Goal: Task Accomplishment & Management: Complete application form

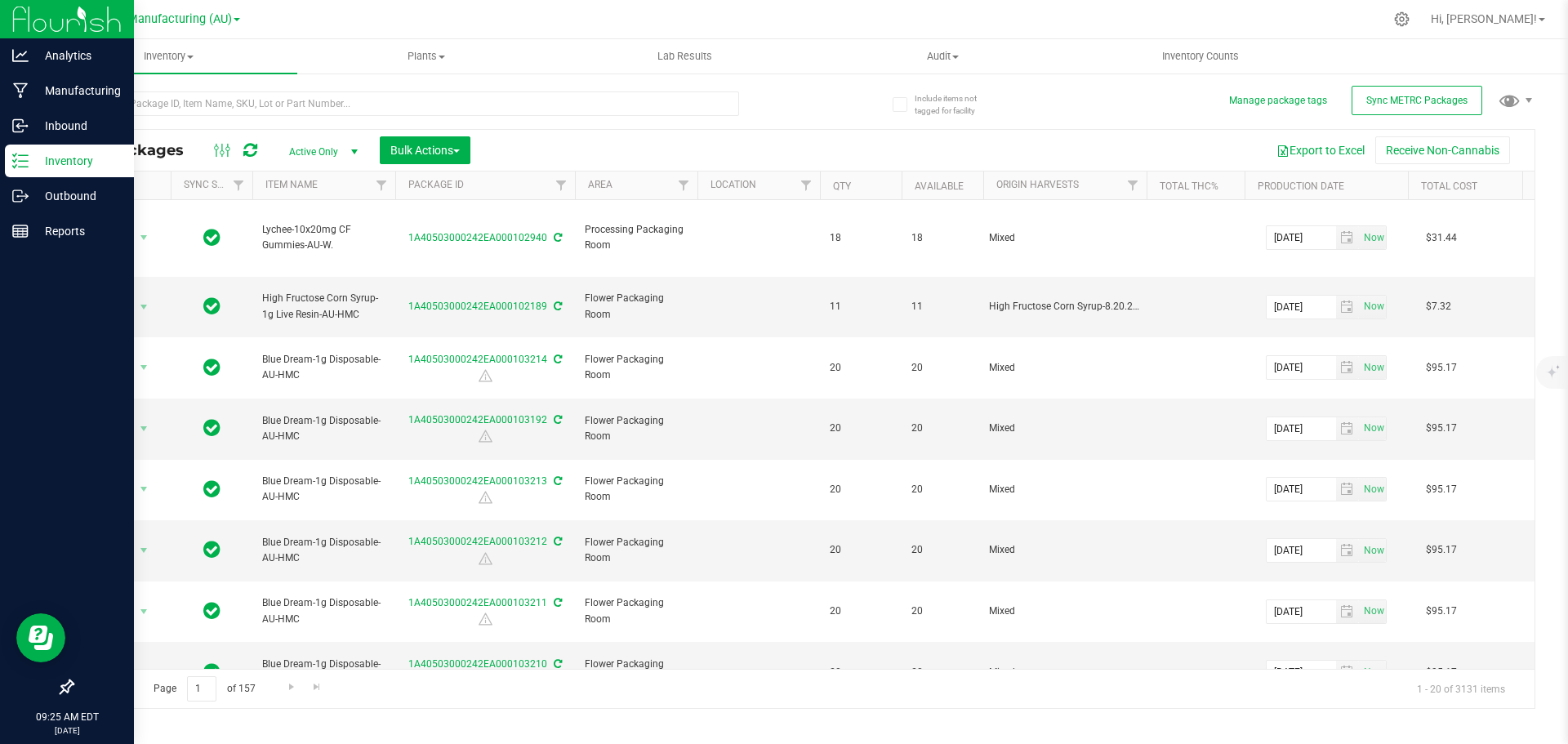
click at [22, 153] on icon at bounding box center [20, 161] width 16 height 16
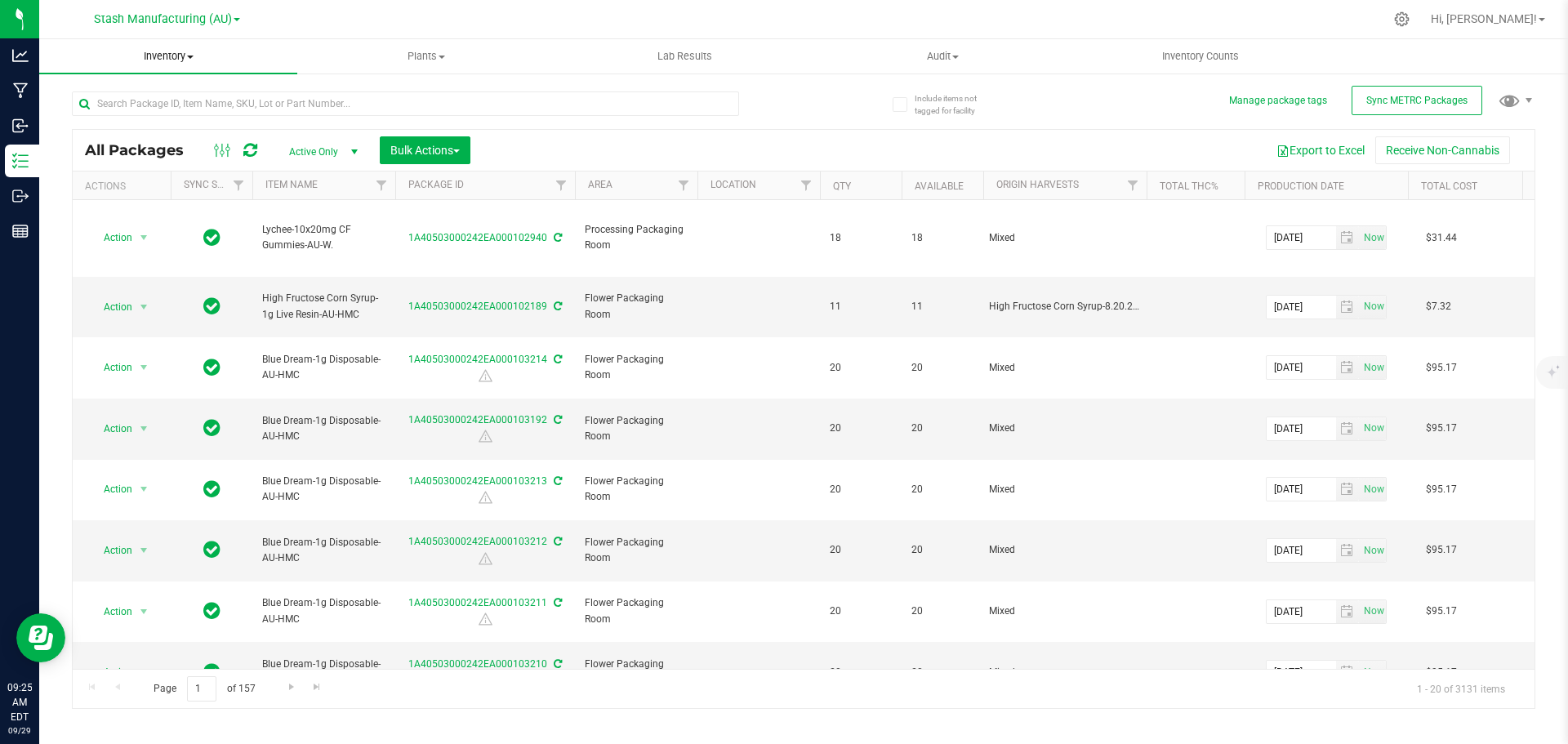
click at [165, 60] on span "Inventory" at bounding box center [168, 56] width 258 height 15
click at [202, 202] on li "From bill of materials" at bounding box center [168, 196] width 258 height 20
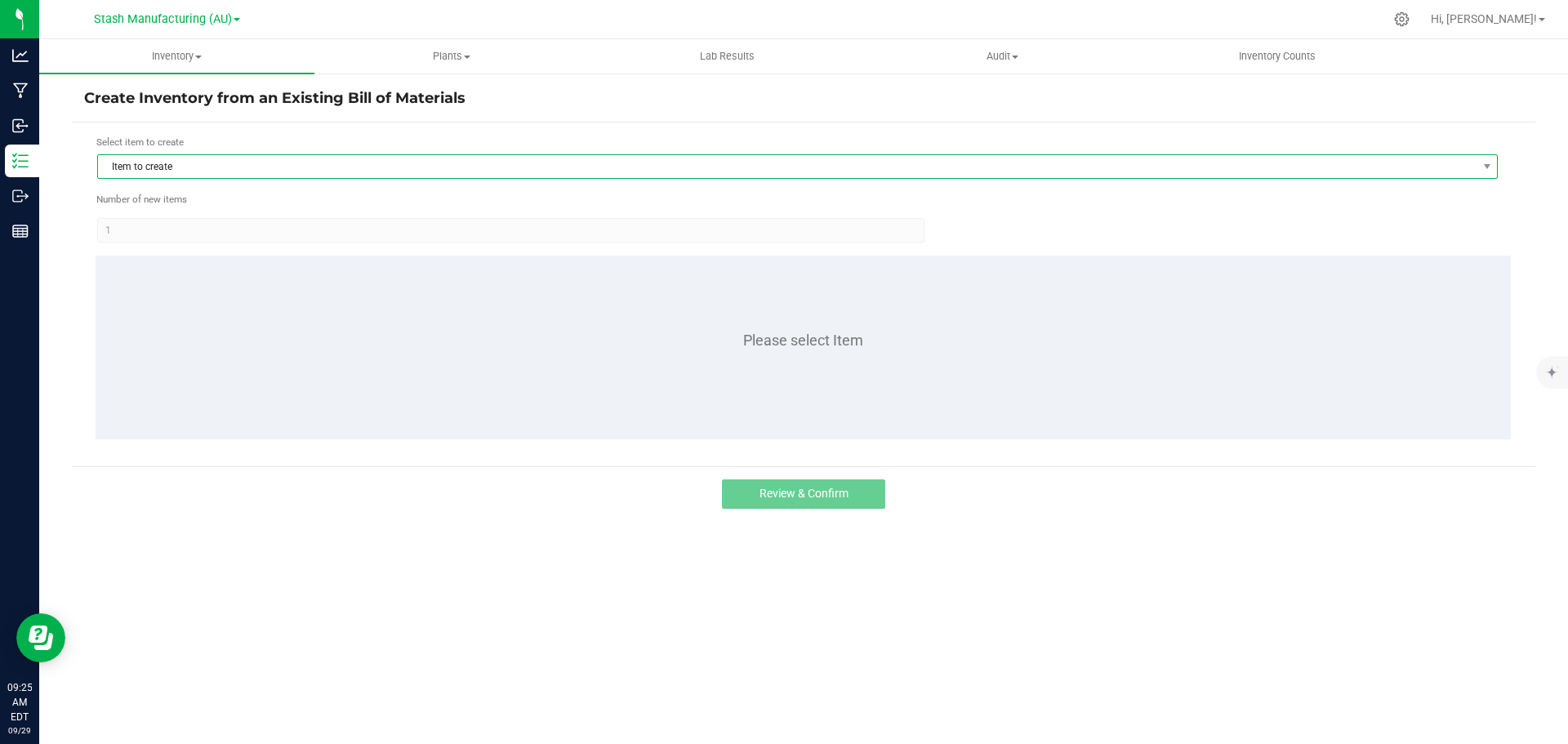
click at [326, 165] on span "Item to create" at bounding box center [787, 166] width 1379 height 23
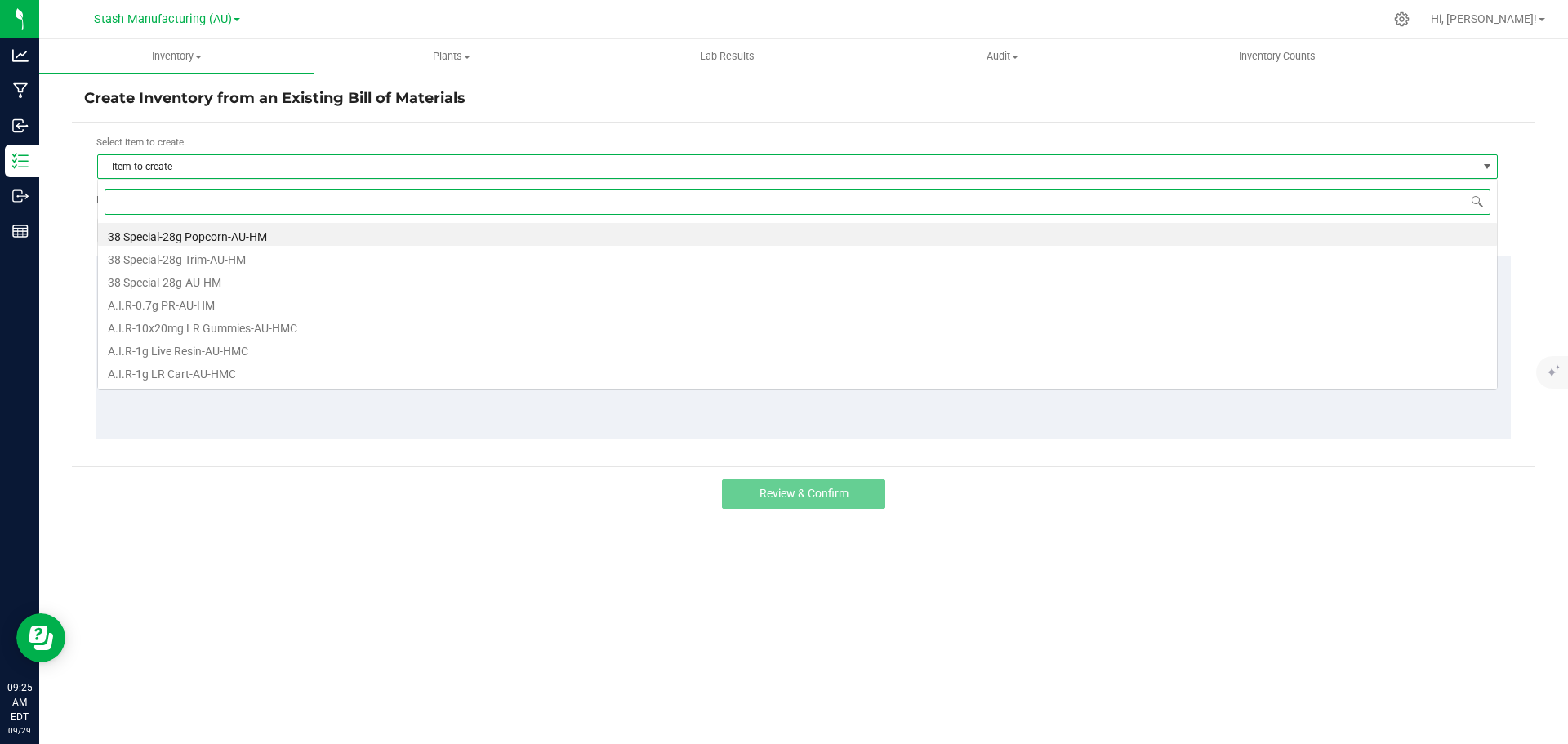
scroll to position [25, 1401]
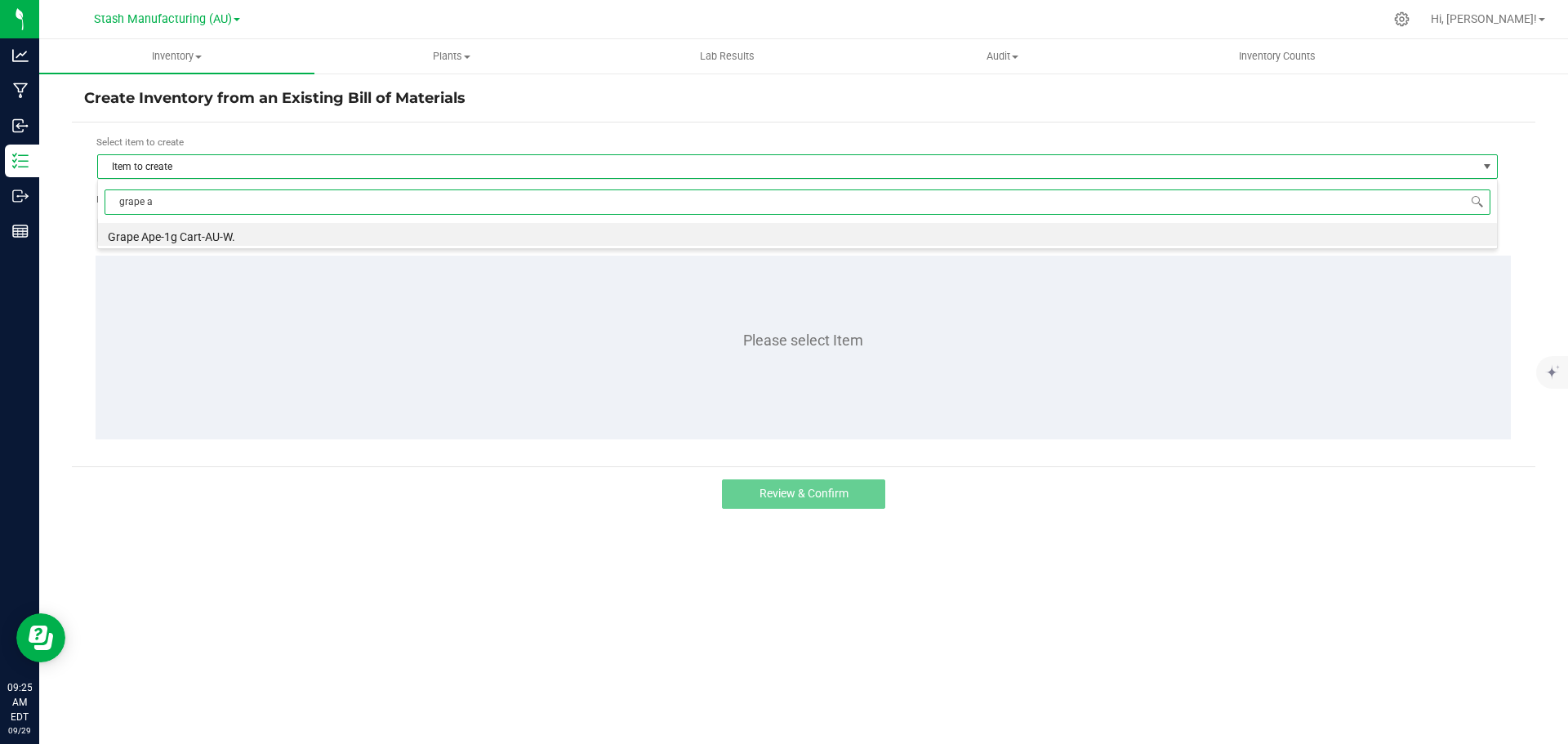
type input "grape ap"
click at [208, 237] on li "Grape Ape-1g Cart-AU-W." at bounding box center [797, 235] width 1399 height 23
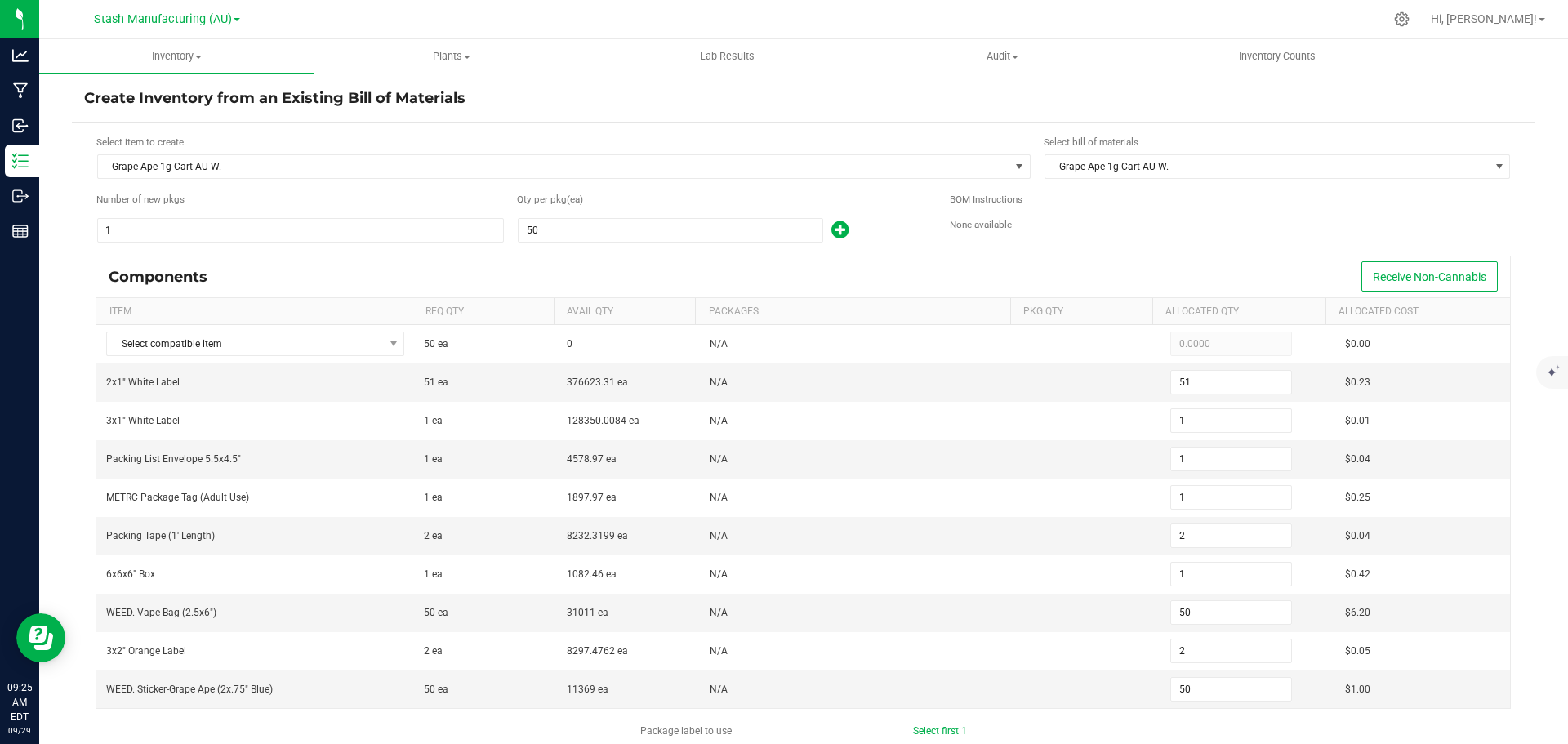
click at [835, 231] on icon at bounding box center [840, 229] width 17 height 20
type input "102"
type input "2"
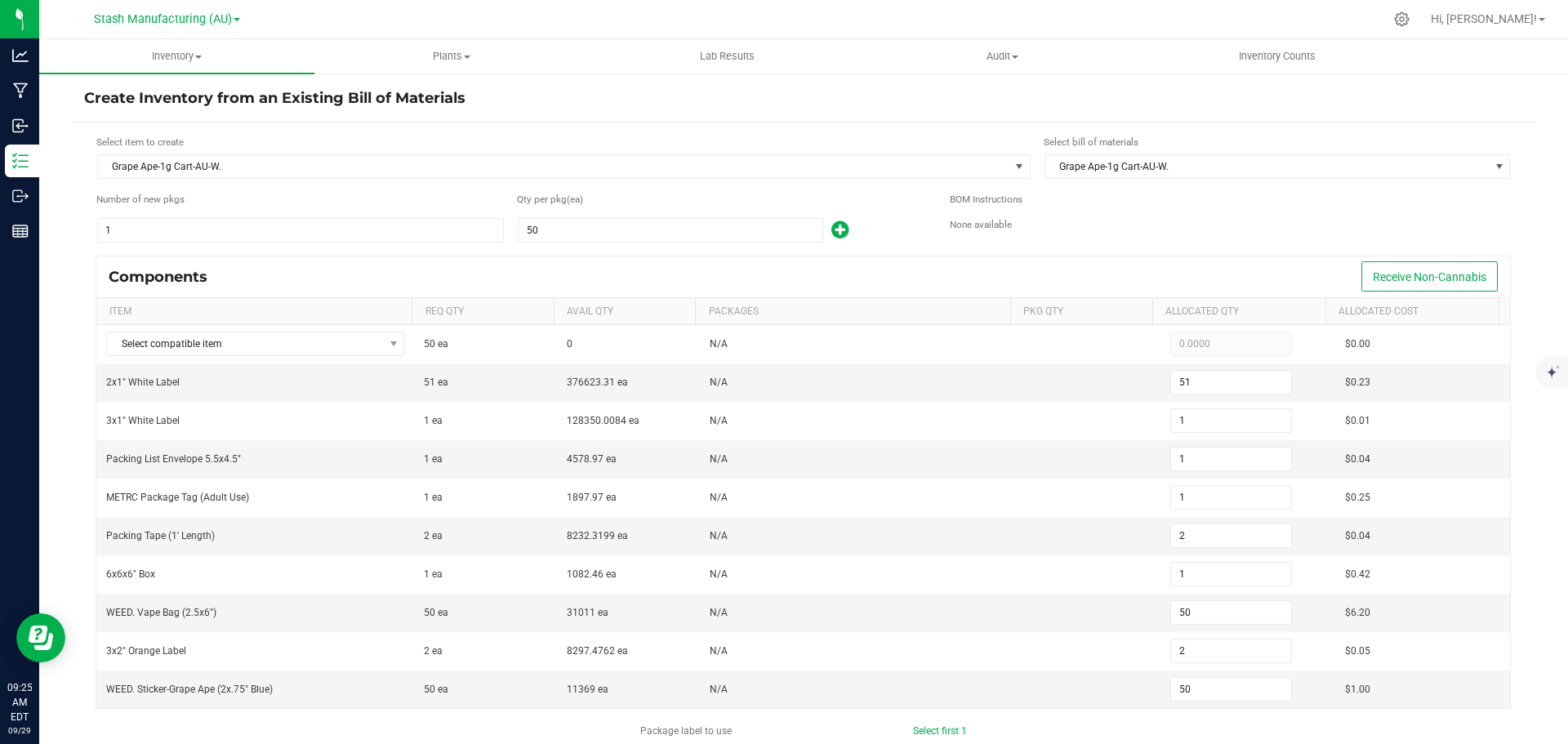
type input "4"
type input "2"
type input "100"
type input "4"
type input "100"
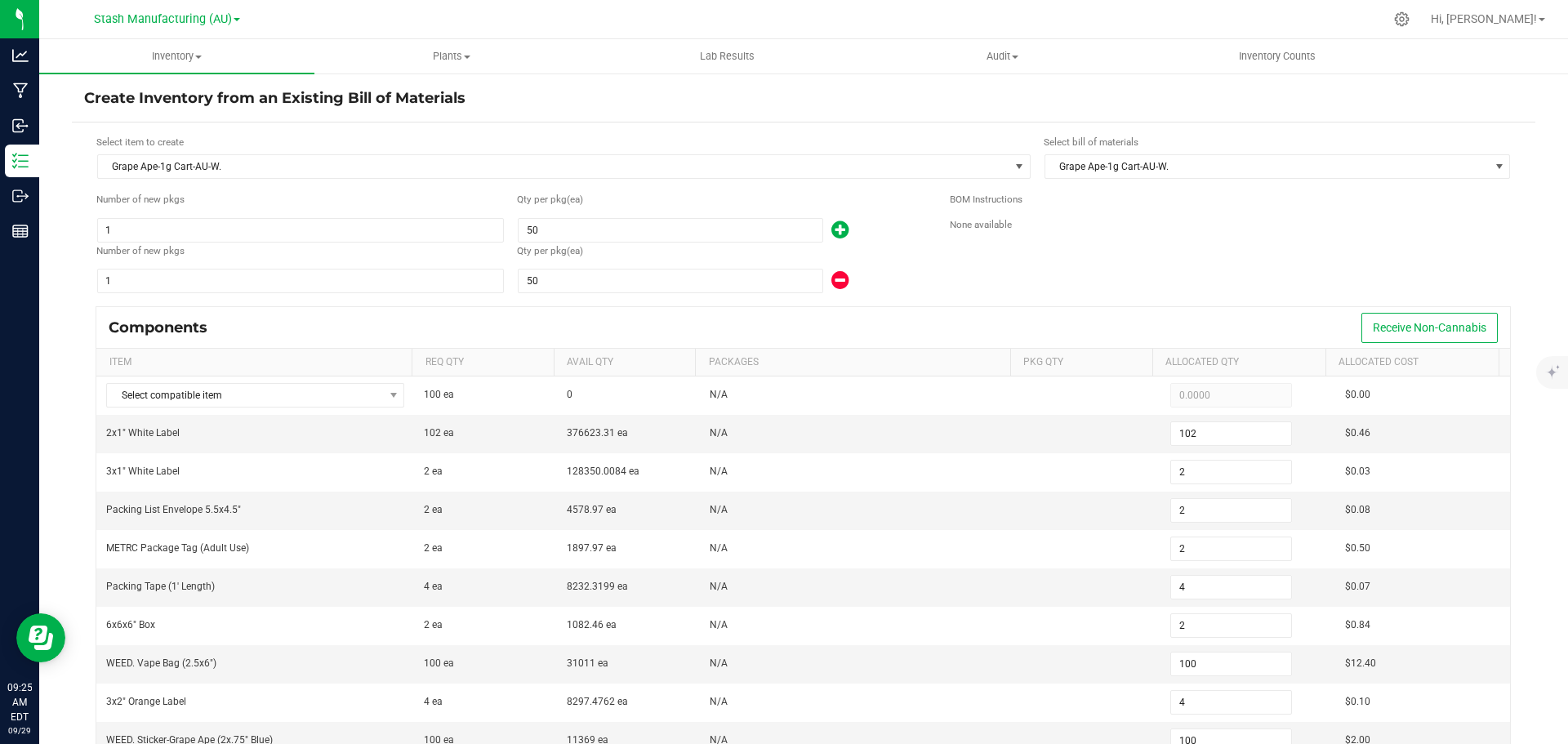
click at [835, 231] on icon at bounding box center [840, 229] width 17 height 20
type input "153"
type input "3"
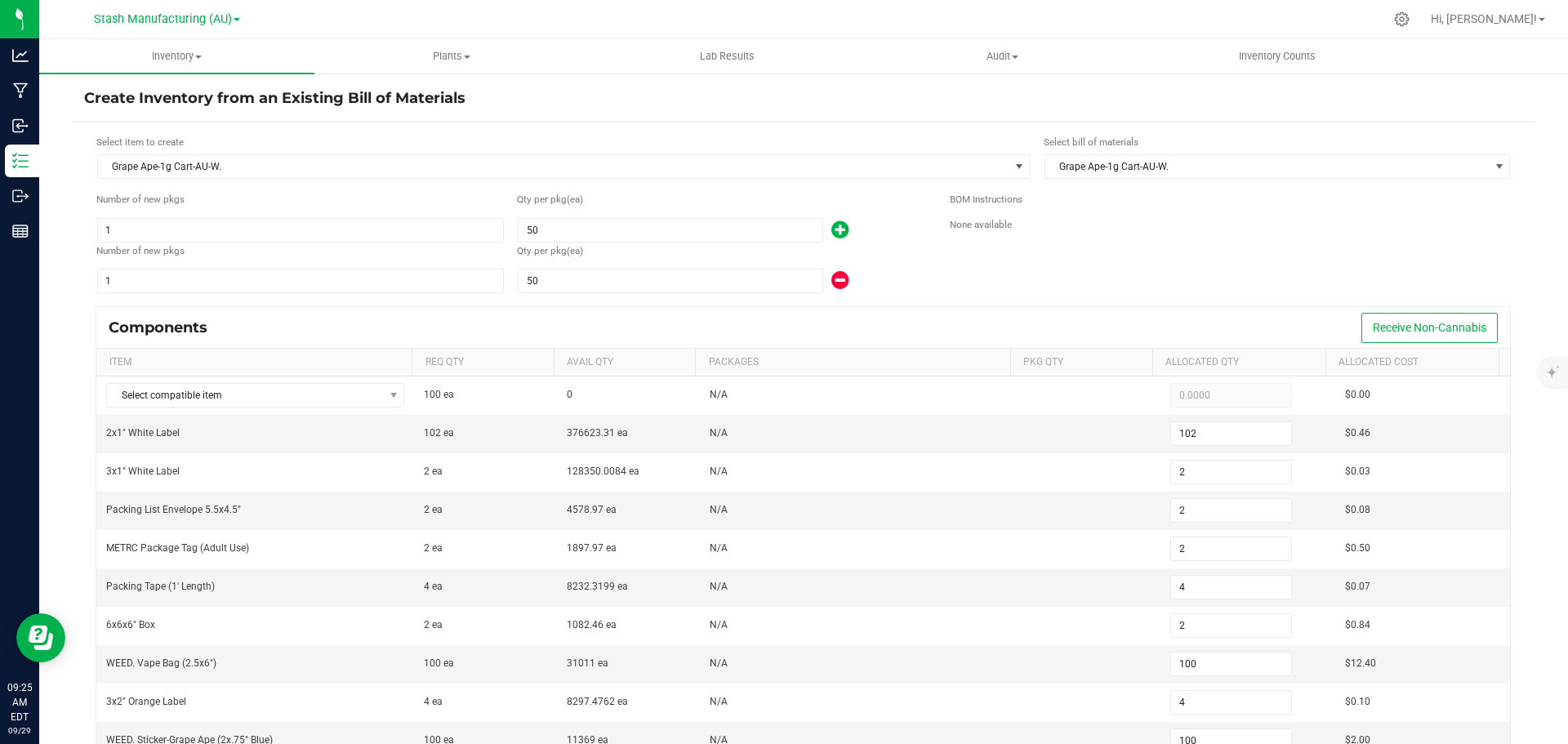
type input "6"
type input "3"
type input "150"
type input "6"
type input "150"
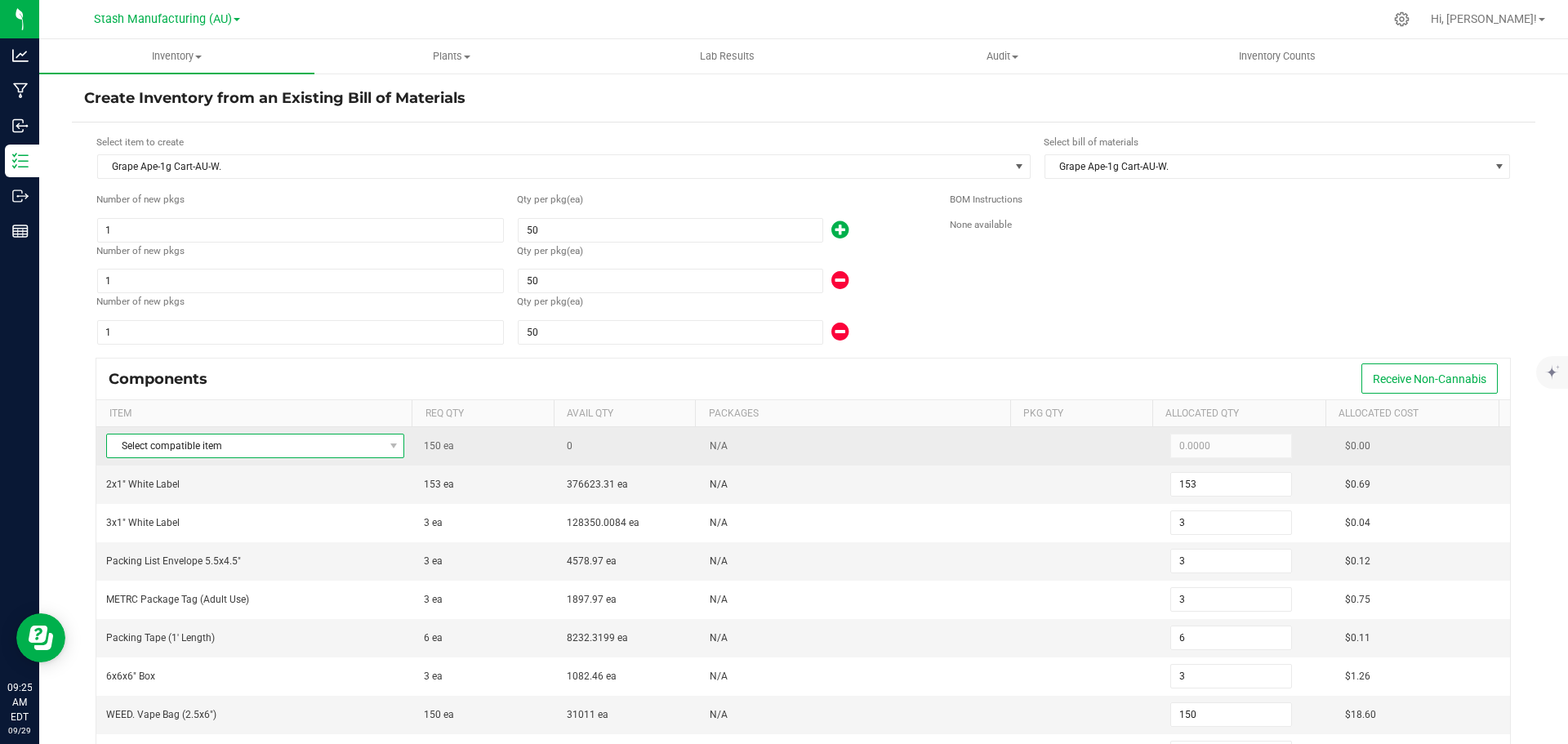
click at [287, 437] on span "Select compatible item" at bounding box center [245, 446] width 276 height 23
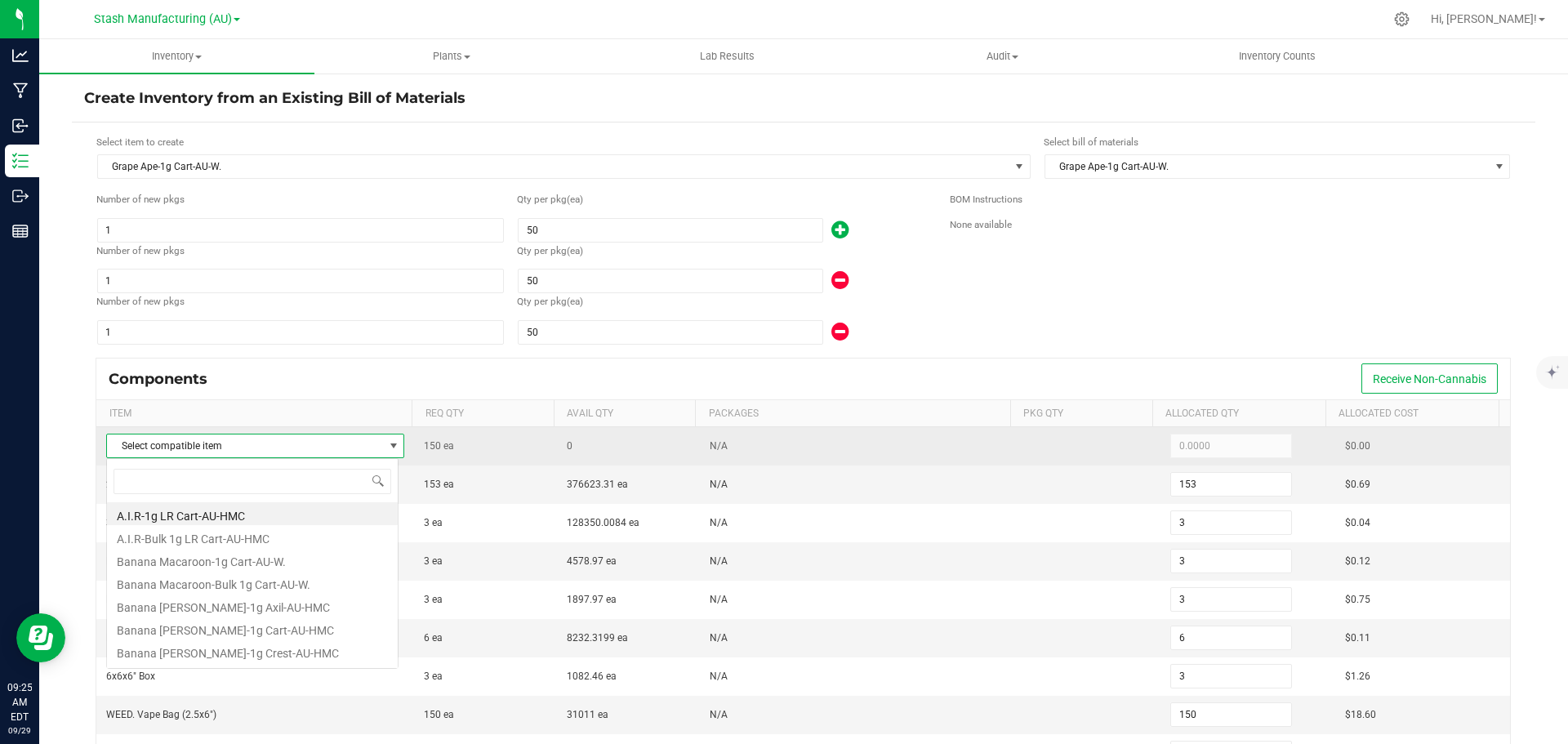
scroll to position [25, 293]
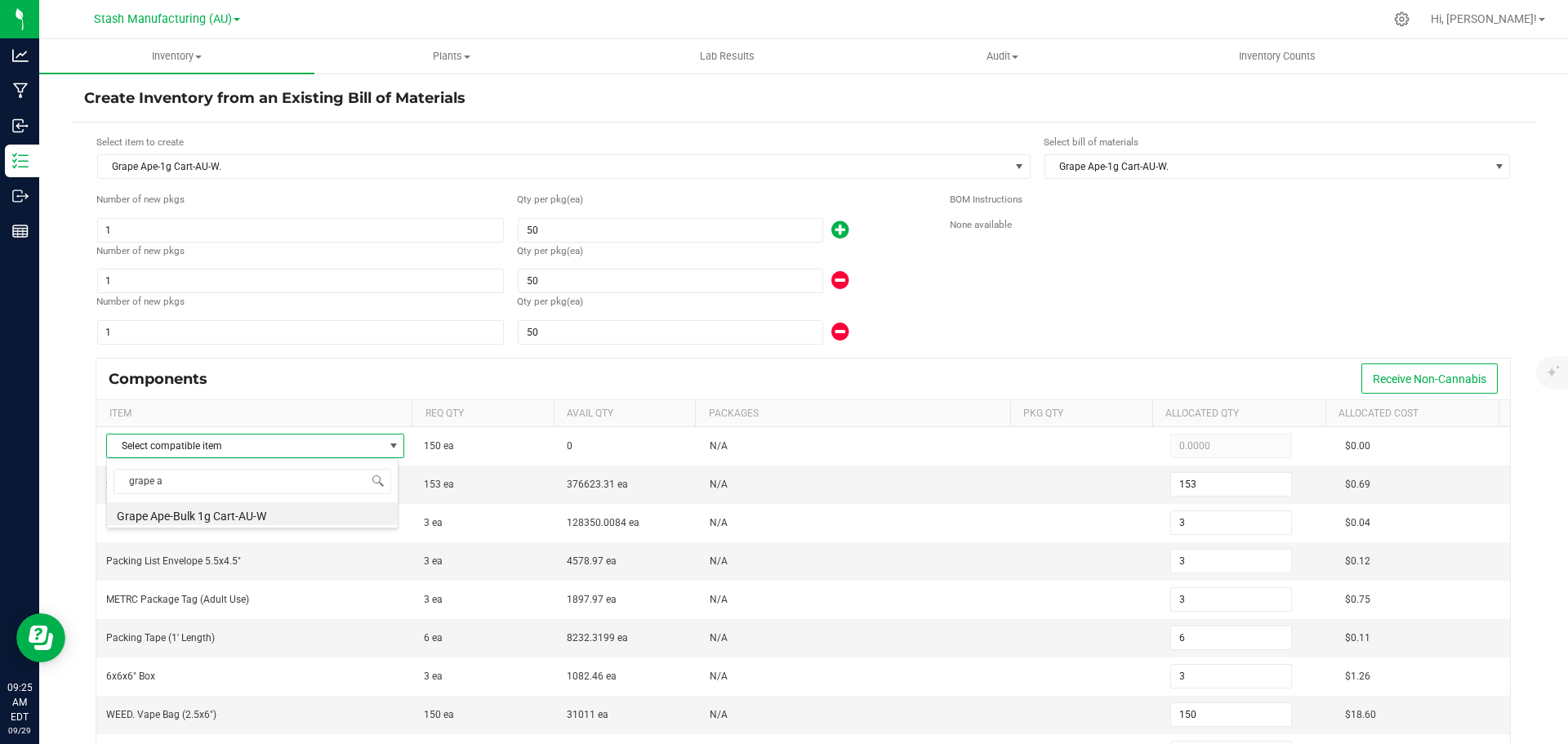
type input "grape a"
click at [836, 276] on icon at bounding box center [840, 280] width 17 height 20
type input "102"
type input "2"
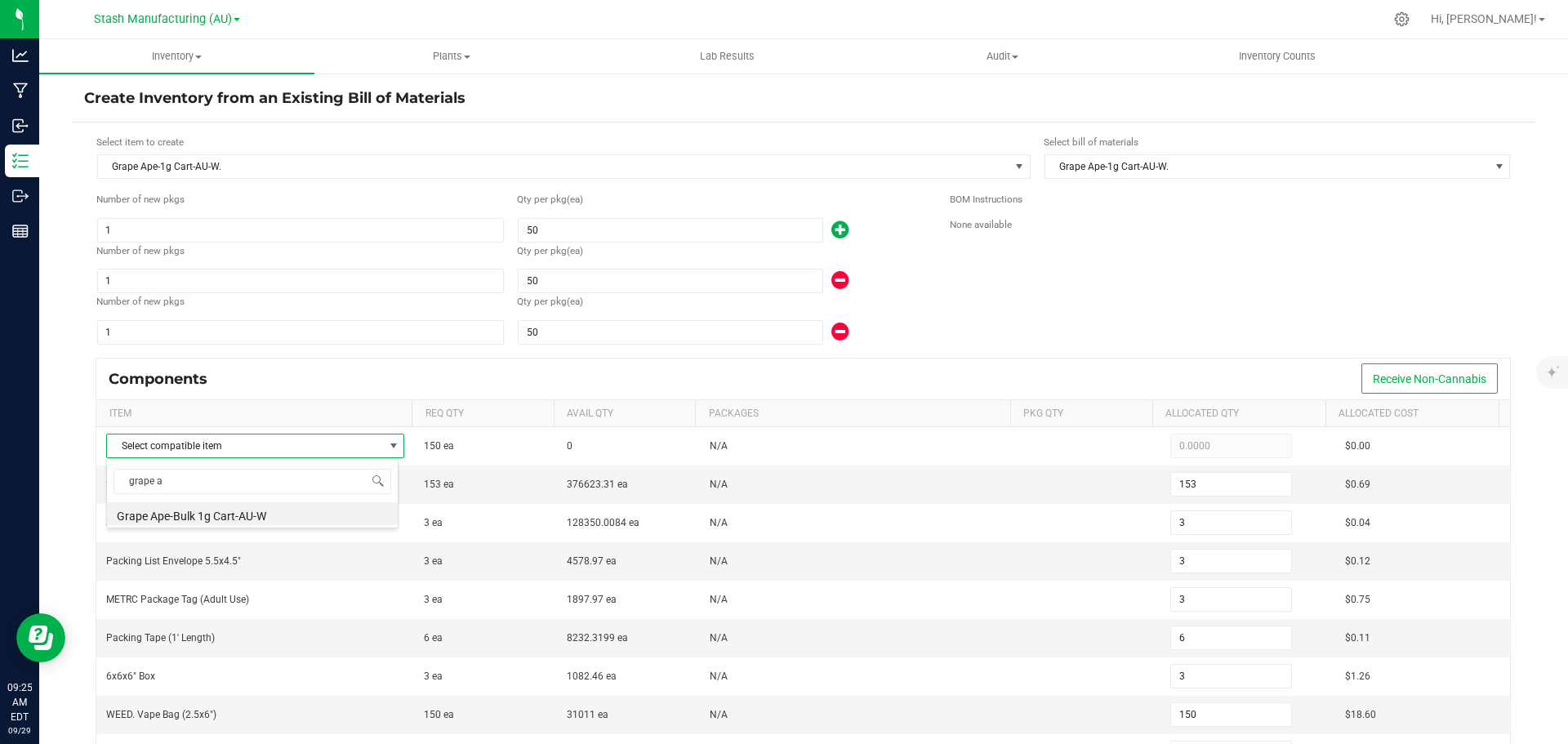
type input "2"
type input "4"
type input "2"
type input "100"
type input "4"
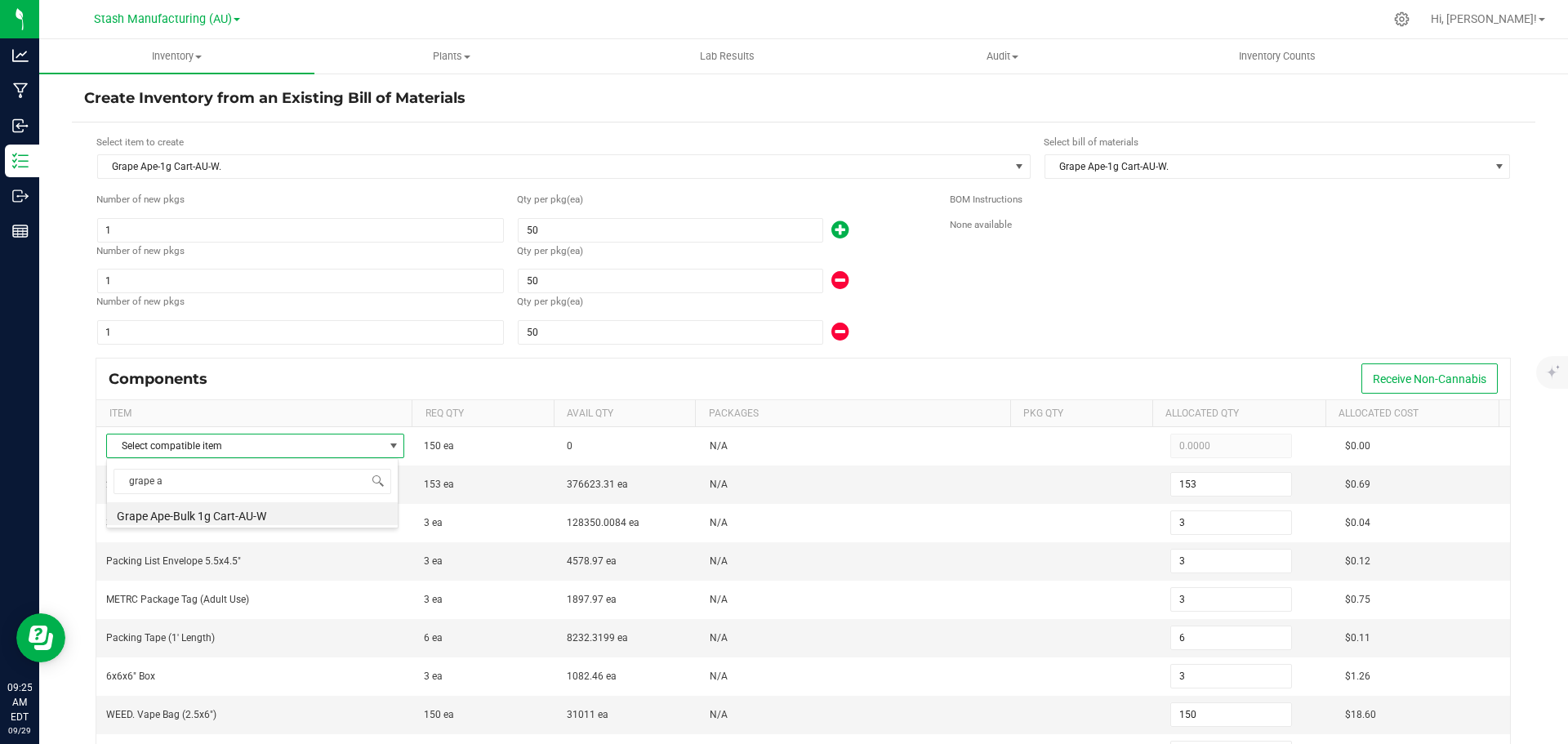
type input "100"
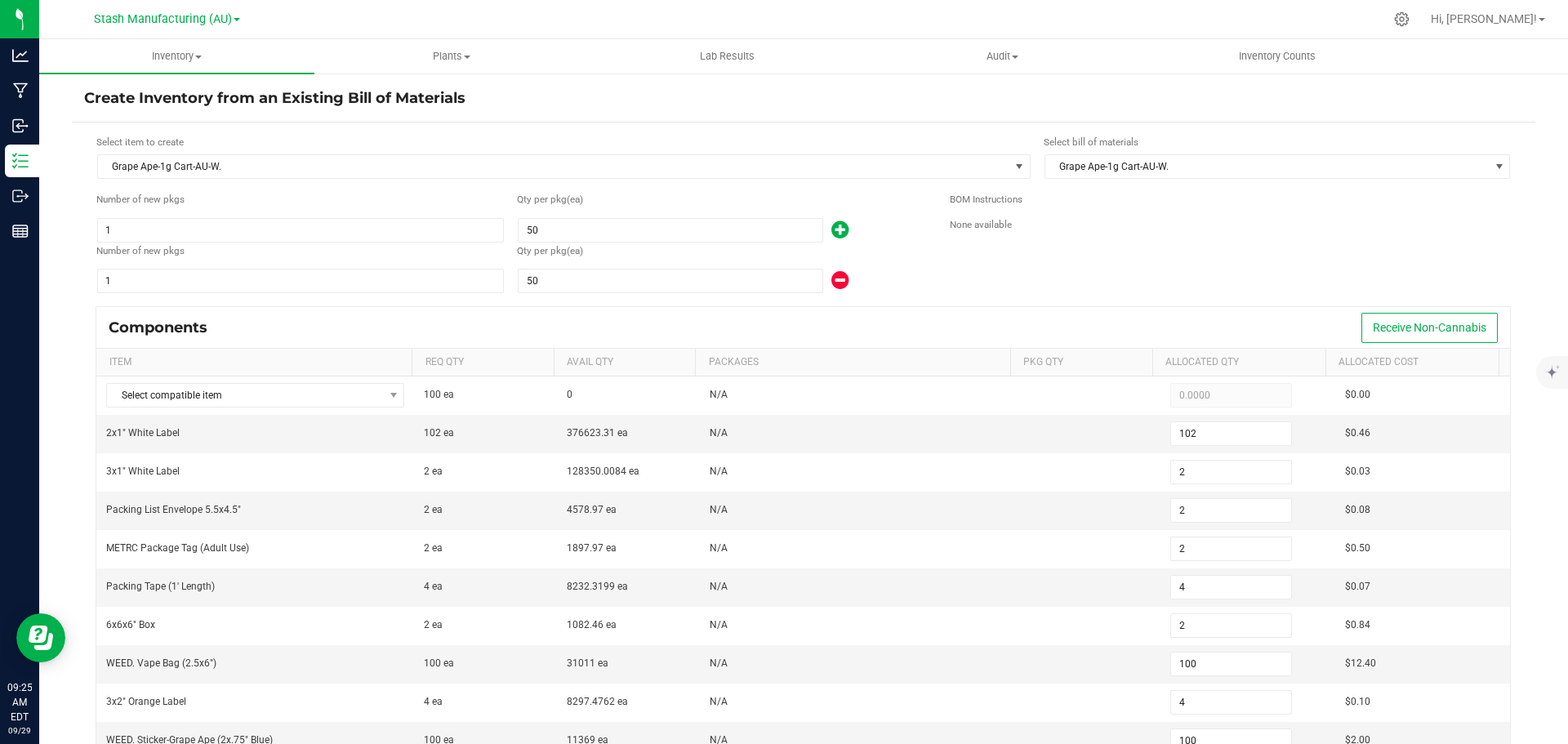
click at [840, 286] on icon at bounding box center [840, 280] width 17 height 20
type input "51"
type input "1"
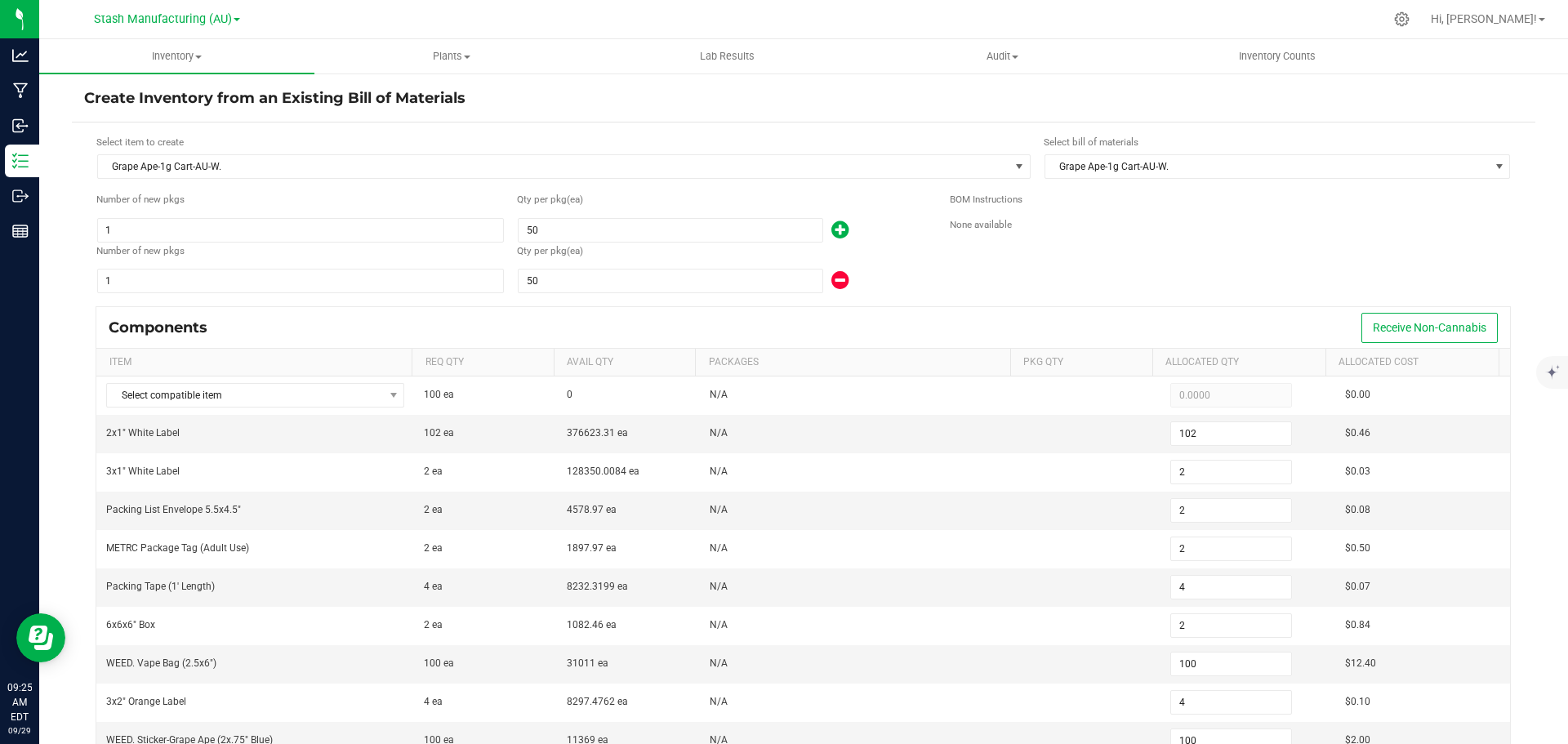
type input "2"
type input "1"
type input "50"
type input "2"
type input "50"
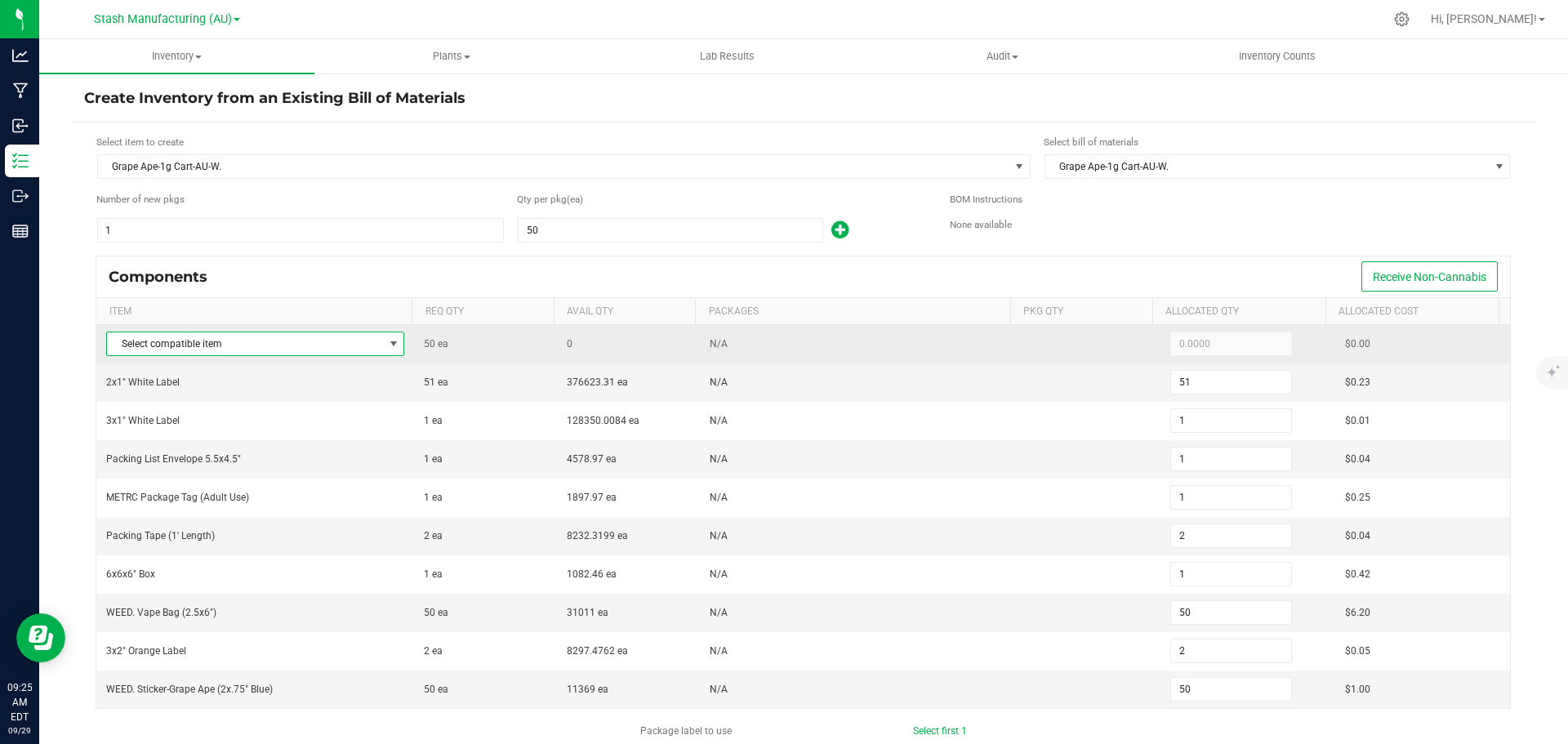
click at [308, 356] on span "Select compatible item" at bounding box center [254, 344] width 298 height 25
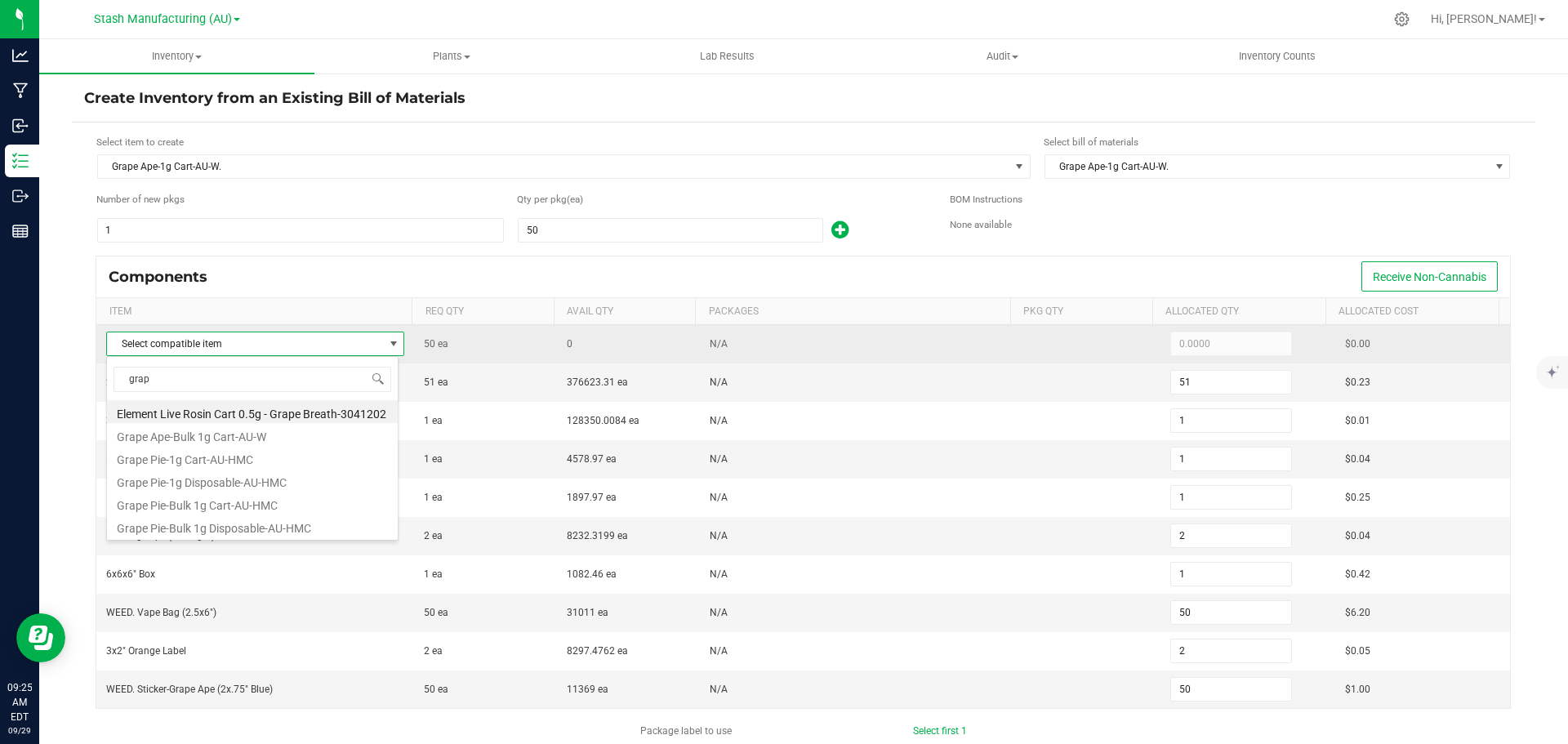
type input "grape"
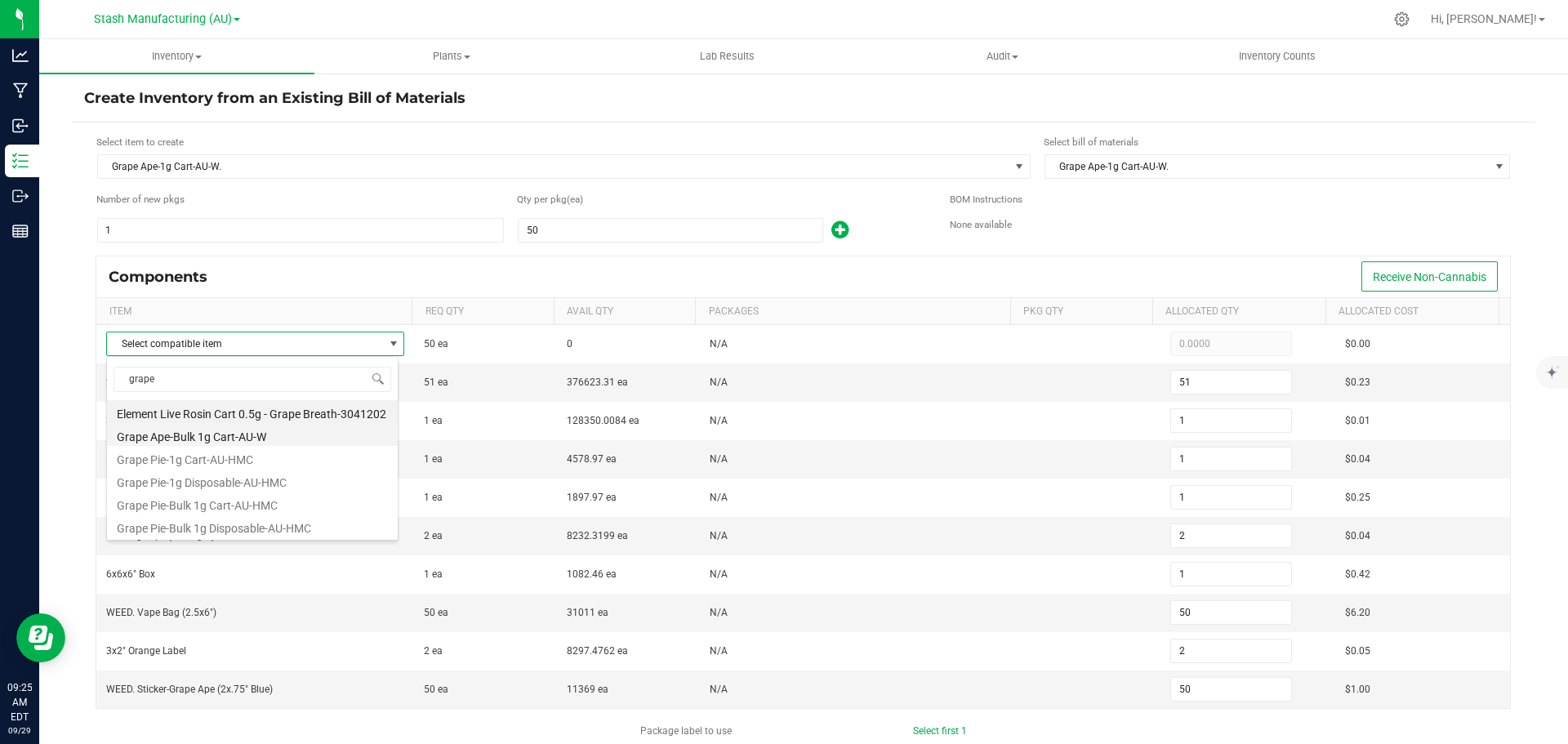
click at [277, 434] on li "Grape Ape-Bulk 1g Cart-AU-W" at bounding box center [252, 435] width 291 height 23
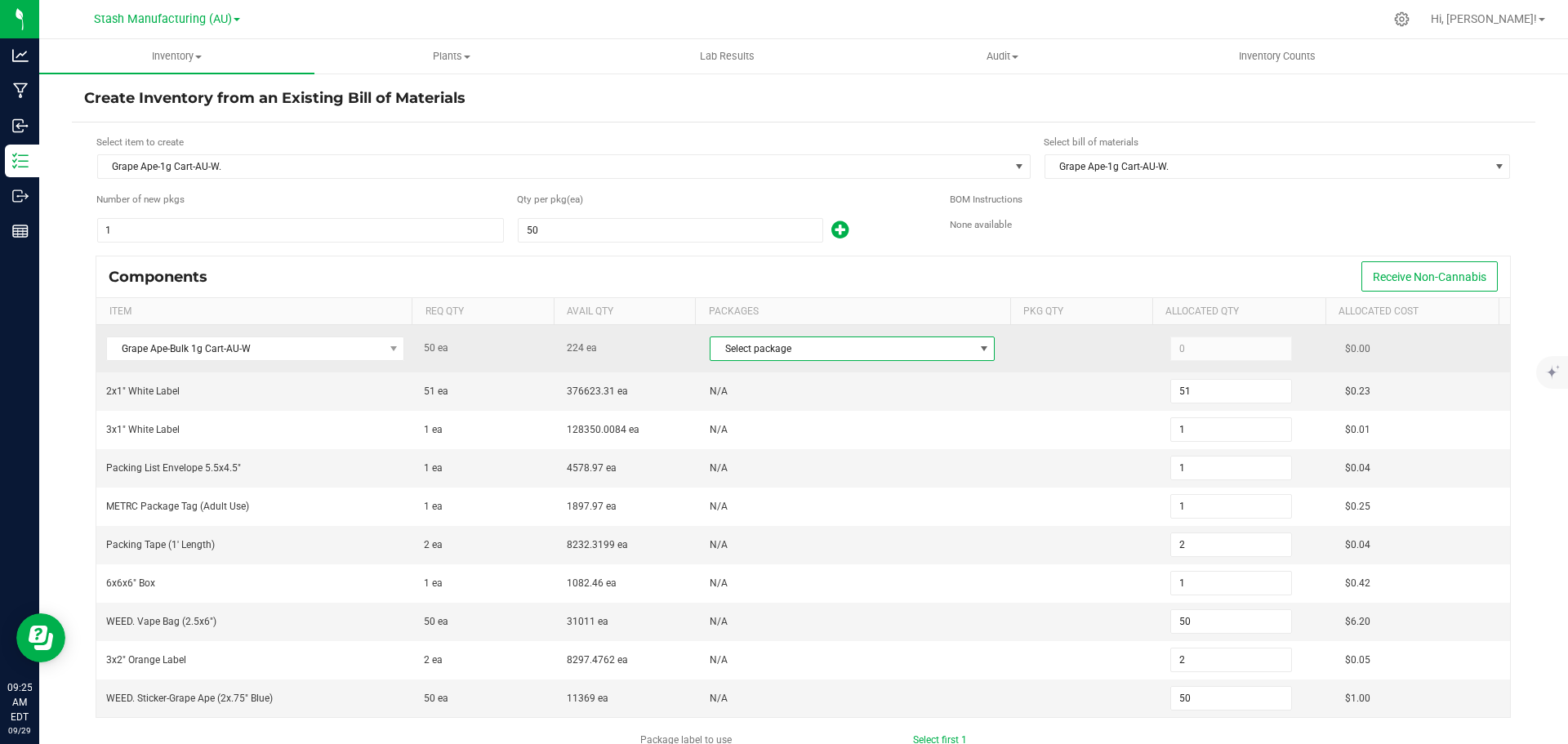
click at [836, 351] on span "Select package" at bounding box center [842, 348] width 263 height 23
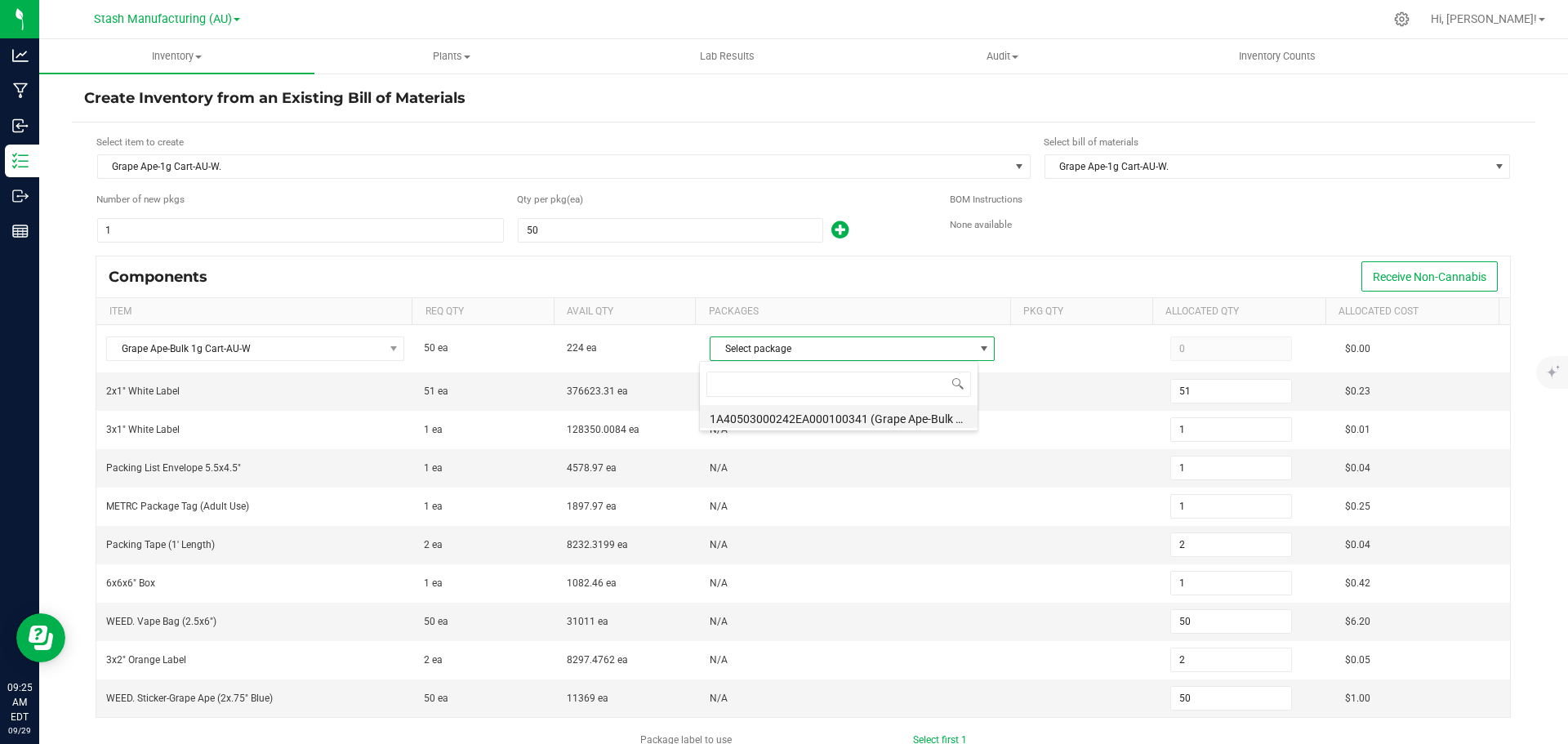
click at [832, 416] on li "1A40503000242EA000100341 (Grape Ape-Bulk 1g Cart-AU-W.[DATE])" at bounding box center [839, 417] width 277 height 23
type input "50"
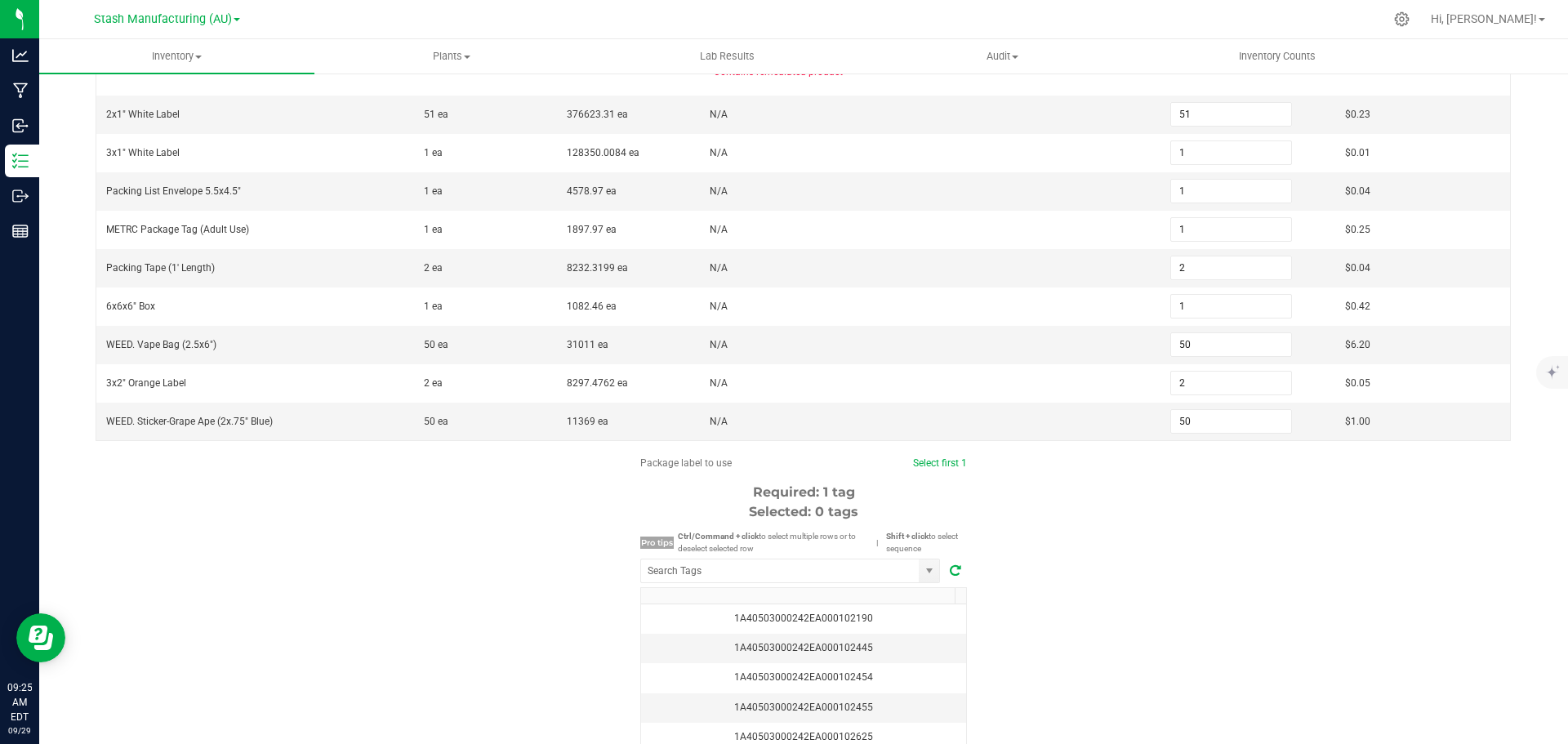
scroll to position [326, 0]
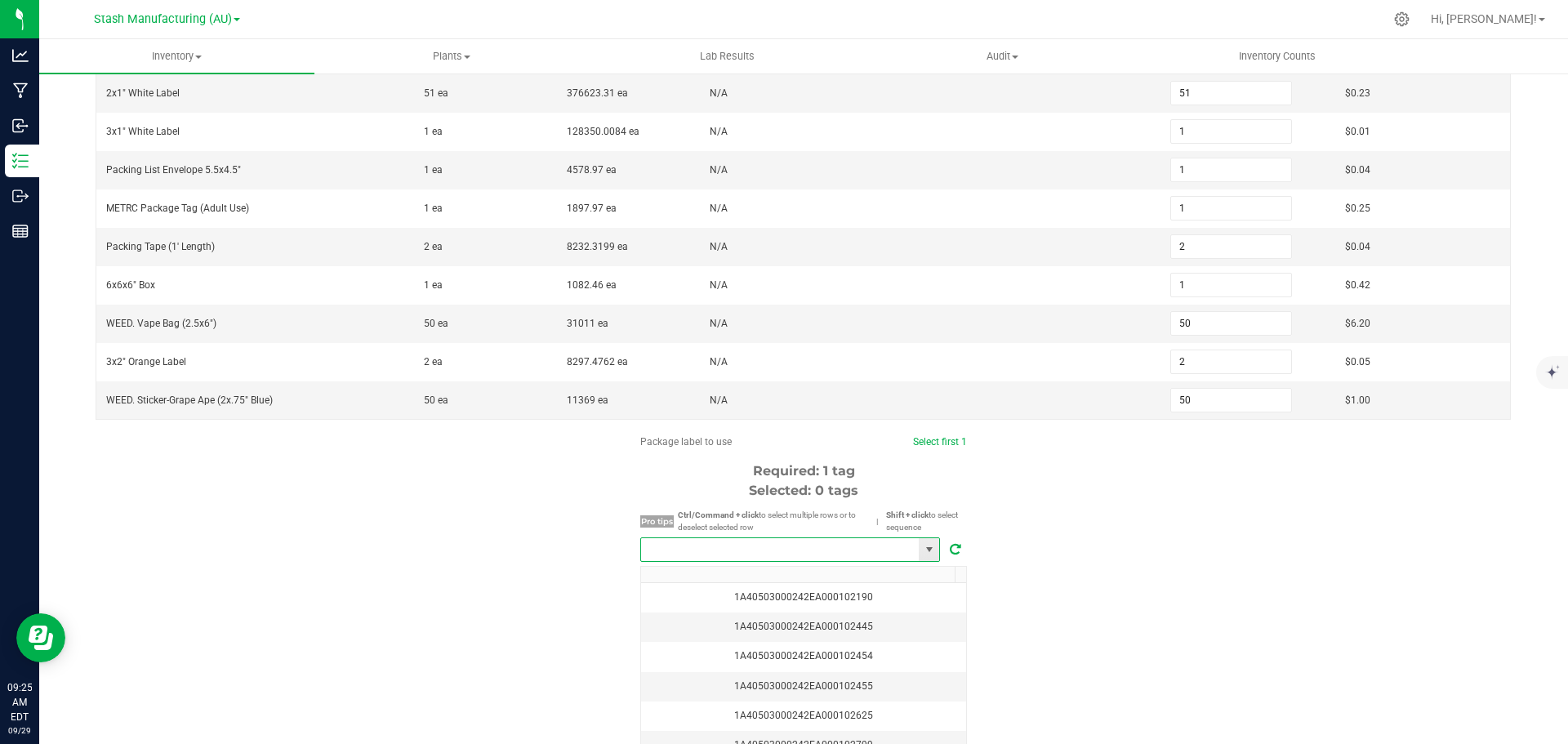
click at [794, 561] on input "NO DATA FOUND" at bounding box center [780, 549] width 277 height 23
click at [832, 583] on li "1A40503000242EA000102190" at bounding box center [784, 579] width 298 height 28
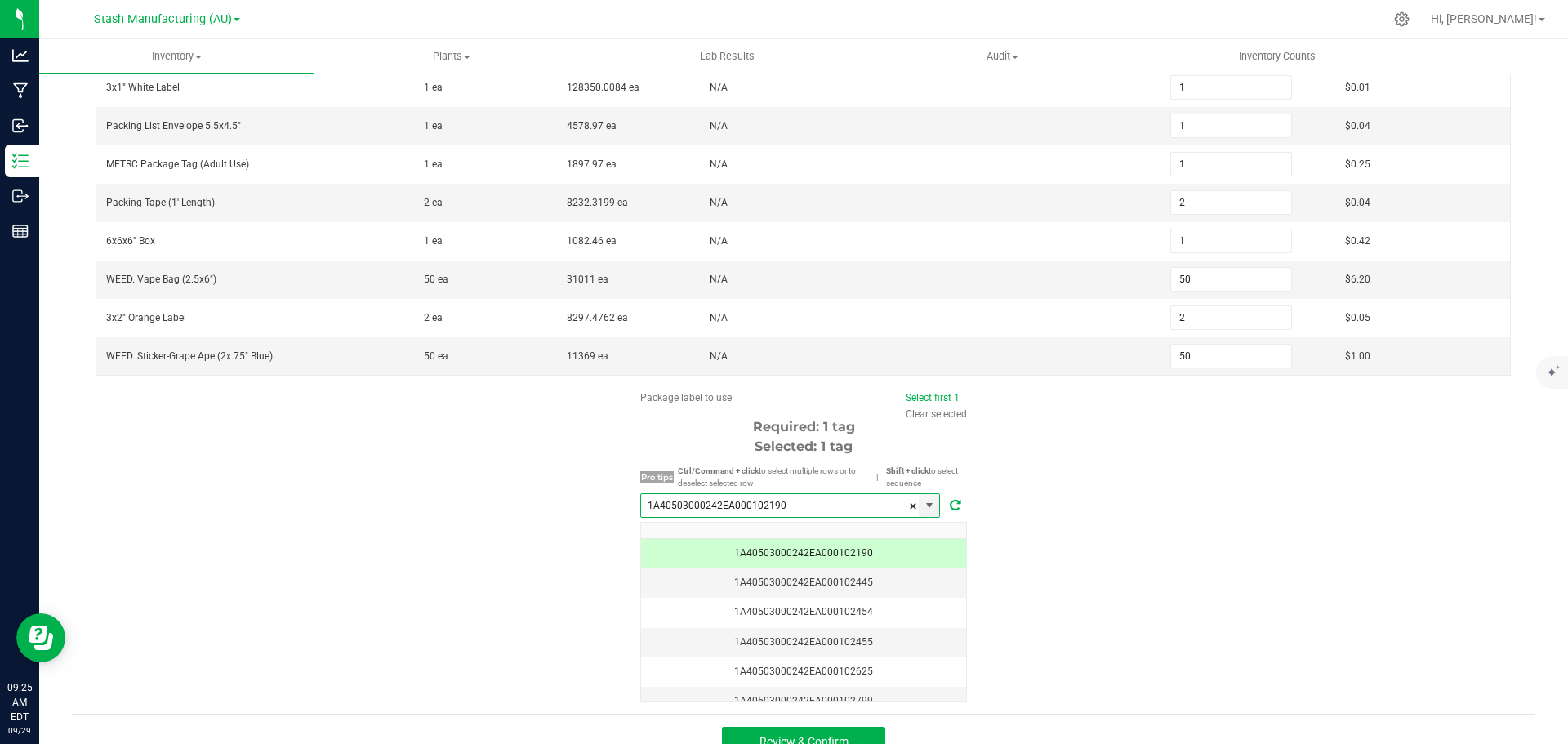
scroll to position [396, 0]
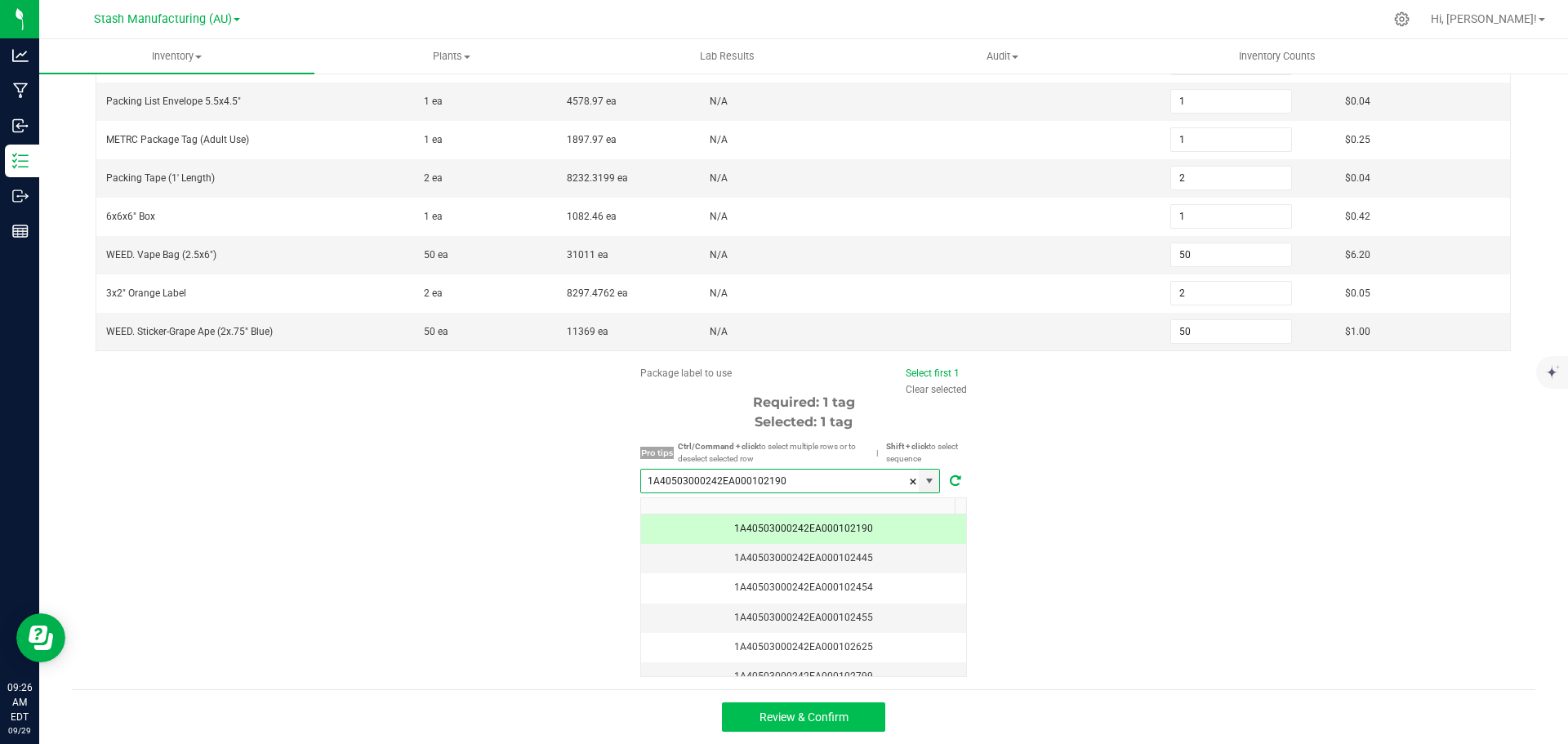
type input "1A40503000242EA000102190"
click at [839, 720] on span "Review & Confirm" at bounding box center [804, 716] width 89 height 13
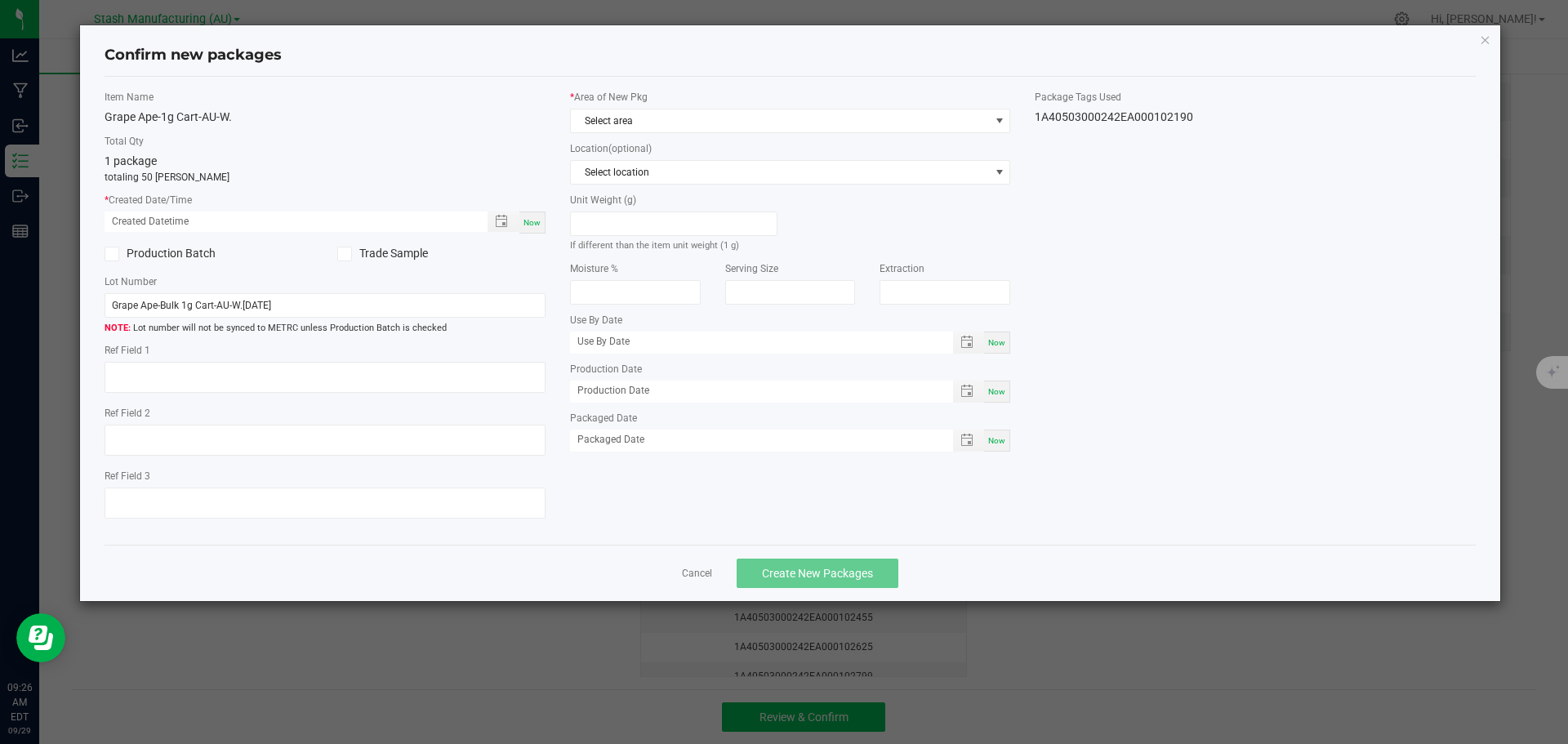
type input "[DATE]"
click at [533, 228] on div "Now" at bounding box center [532, 222] width 26 height 22
type input "[DATE] 09:26 AM"
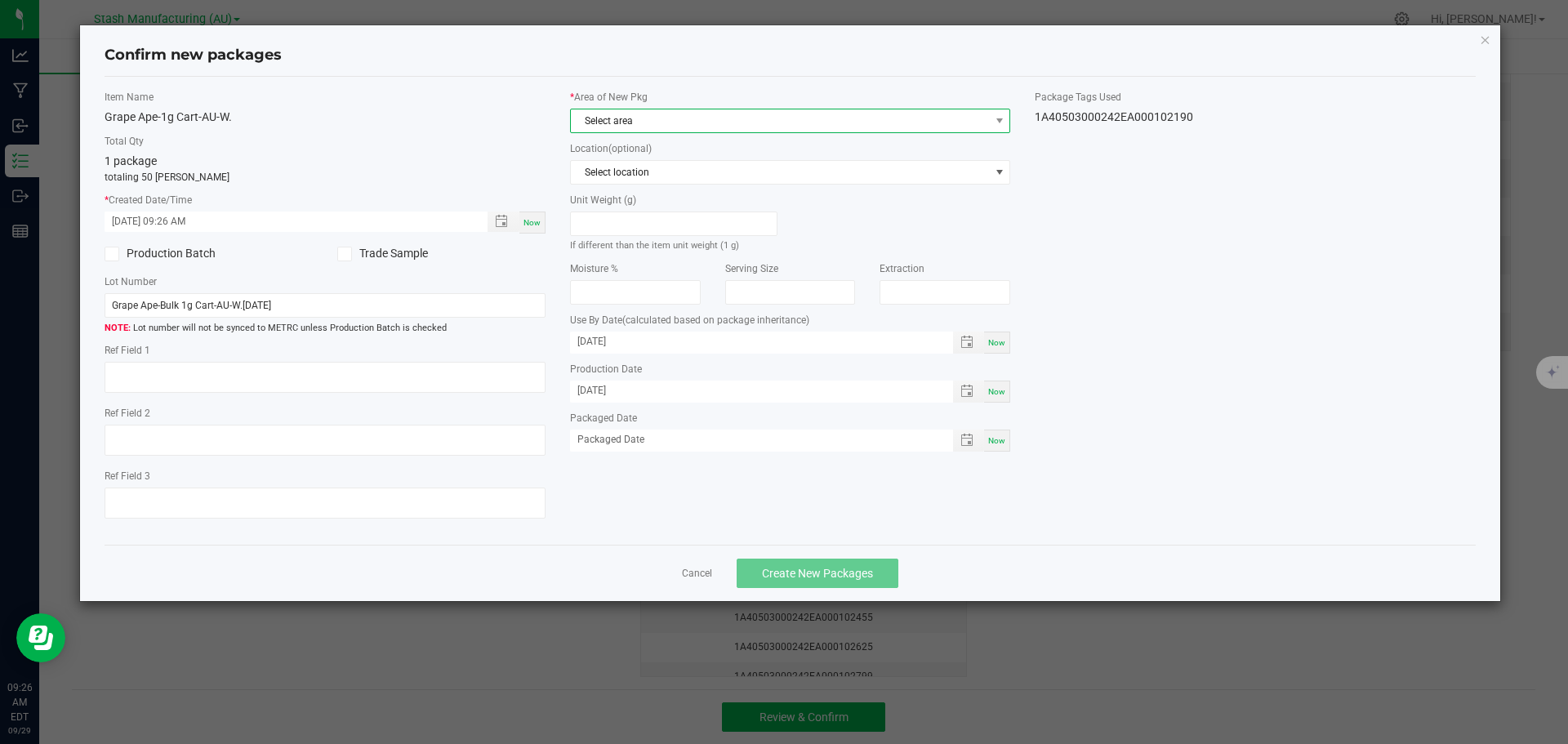
click at [776, 120] on span "Select area" at bounding box center [780, 121] width 419 height 23
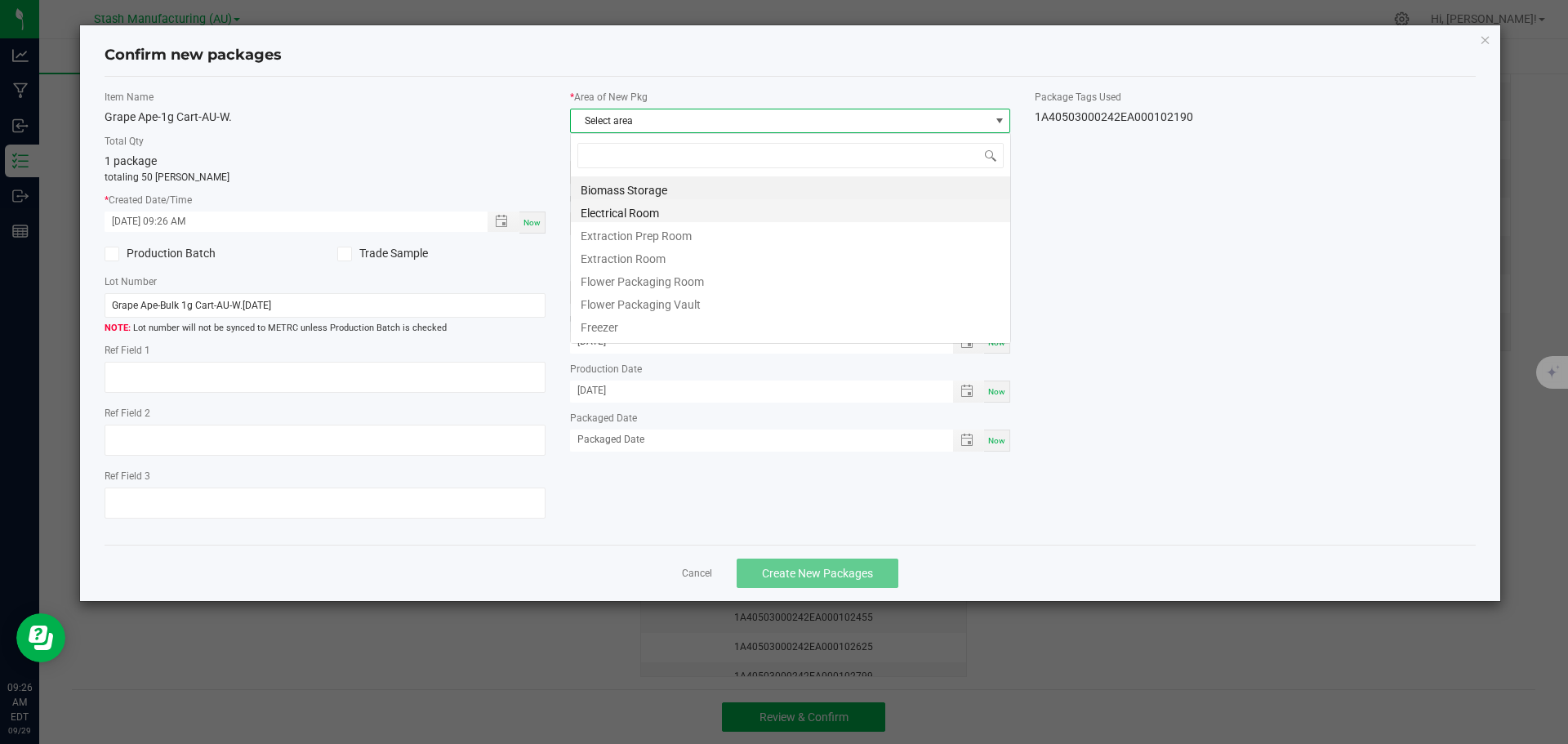
scroll to position [25, 441]
click at [713, 281] on li "Flower Packaging Room" at bounding box center [791, 279] width 439 height 23
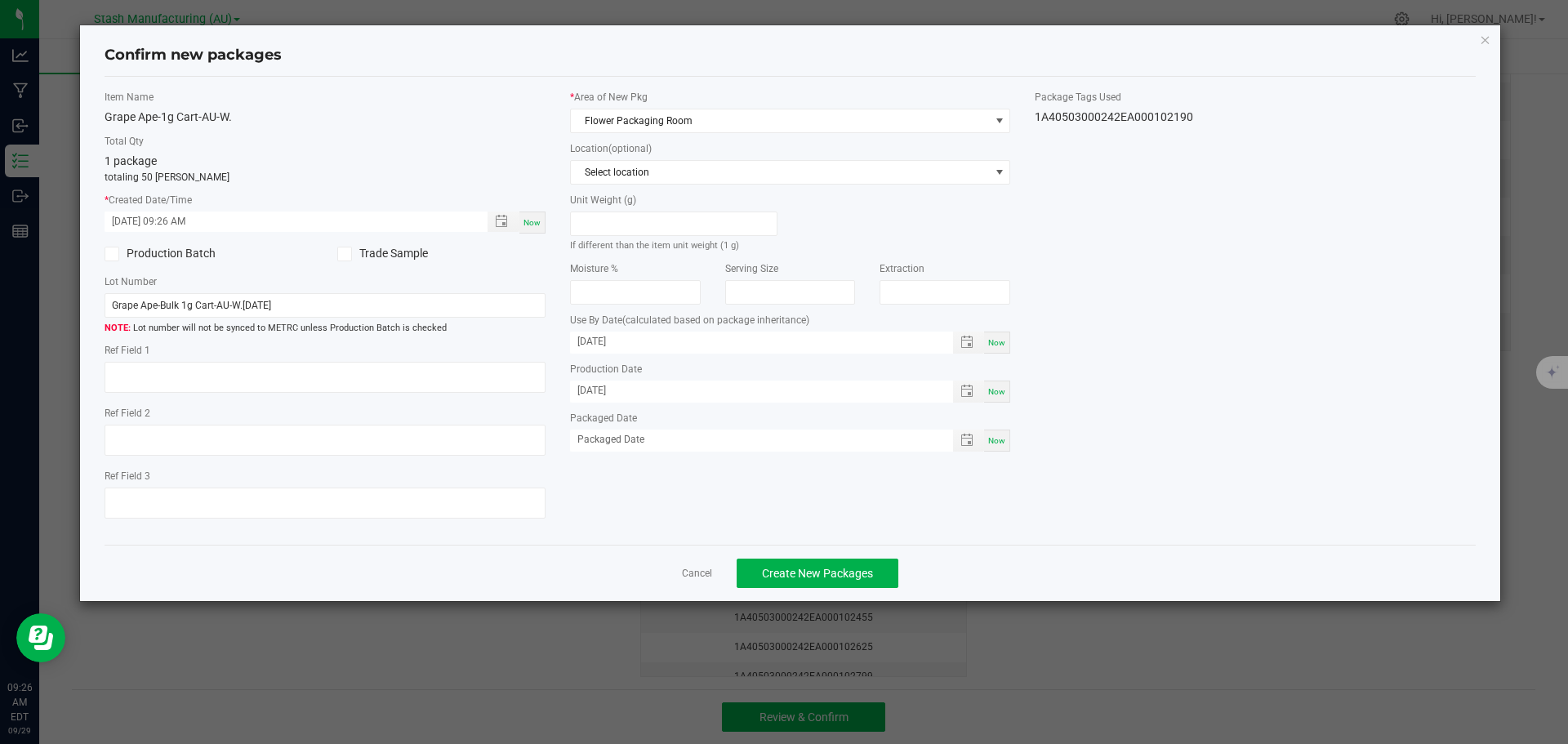
click at [997, 444] on span "Now" at bounding box center [996, 440] width 17 height 9
type input "[DATE]"
click at [813, 570] on span "Create New Packages" at bounding box center [817, 572] width 111 height 13
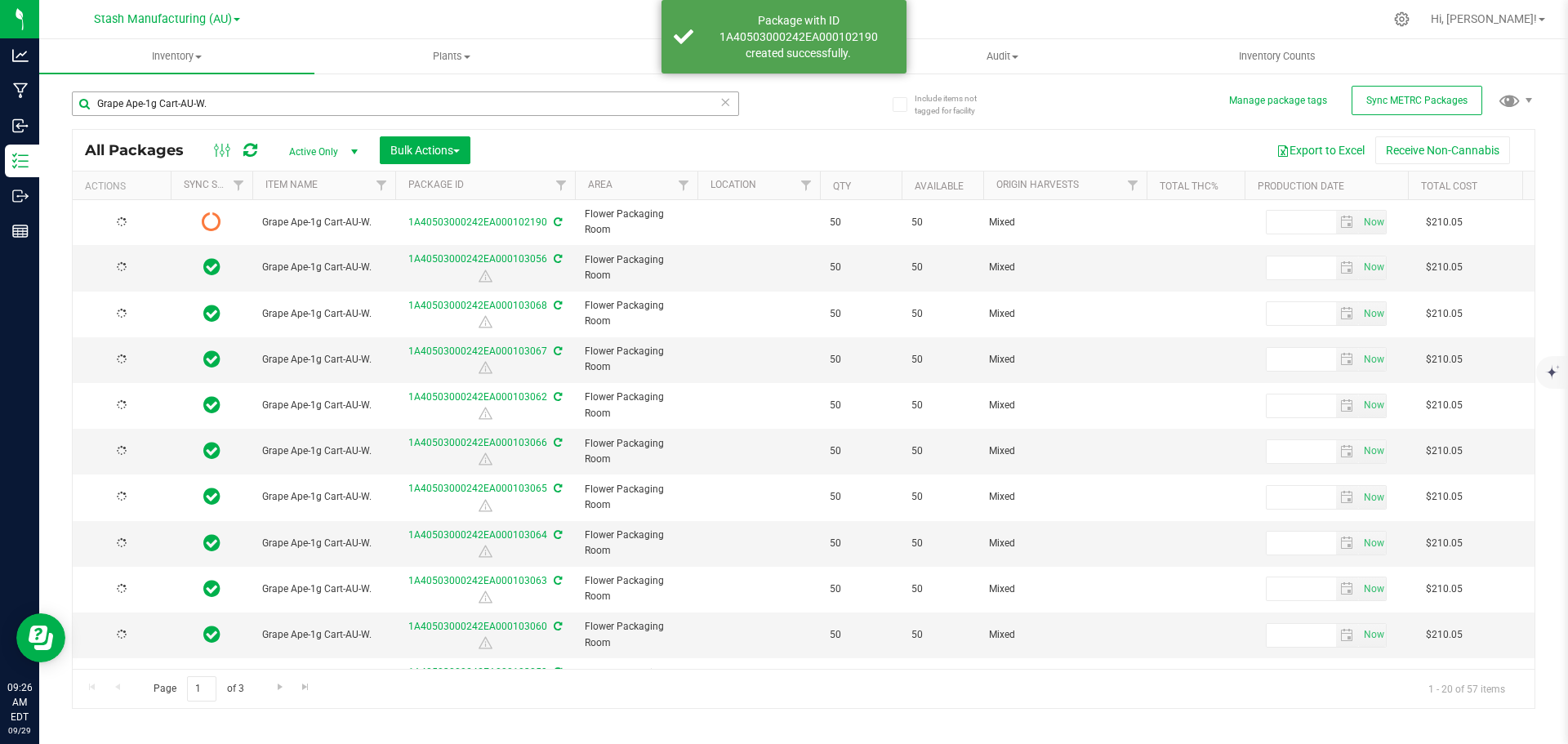
type input "[DATE]"
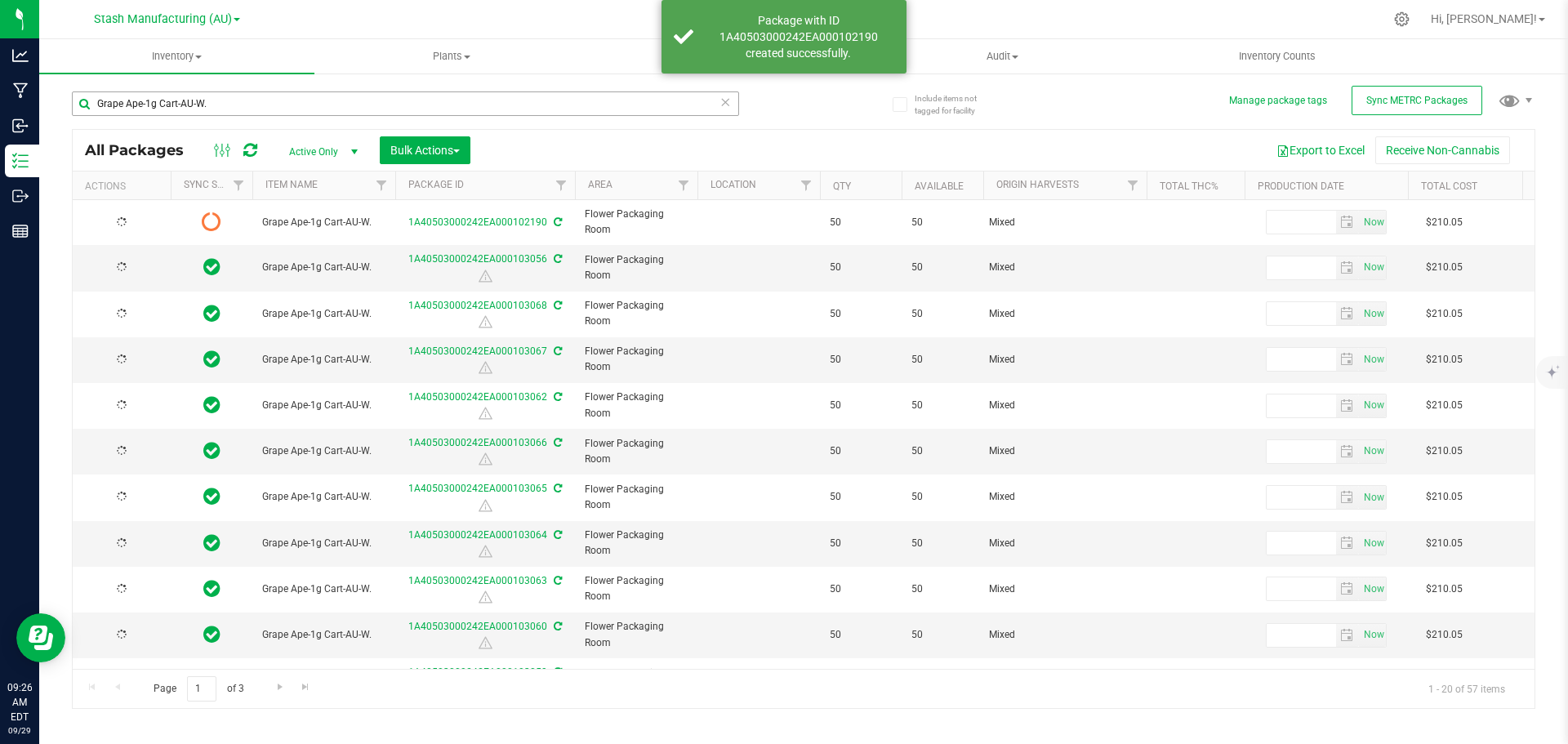
type input "[DATE]"
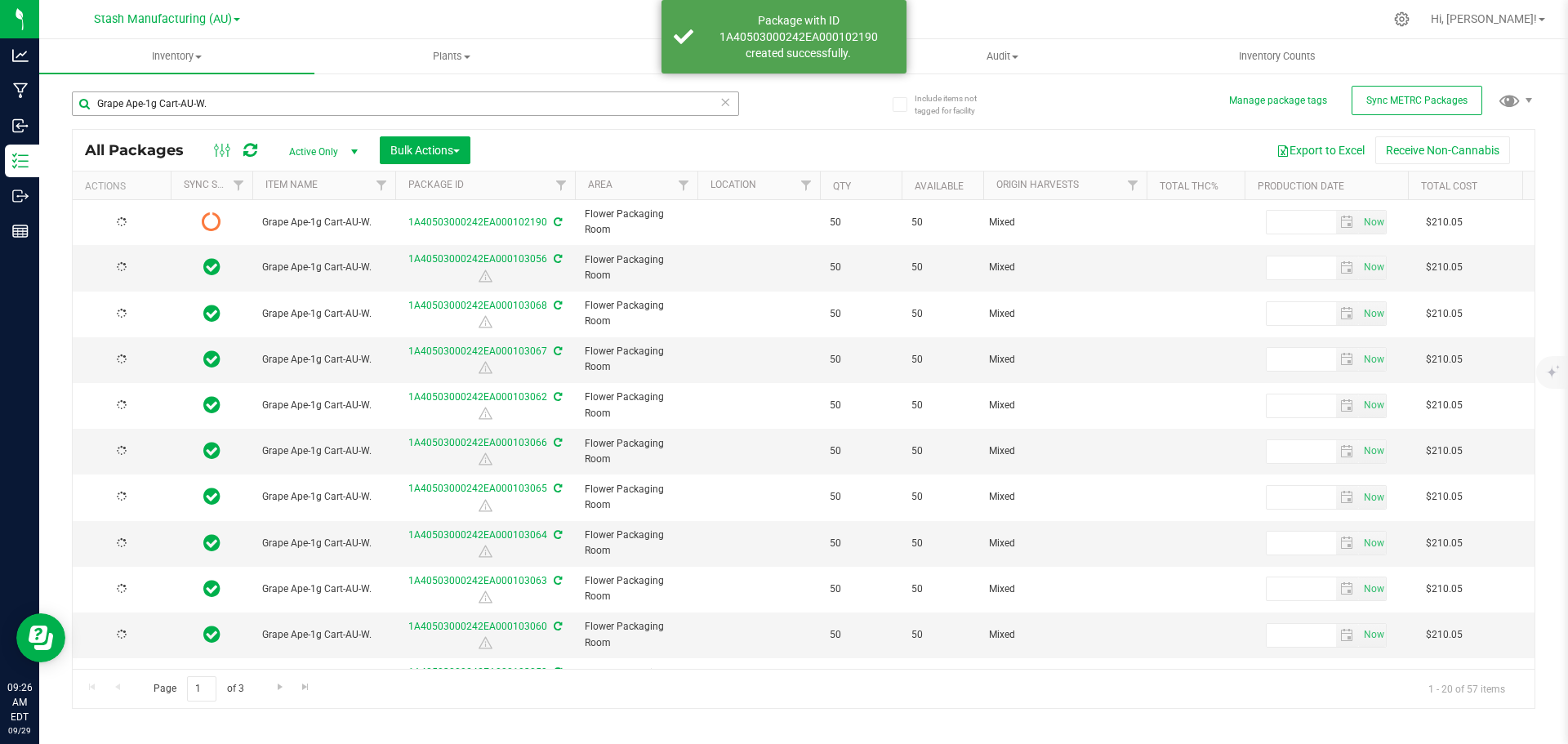
type input "[DATE]"
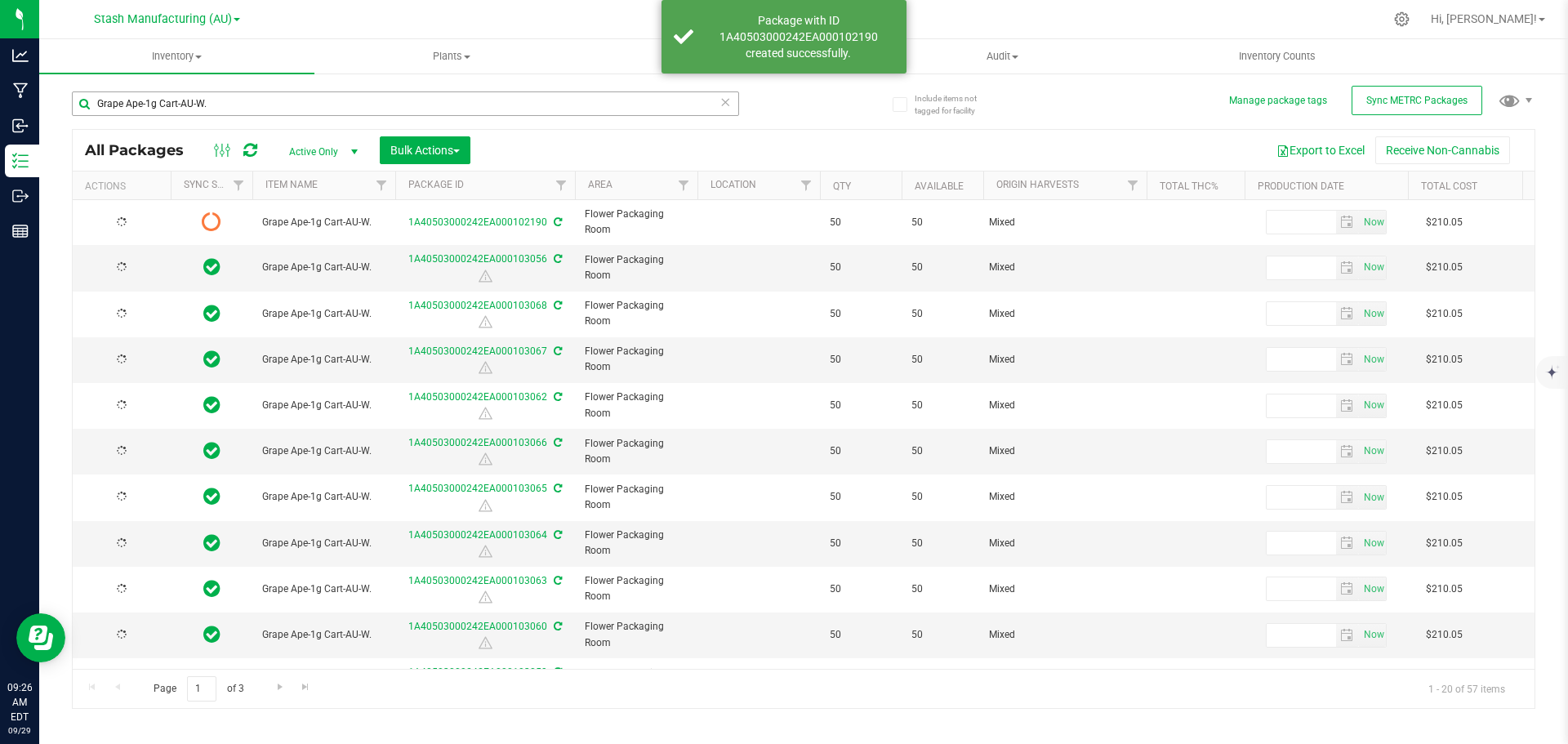
type input "[DATE]"
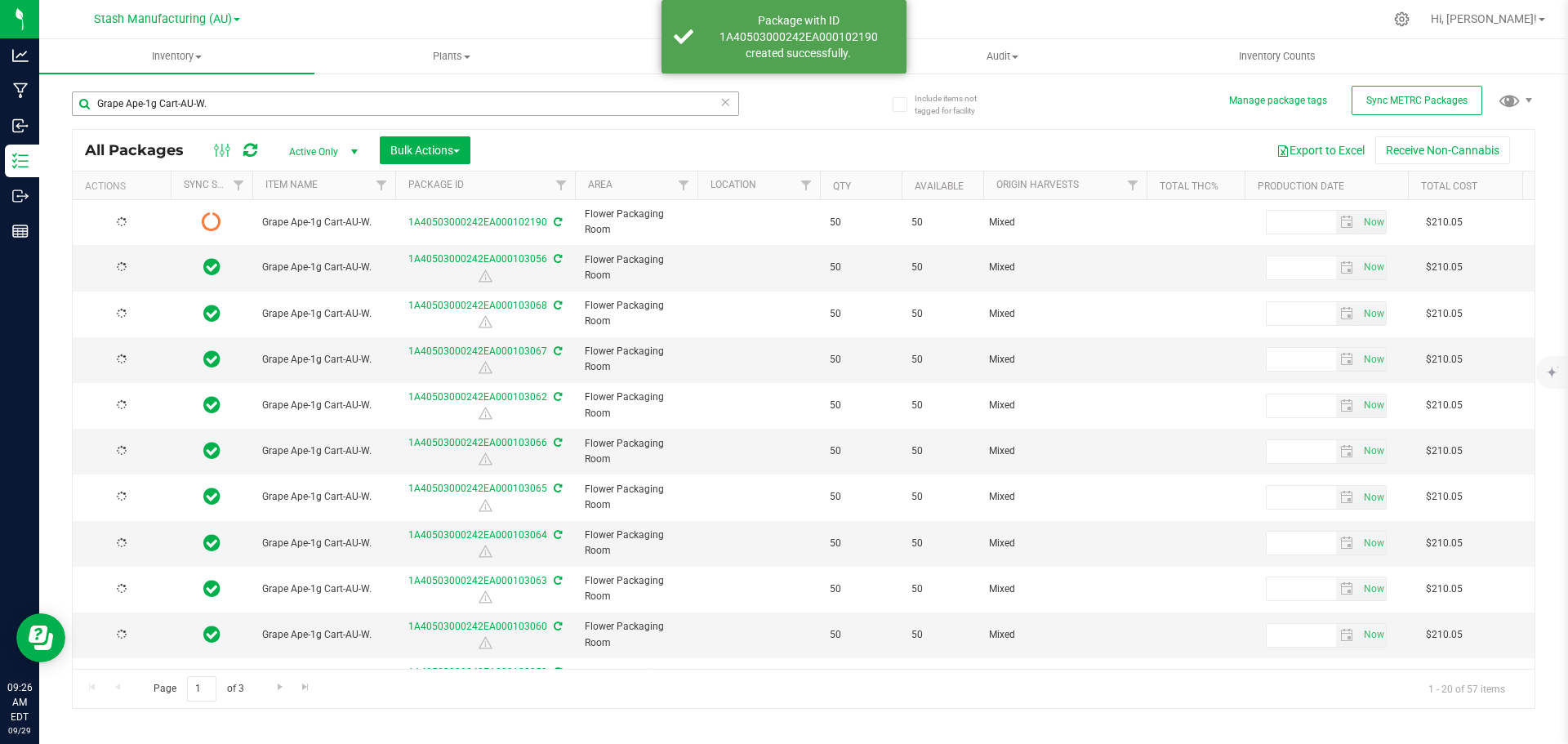
type input "[DATE]"
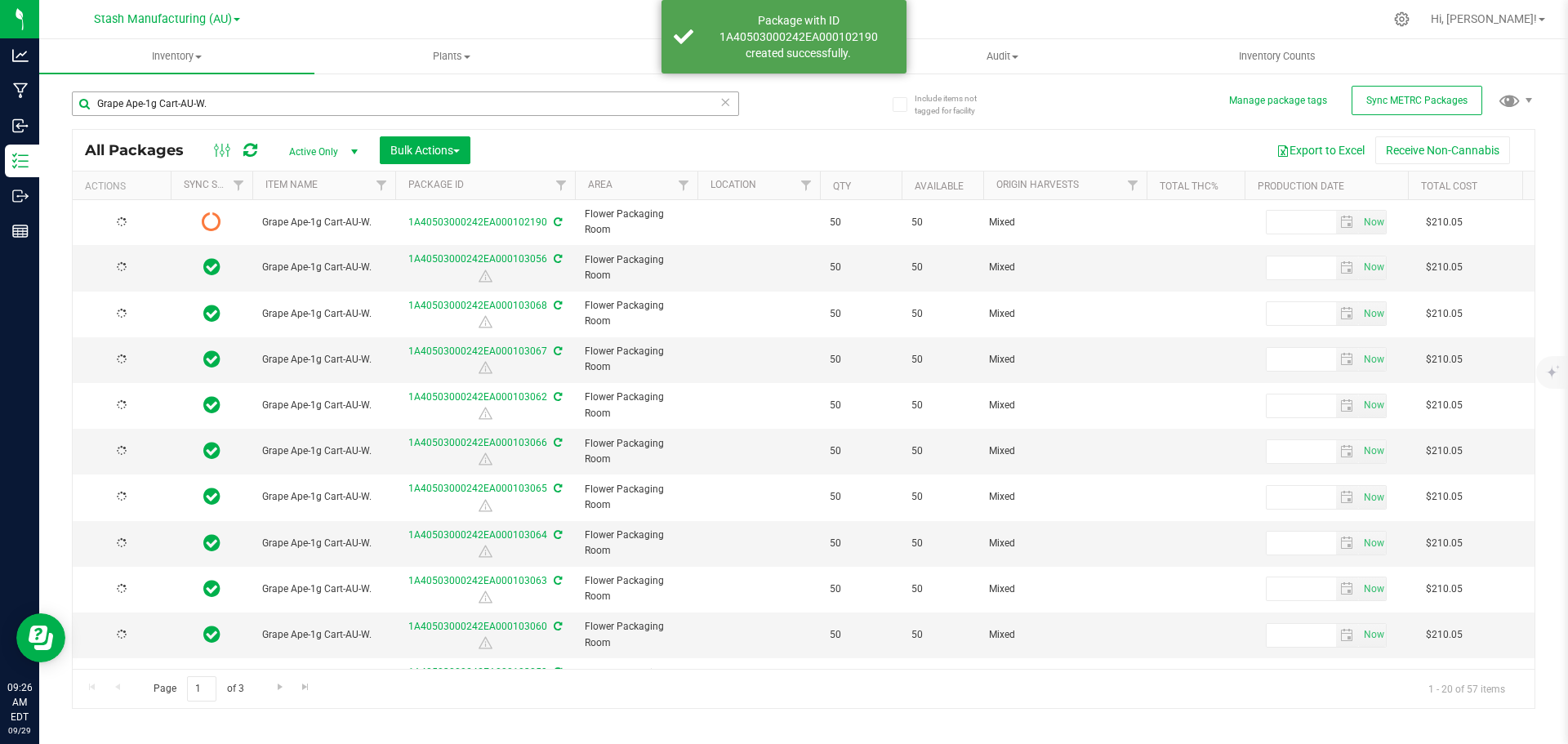
type input "[DATE]"
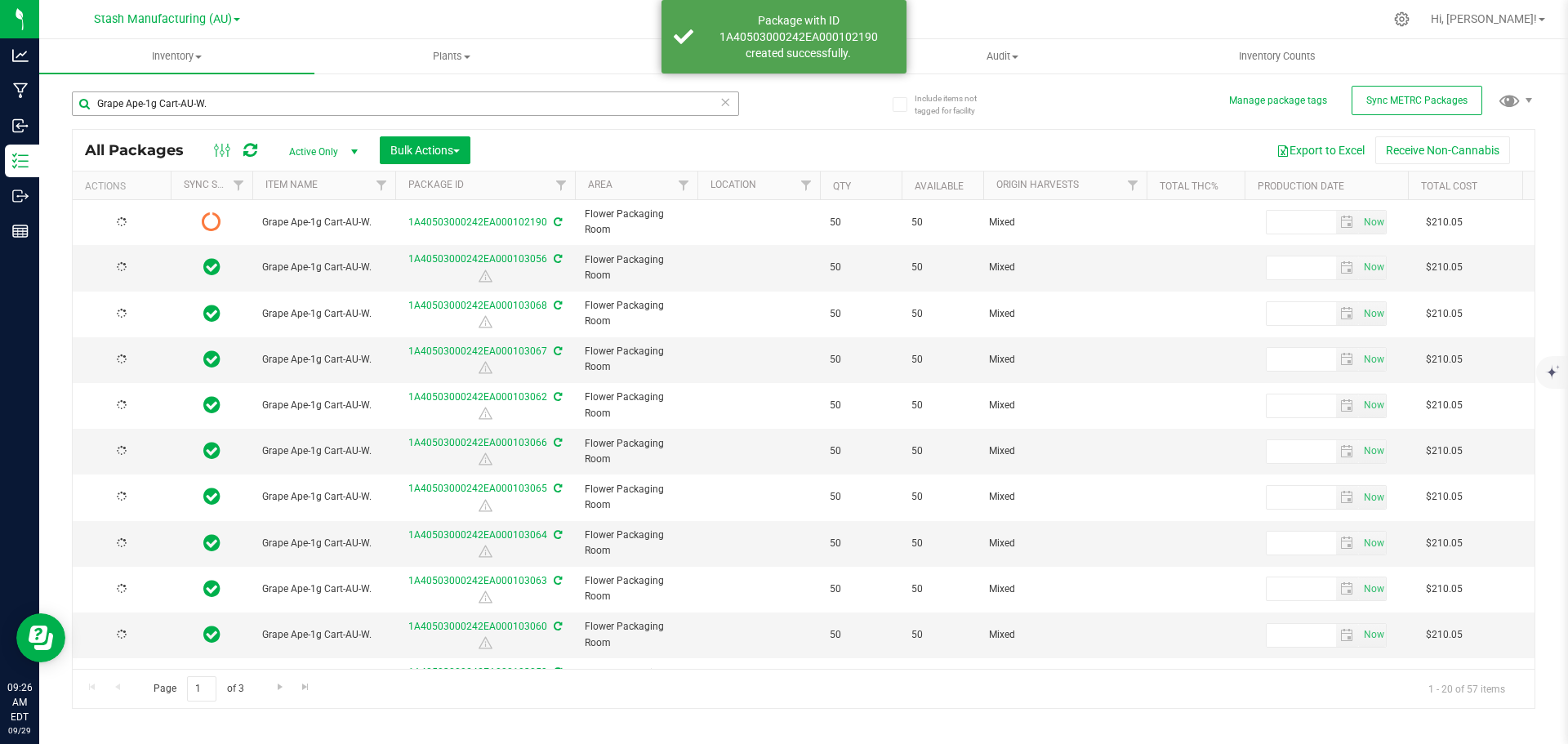
type input "[DATE]"
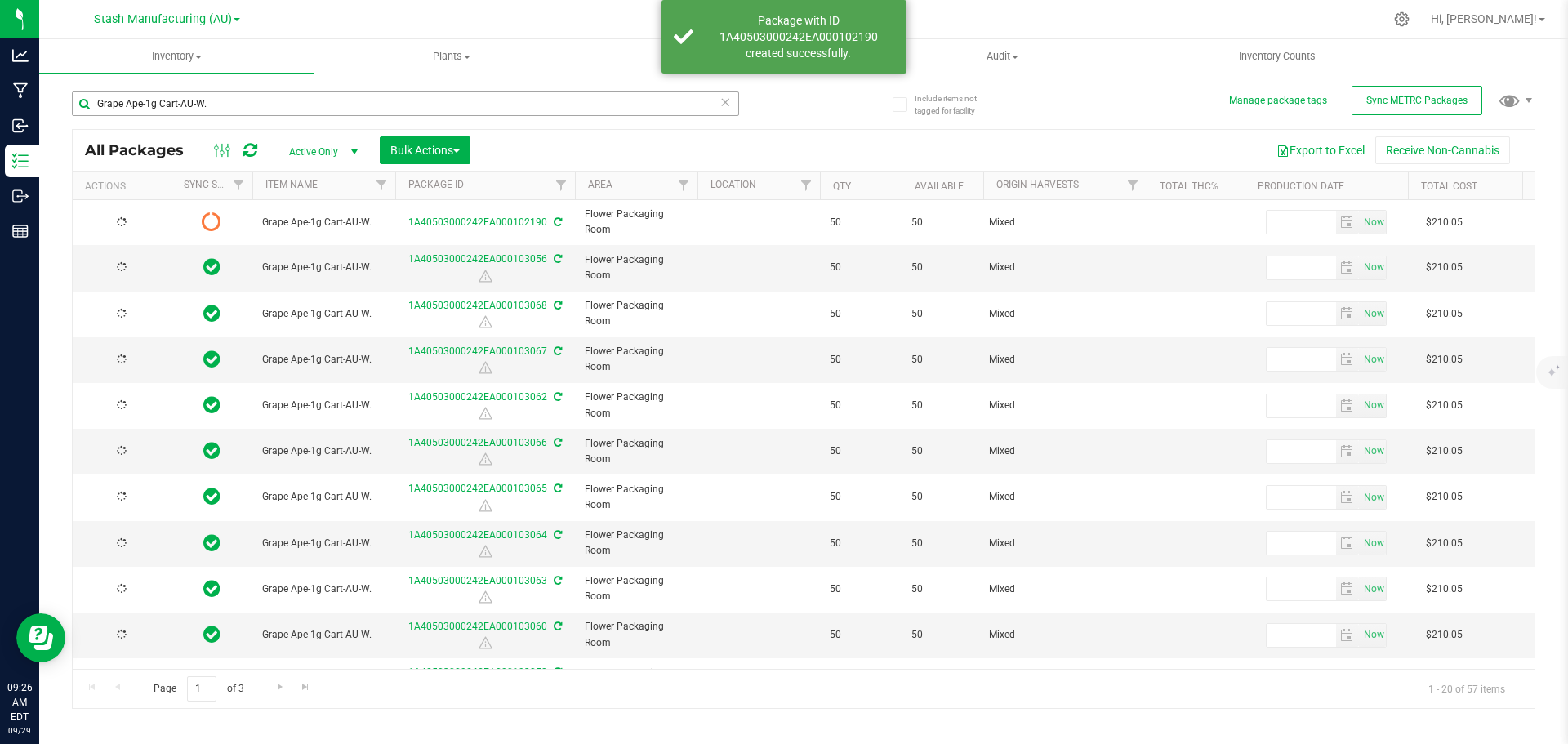
type input "[DATE]"
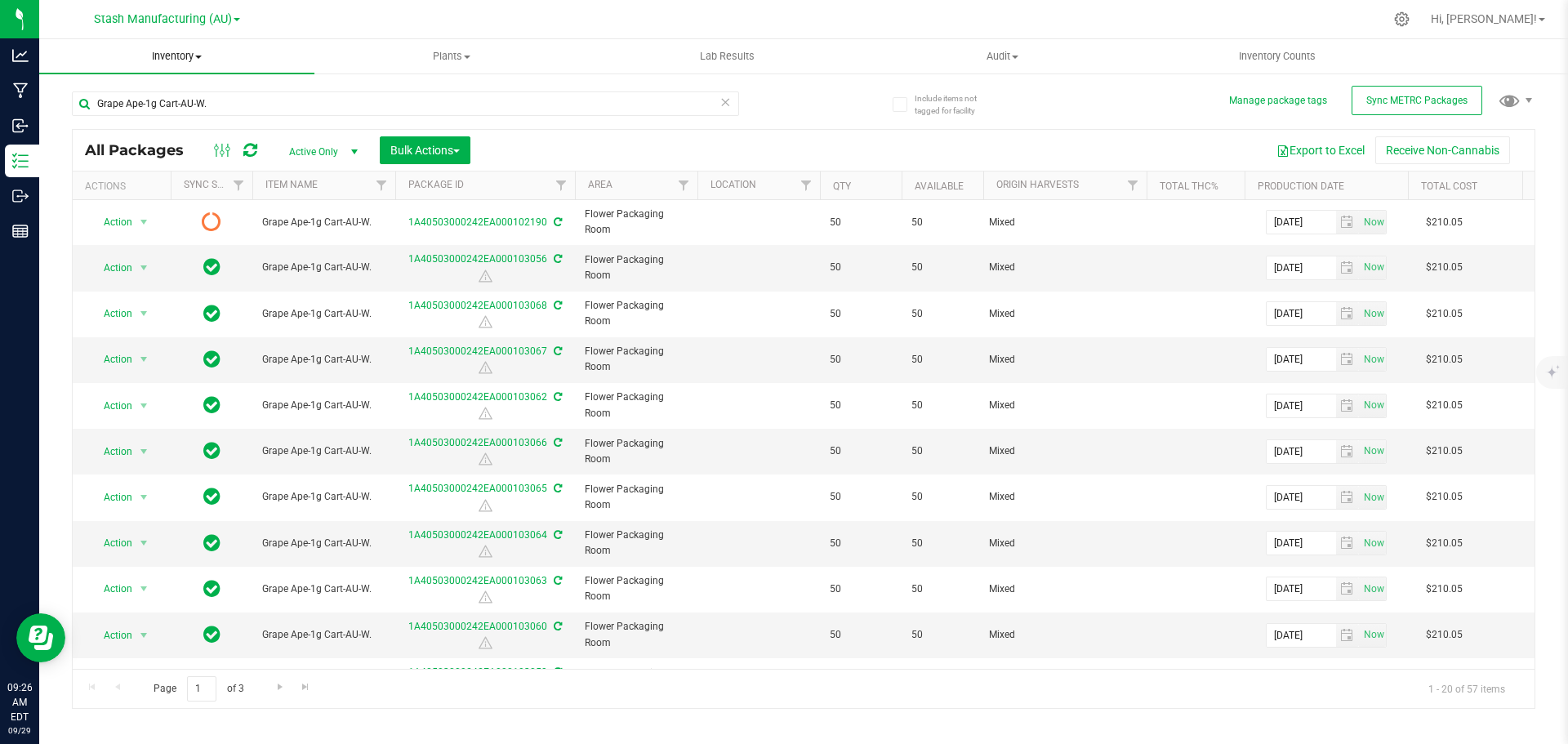
click at [190, 55] on span "Inventory" at bounding box center [176, 56] width 275 height 15
click at [178, 191] on span "From bill of materials" at bounding box center [113, 196] width 148 height 14
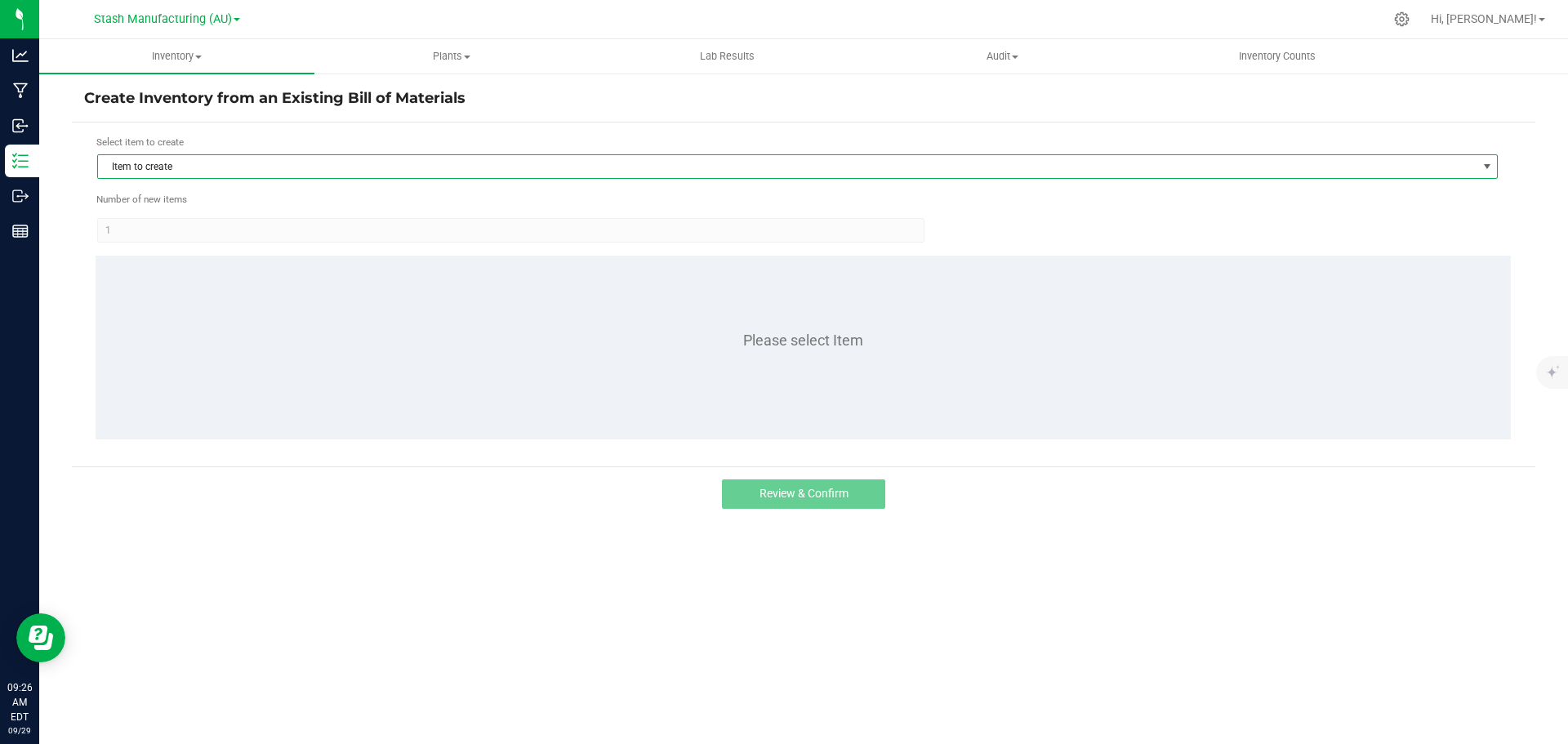
click at [212, 167] on span "Item to create" at bounding box center [787, 166] width 1379 height 23
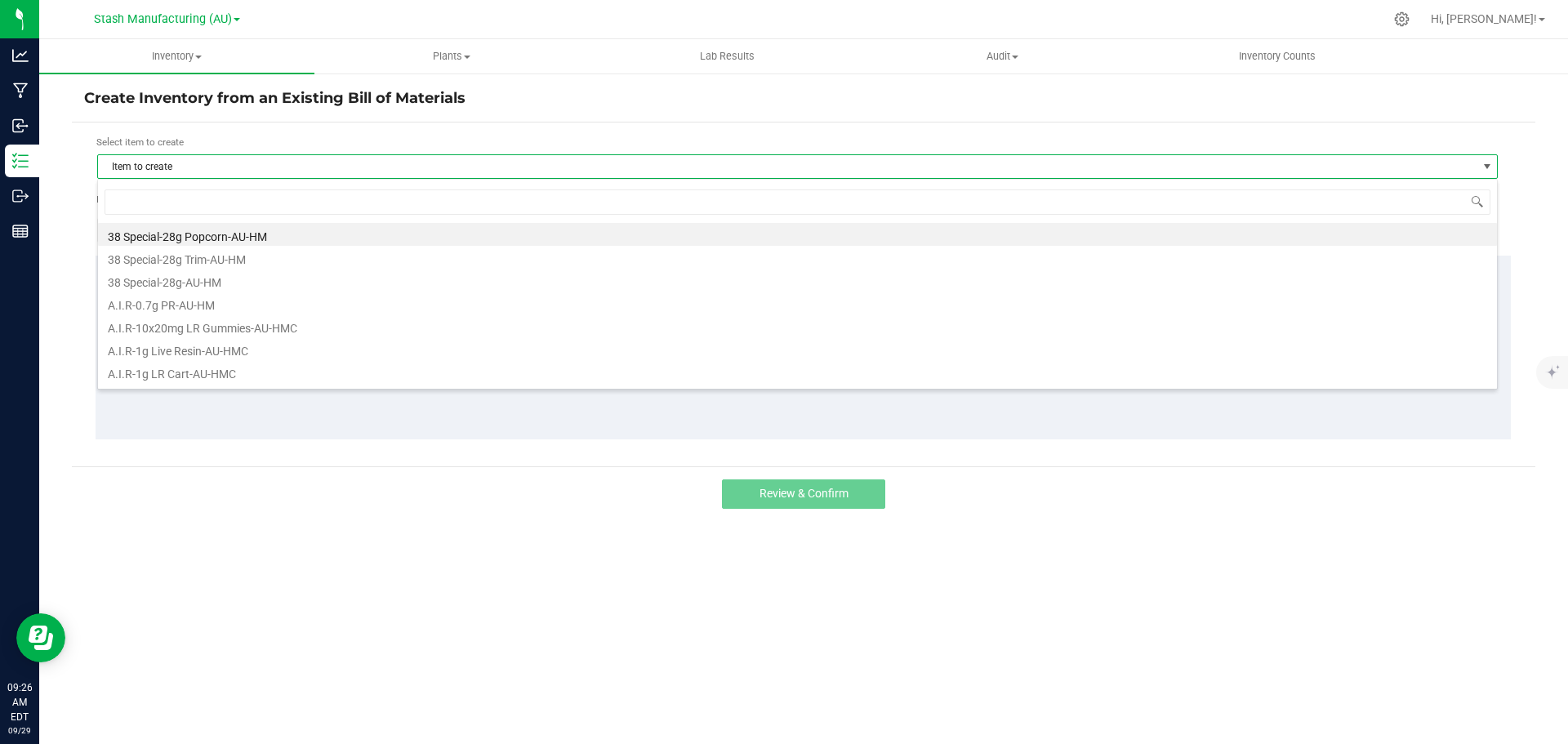
scroll to position [25, 1401]
type input "grape ap"
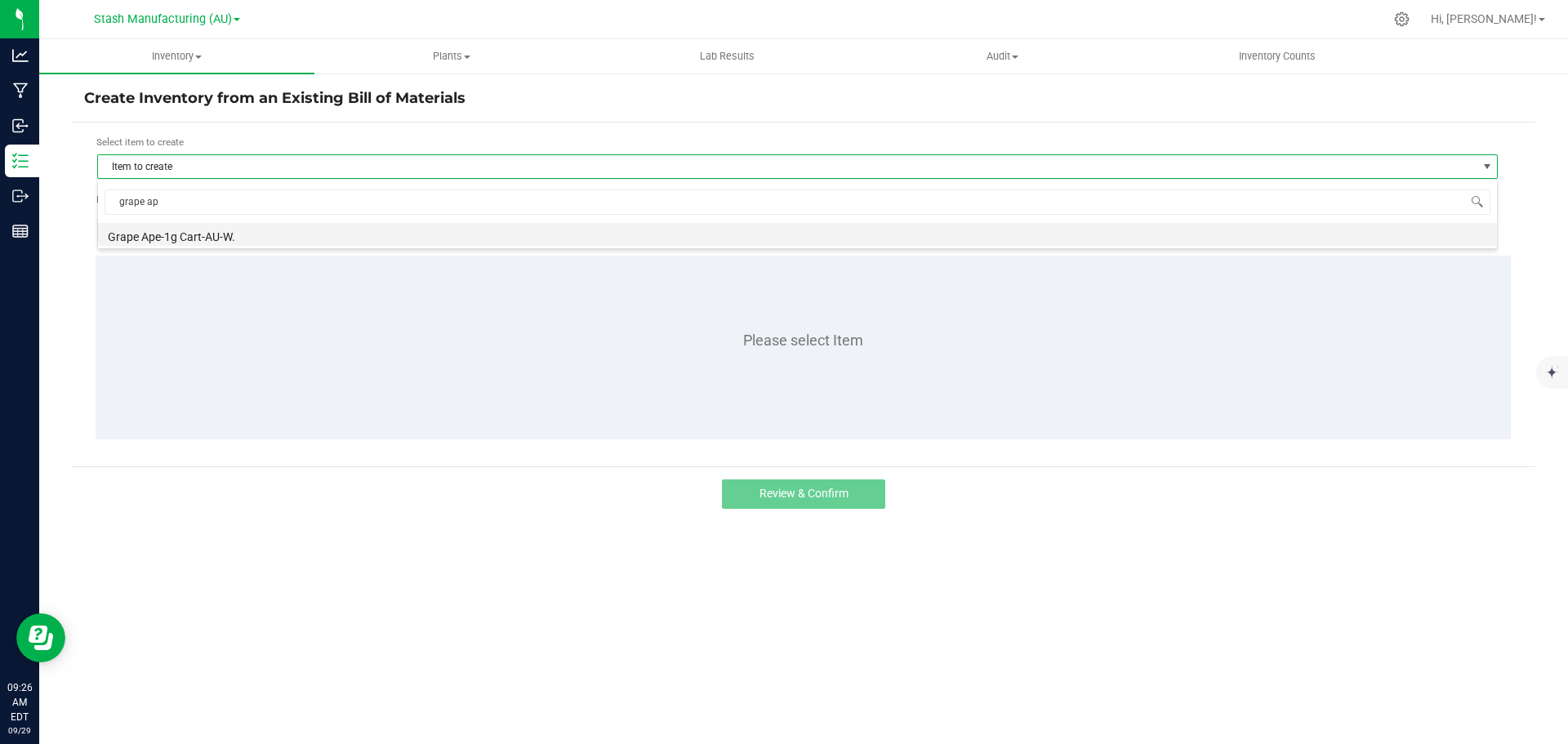
click at [208, 236] on li "Grape Ape-1g Cart-AU-W." at bounding box center [797, 235] width 1399 height 23
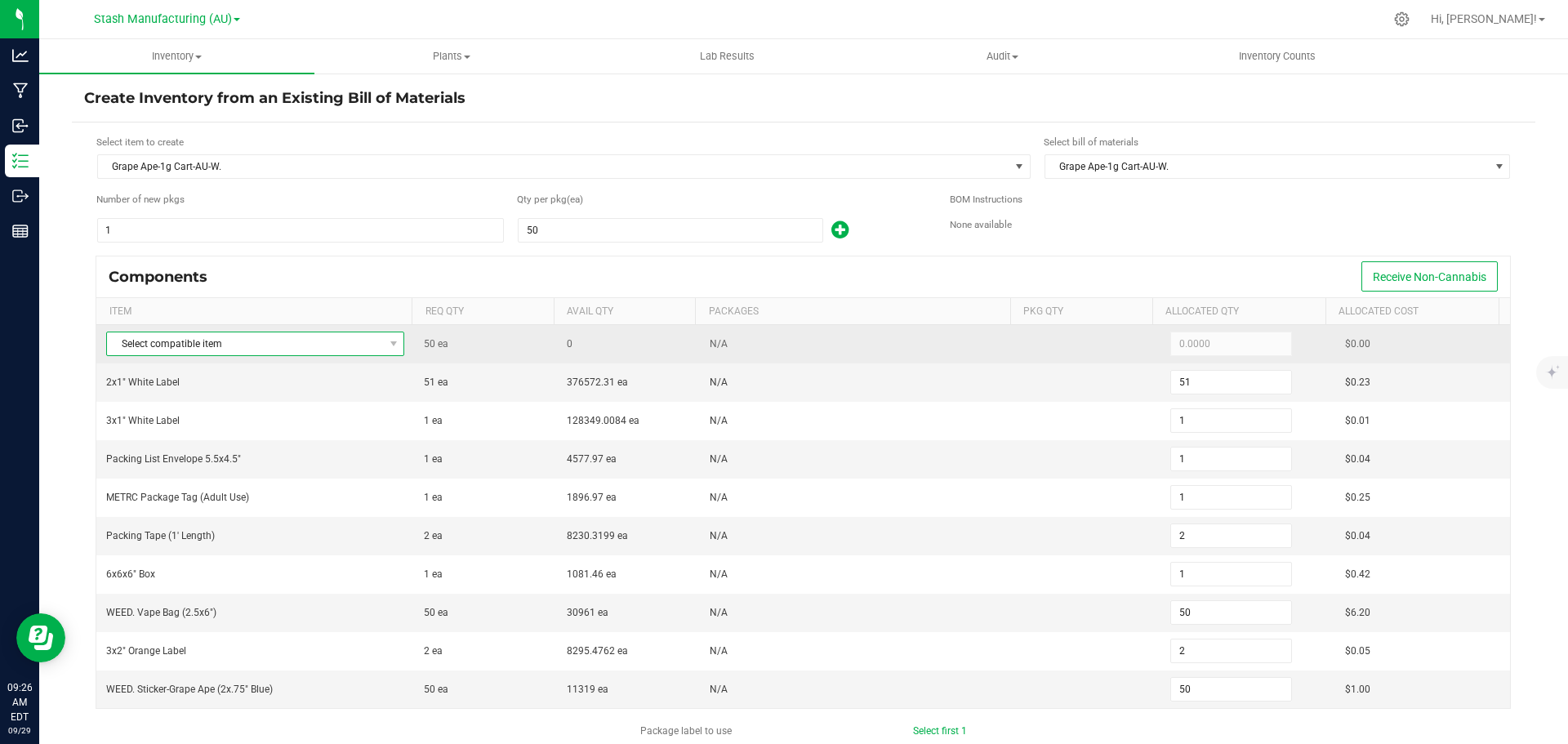
click at [205, 351] on span "Select compatible item" at bounding box center [245, 344] width 276 height 23
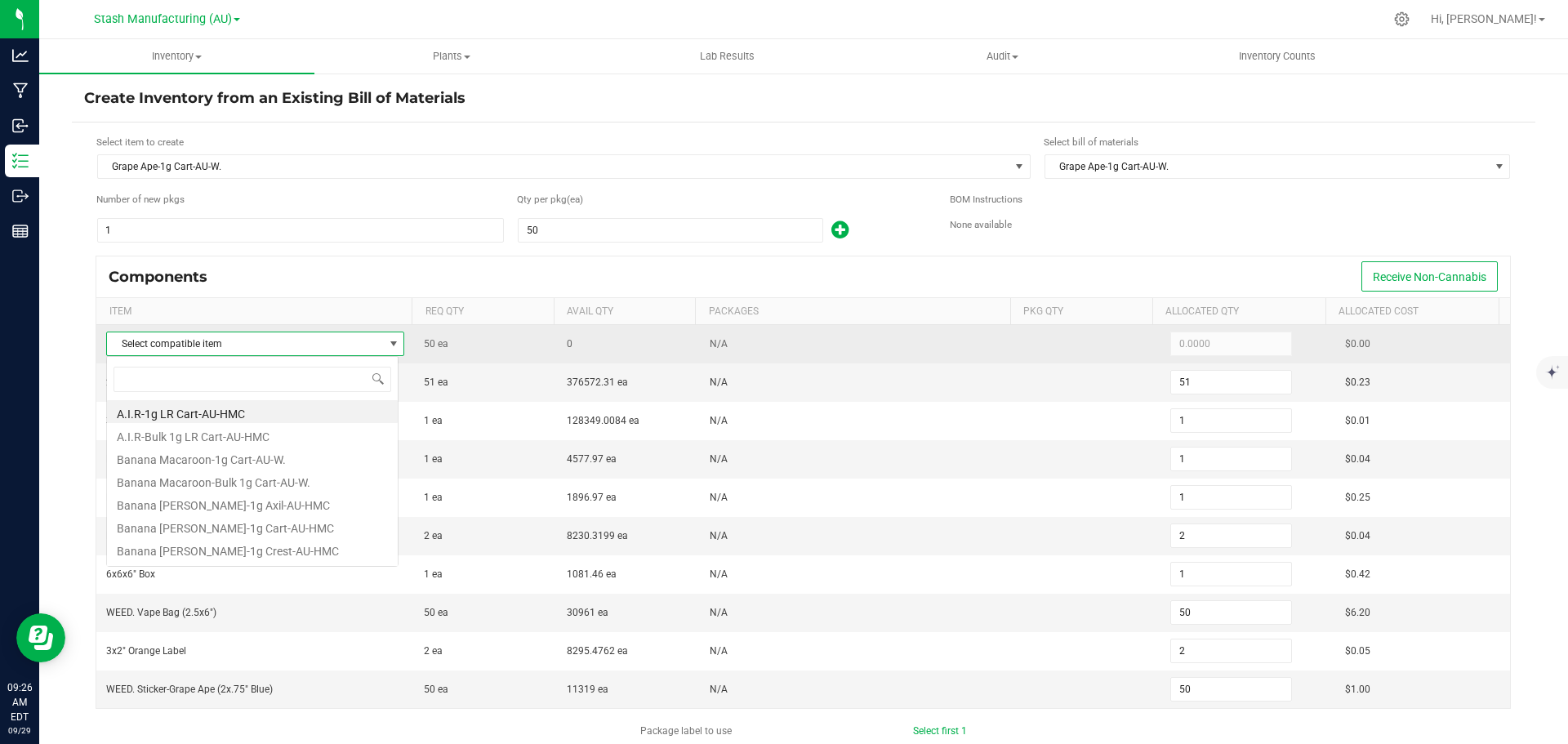
scroll to position [25, 293]
type input "grap"
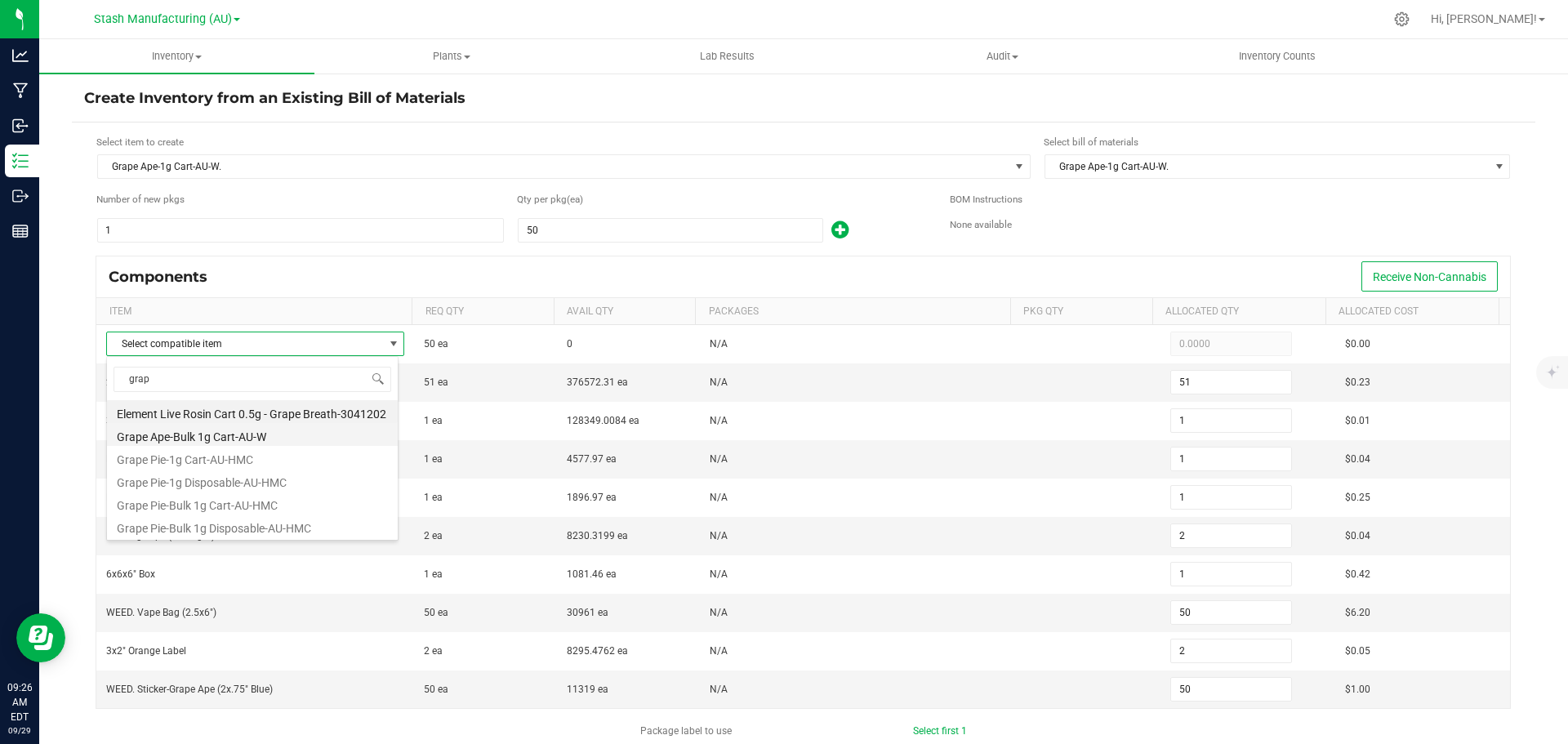
click at [225, 433] on li "Grape Ape-Bulk 1g Cart-AU-W" at bounding box center [252, 435] width 291 height 23
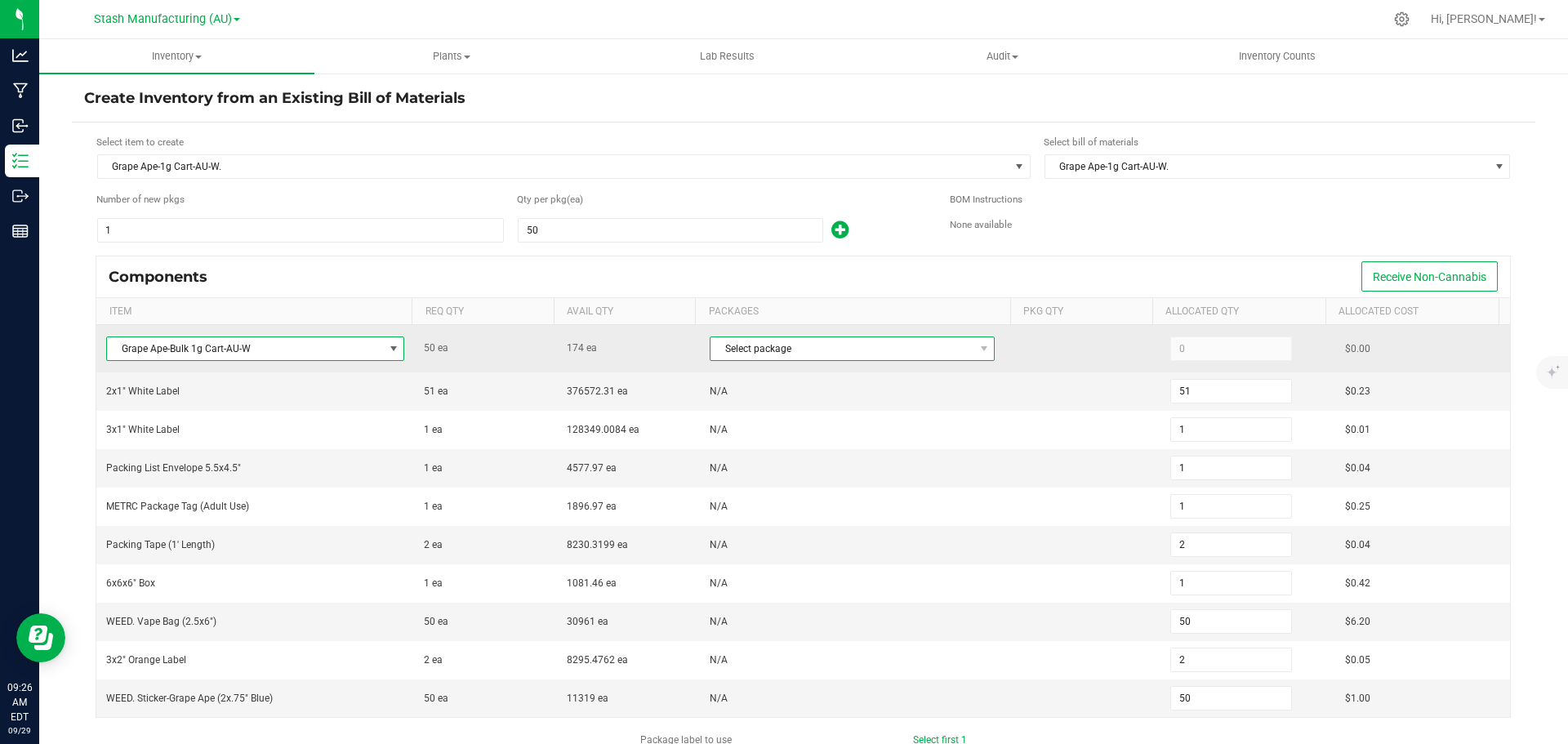
click at [846, 346] on span "Select package" at bounding box center [842, 348] width 263 height 23
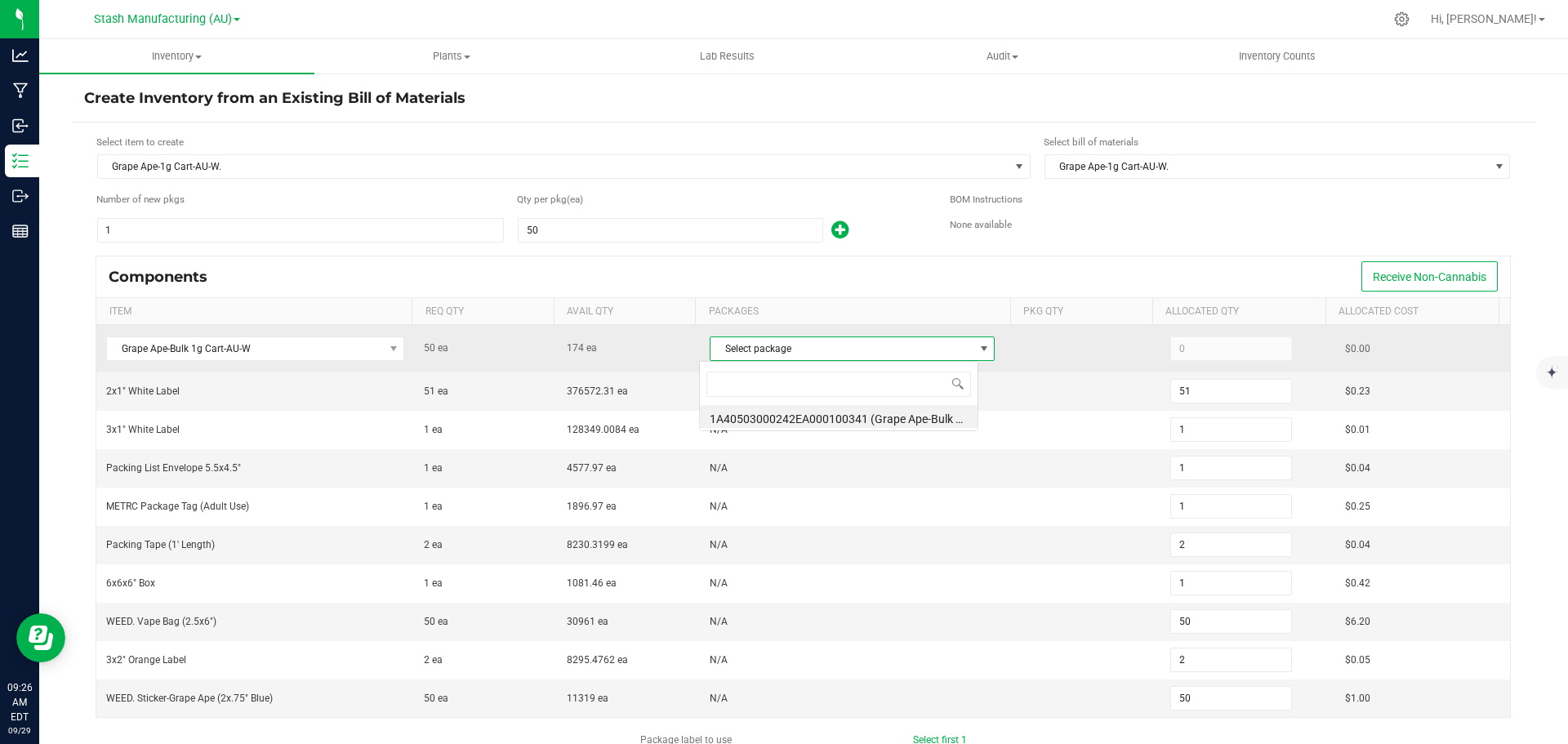
scroll to position [25, 279]
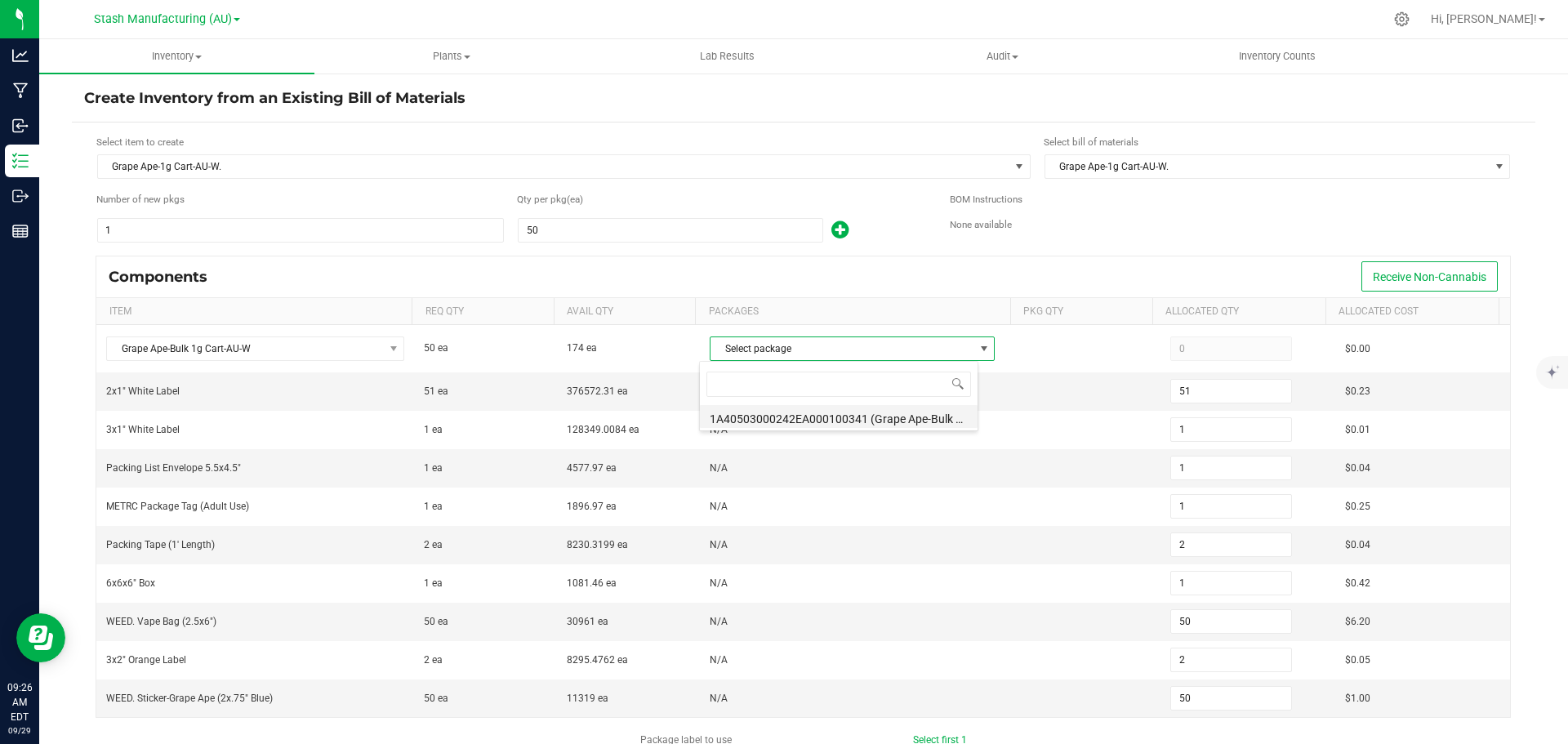
click at [831, 415] on li "1A40503000242EA000100341 (Grape Ape-Bulk 1g Cart-AU-W.[DATE])" at bounding box center [839, 417] width 277 height 23
type input "50"
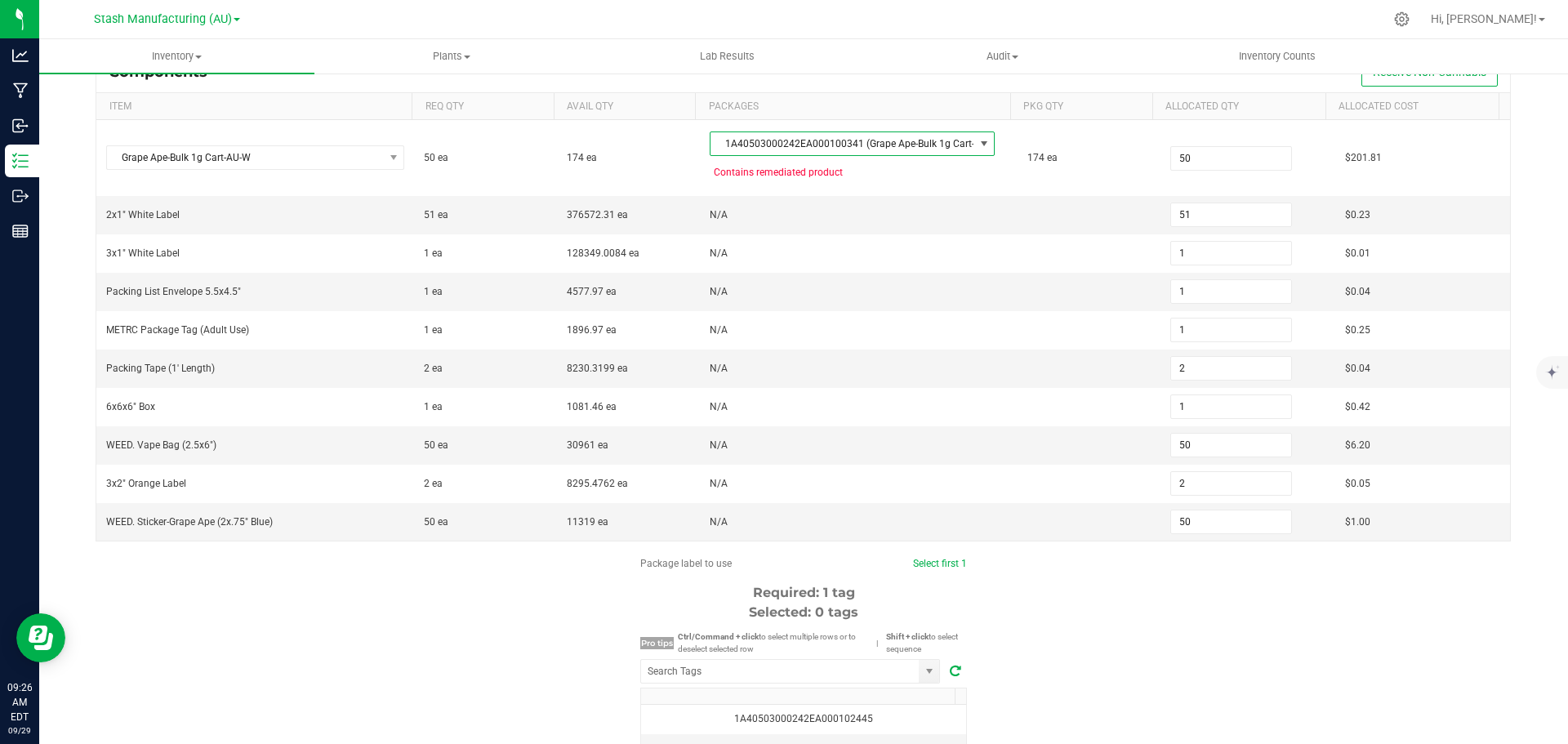
scroll to position [245, 0]
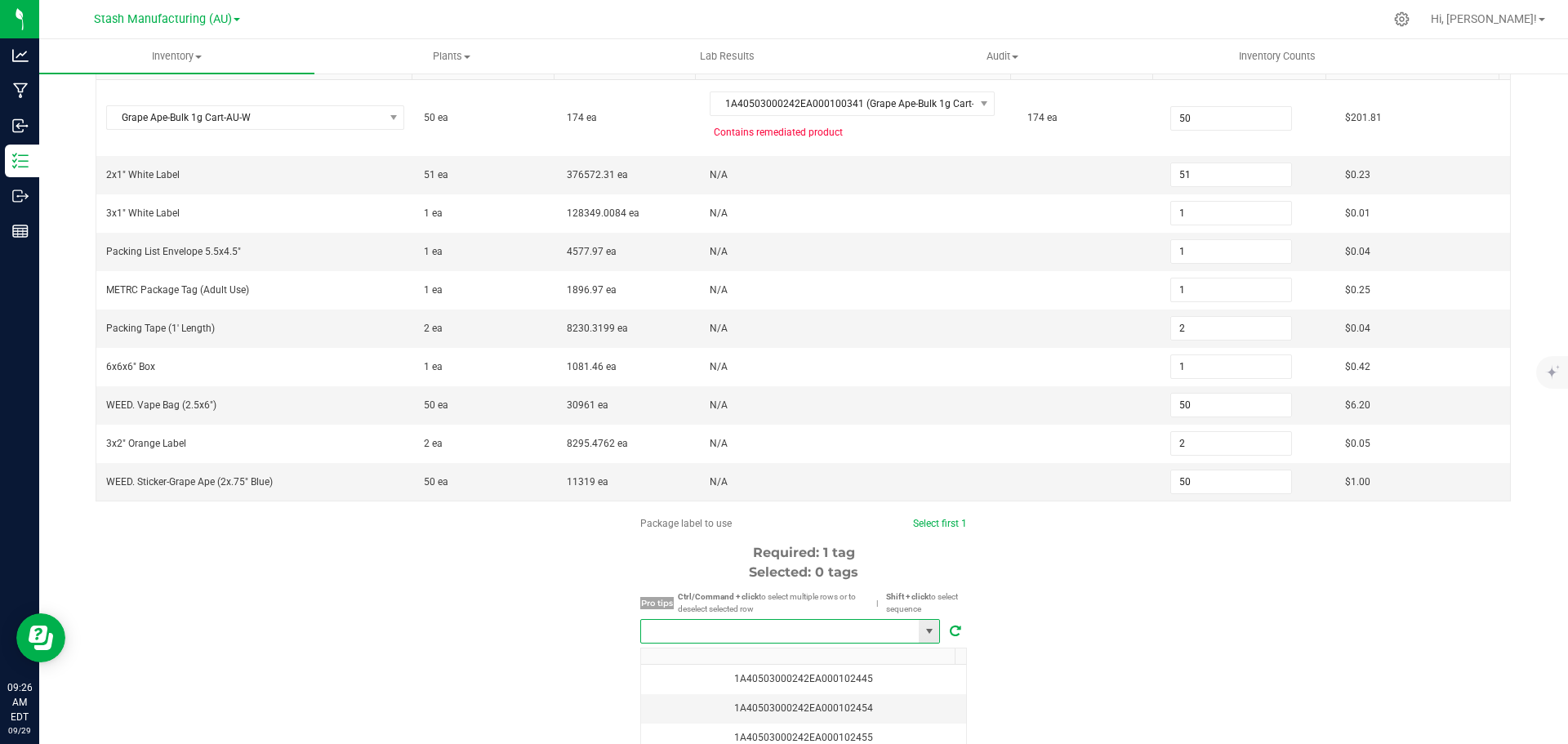
click at [774, 621] on input "NO DATA FOUND" at bounding box center [780, 631] width 277 height 23
click at [757, 662] on li "1A40503000242EA000102445" at bounding box center [784, 660] width 298 height 28
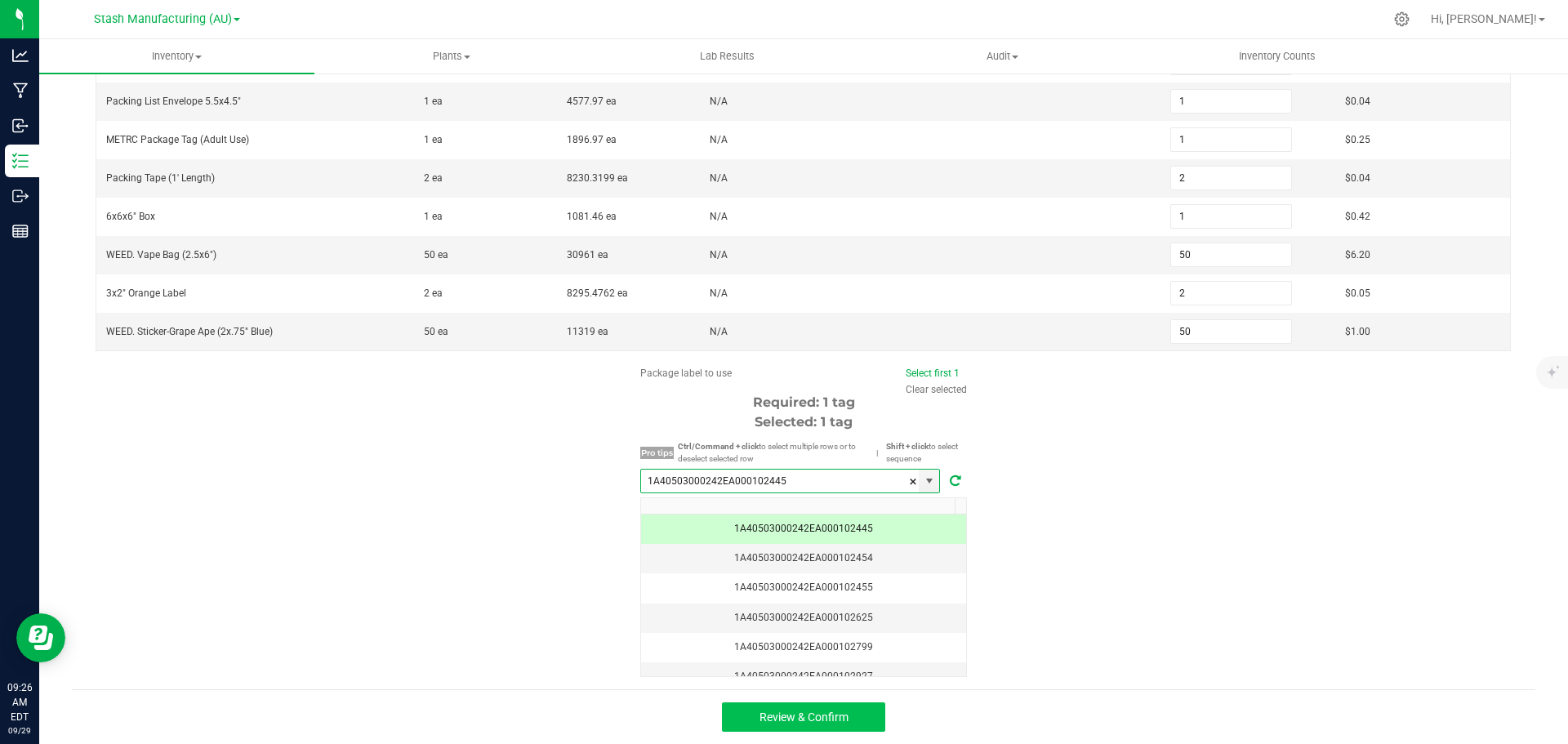
type input "1A40503000242EA000102445"
click at [857, 712] on button "Review & Confirm" at bounding box center [804, 716] width 164 height 29
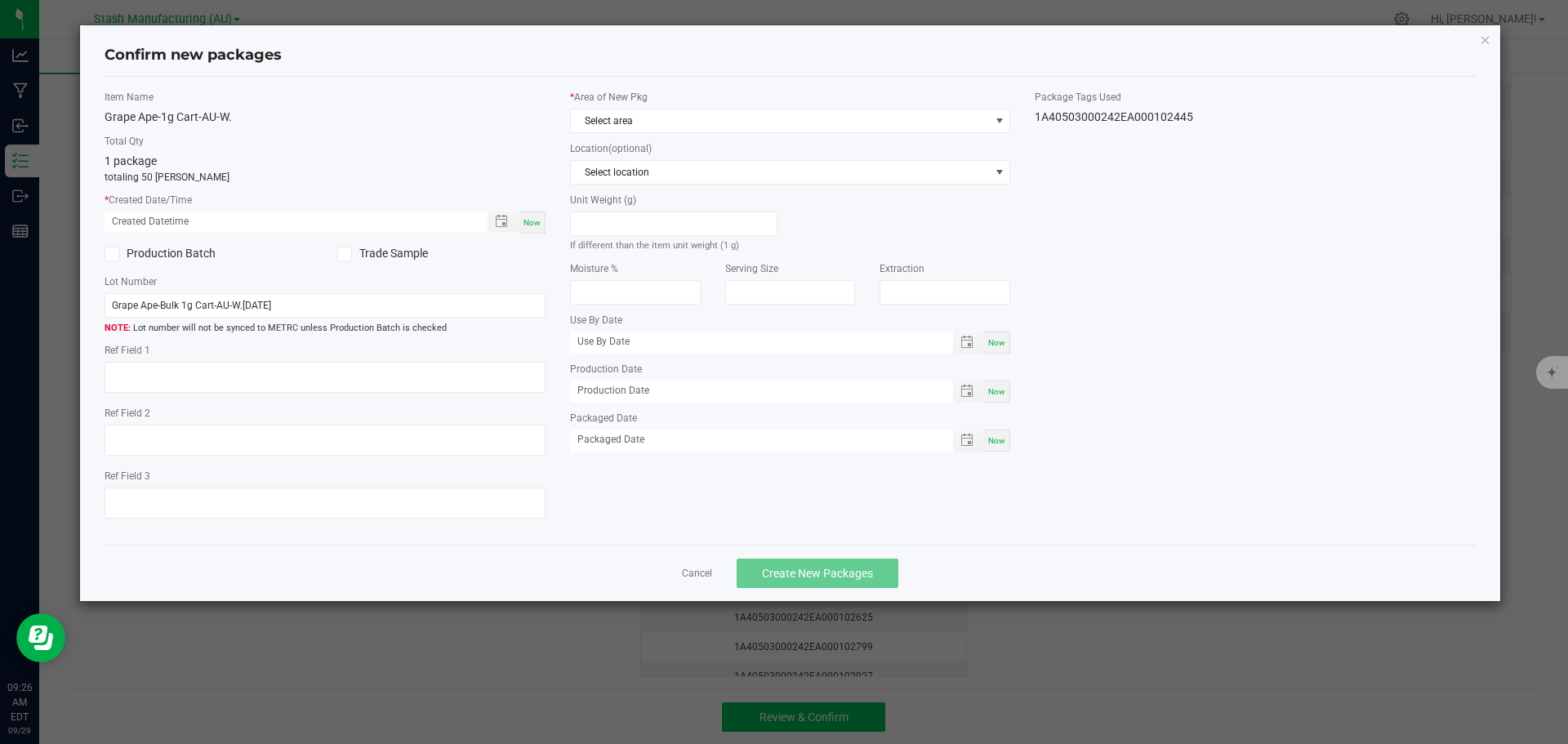
type input "[DATE]"
click at [526, 215] on div "Now" at bounding box center [532, 222] width 26 height 22
type input "[DATE] 09:26 AM"
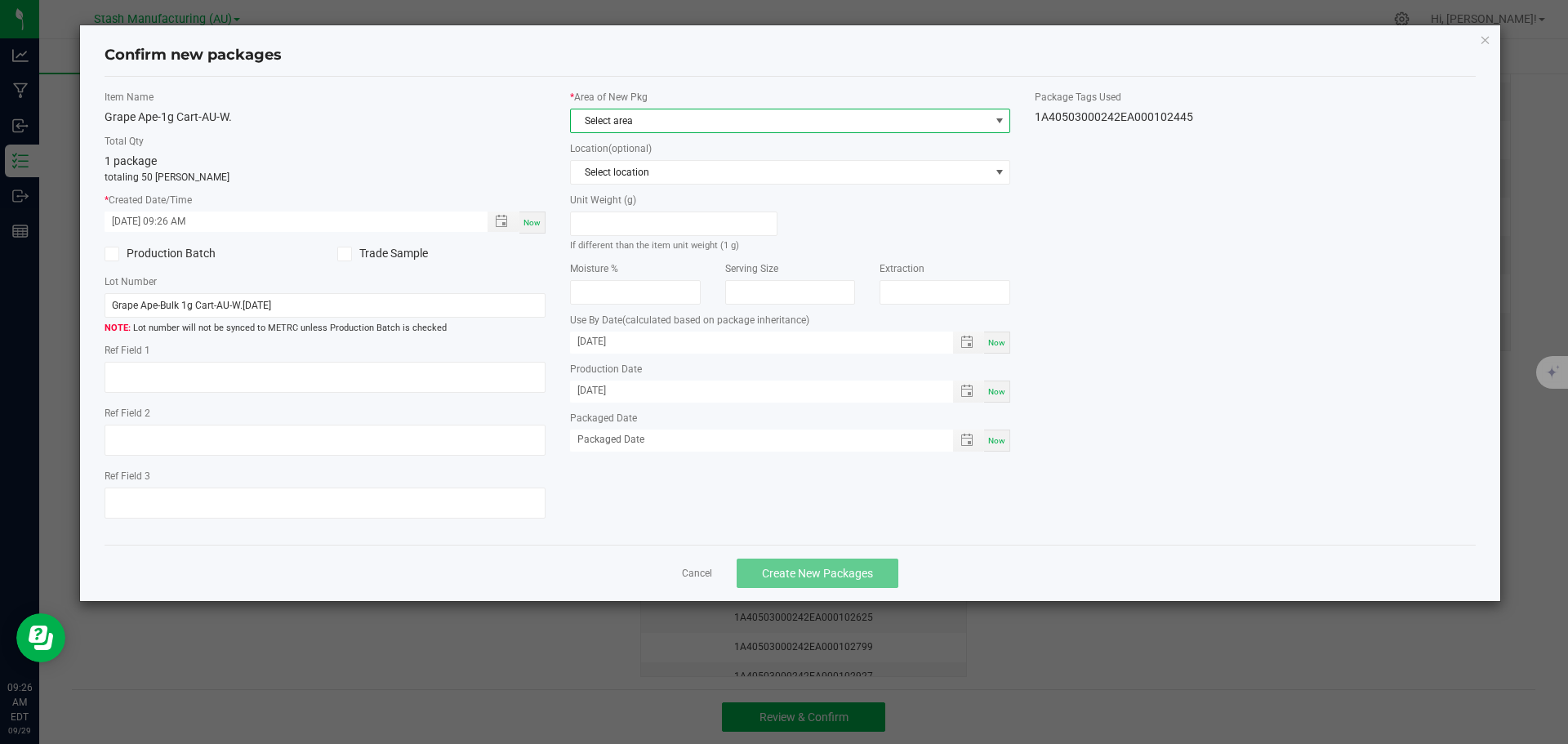
click at [668, 116] on span "Select area" at bounding box center [780, 121] width 419 height 23
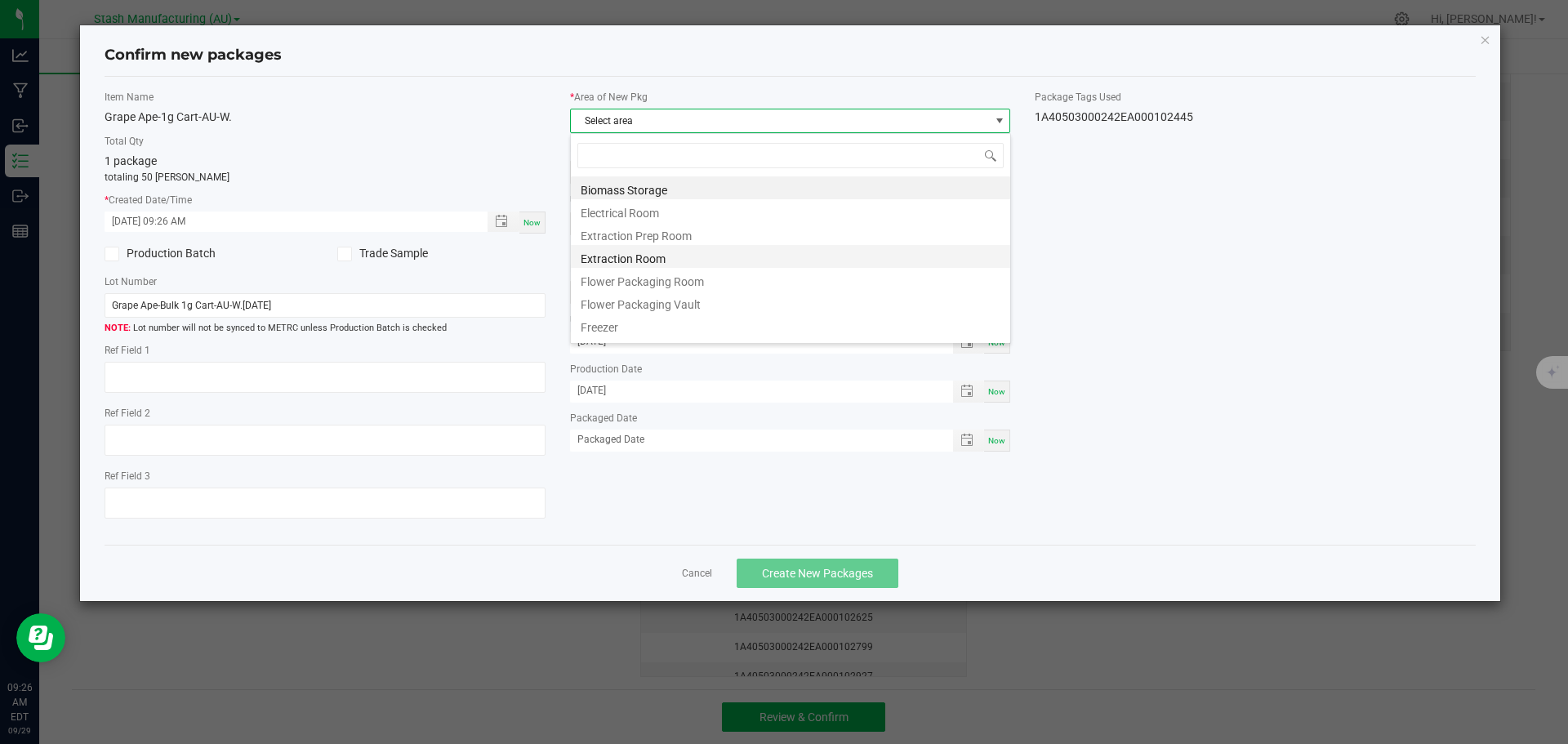
scroll to position [25, 441]
click at [705, 275] on li "Flower Packaging Room" at bounding box center [791, 279] width 439 height 23
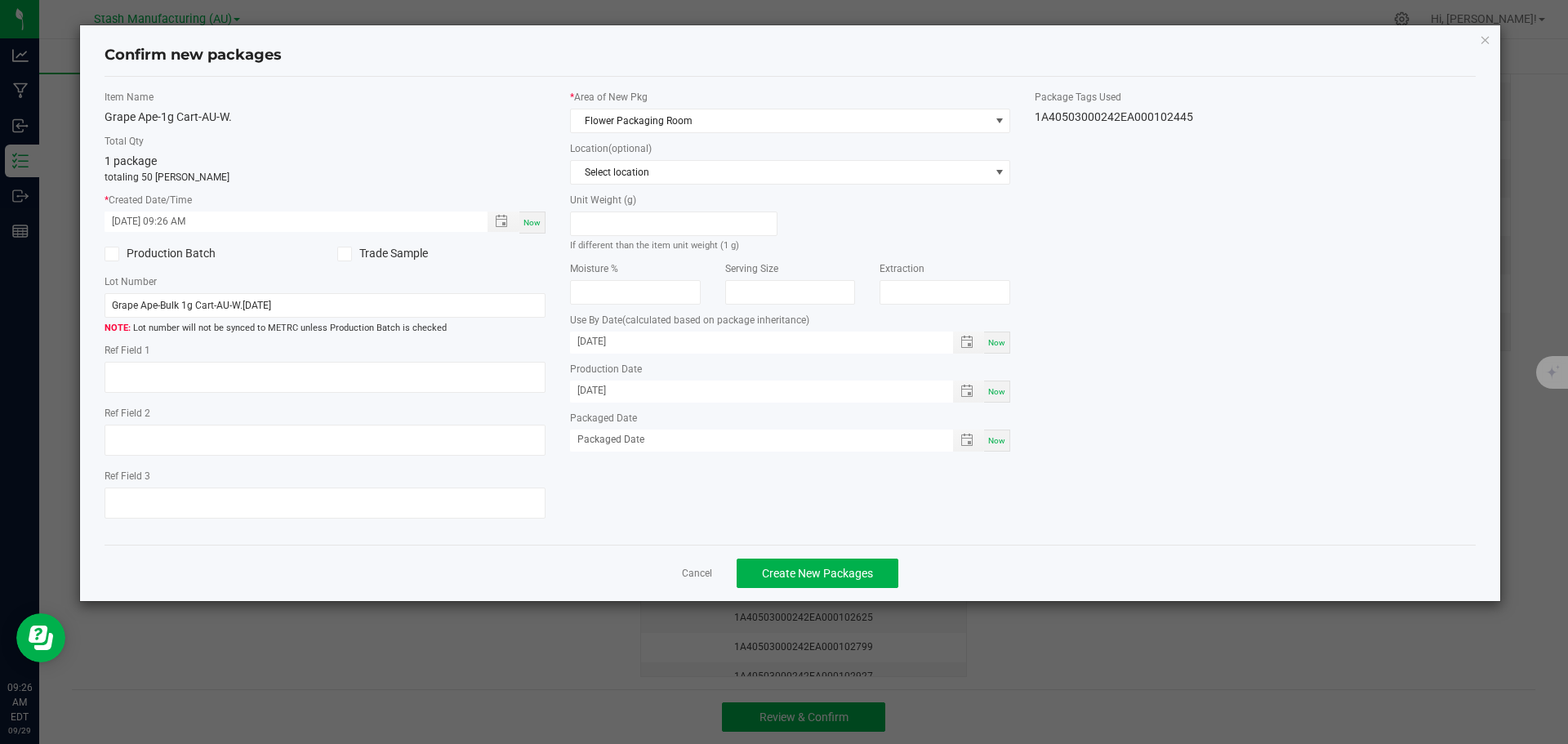
click at [993, 444] on span "Now" at bounding box center [996, 440] width 17 height 9
type input "[DATE]"
click at [883, 572] on button "Create New Packages" at bounding box center [817, 572] width 162 height 29
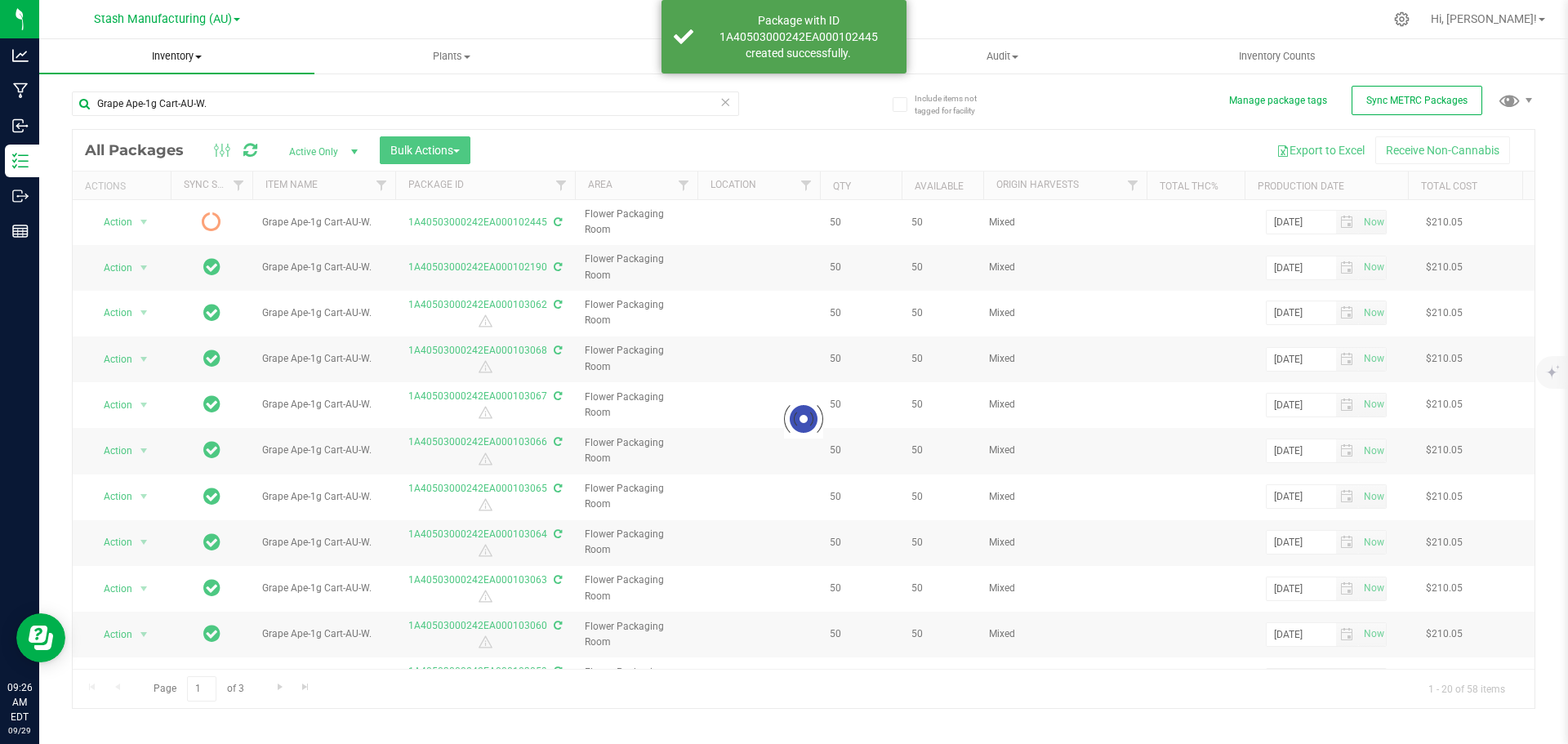
click at [194, 56] on span "Inventory" at bounding box center [176, 56] width 275 height 15
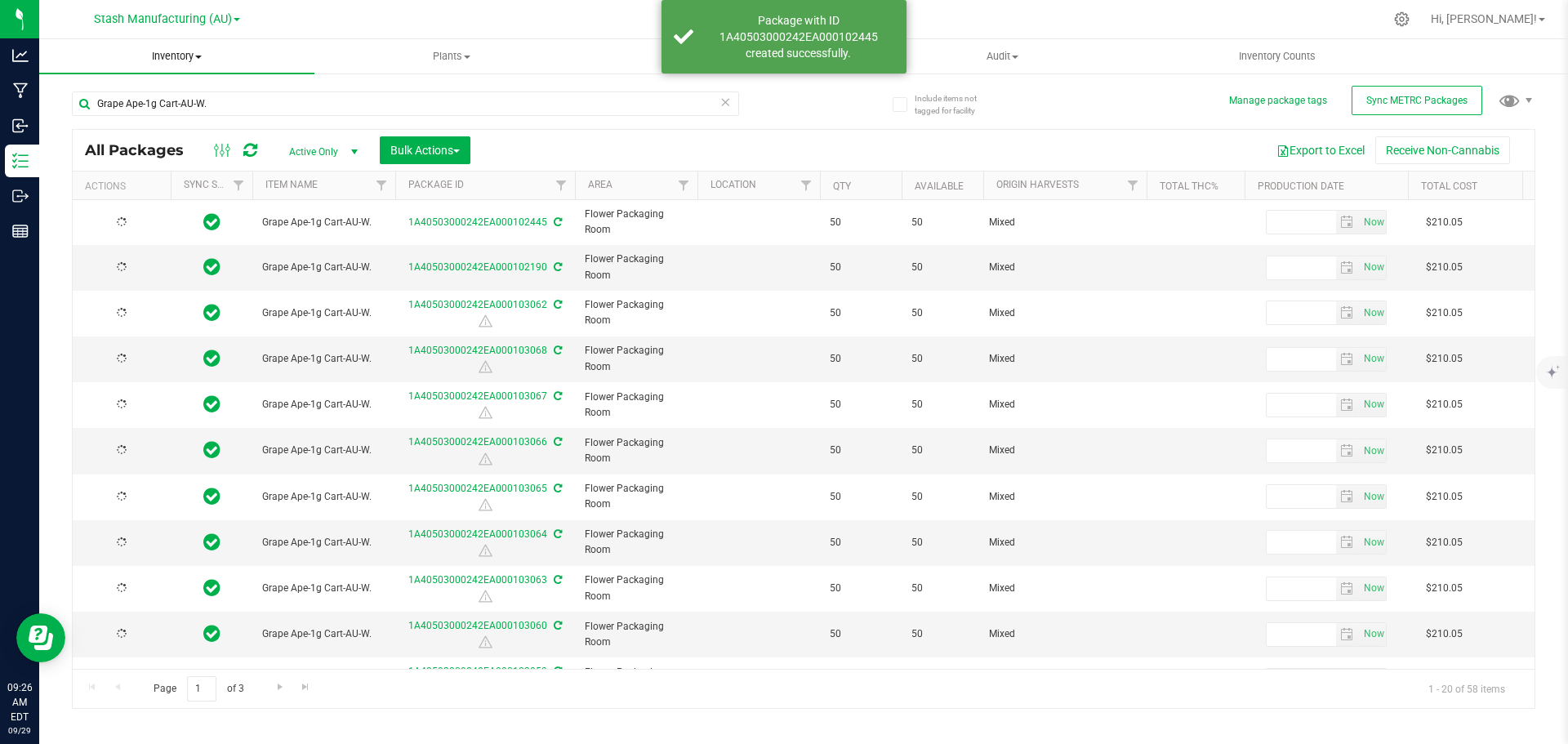
type input "[DATE]"
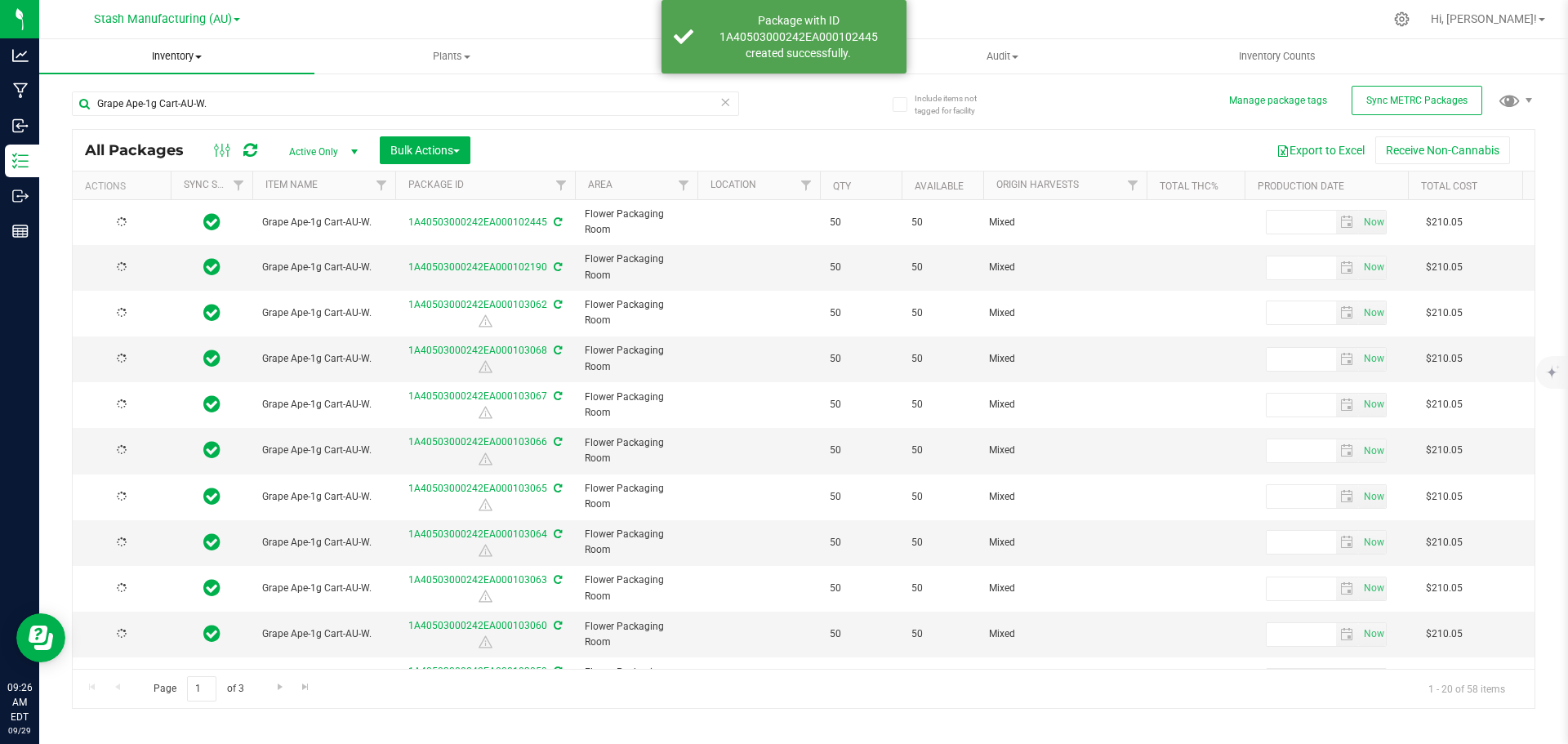
type input "[DATE]"
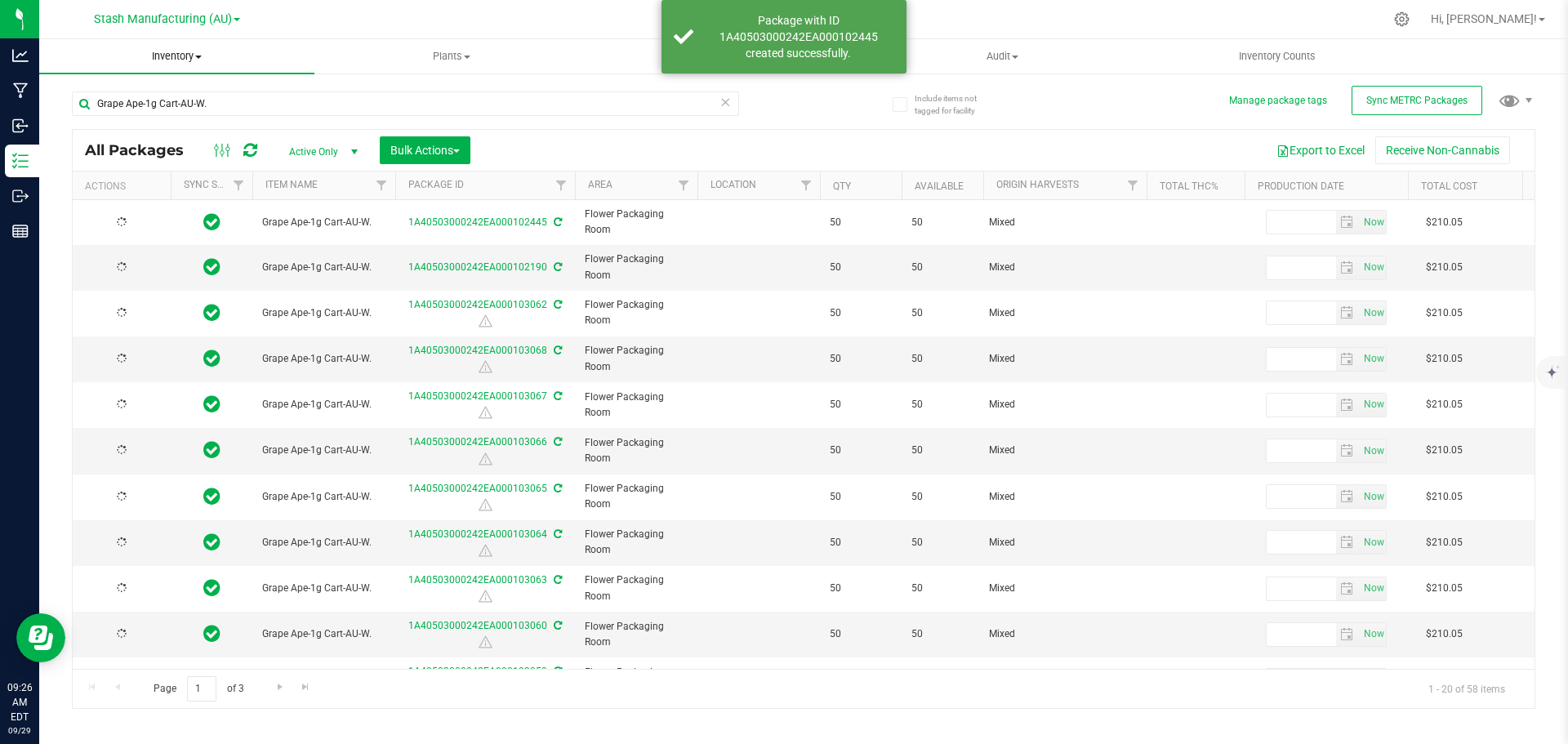
type input "[DATE]"
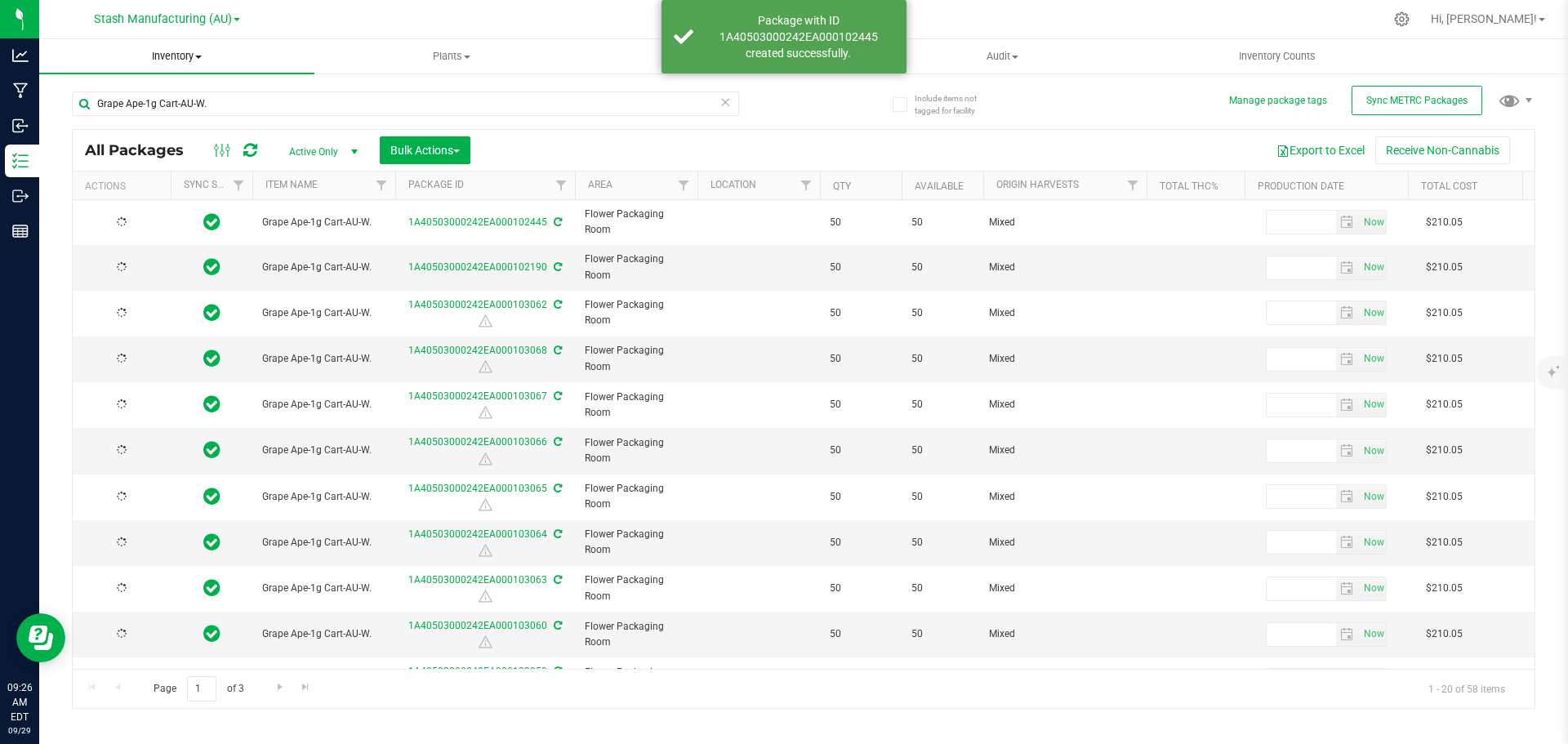
type input "[DATE]"
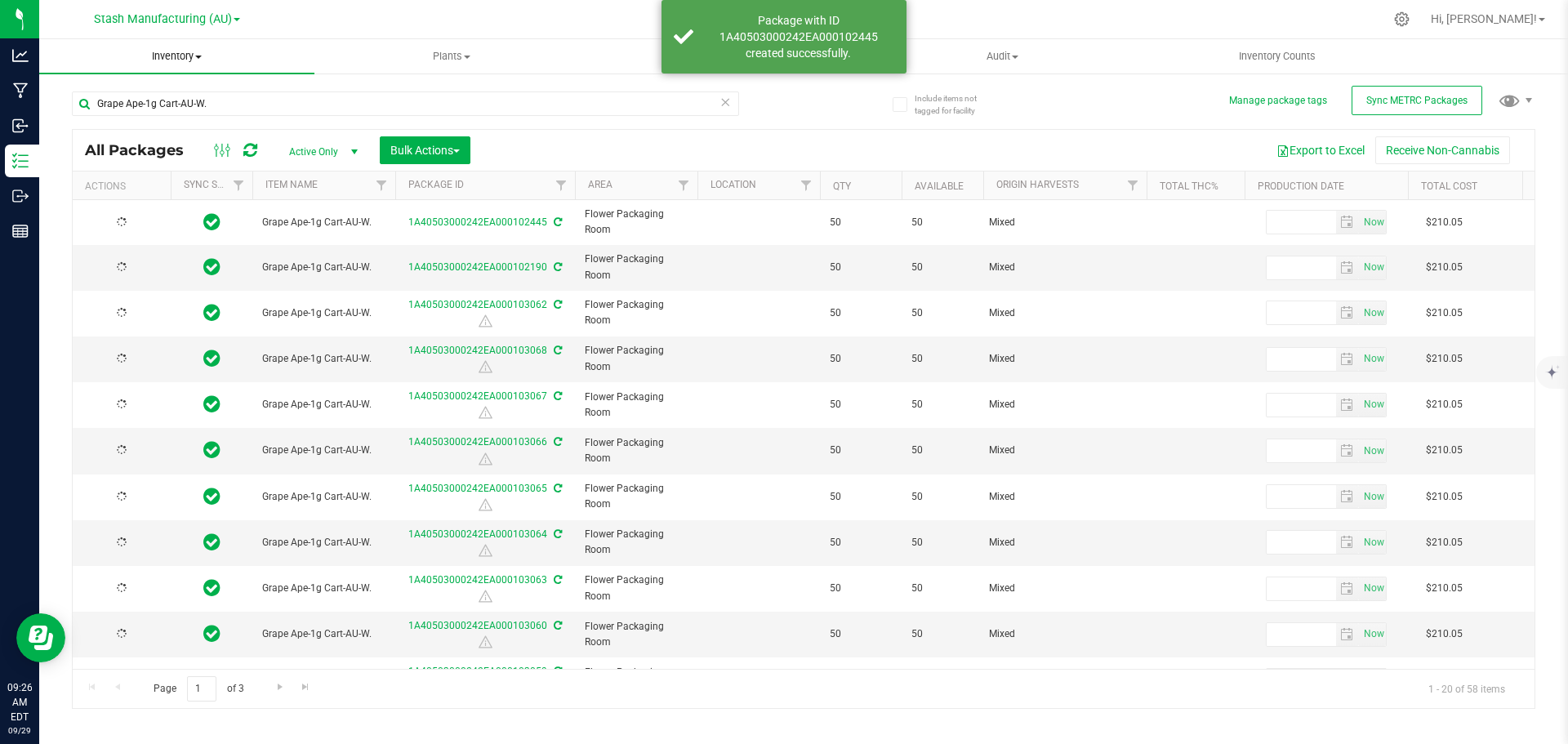
type input "[DATE]"
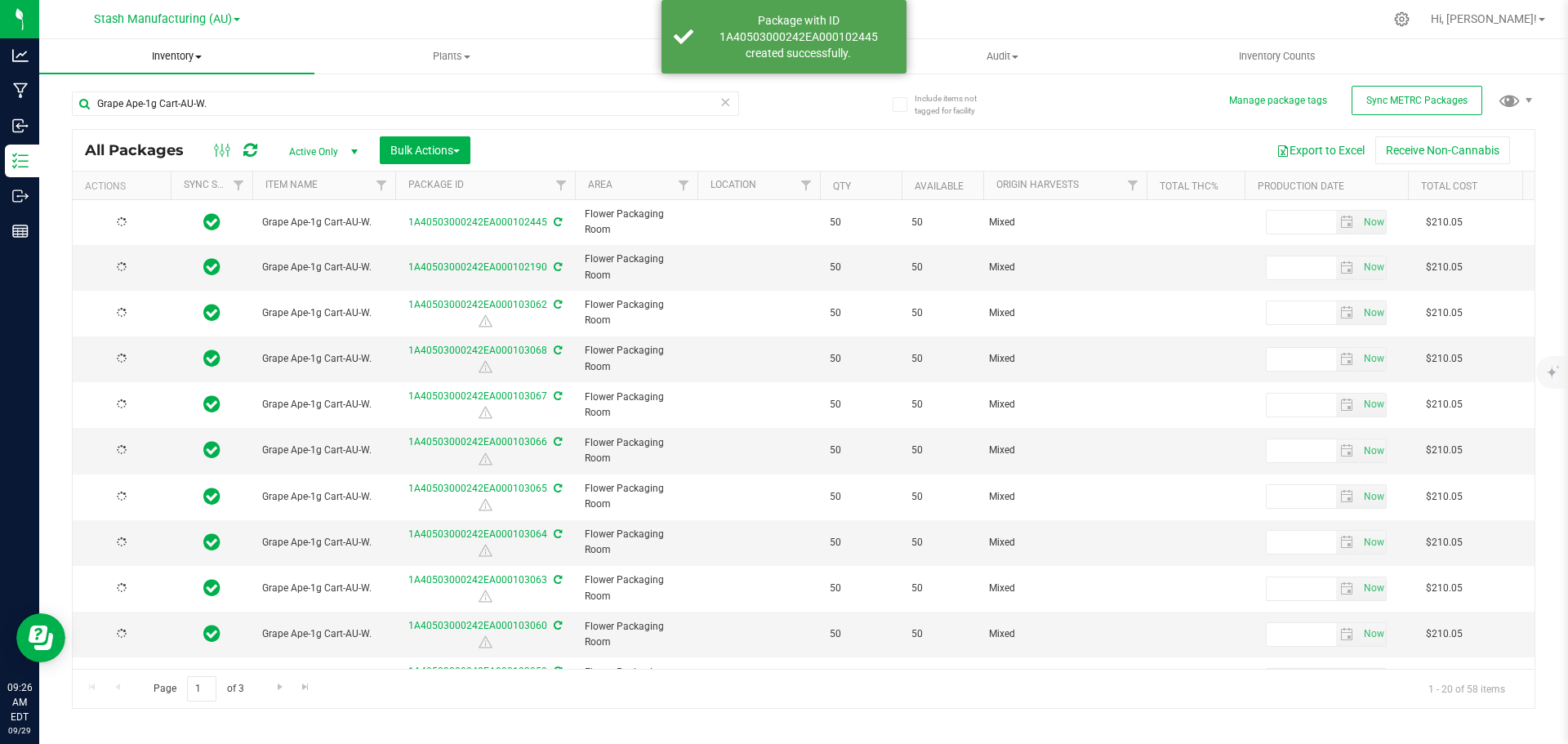
type input "[DATE]"
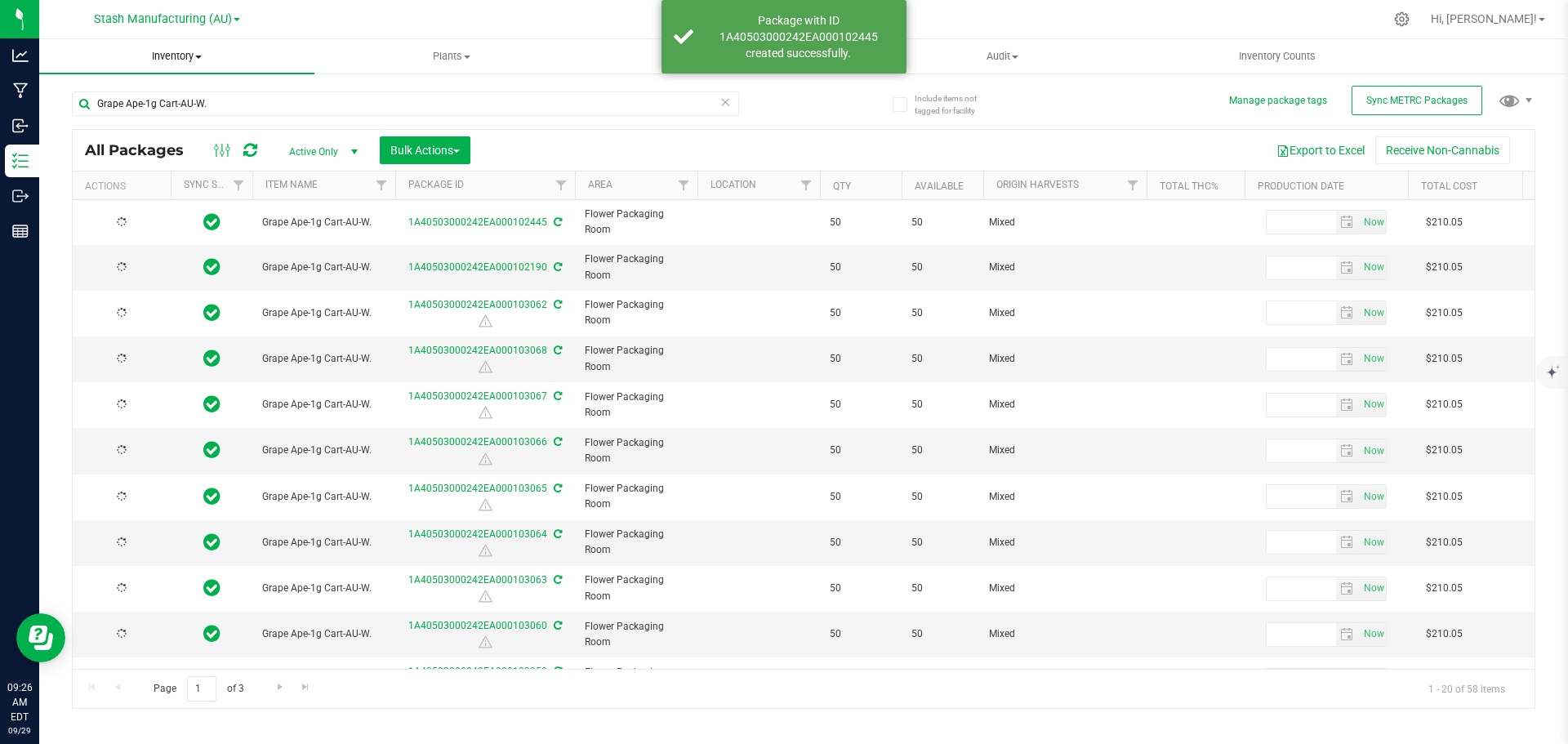
type input "[DATE]"
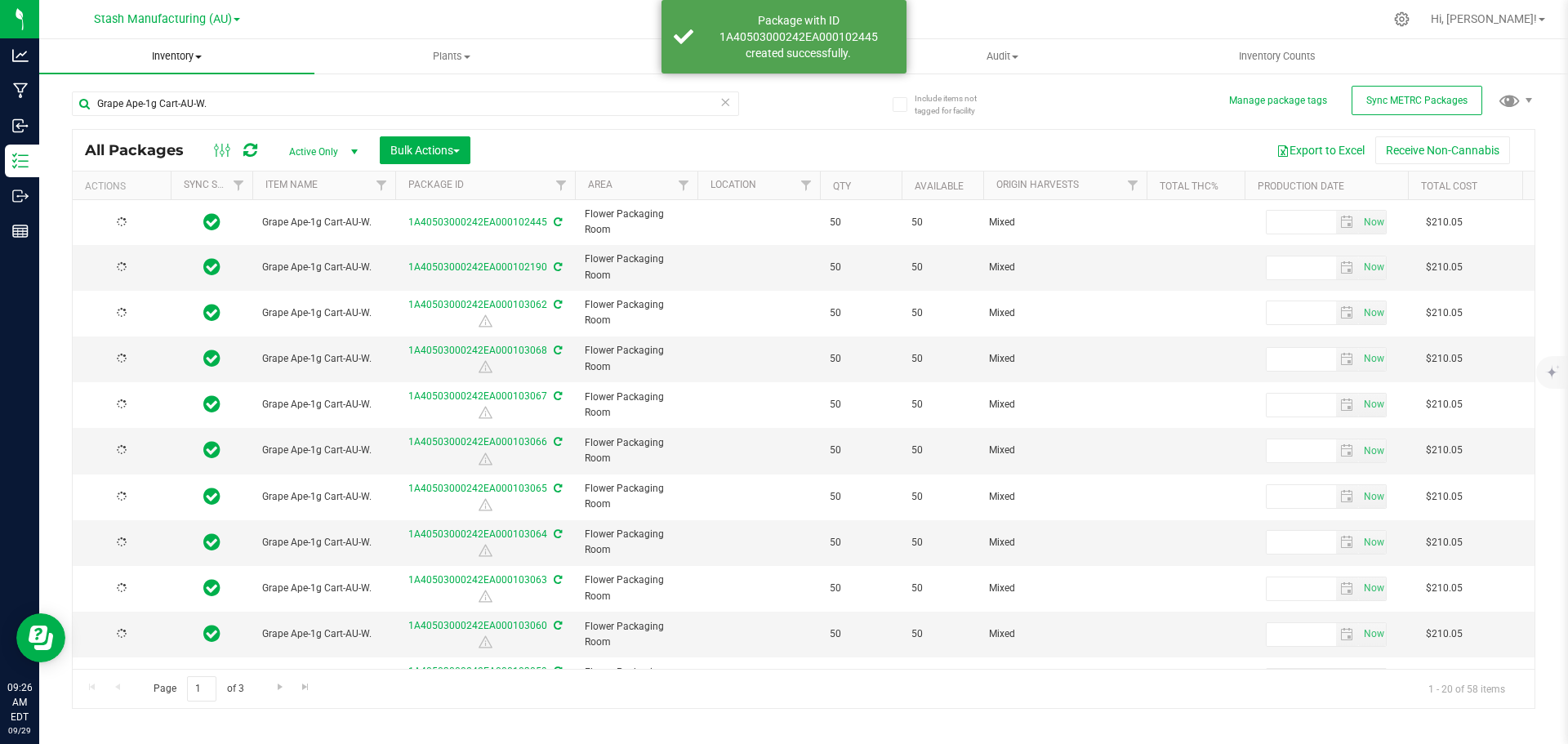
type input "[DATE]"
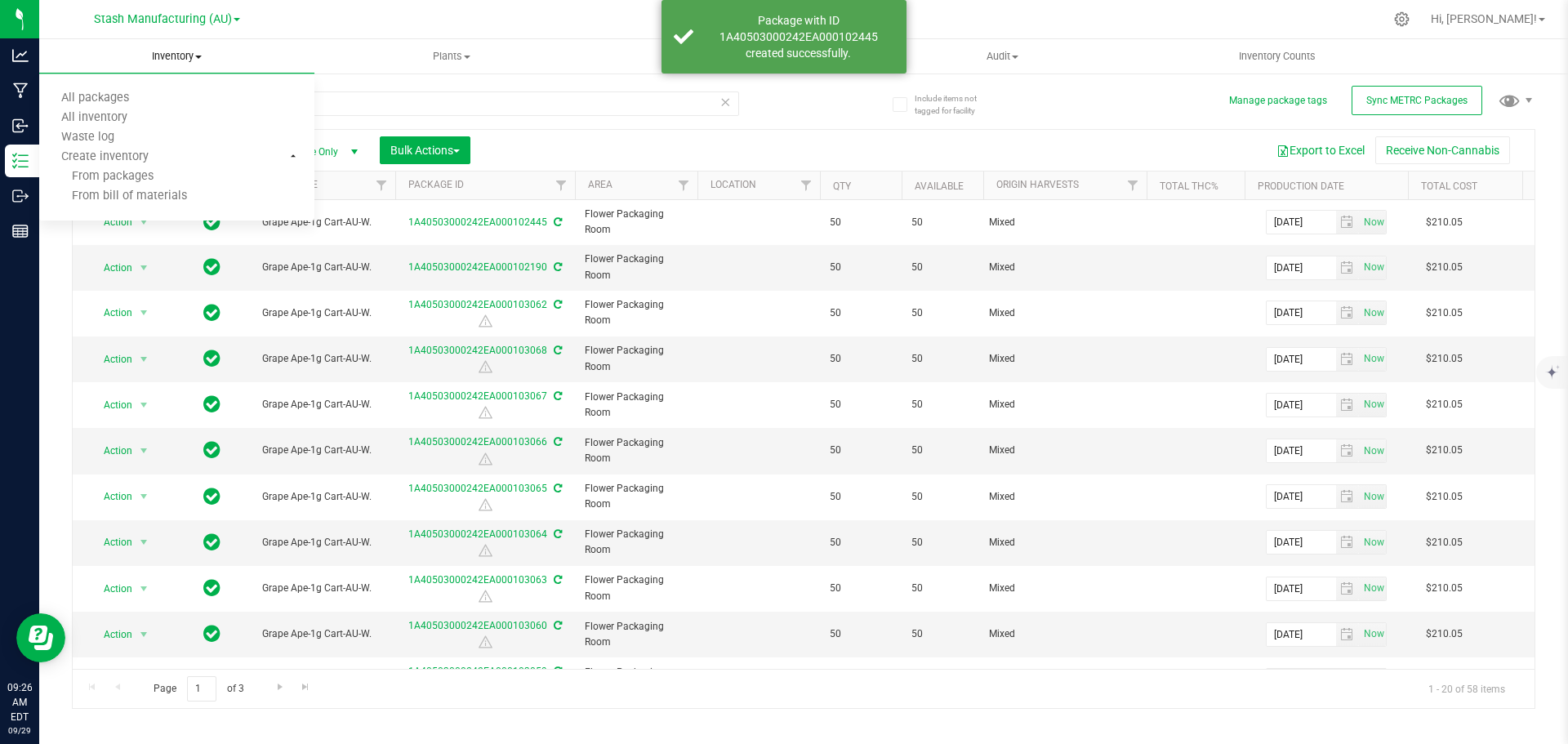
click at [188, 55] on span "Inventory" at bounding box center [176, 56] width 275 height 15
click at [189, 74] on link "Inventory All packages All inventory Waste log Create inventory" at bounding box center [176, 56] width 275 height 35
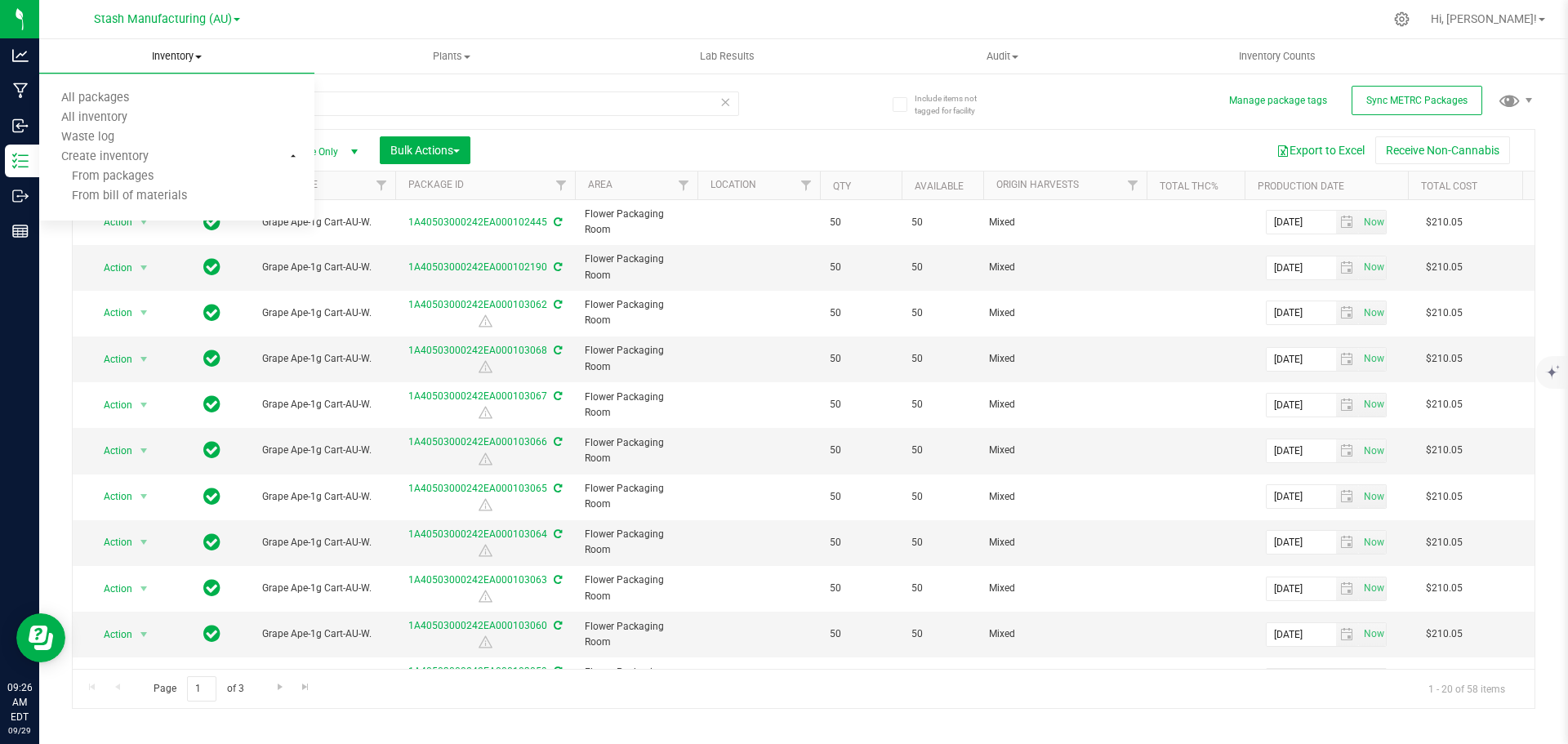
click at [185, 67] on uib-tab-heading "Inventory All packages All inventory Waste log Create inventory From packages F…" at bounding box center [176, 56] width 275 height 35
click at [181, 64] on uib-tab-heading "Inventory All packages All inventory Waste log Create inventory" at bounding box center [176, 56] width 275 height 35
click at [140, 193] on span "From bill of materials" at bounding box center [113, 196] width 148 height 14
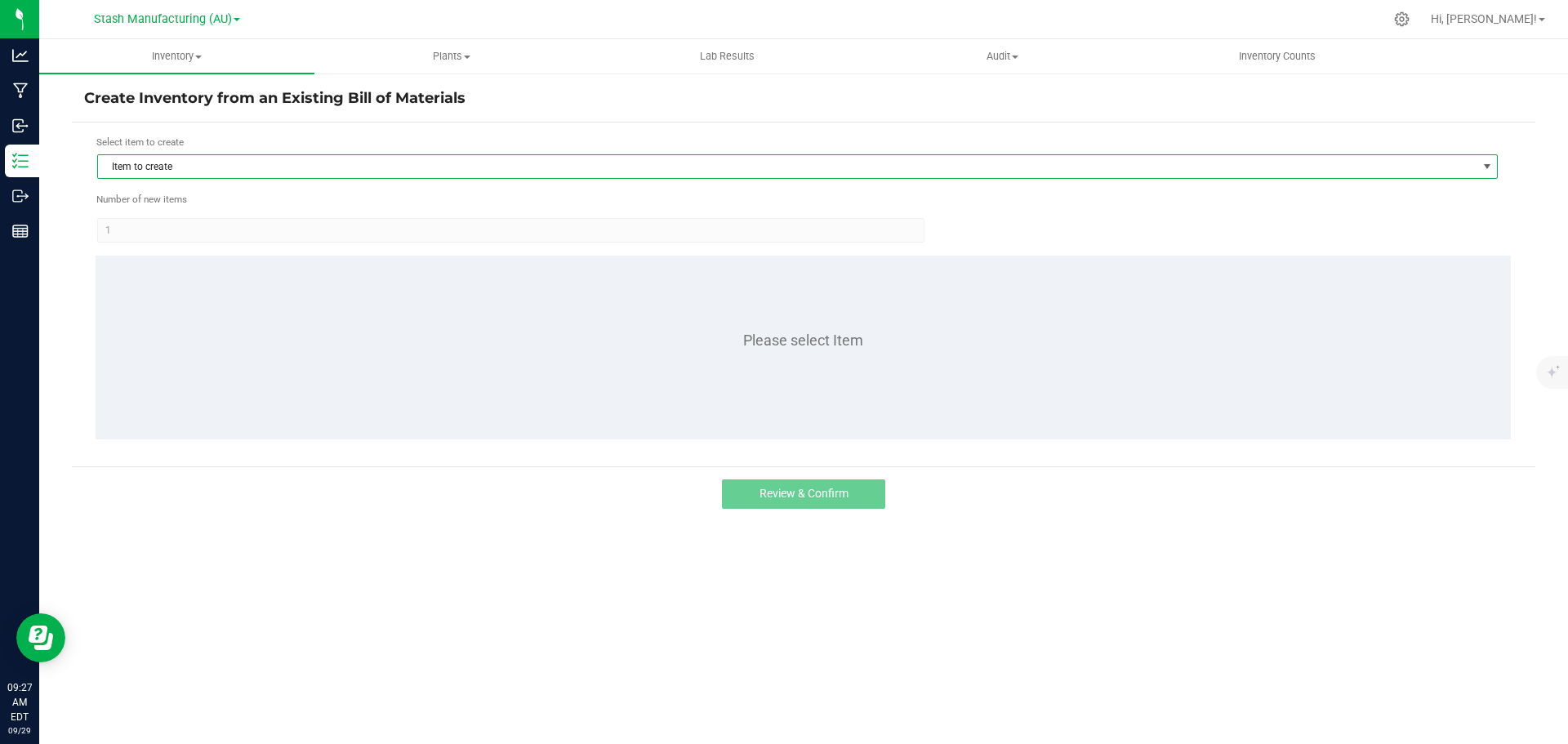
click at [402, 173] on span "Item to create" at bounding box center [787, 166] width 1379 height 23
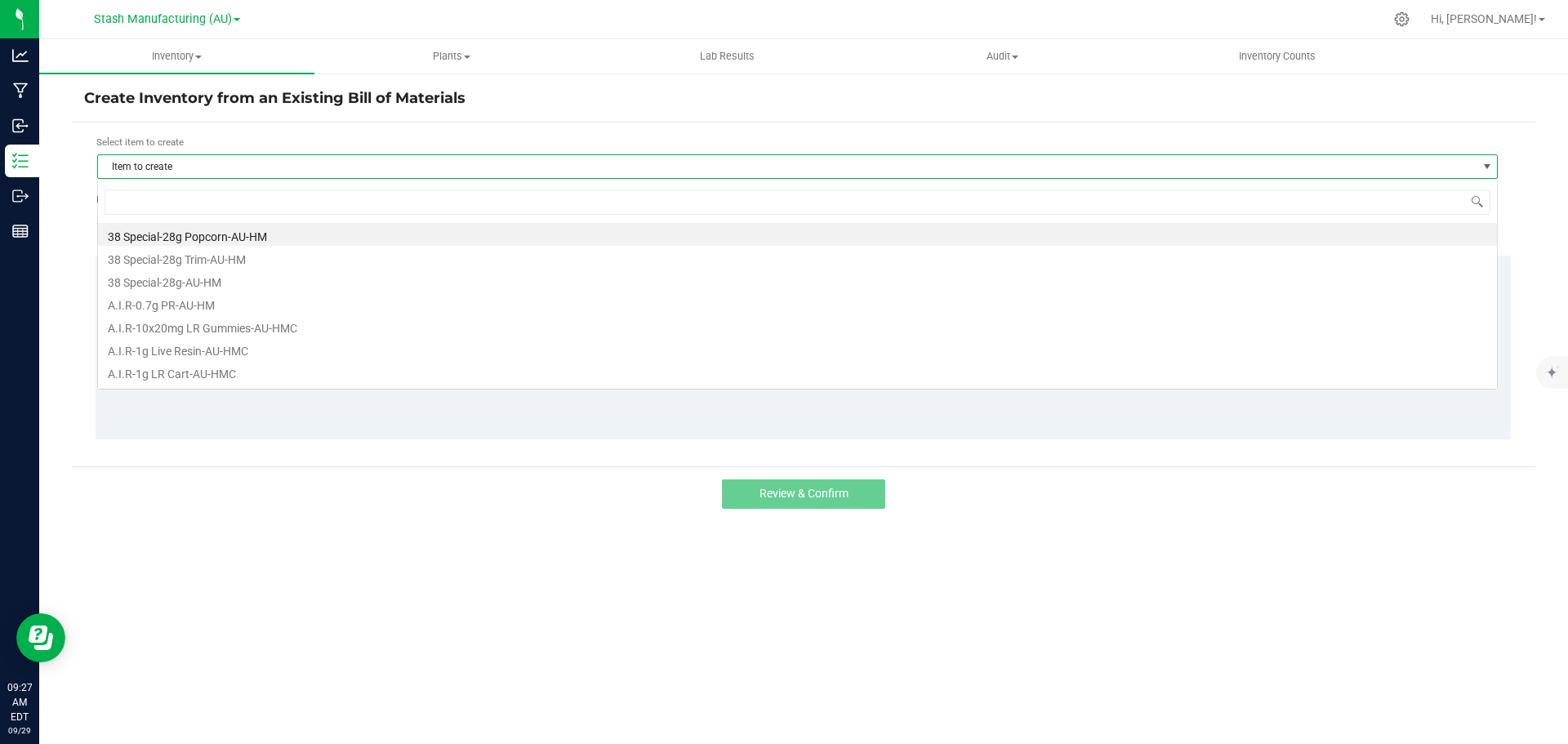
scroll to position [25, 1401]
type input "grape"
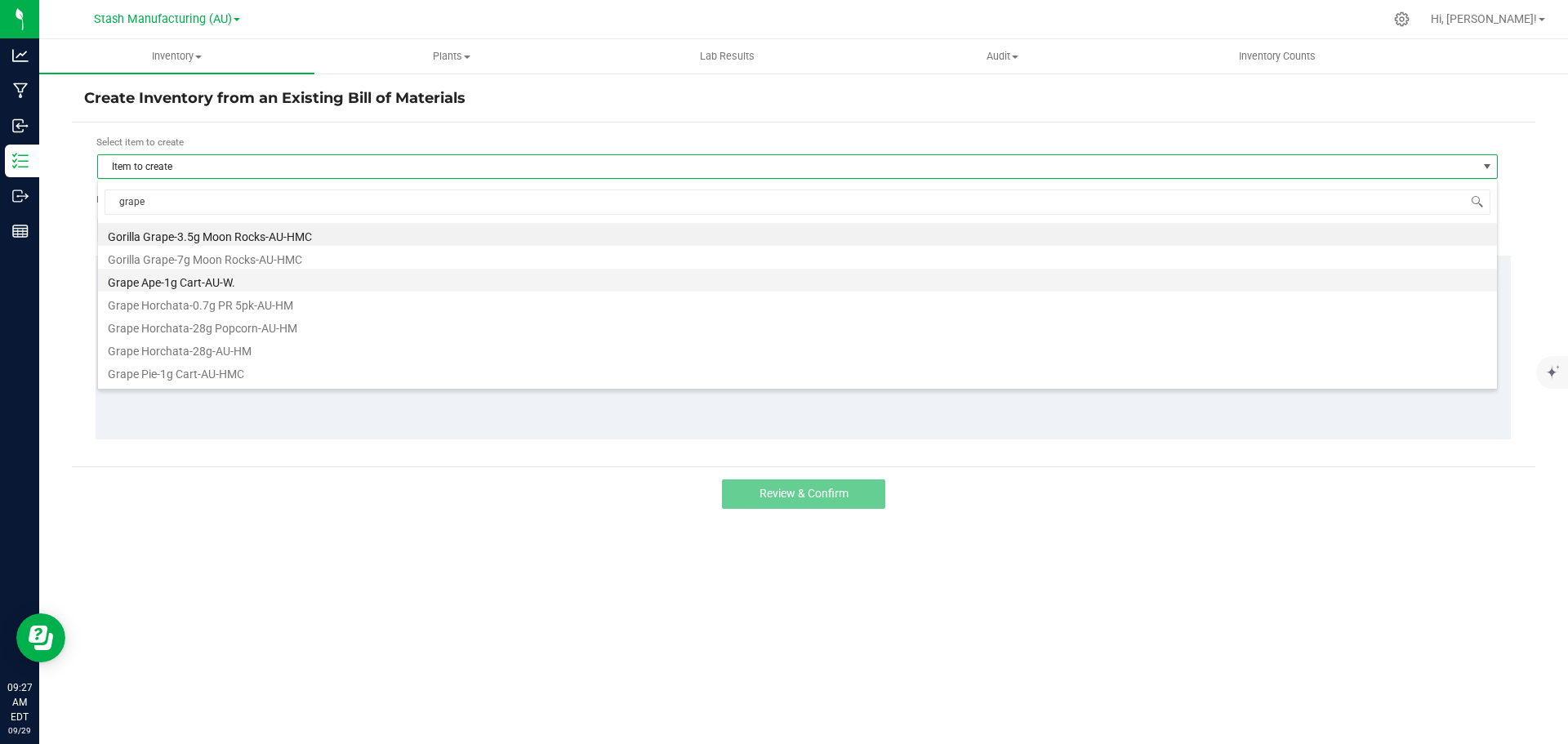
click at [269, 275] on li "Grape Ape-1g Cart-AU-W." at bounding box center [797, 280] width 1399 height 23
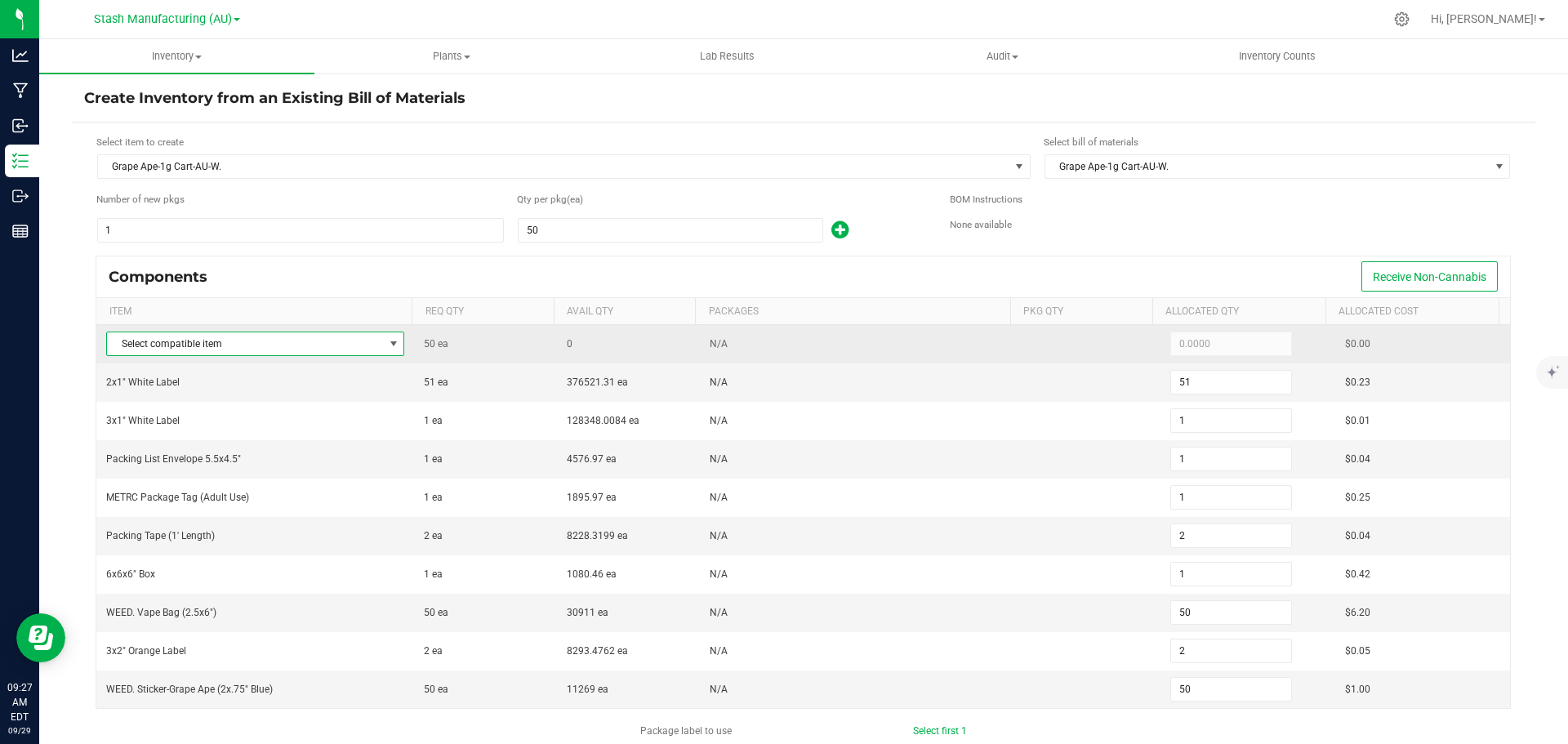
click at [295, 346] on span "Select compatible item" at bounding box center [245, 344] width 276 height 23
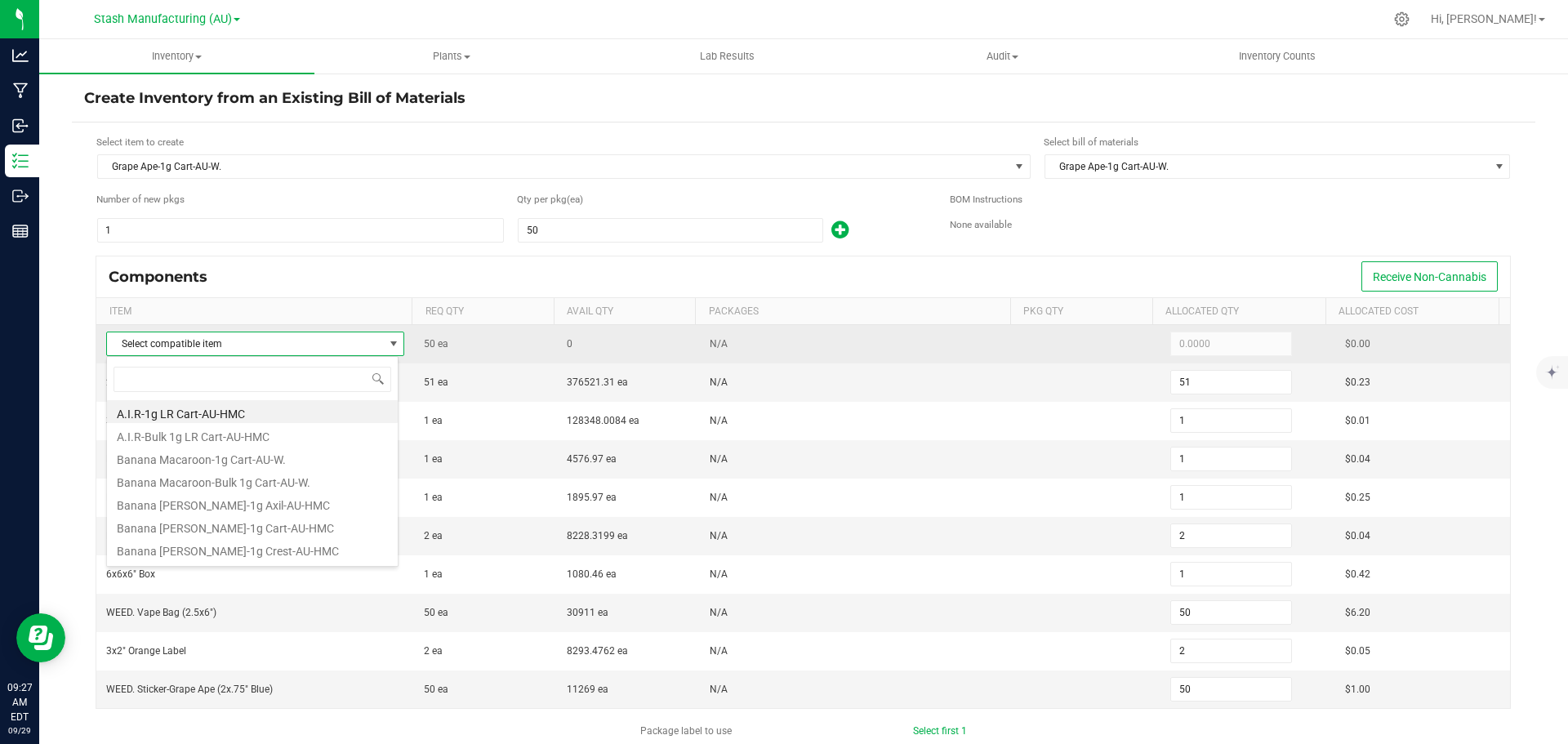
scroll to position [25, 293]
type input "grape a"
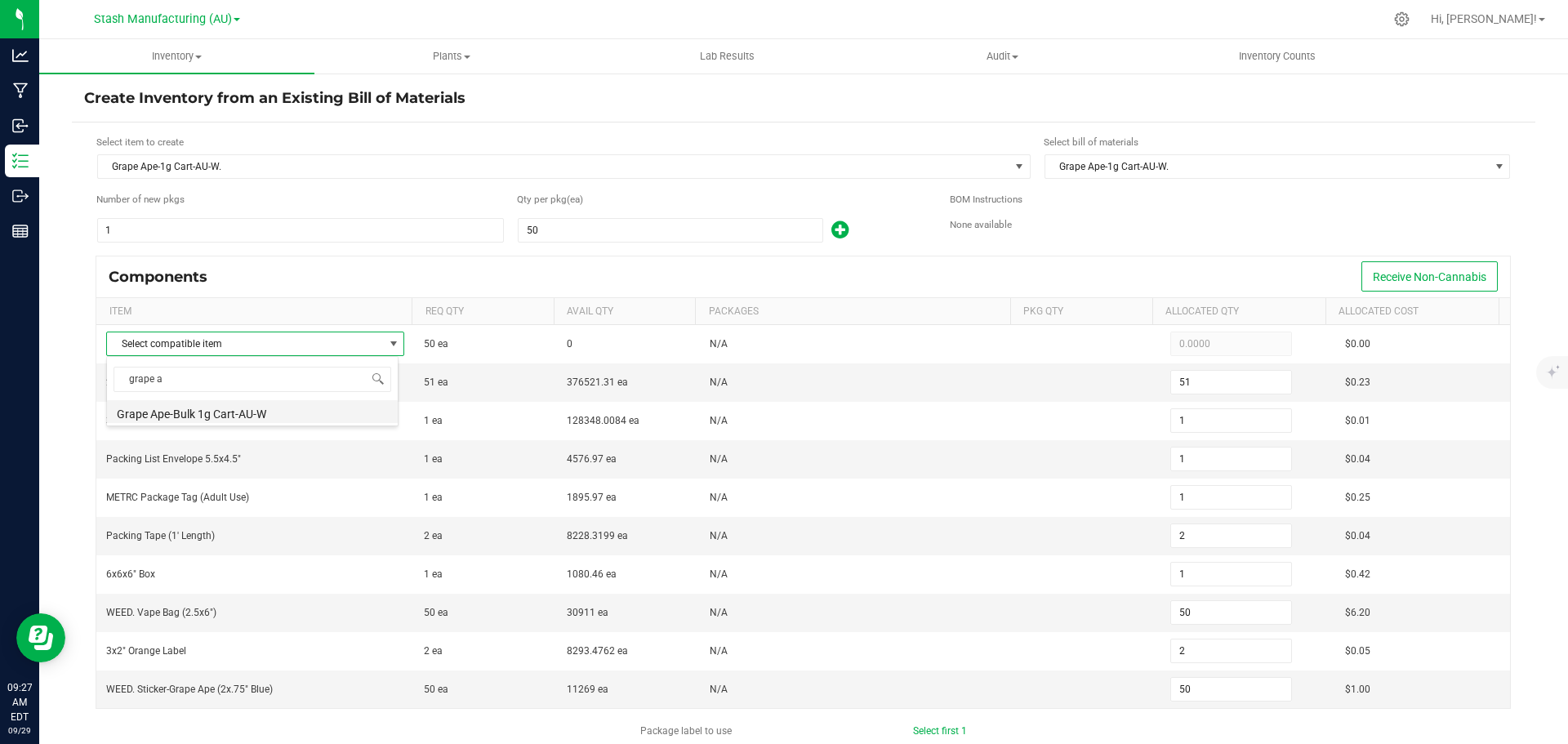
click at [233, 410] on li "Grape Ape-Bulk 1g Cart-AU-W" at bounding box center [252, 412] width 291 height 23
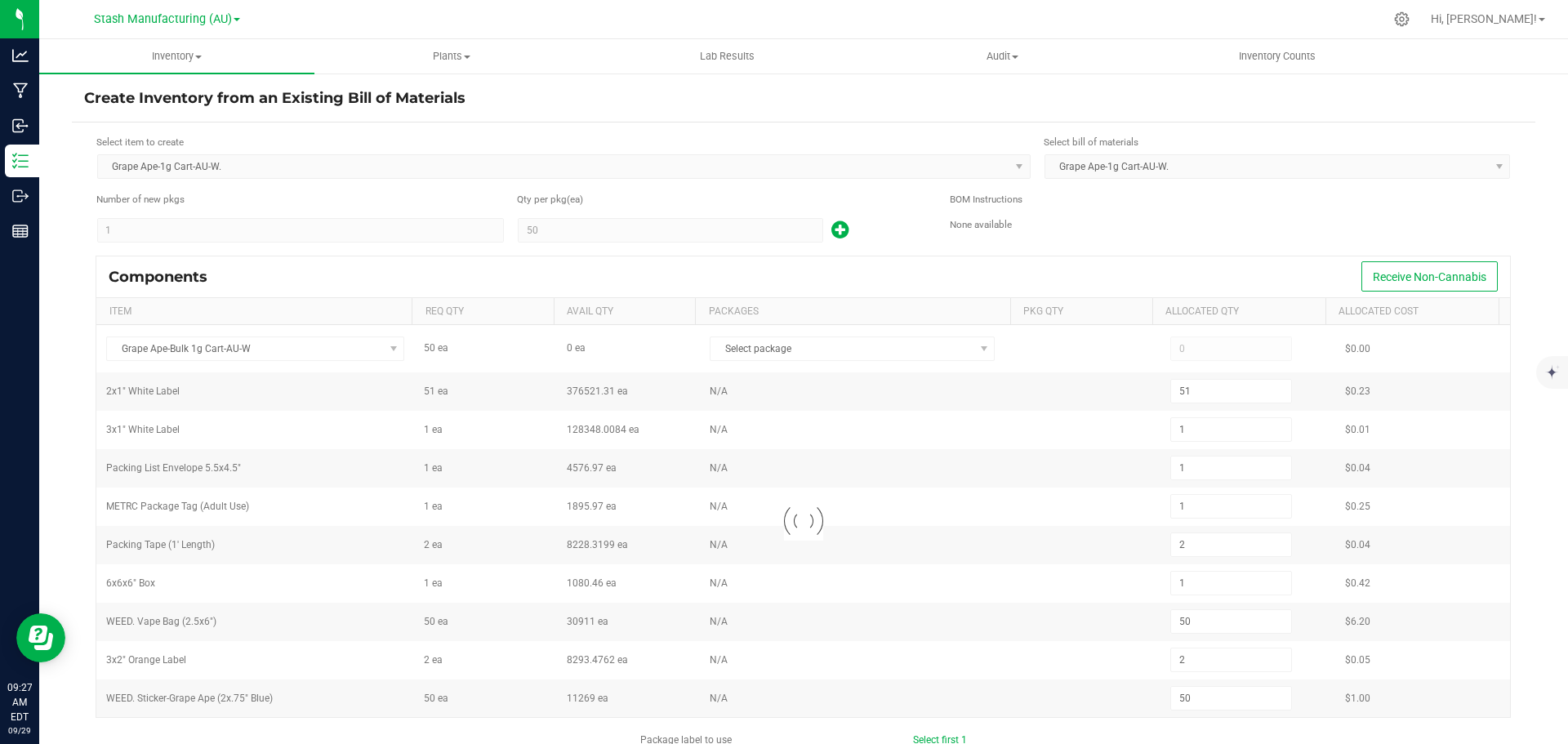
click at [788, 358] on div at bounding box center [803, 521] width 1414 height 392
click at [790, 348] on div at bounding box center [803, 521] width 1414 height 392
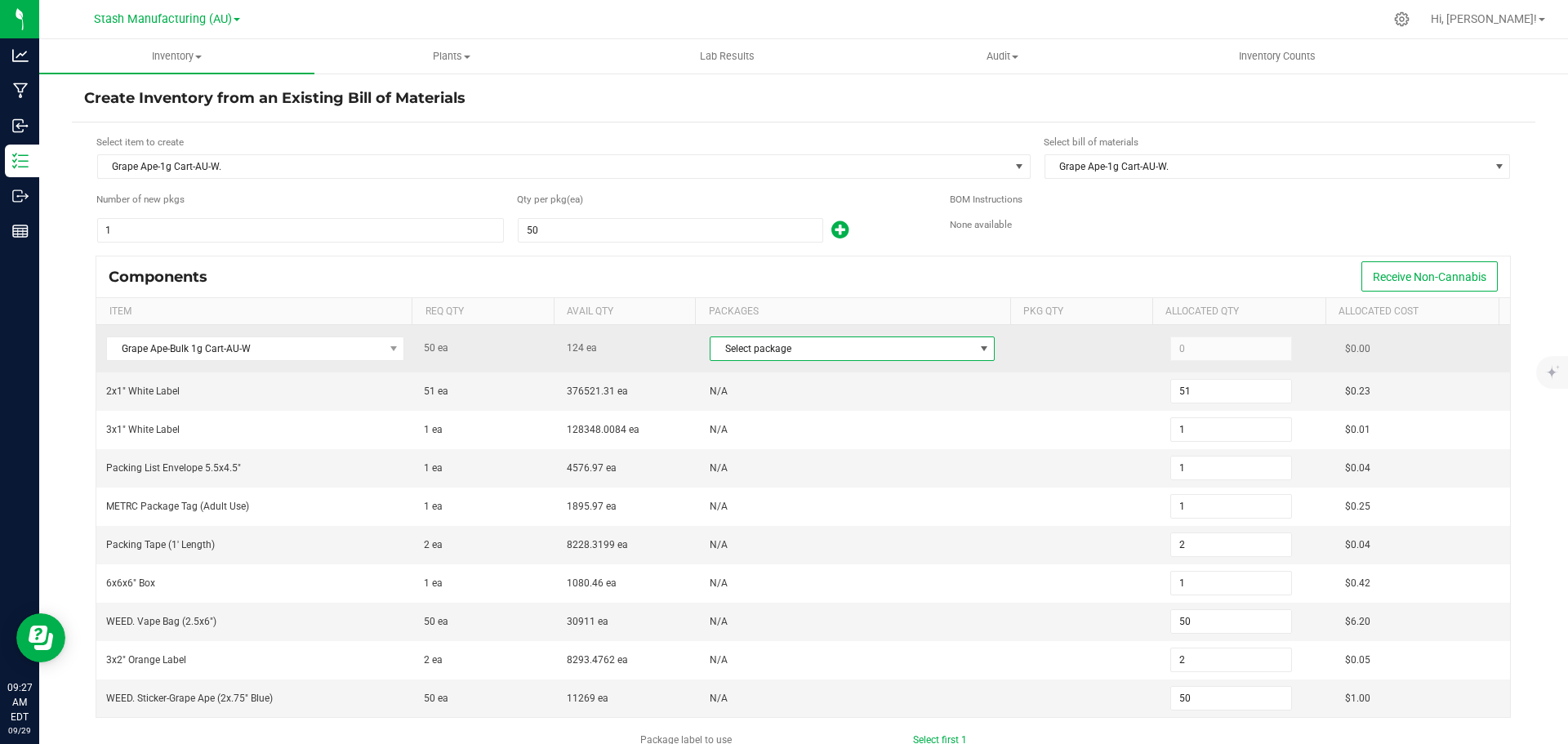
click at [796, 348] on span "Select package" at bounding box center [842, 348] width 263 height 23
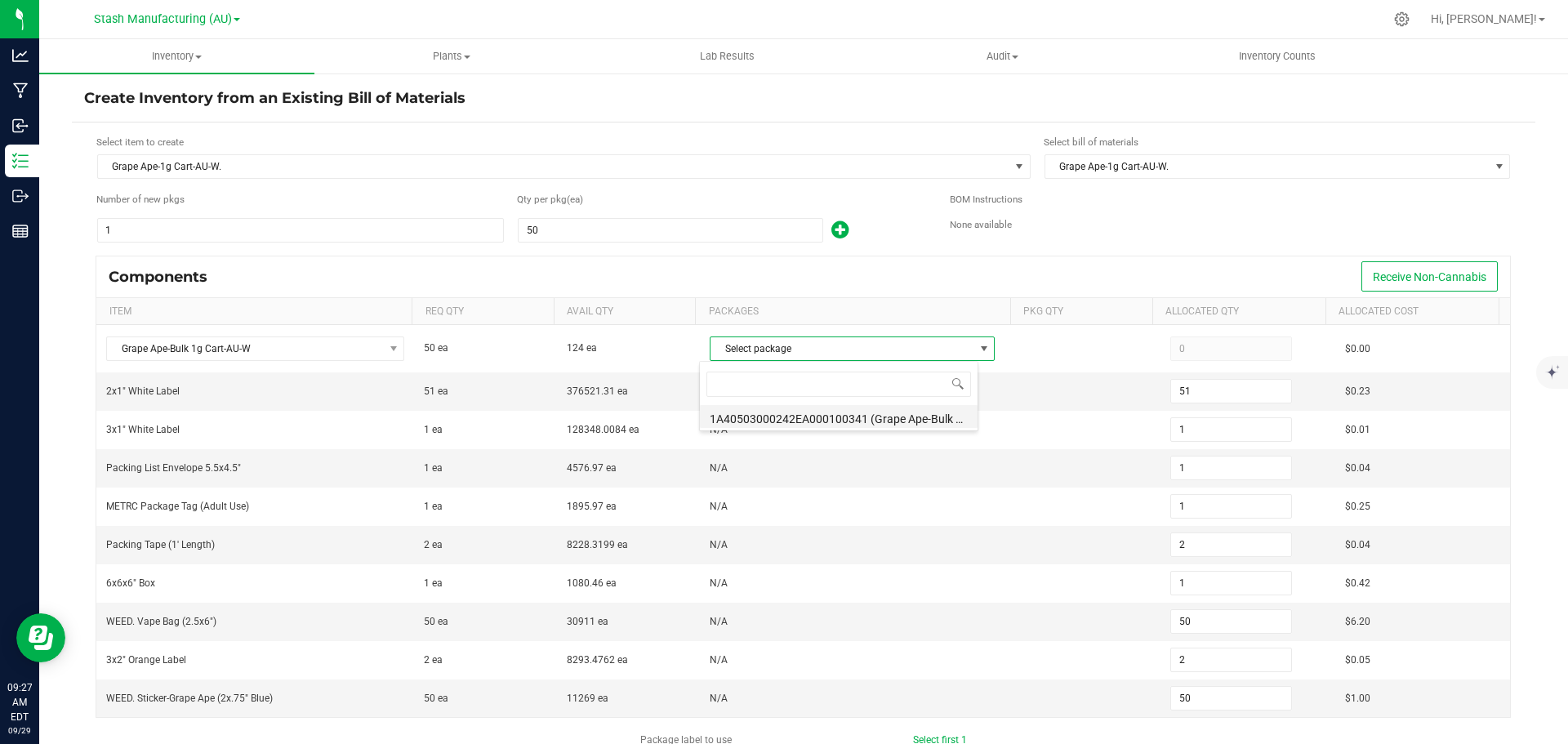
scroll to position [25, 279]
click at [790, 425] on li "1A40503000242EA000100341 (Grape Ape-Bulk 1g Cart-AU-W.[DATE])" at bounding box center [839, 417] width 277 height 23
type input "50"
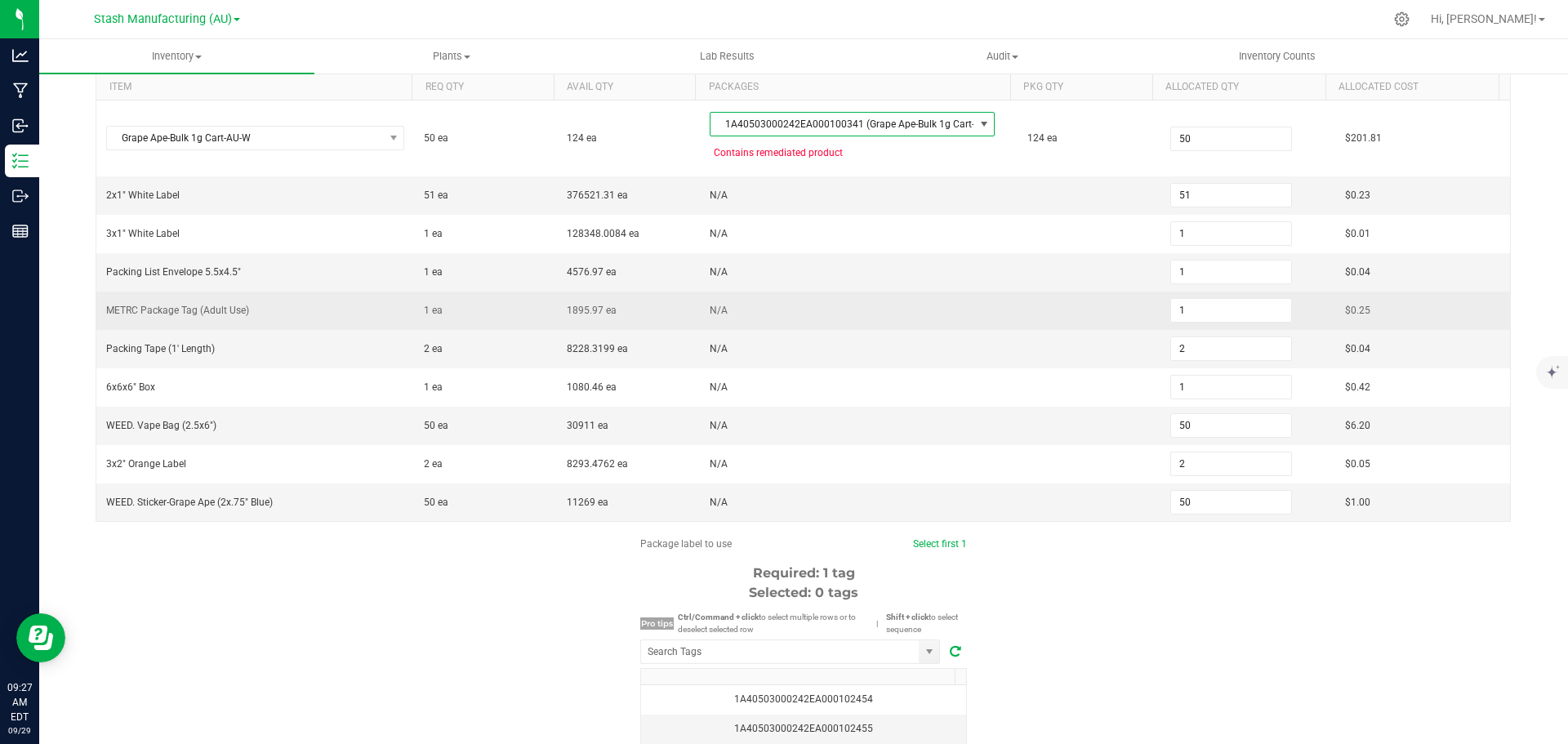
scroll to position [245, 0]
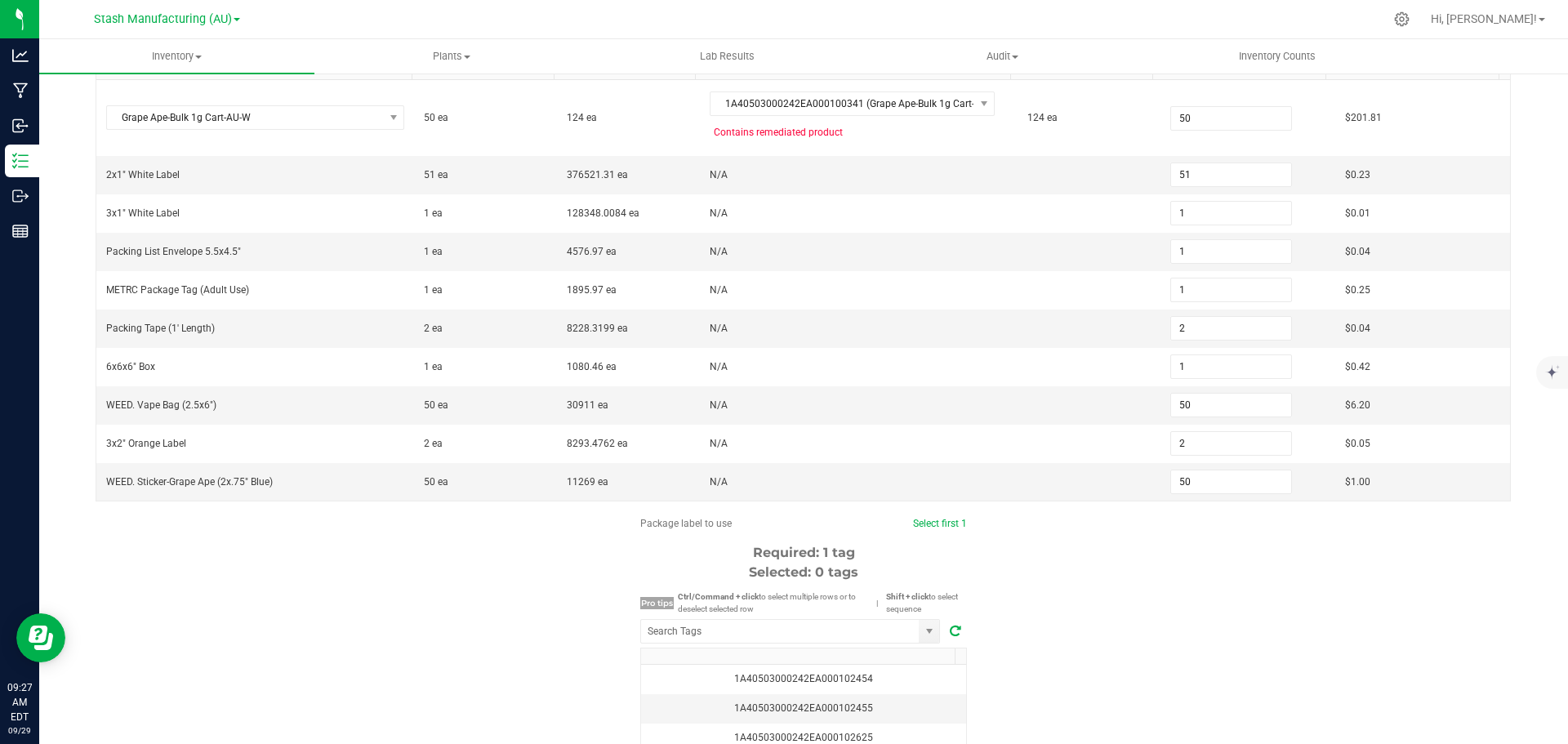
click at [768, 647] on kendo-grid "1A40503000242EA000102454 1A40503000242EA000102455 1A40503000242EA000102625 1A40…" at bounding box center [803, 737] width 326 height 180
click at [768, 632] on input "NO DATA FOUND" at bounding box center [780, 631] width 277 height 23
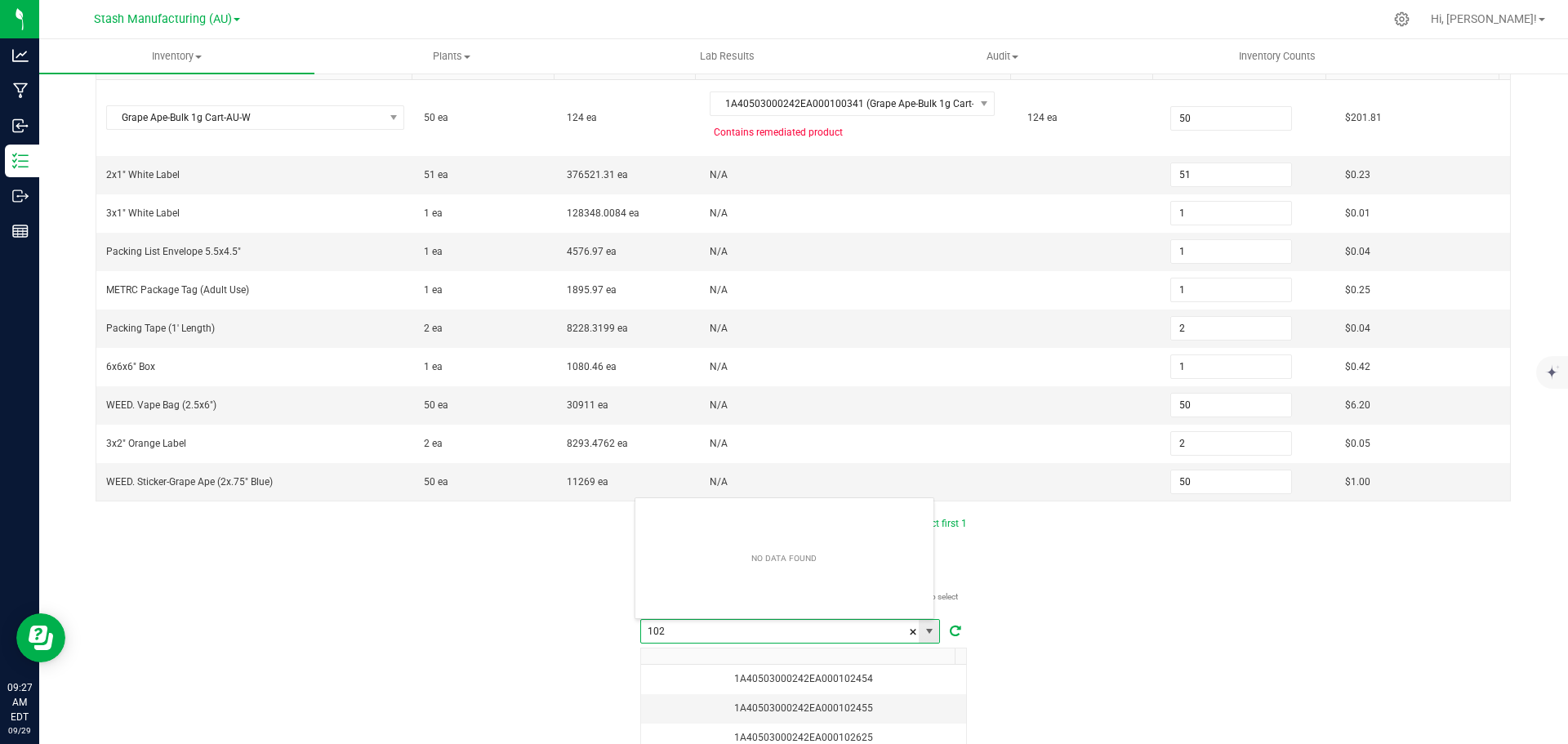
scroll to position [25, 301]
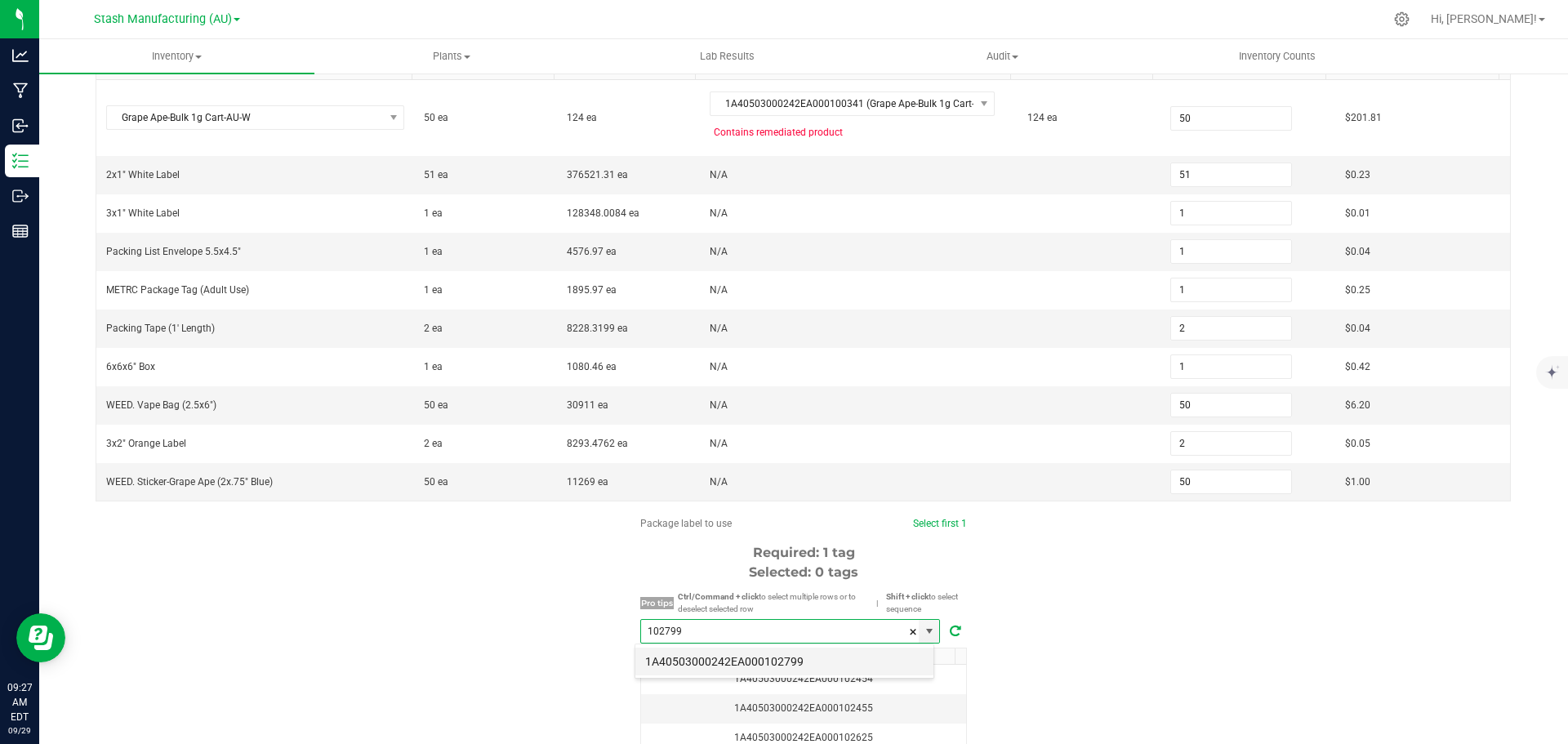
click at [800, 655] on li "1A40503000242EA000102799" at bounding box center [784, 660] width 298 height 28
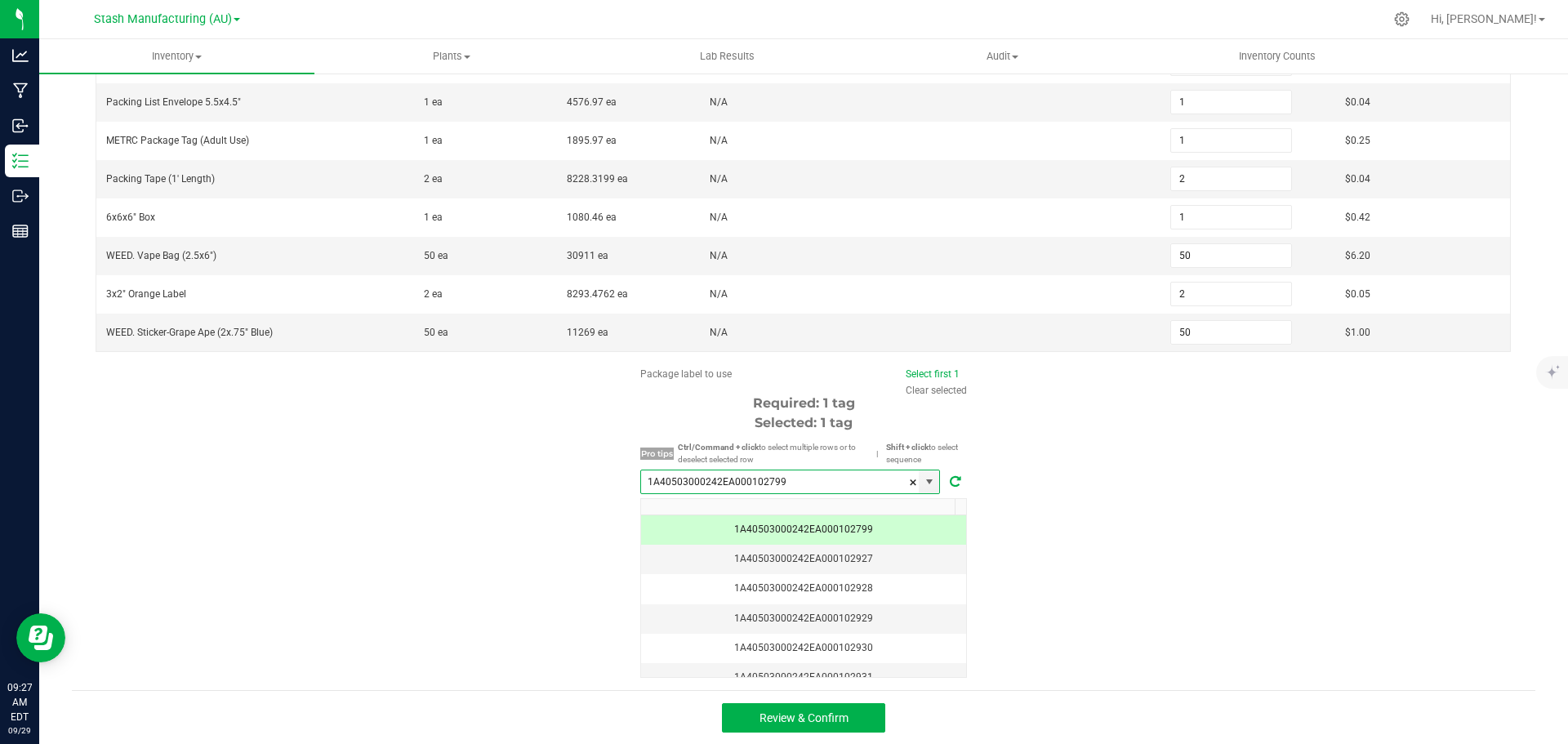
scroll to position [396, 0]
type input "1A40503000242EA000102799"
click at [857, 714] on button "Review & Confirm" at bounding box center [804, 716] width 164 height 29
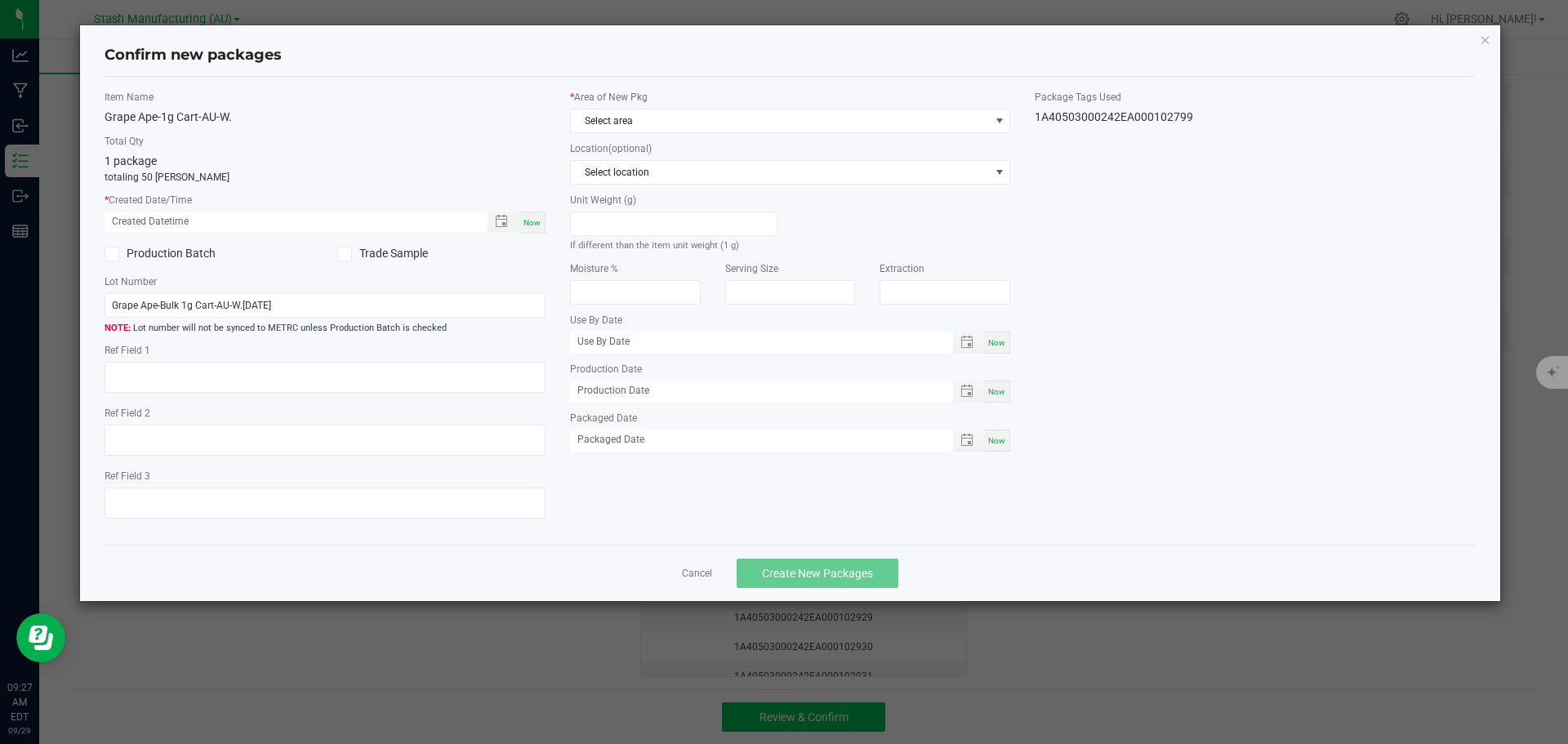
type input "[DATE]"
click at [539, 220] on span "Now" at bounding box center [532, 222] width 17 height 9
type input "[DATE] 09:27 AM"
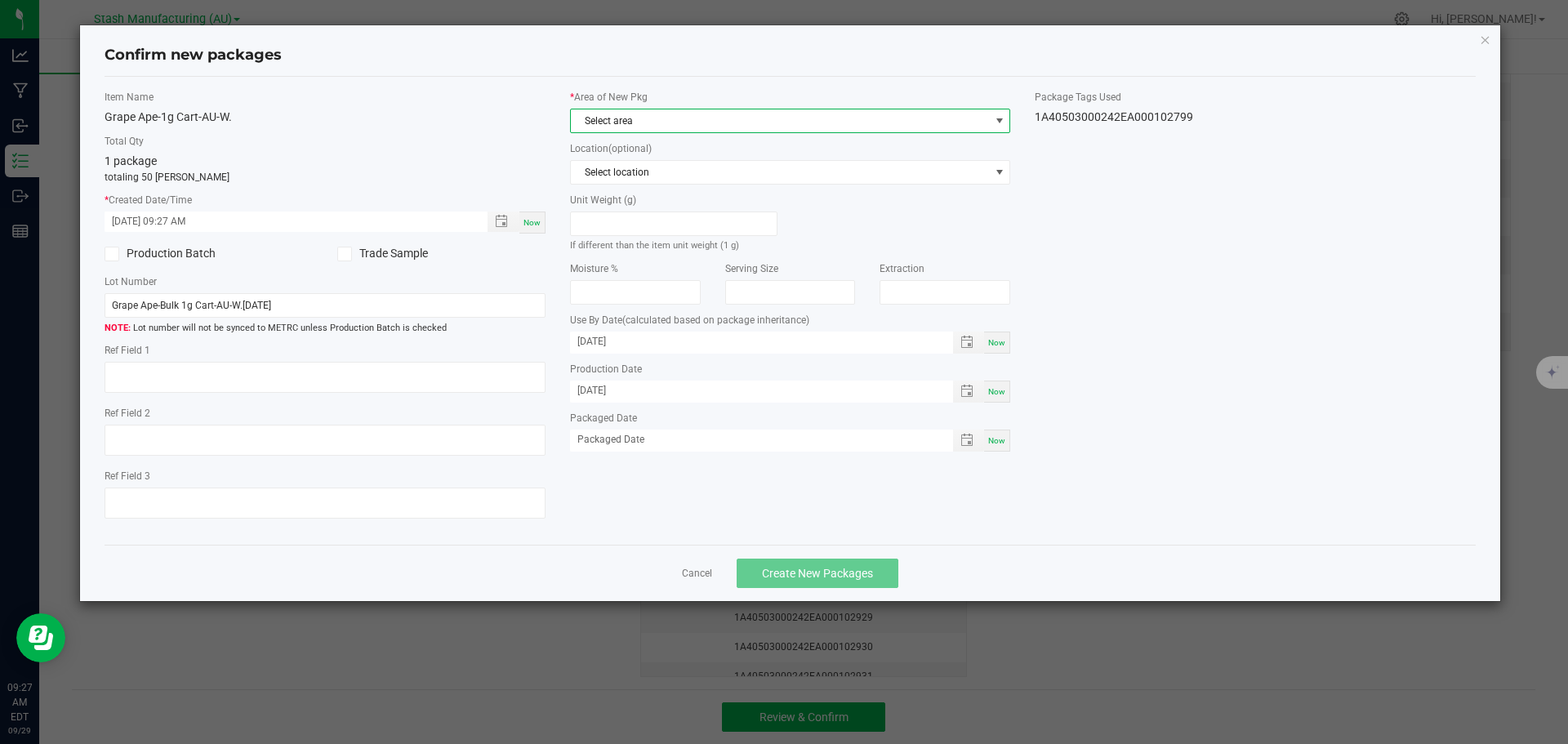
click at [756, 126] on span "Select area" at bounding box center [780, 121] width 419 height 23
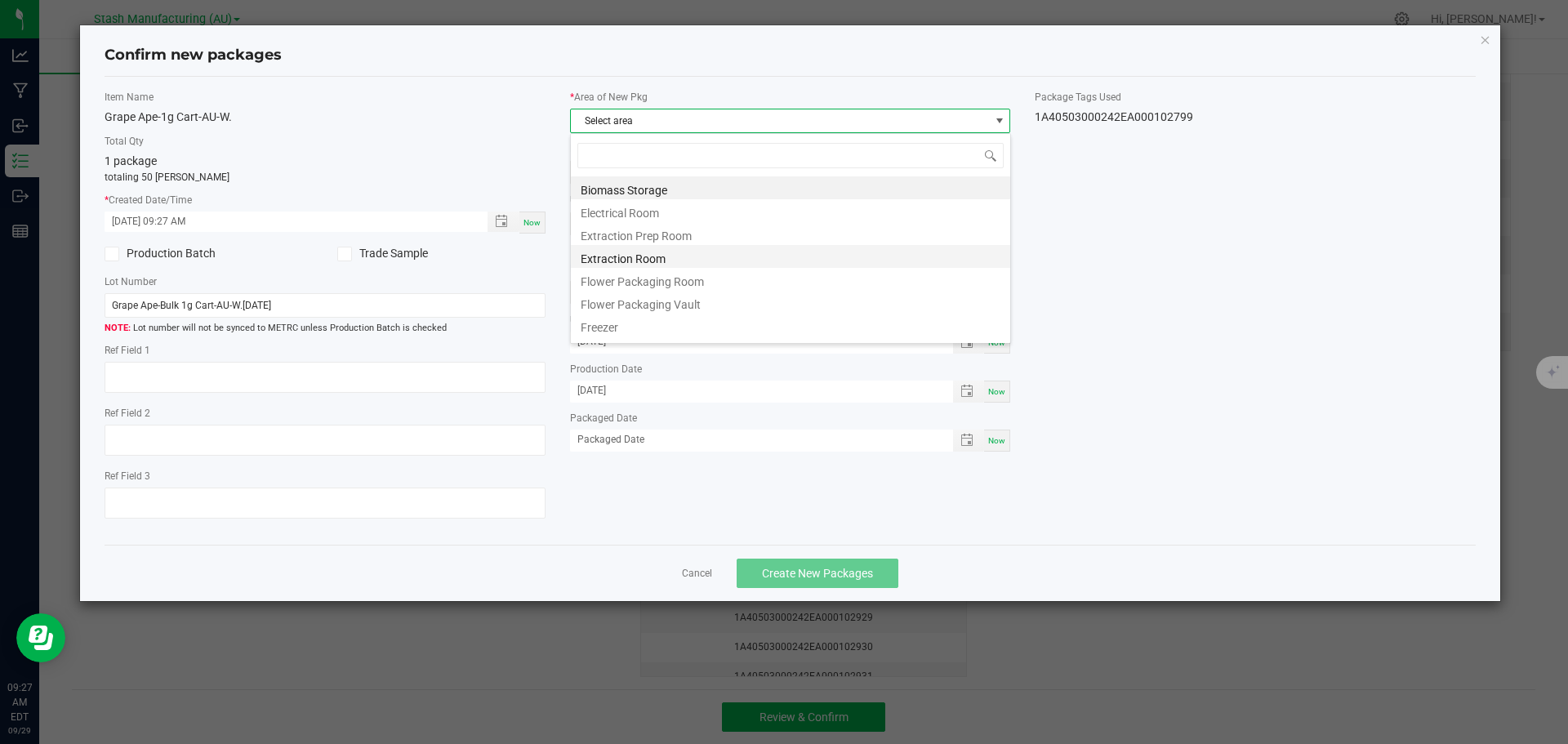
scroll to position [25, 441]
click at [735, 285] on li "Flower Packaging Room" at bounding box center [791, 279] width 439 height 23
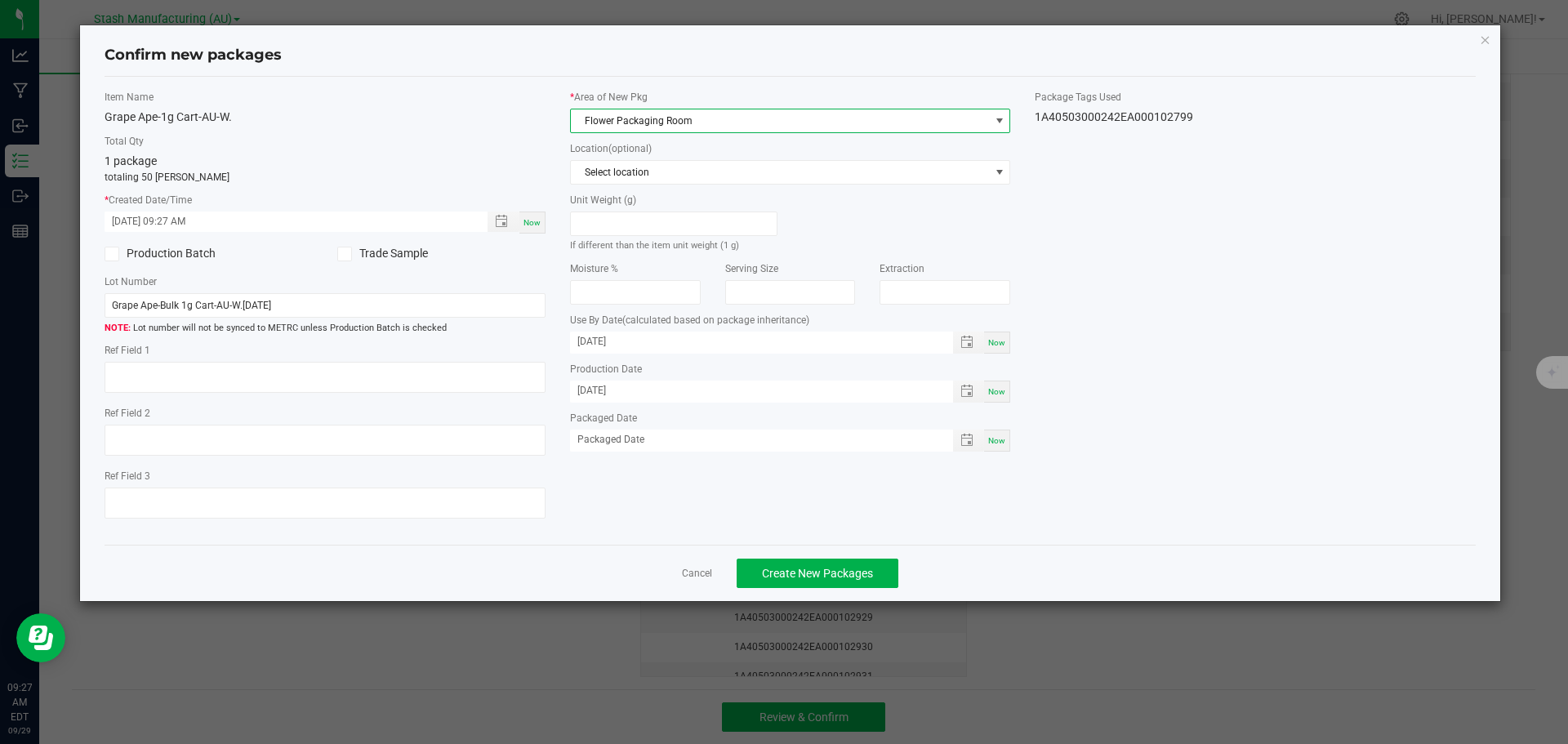
click at [990, 436] on span "Now" at bounding box center [996, 440] width 17 height 9
type input "[DATE]"
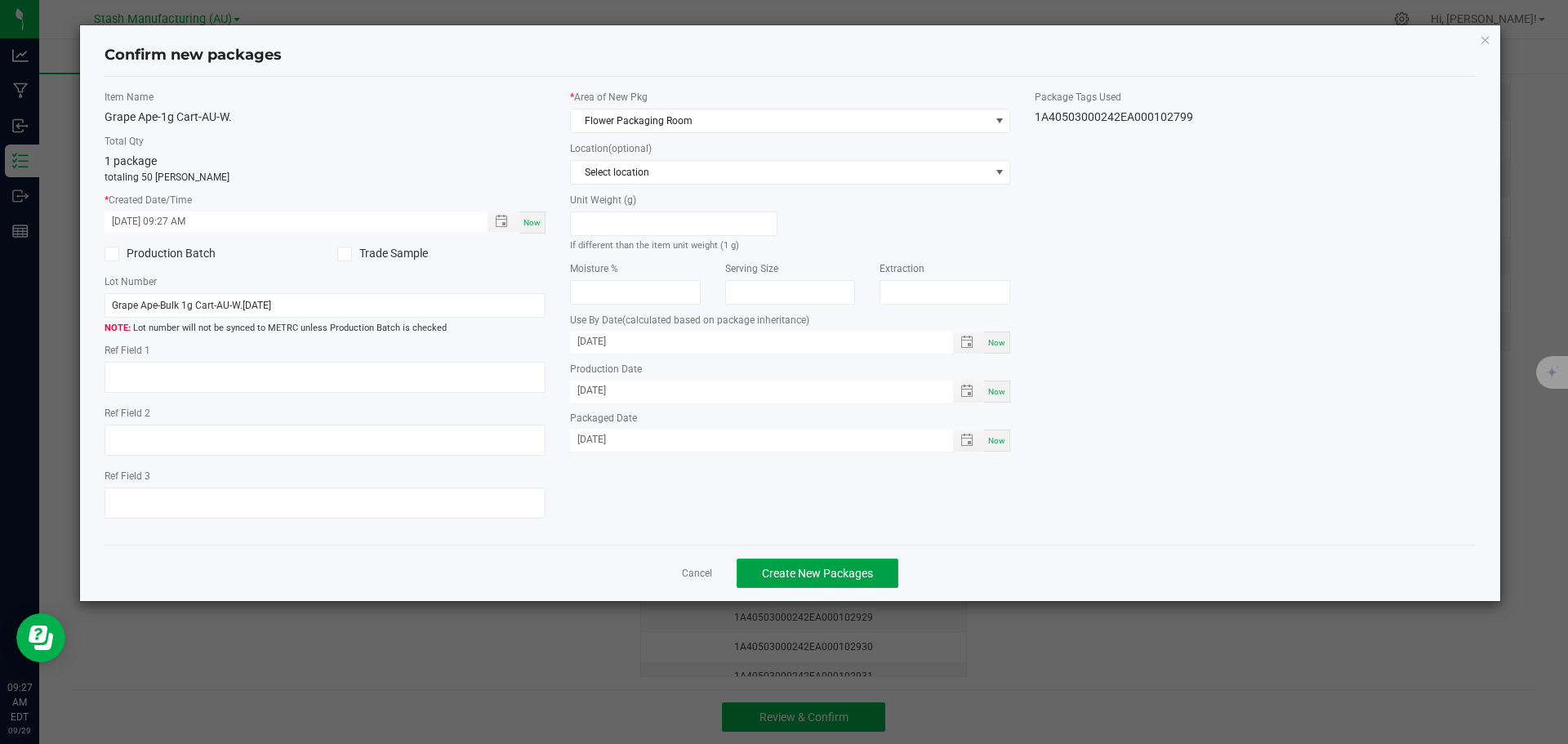
click at [865, 566] on span "Create New Packages" at bounding box center [817, 572] width 111 height 13
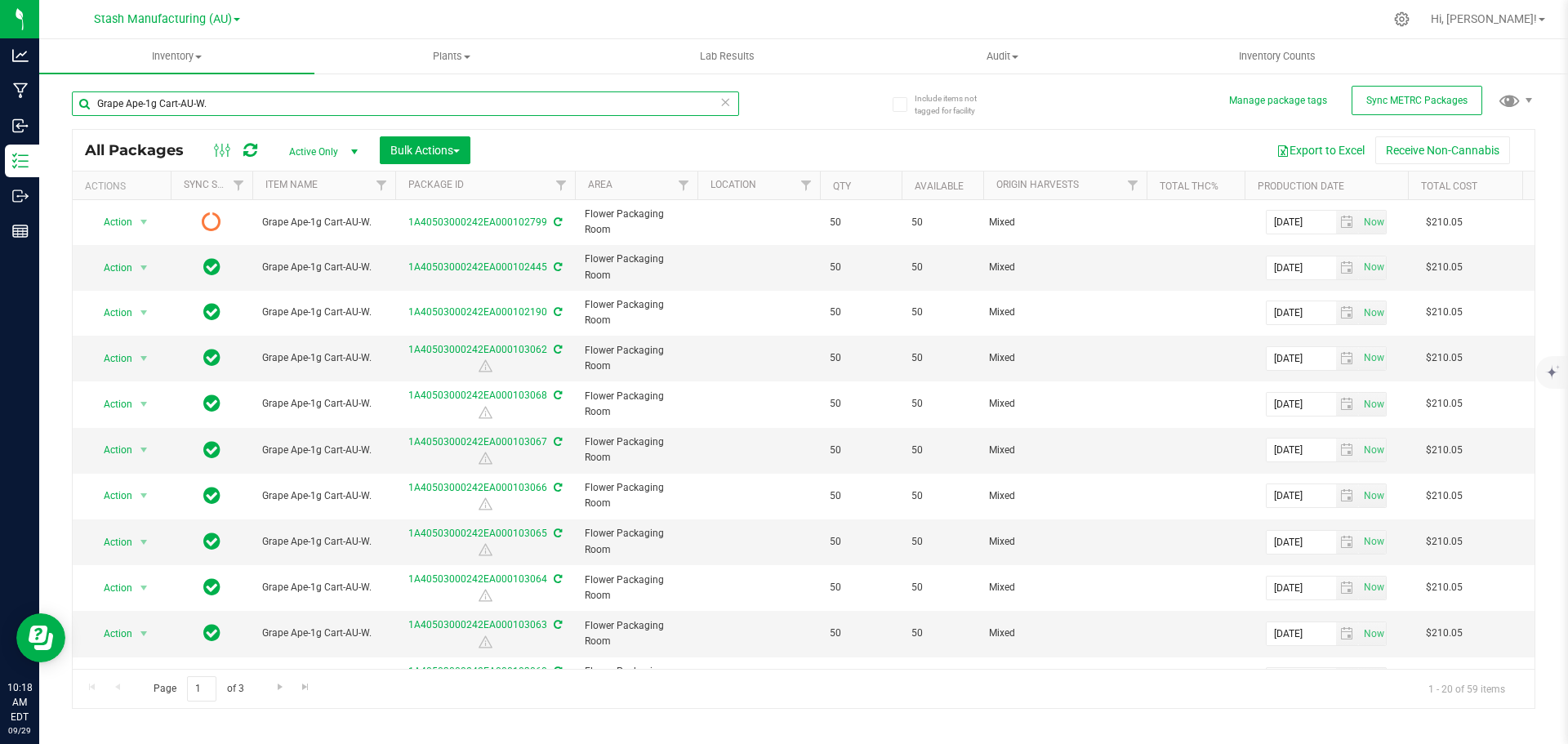
click at [221, 100] on input "Grape Ape-1g Cart-AU-W." at bounding box center [406, 104] width 667 height 25
click at [195, 50] on span "Inventory" at bounding box center [176, 56] width 275 height 15
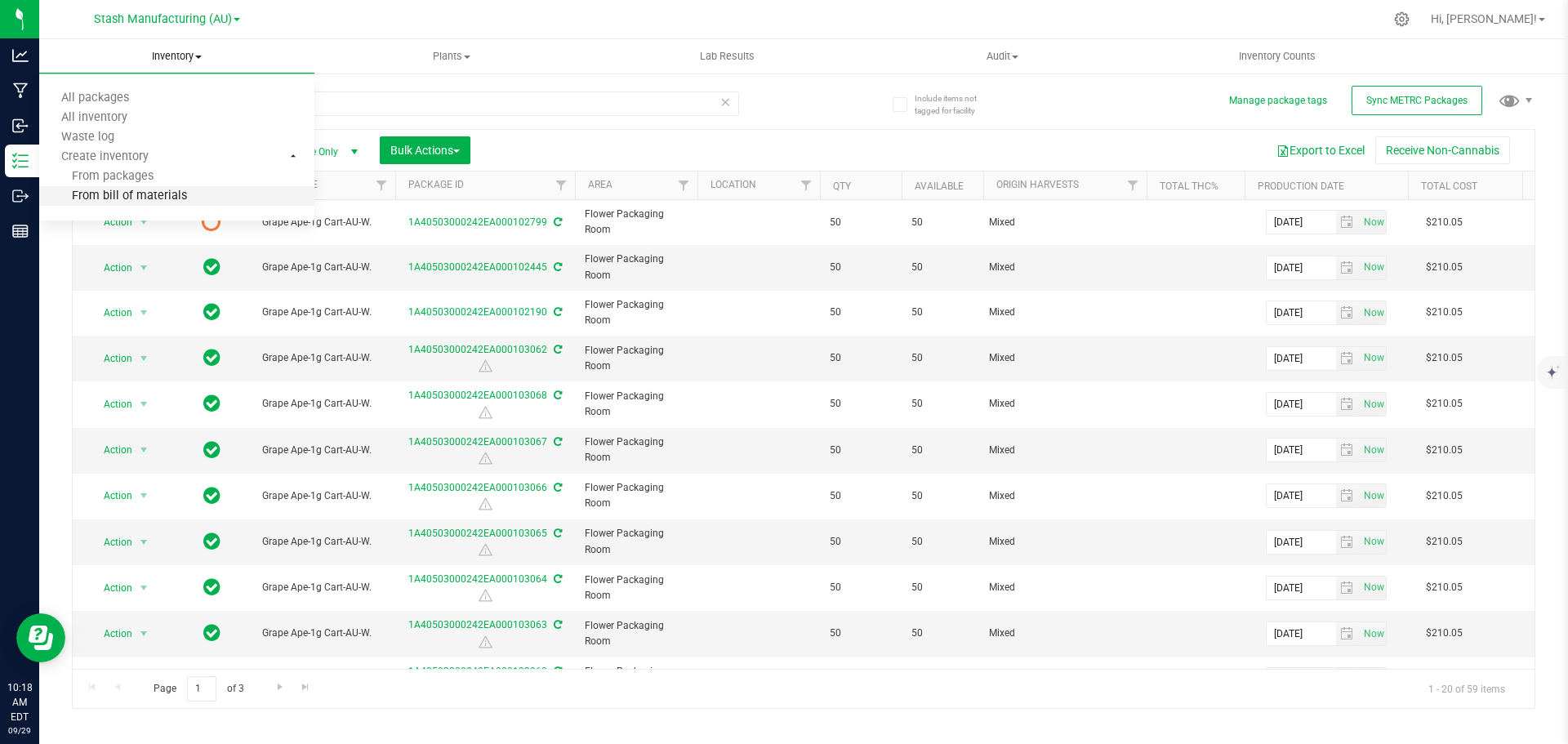
click at [111, 203] on span "From bill of materials" at bounding box center [113, 196] width 148 height 14
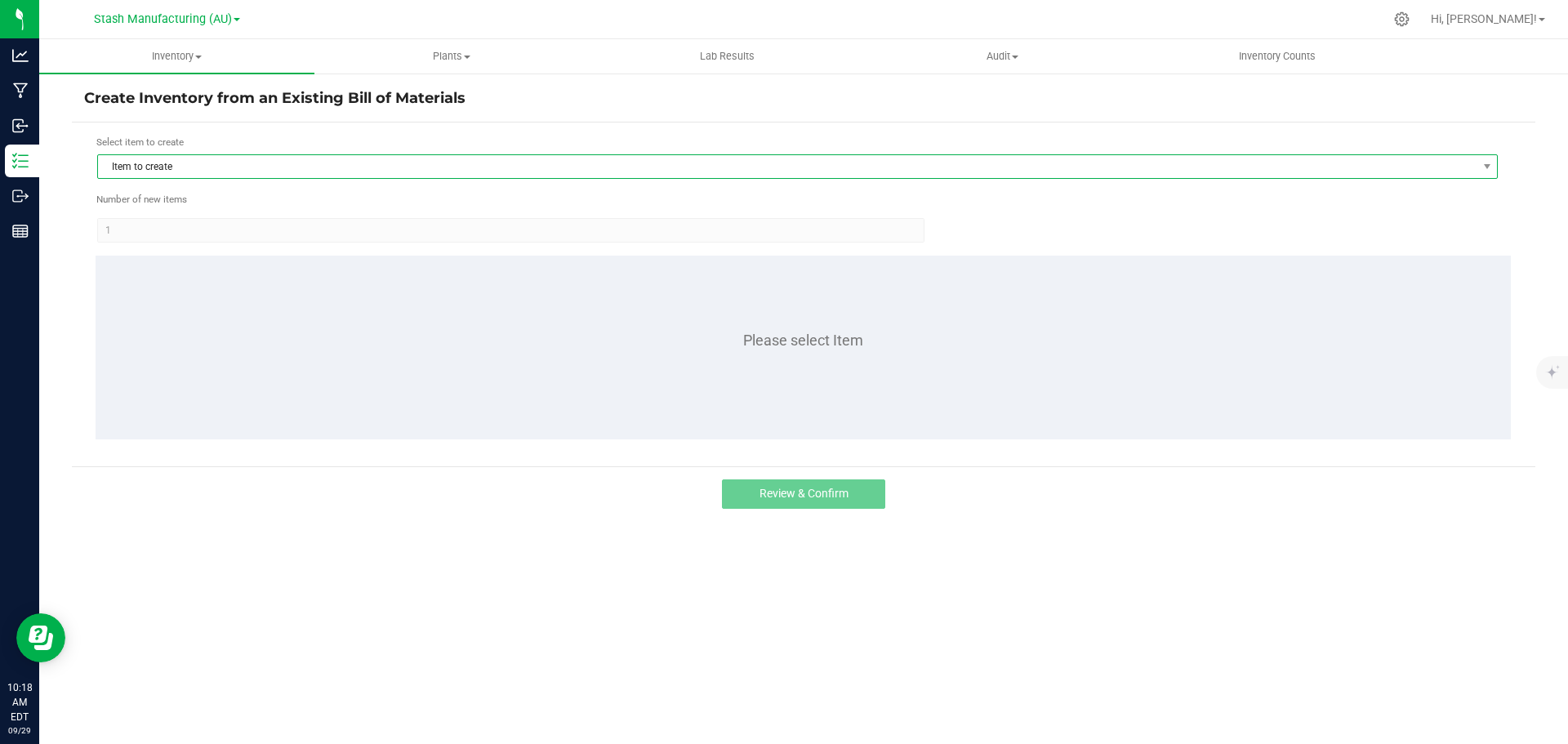
click at [238, 168] on span "Item to create" at bounding box center [787, 166] width 1379 height 23
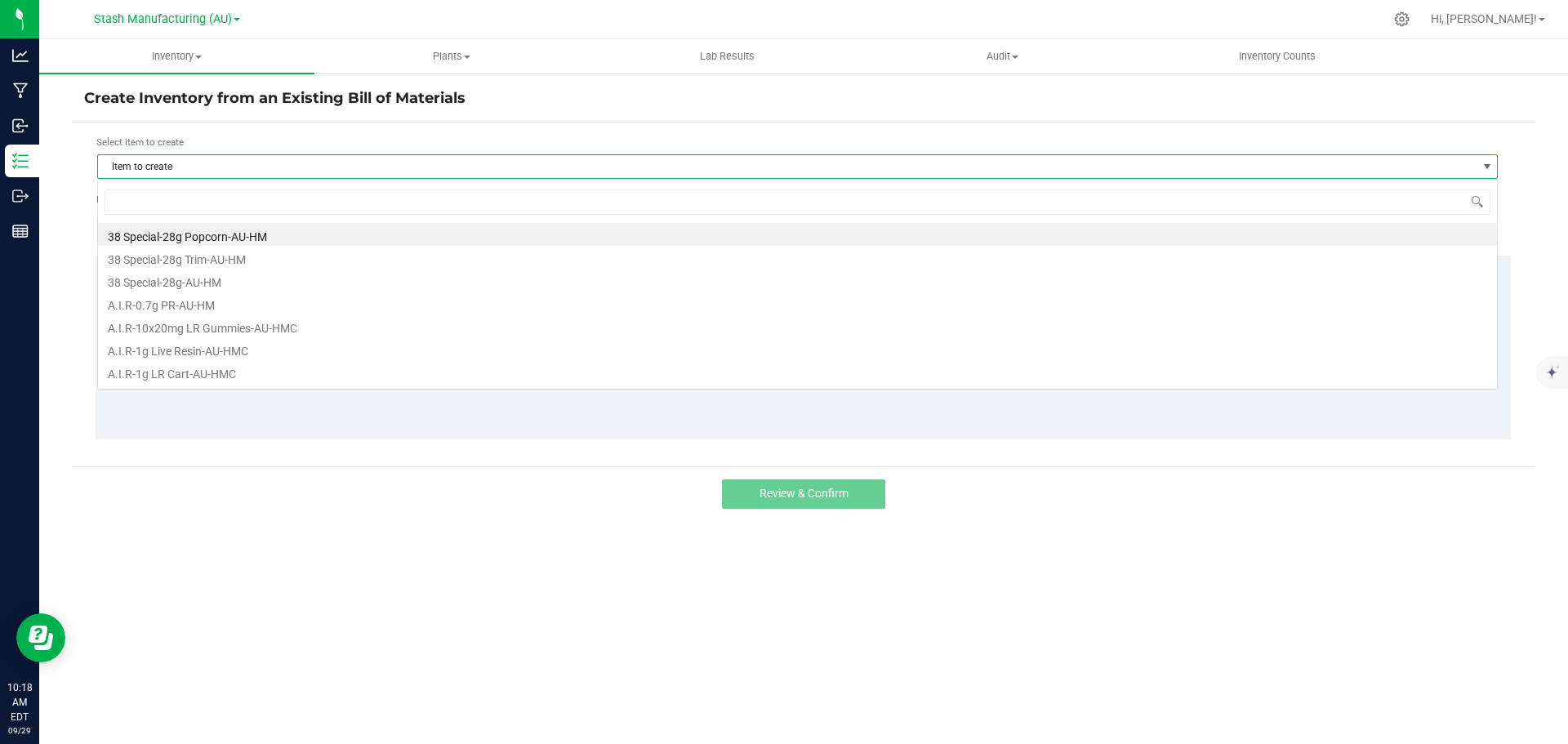
scroll to position [25, 1401]
type input "frozen cok"
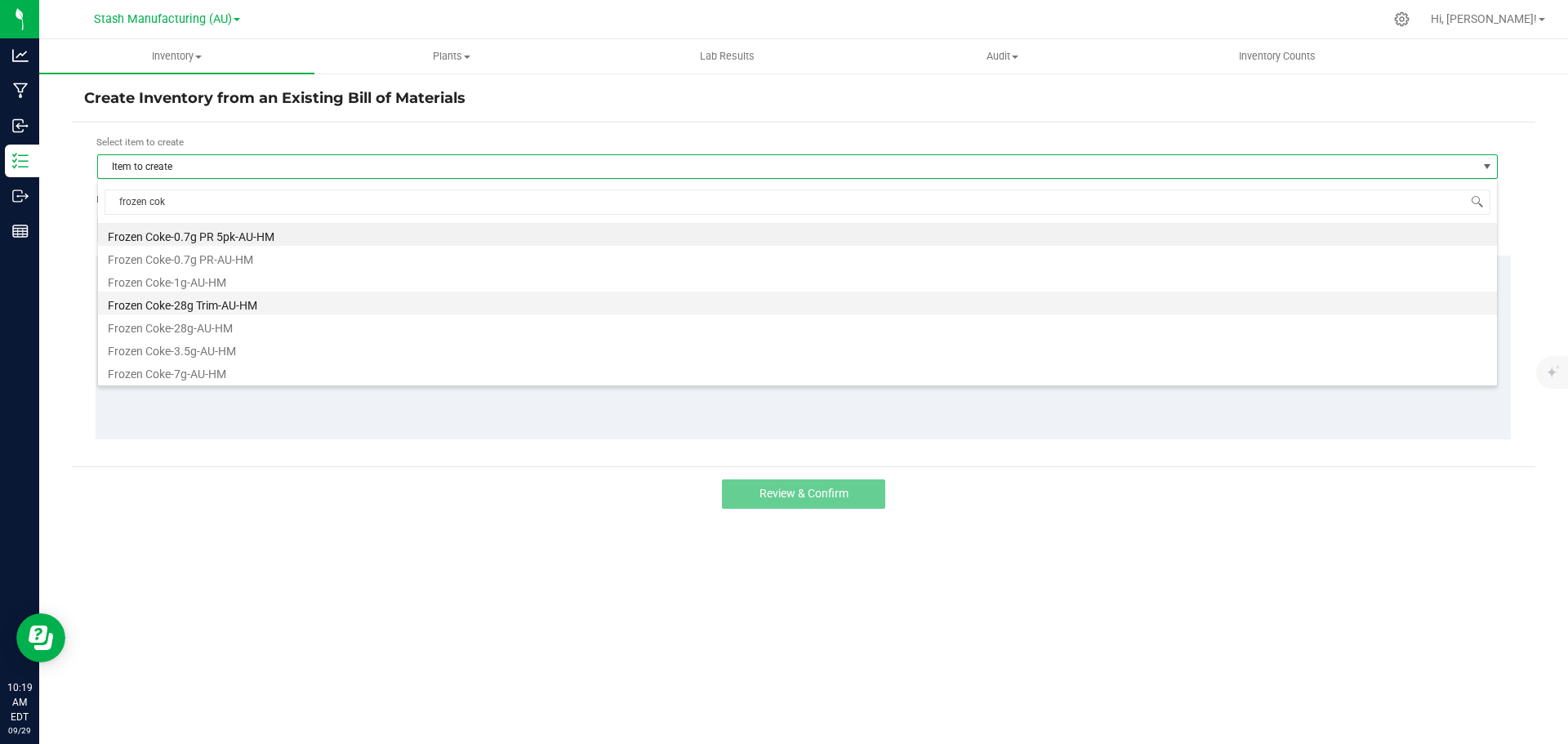
click at [266, 301] on li "Frozen Coke-28g Trim-AU-HM" at bounding box center [797, 303] width 1399 height 23
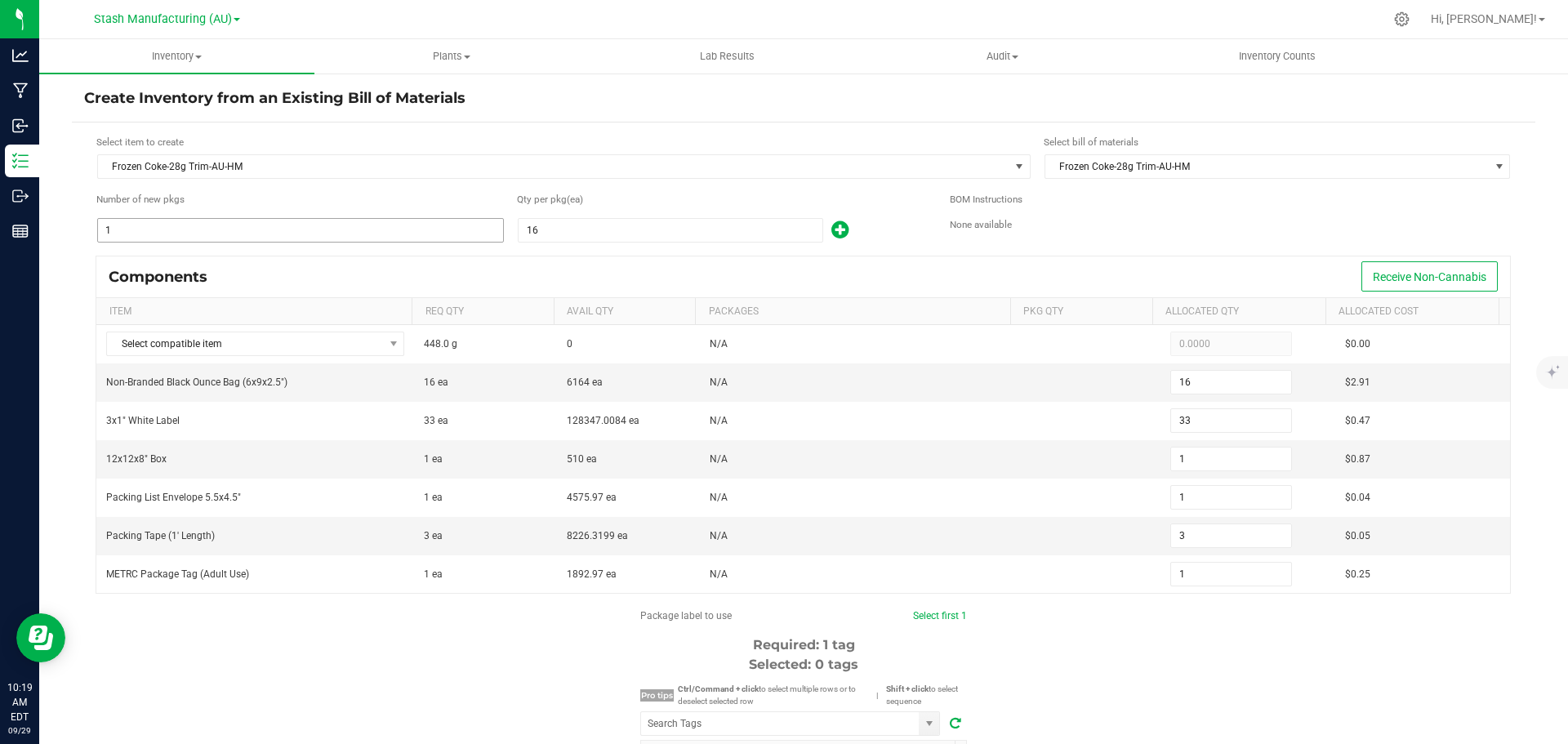
click at [245, 229] on input "1" at bounding box center [301, 230] width 406 height 23
type input "5"
type input "80"
type input "165"
type input "5"
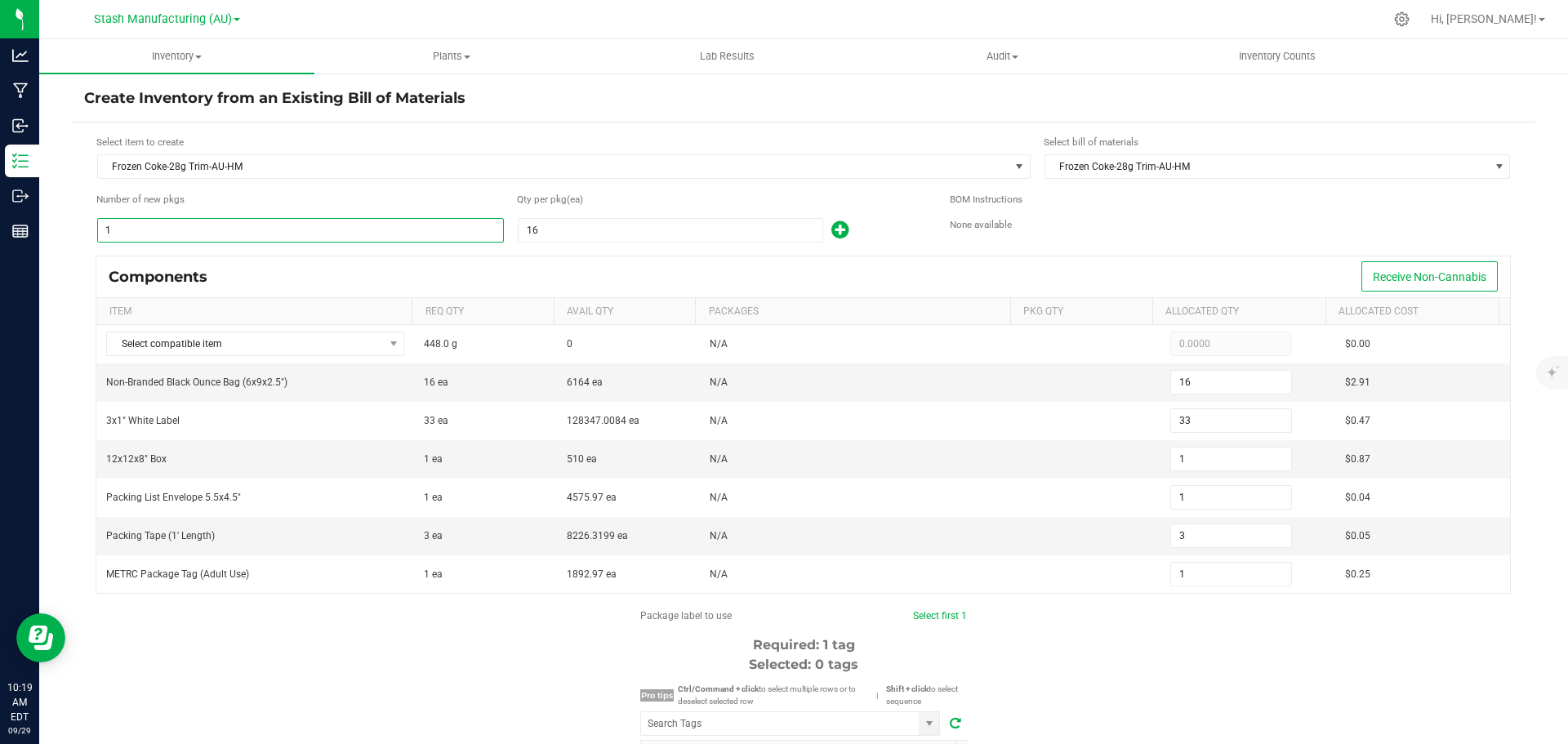
type input "5"
type input "15"
type input "5"
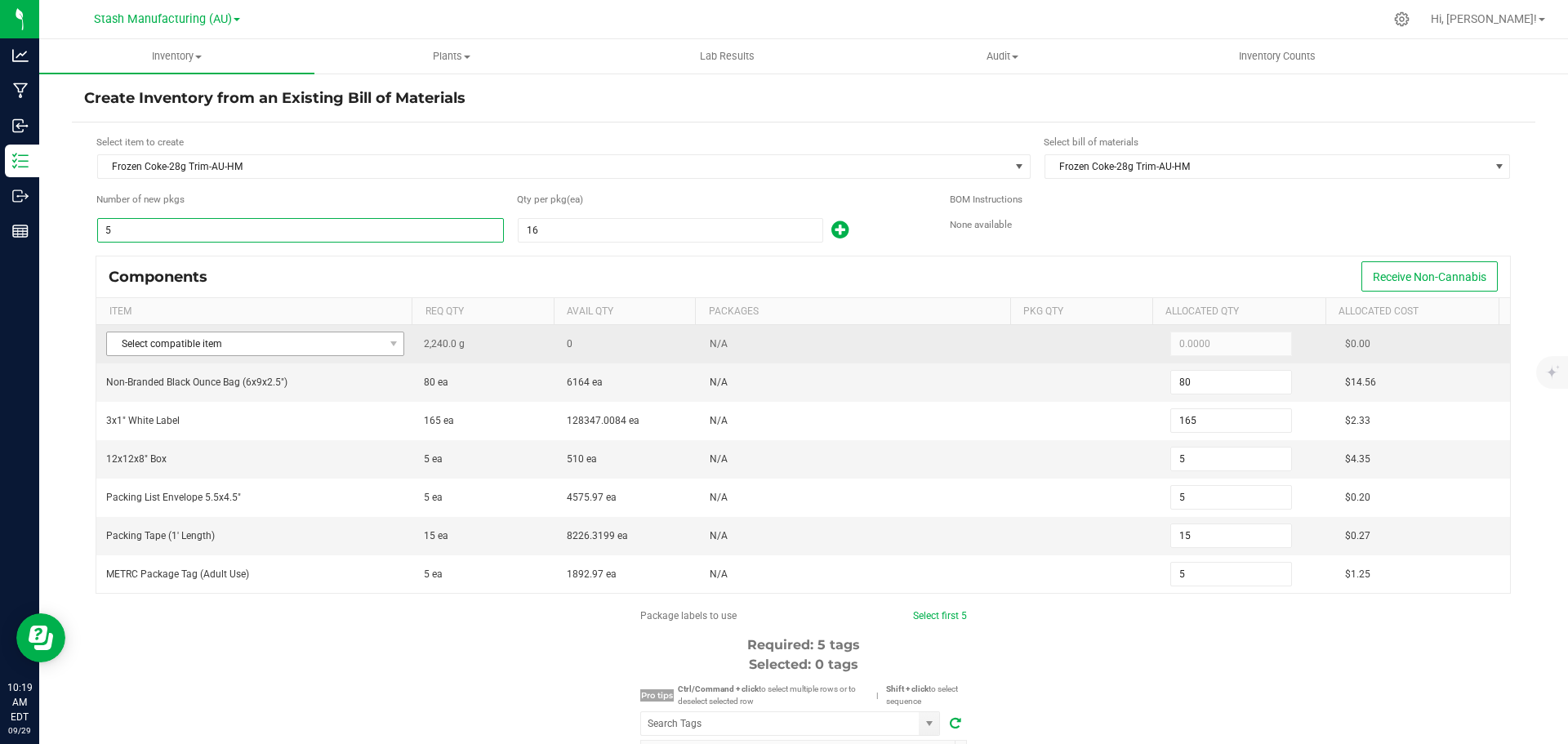
type input "5"
click at [333, 341] on span "Select compatible item" at bounding box center [245, 344] width 276 height 23
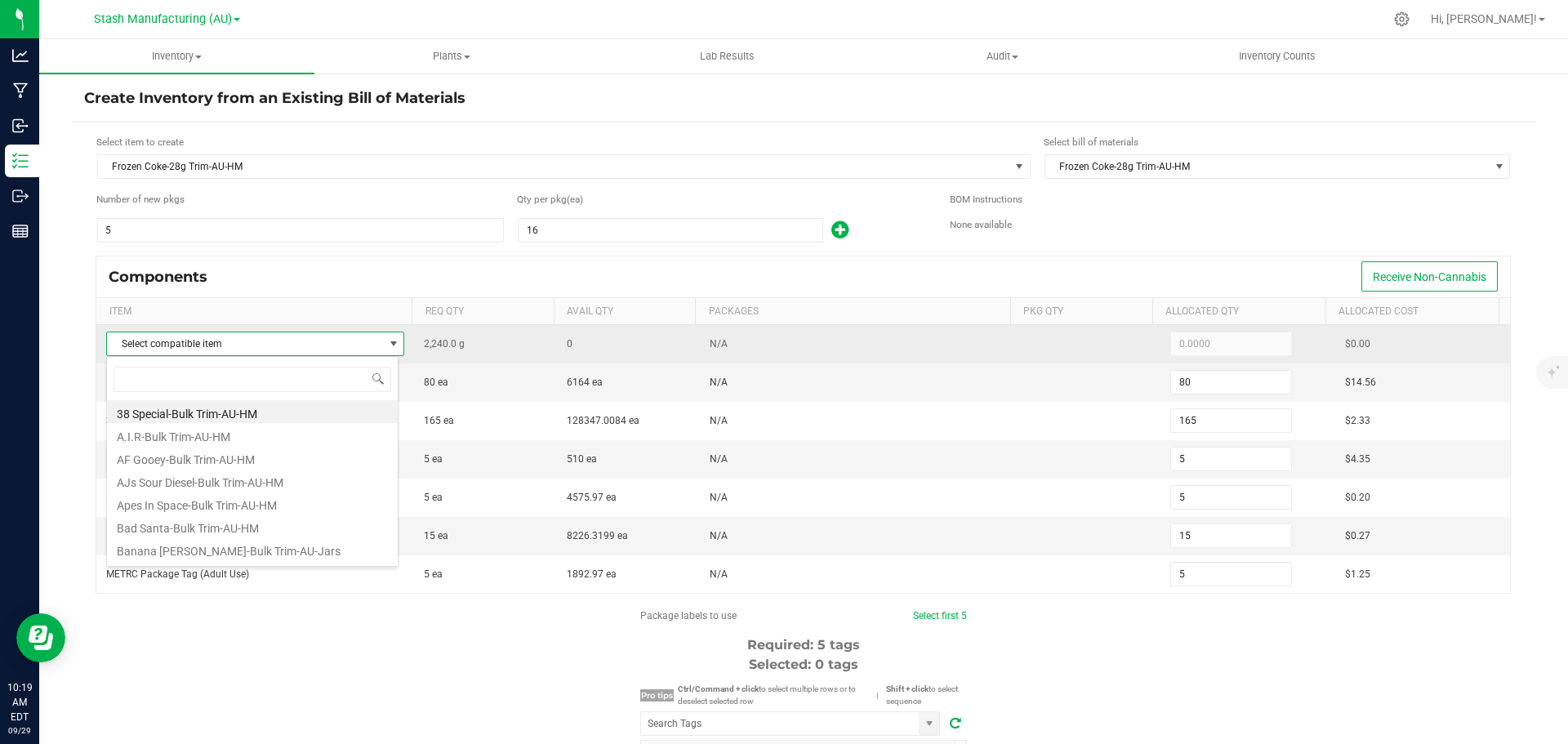
scroll to position [25, 293]
type input "frozen"
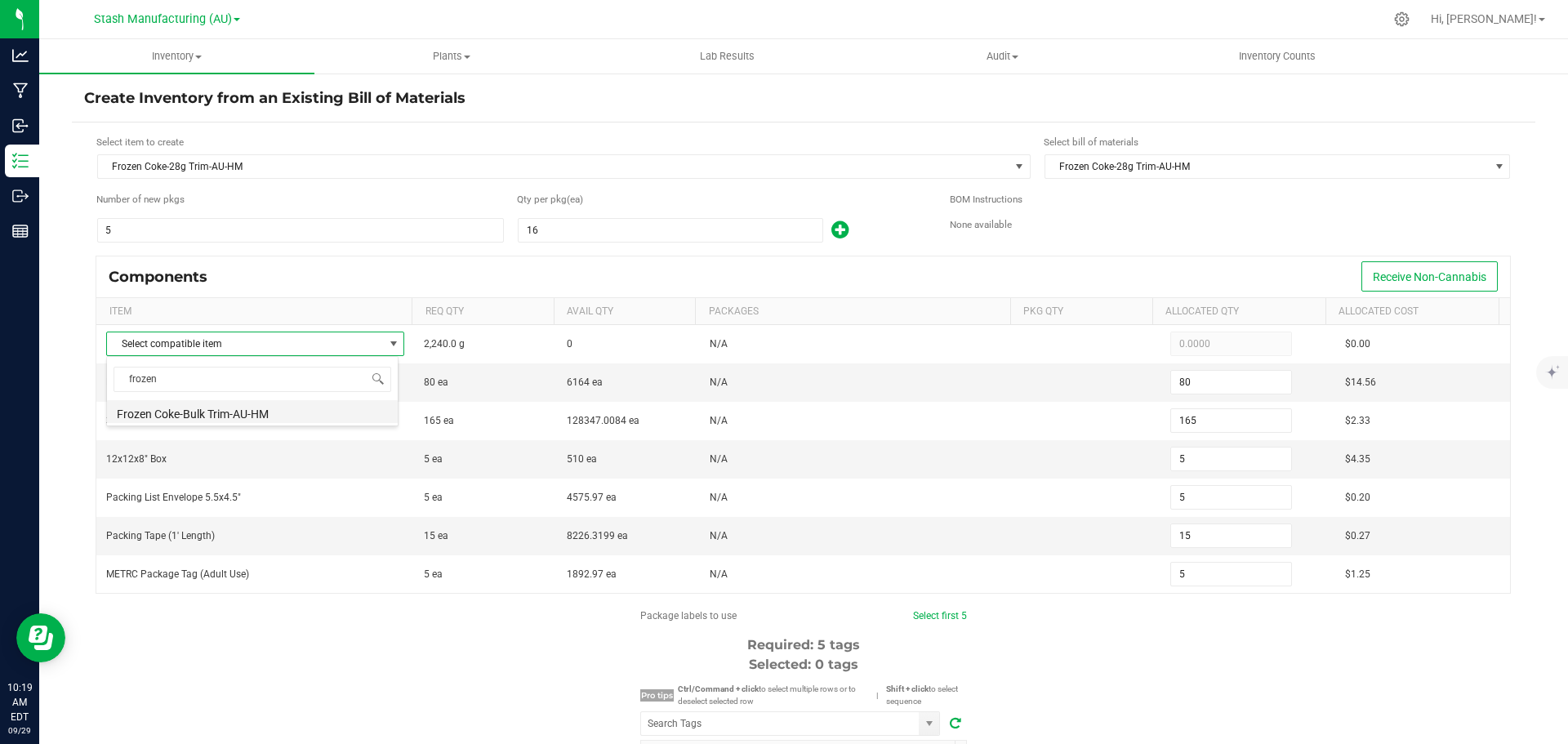
click at [277, 411] on li "Frozen Coke-Bulk Trim-AU-HM" at bounding box center [252, 412] width 291 height 23
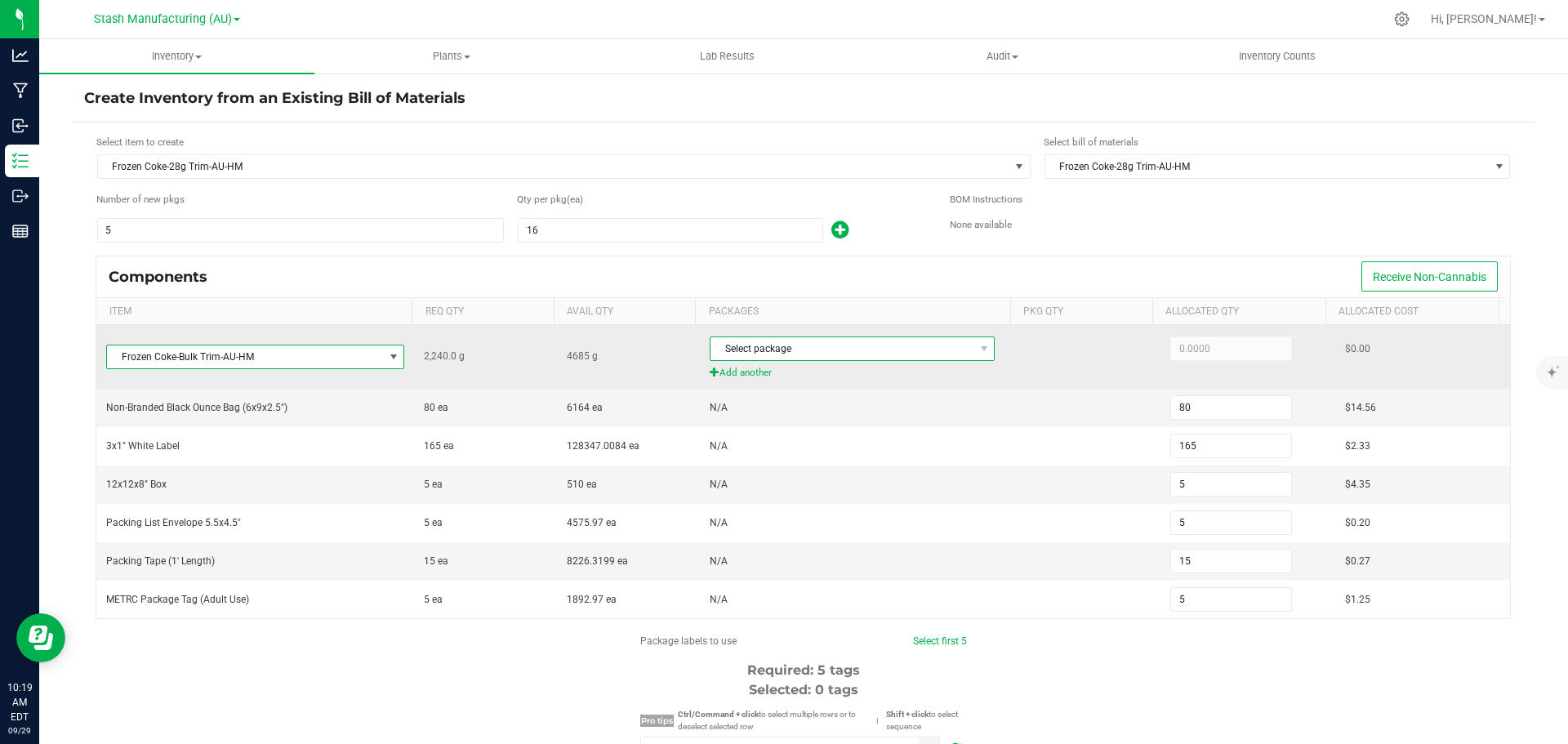
click at [751, 342] on span "Select package" at bounding box center [842, 348] width 263 height 23
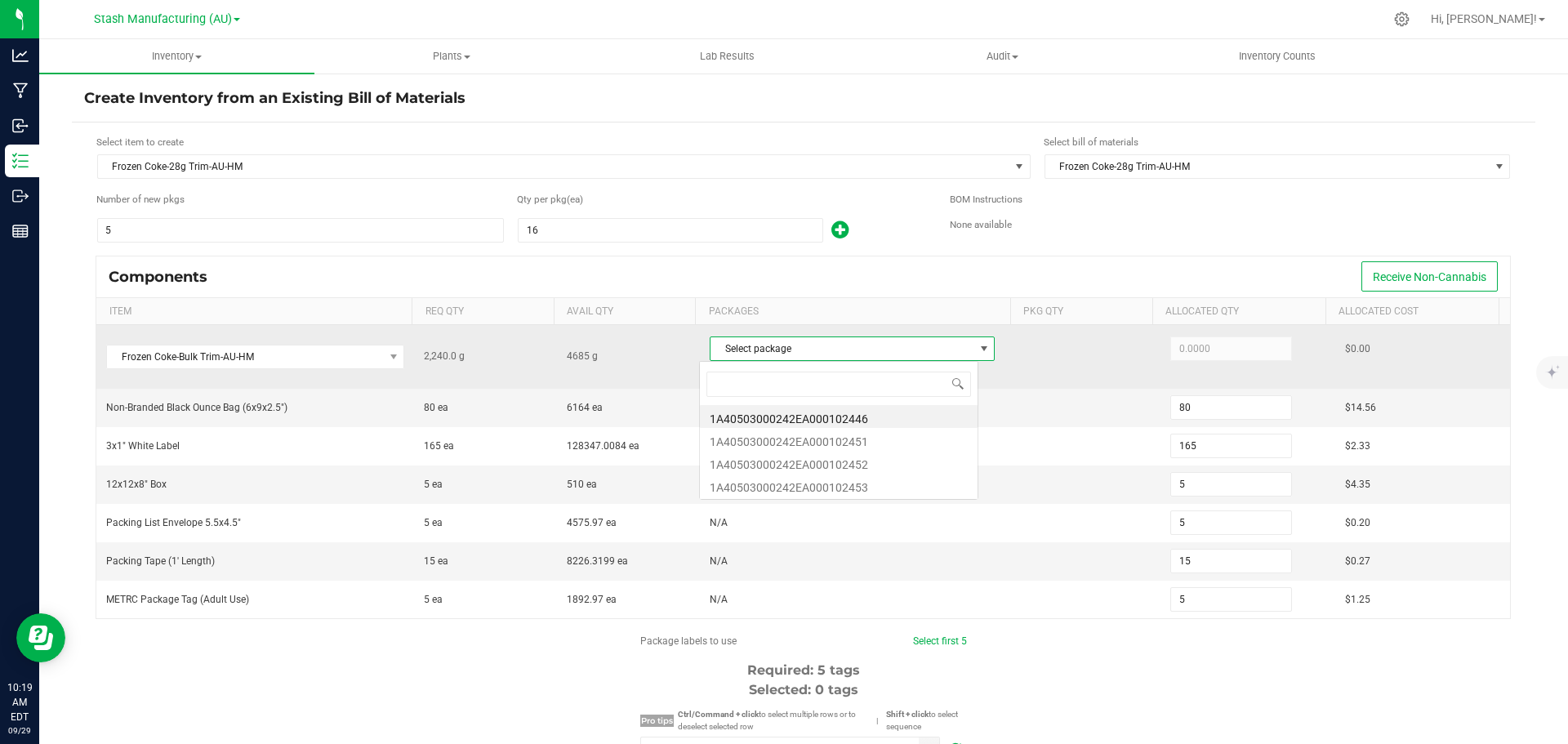
scroll to position [25, 279]
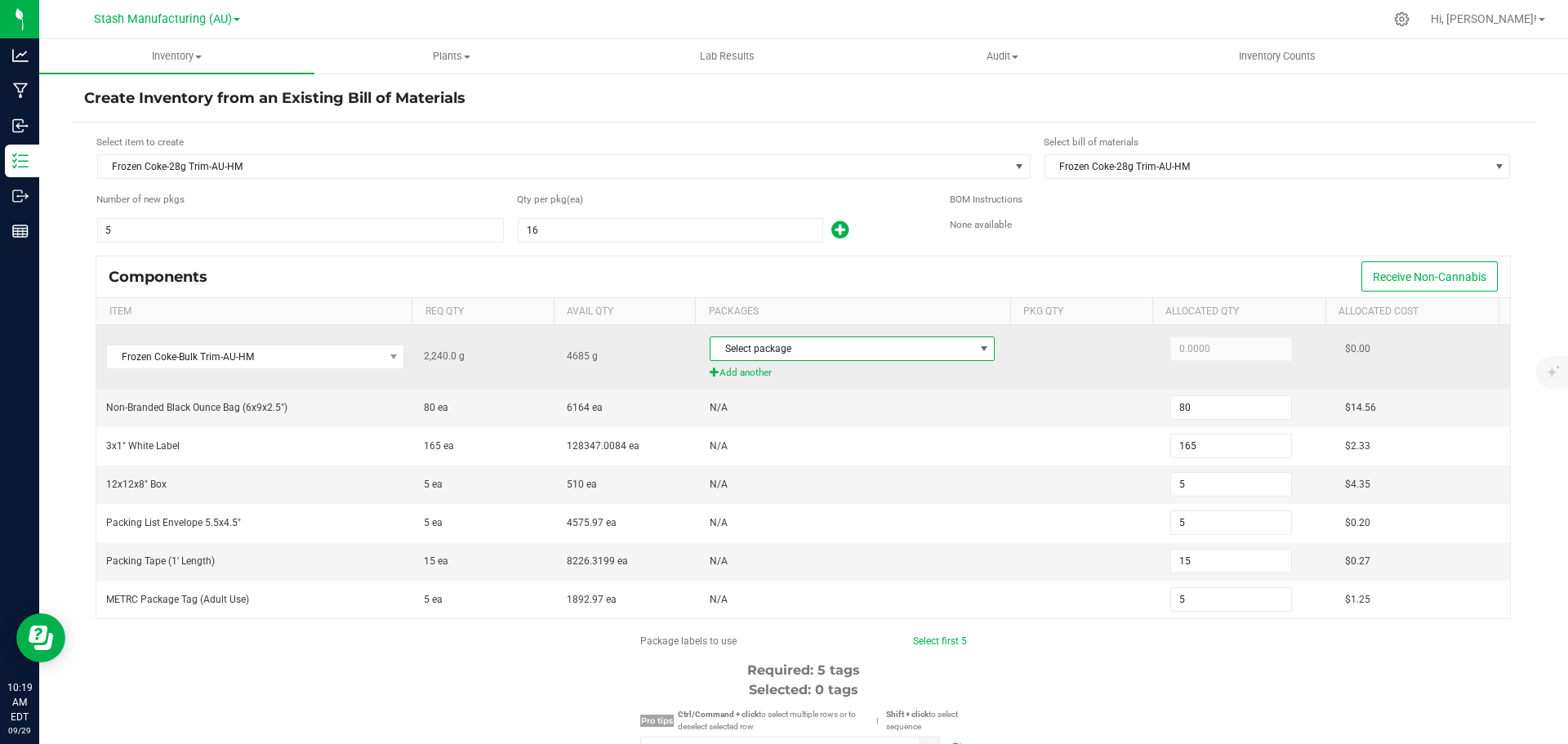
click at [749, 356] on span "Select package" at bounding box center [842, 348] width 263 height 23
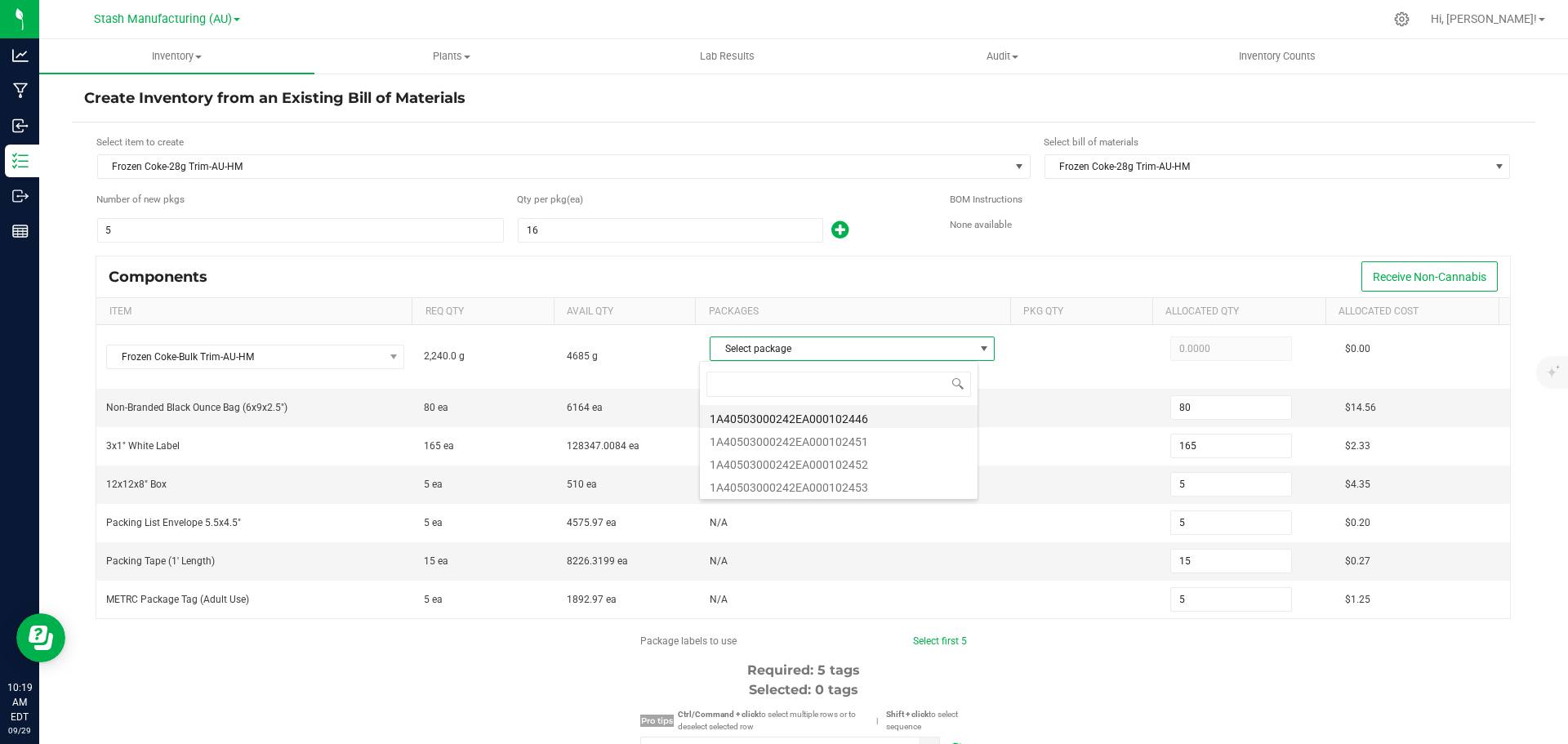
click at [853, 418] on li "1A40503000242EA000102446" at bounding box center [839, 417] width 277 height 23
type input "2,240.0000"
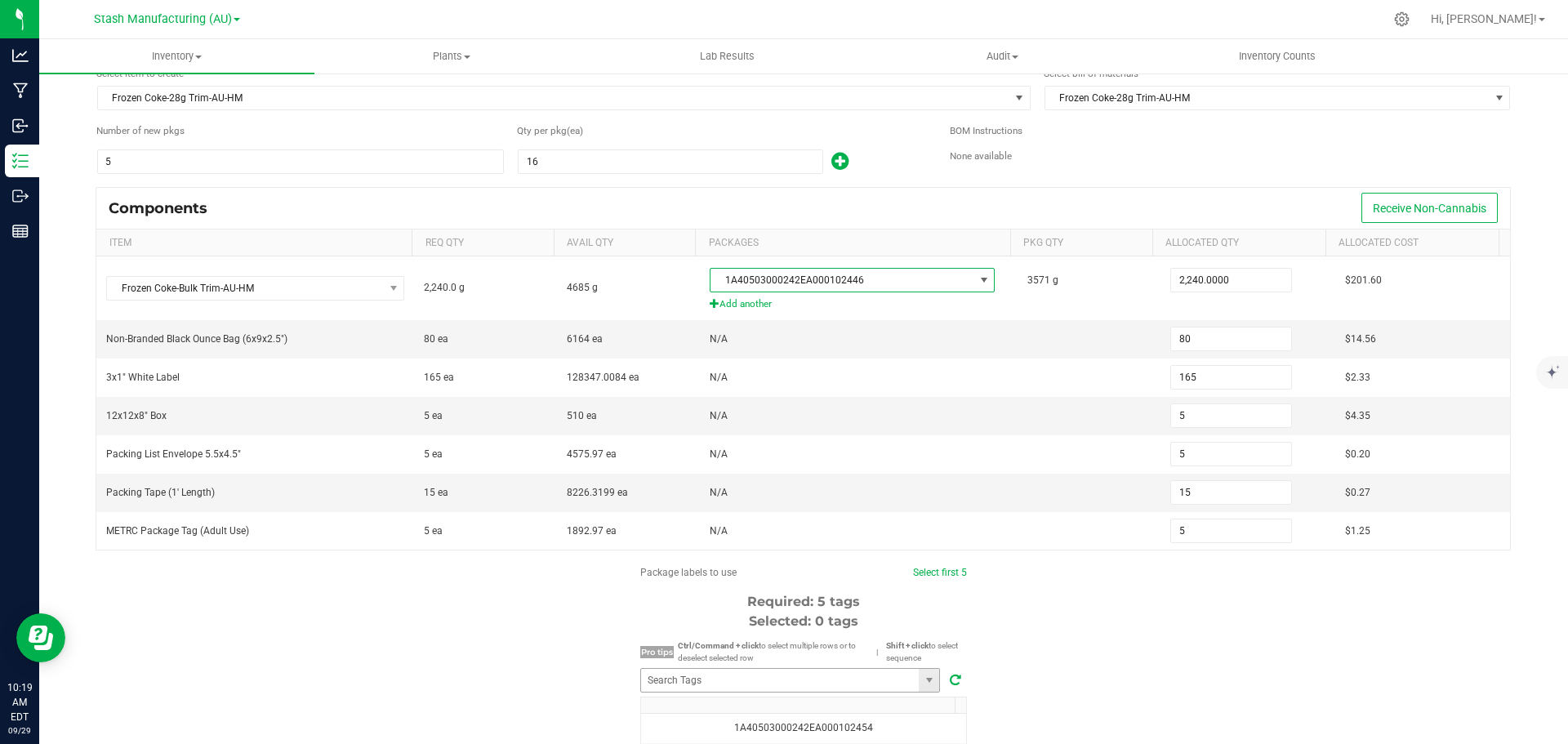
scroll to position [164, 0]
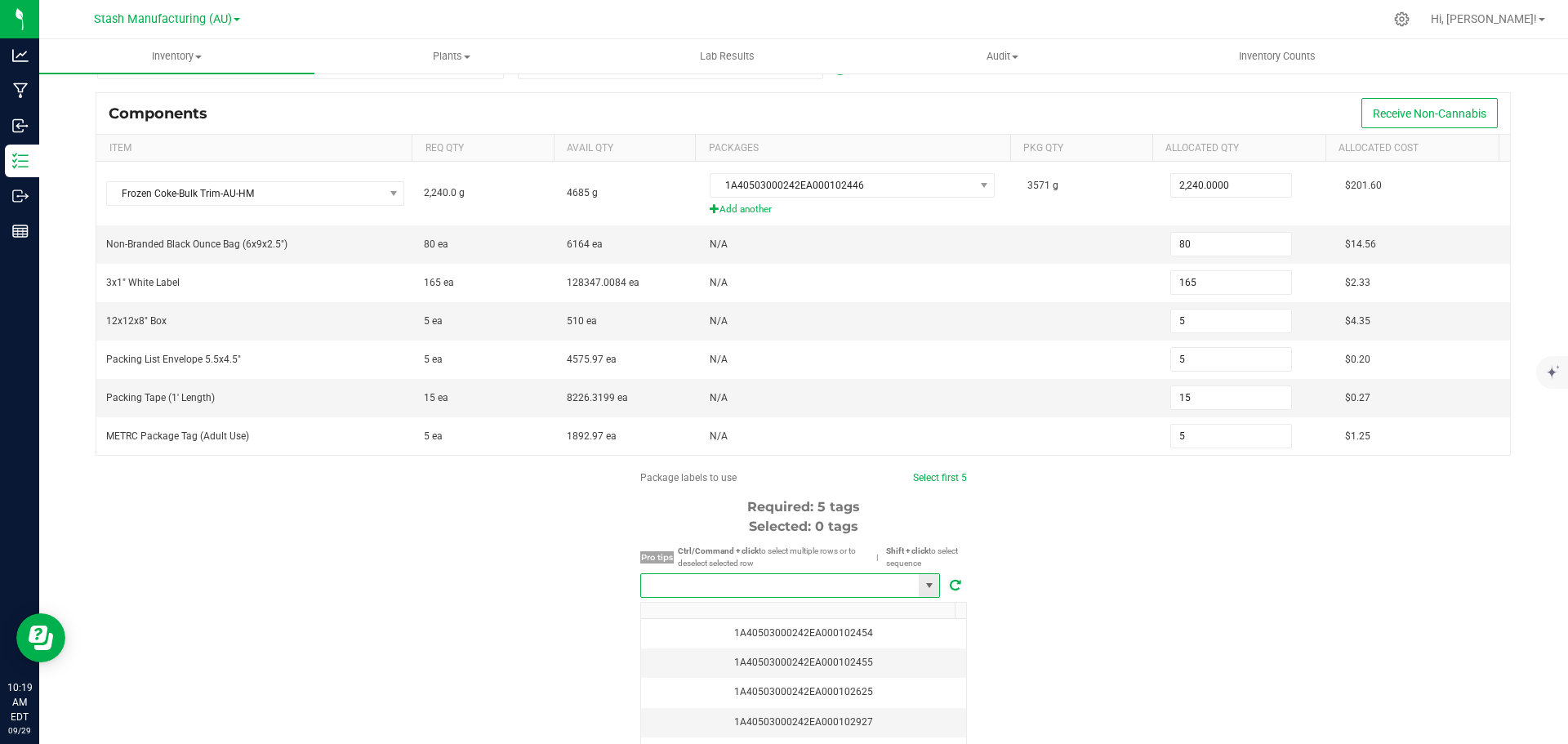
click at [765, 580] on input "NO DATA FOUND" at bounding box center [780, 586] width 277 height 23
click at [750, 607] on li "1A40503000242EA000103239" at bounding box center [784, 615] width 298 height 28
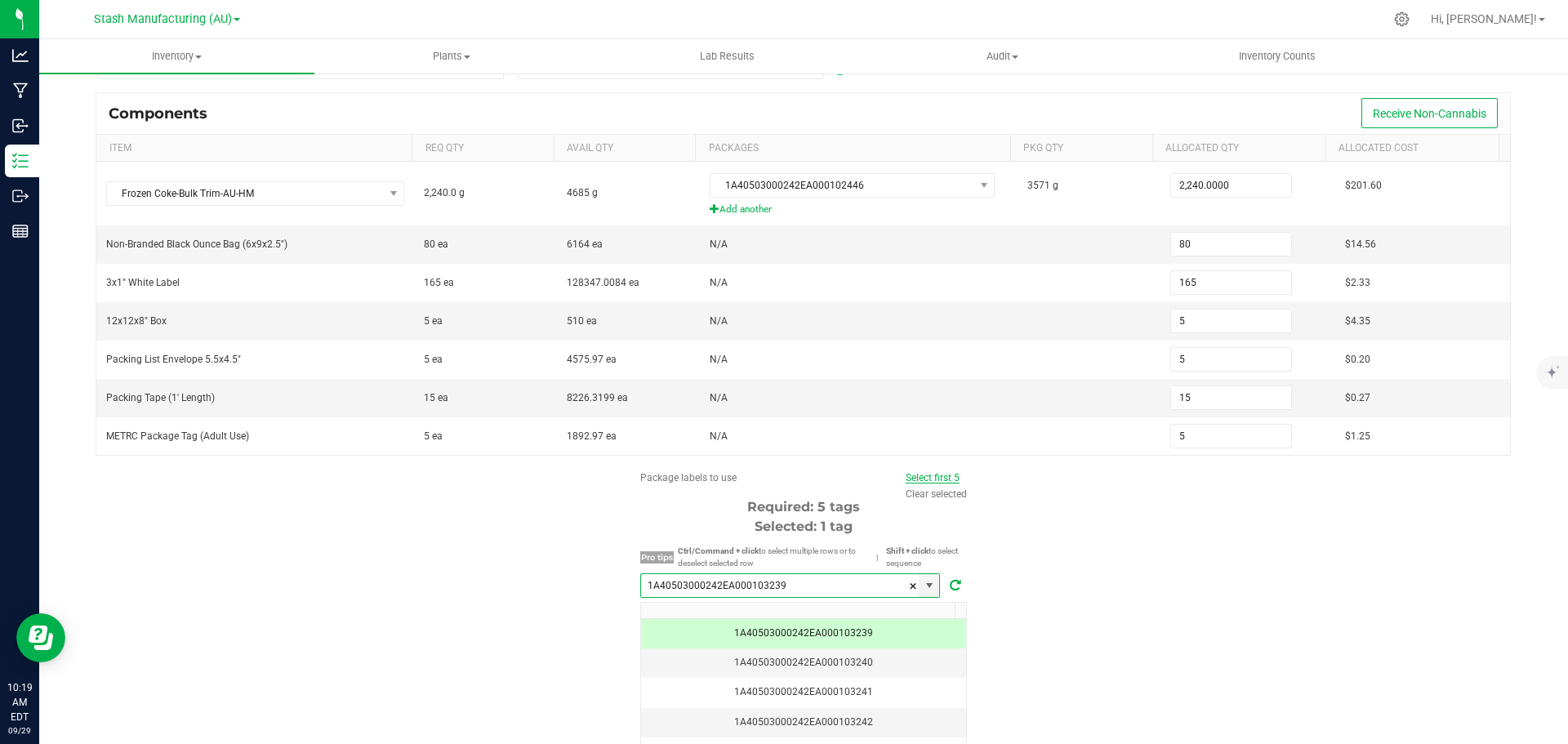
type input "1A40503000242EA000103239"
click at [939, 478] on link "Select first 5" at bounding box center [933, 477] width 54 height 12
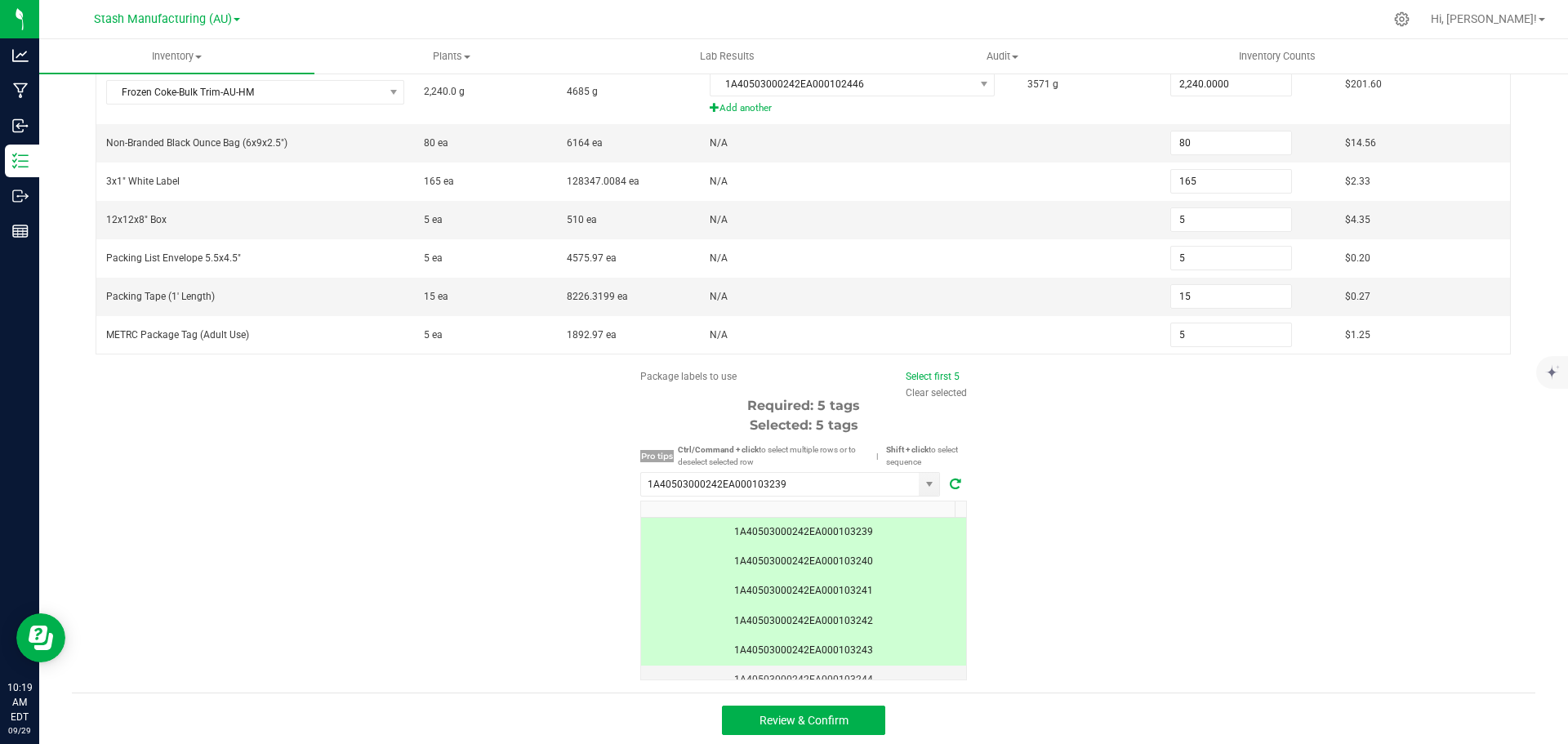
scroll to position [268, 0]
click at [809, 724] on button "Review & Confirm" at bounding box center [804, 716] width 164 height 29
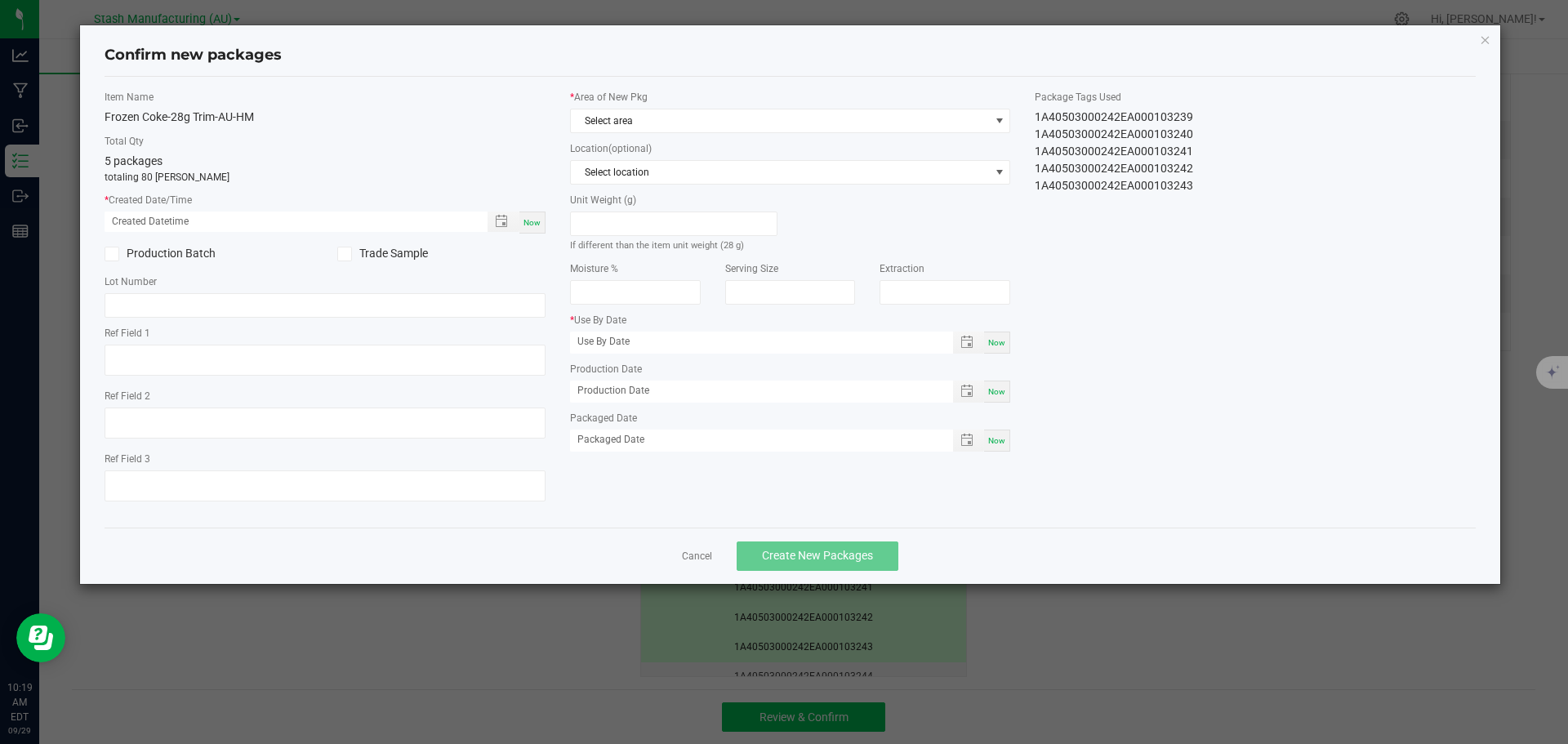
type input "[DATE]"
click at [531, 221] on span "Now" at bounding box center [532, 222] width 17 height 9
type input "[DATE] 10:19 AM"
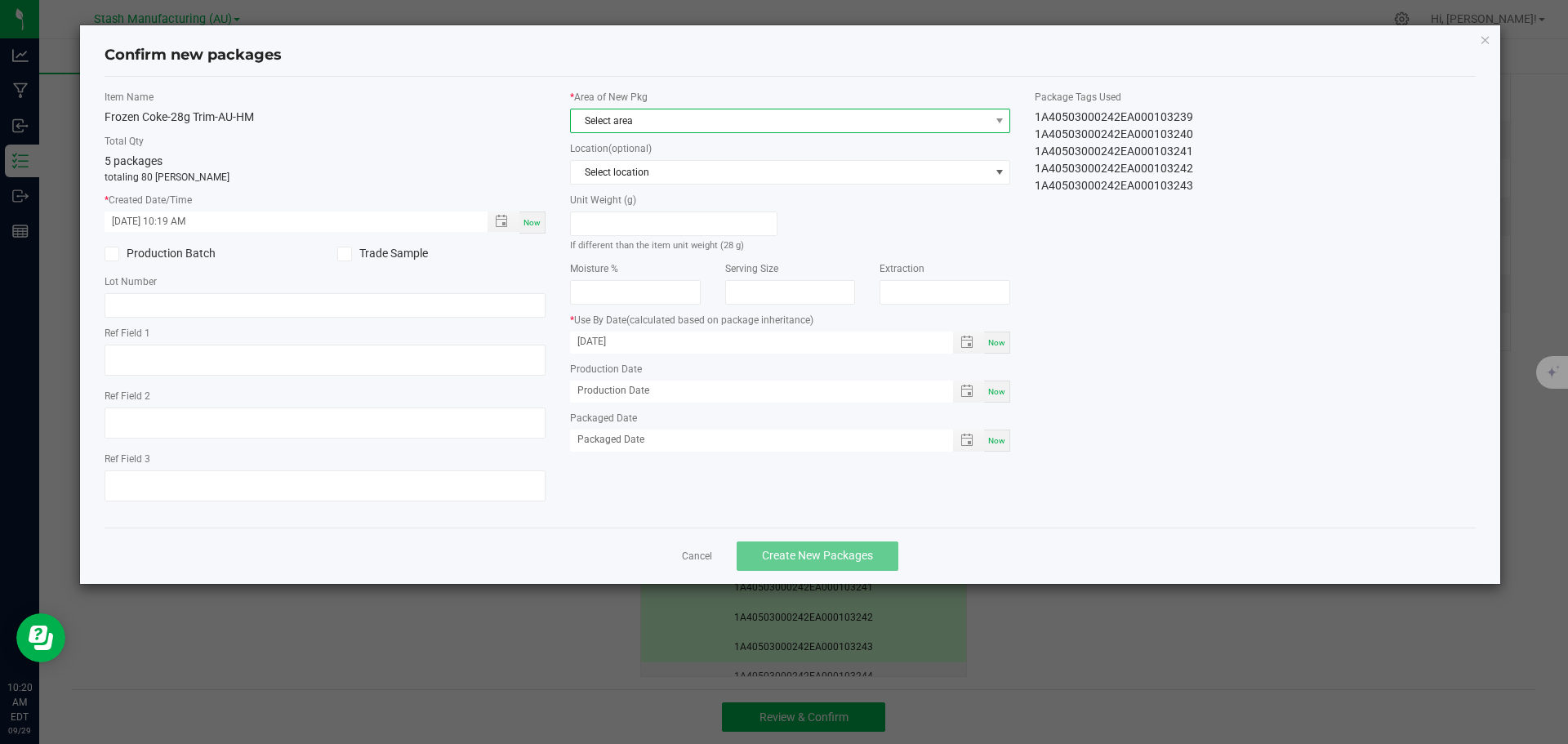
click at [725, 119] on span "Select area" at bounding box center [780, 121] width 419 height 23
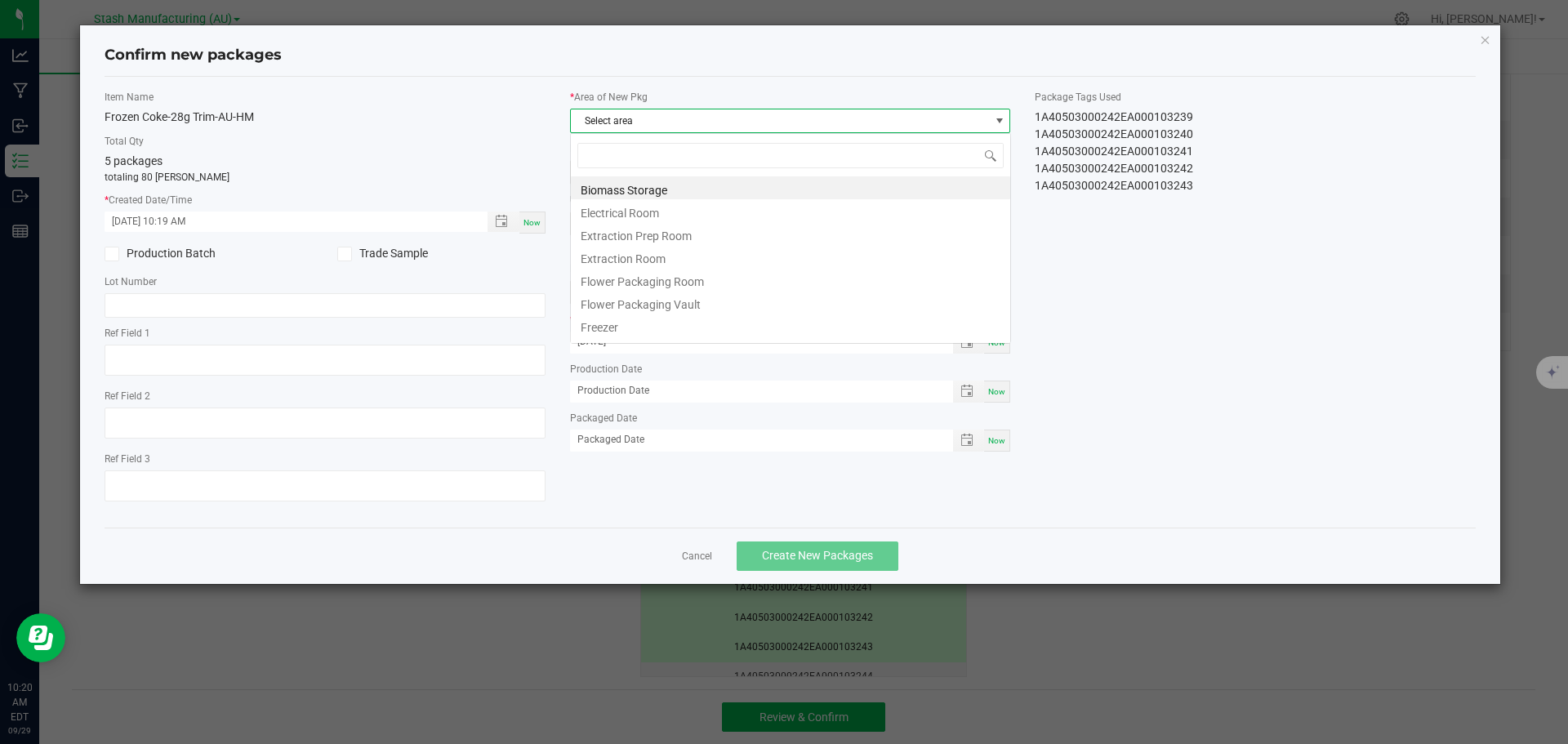
scroll to position [25, 441]
click at [670, 279] on li "Flower Packaging Room" at bounding box center [791, 279] width 439 height 23
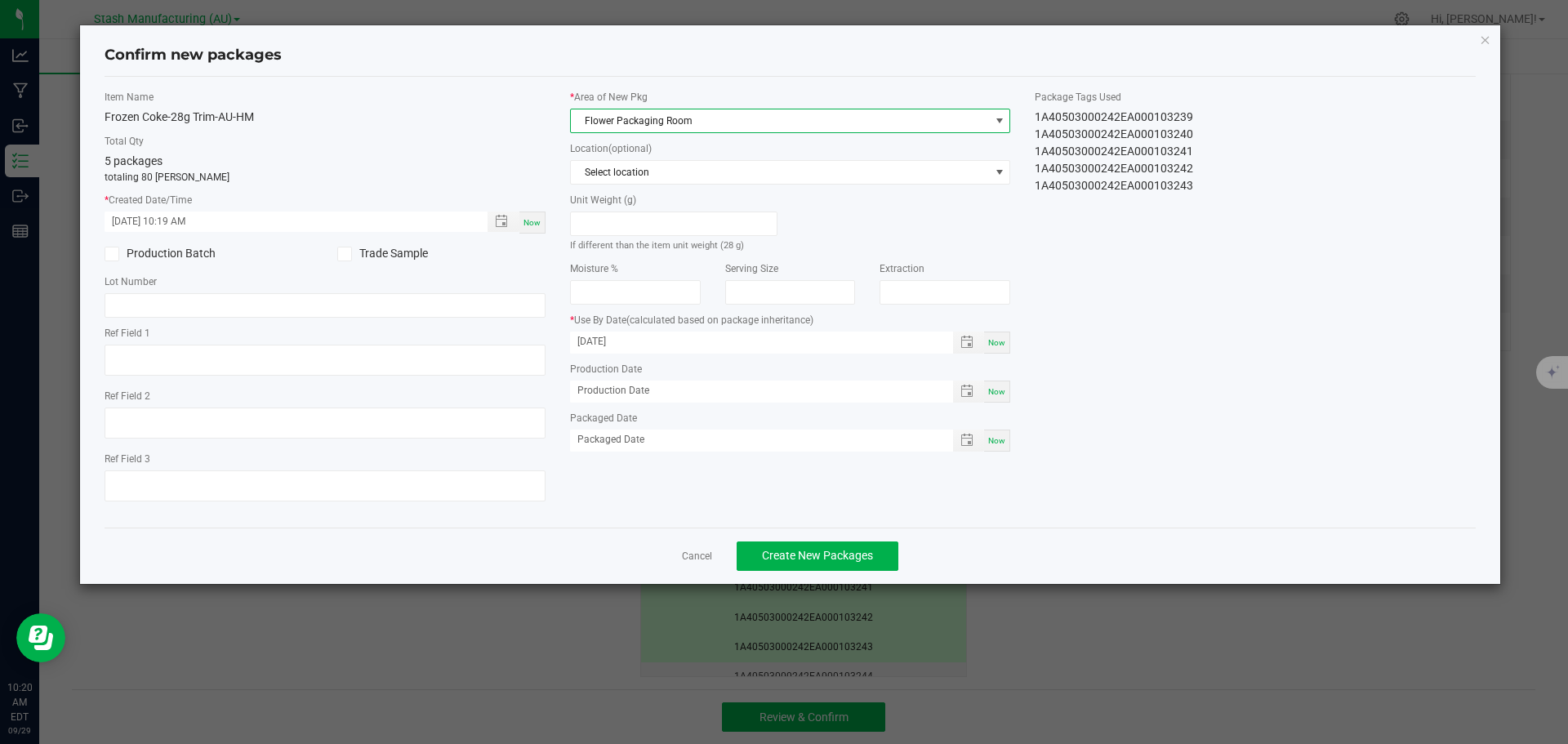
click at [1006, 437] on div "Now" at bounding box center [997, 440] width 26 height 22
type input "[DATE]"
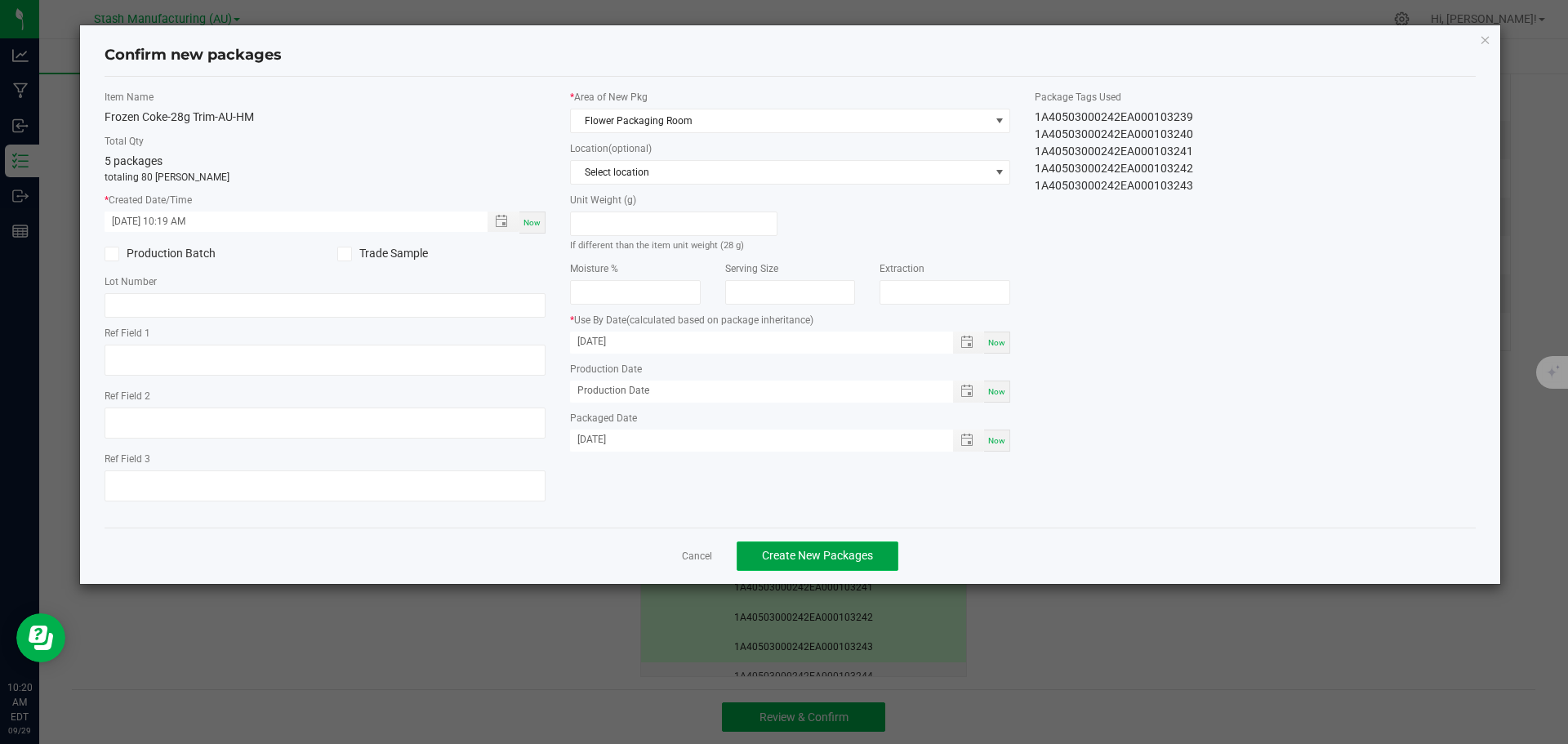
click at [800, 556] on span "Create New Packages" at bounding box center [817, 555] width 111 height 13
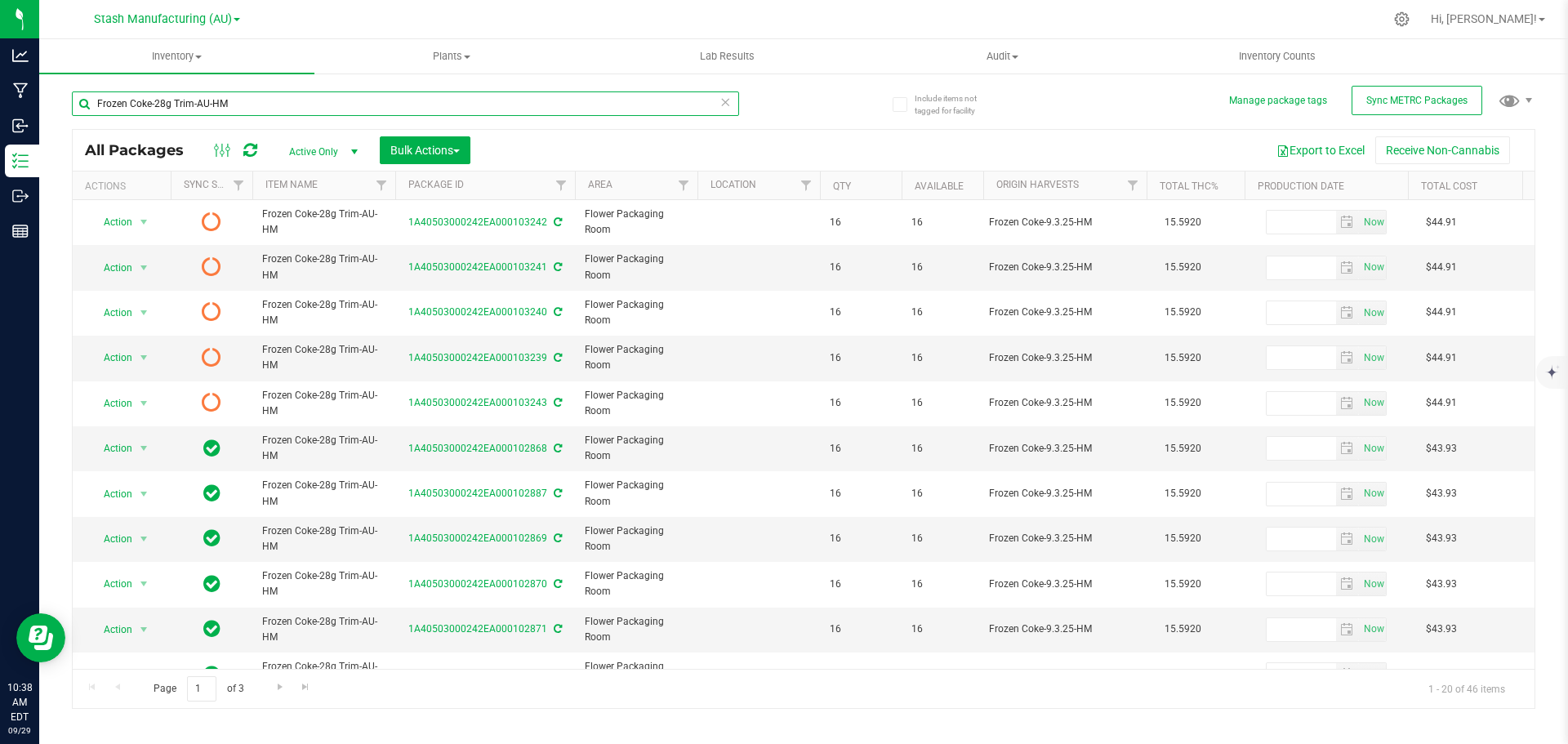
click at [247, 110] on input "Frozen Coke-28g Trim-AU-HM" at bounding box center [406, 104] width 667 height 25
click at [194, 58] on span "Inventory" at bounding box center [176, 56] width 275 height 15
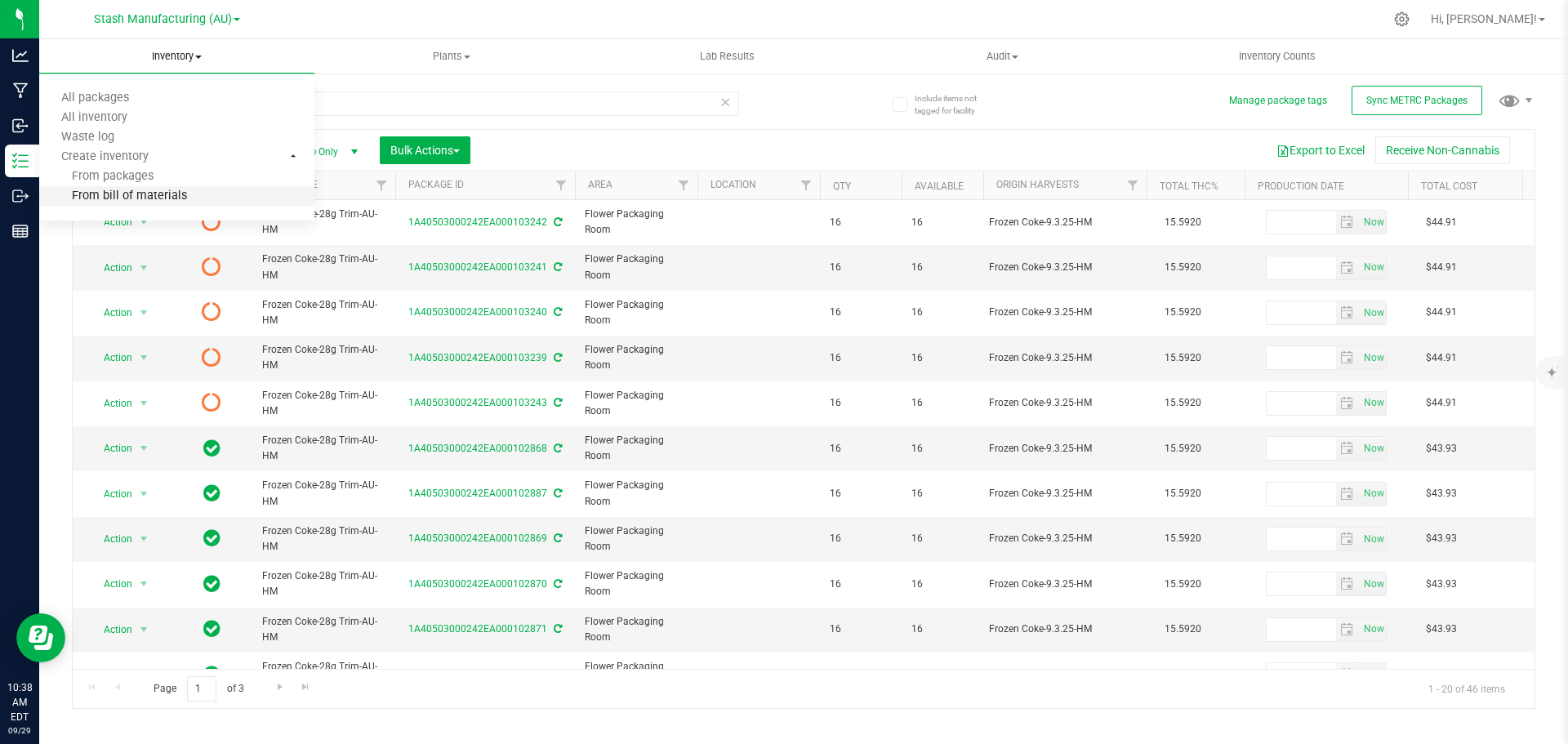
click at [143, 200] on span "From bill of materials" at bounding box center [113, 196] width 148 height 14
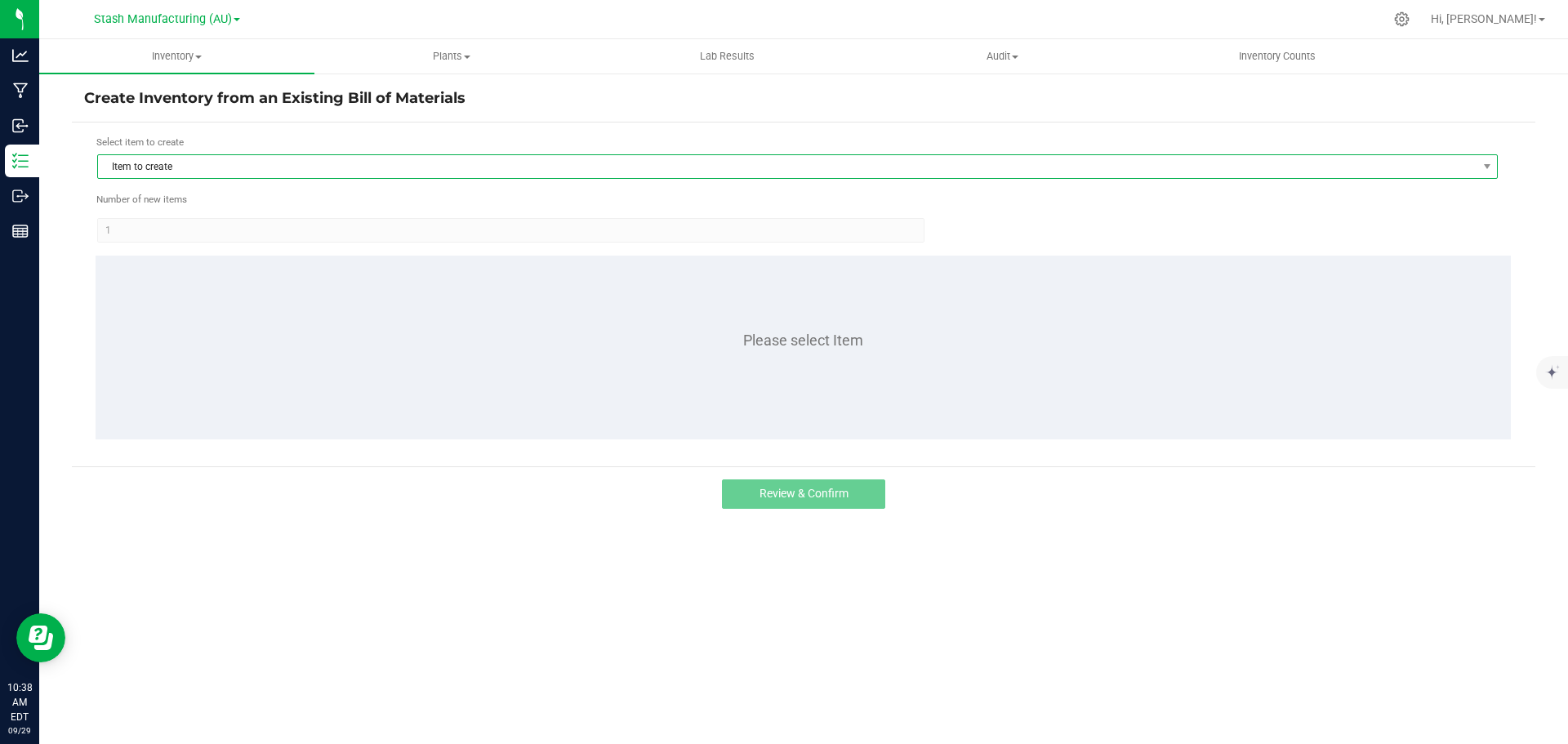
click at [236, 162] on span "Item to create" at bounding box center [787, 166] width 1379 height 23
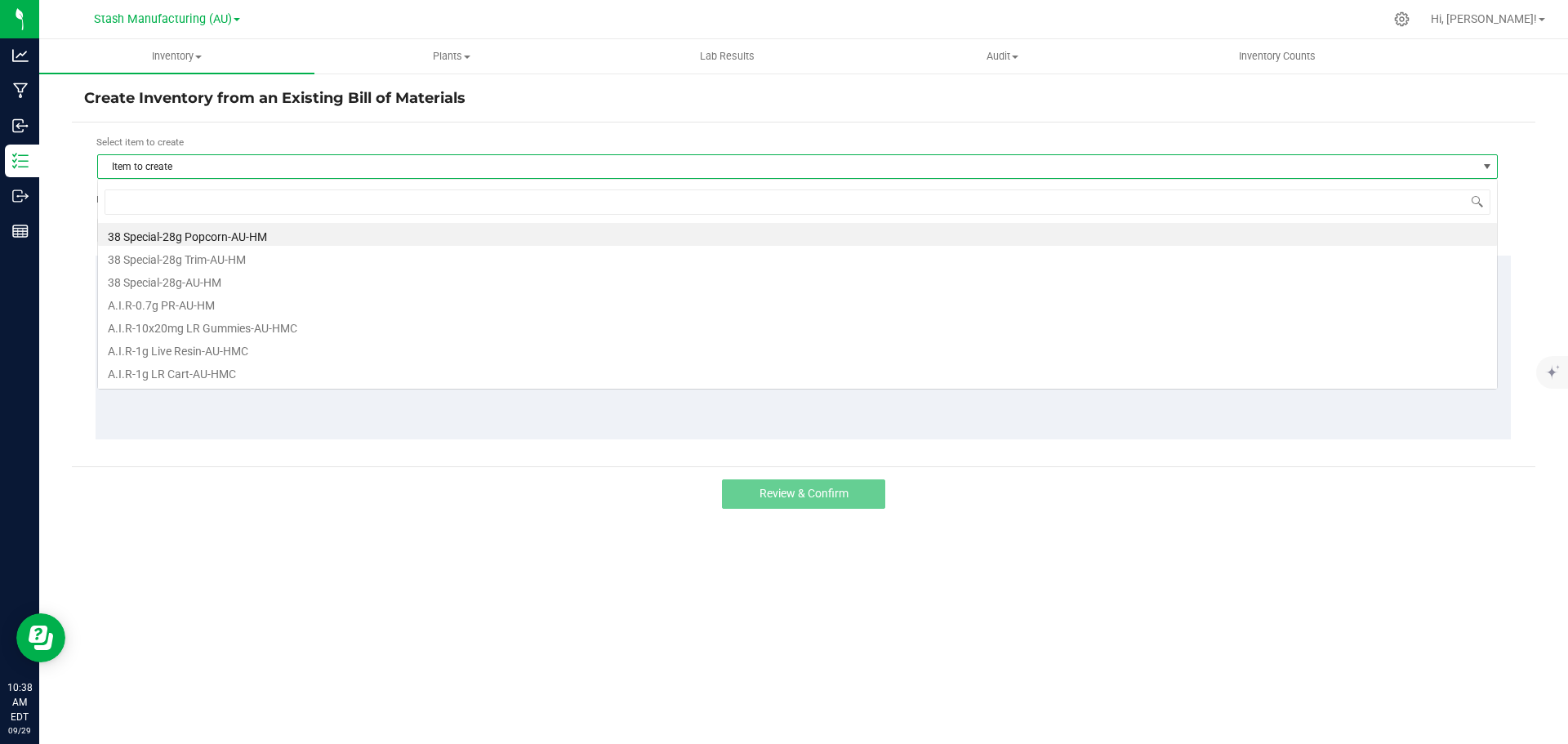
scroll to position [25, 1401]
type input "frozen"
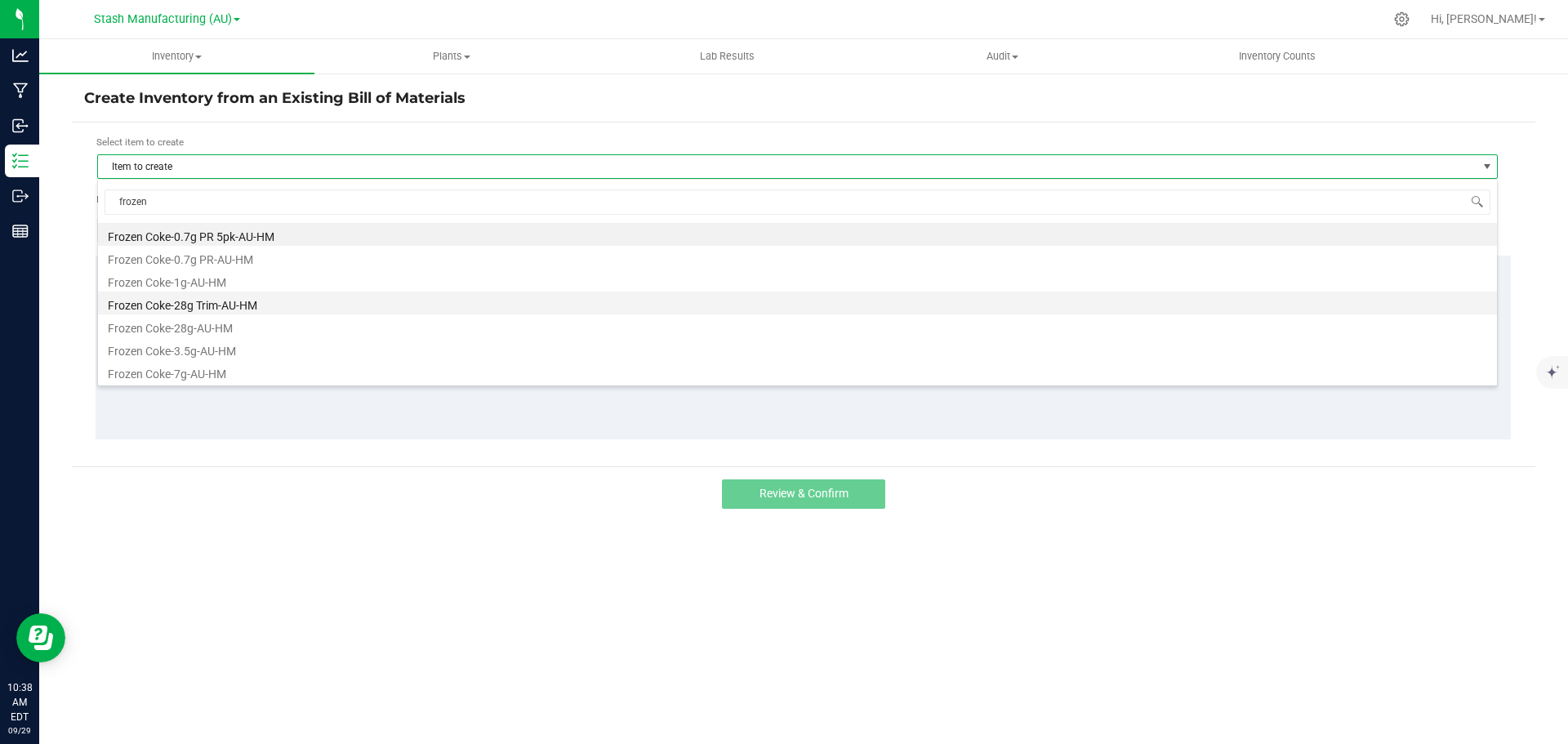
click at [233, 304] on li "Frozen Coke-28g Trim-AU-HM" at bounding box center [797, 303] width 1399 height 23
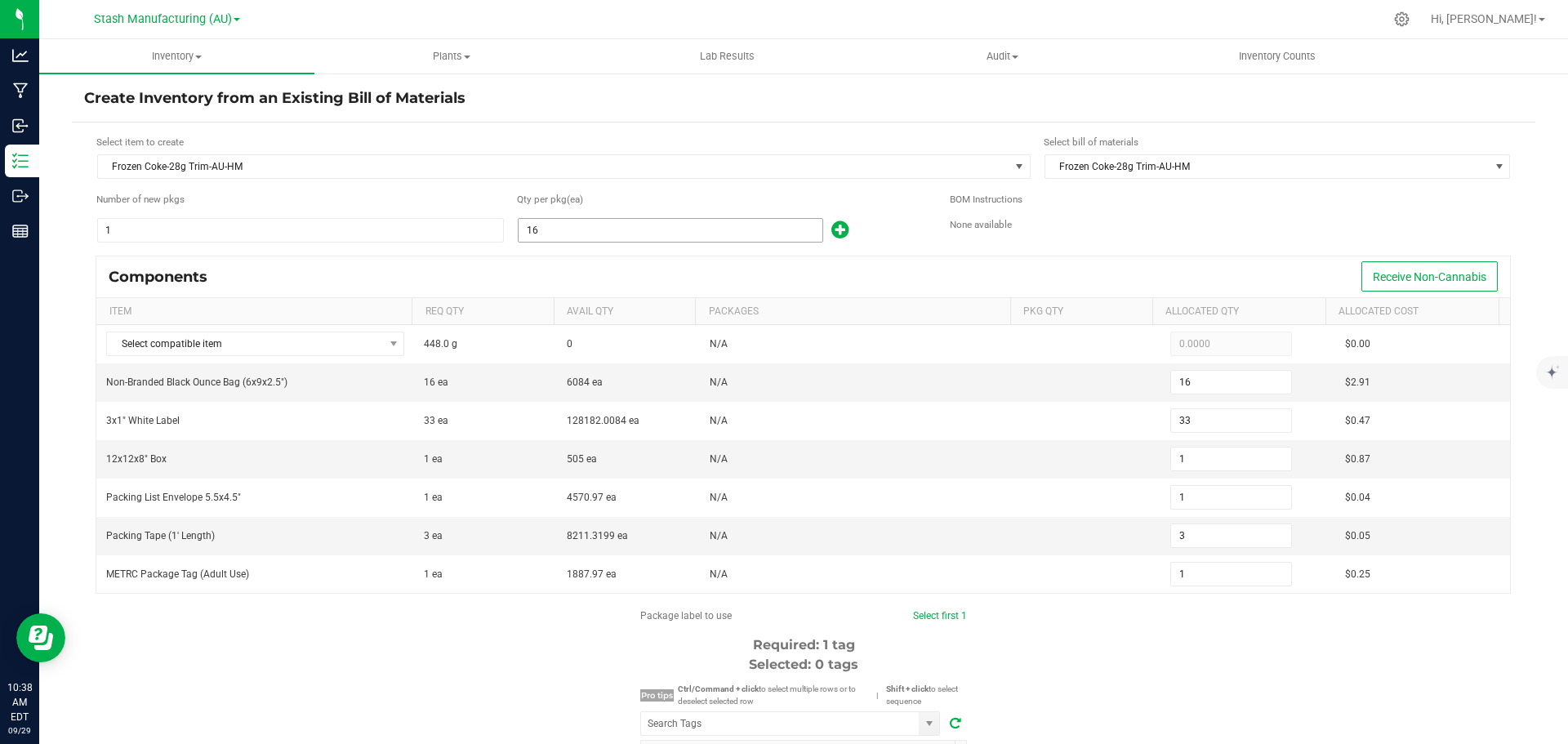
click at [558, 233] on input "16" at bounding box center [671, 230] width 304 height 23
type input "1"
type input "2"
type input "0"
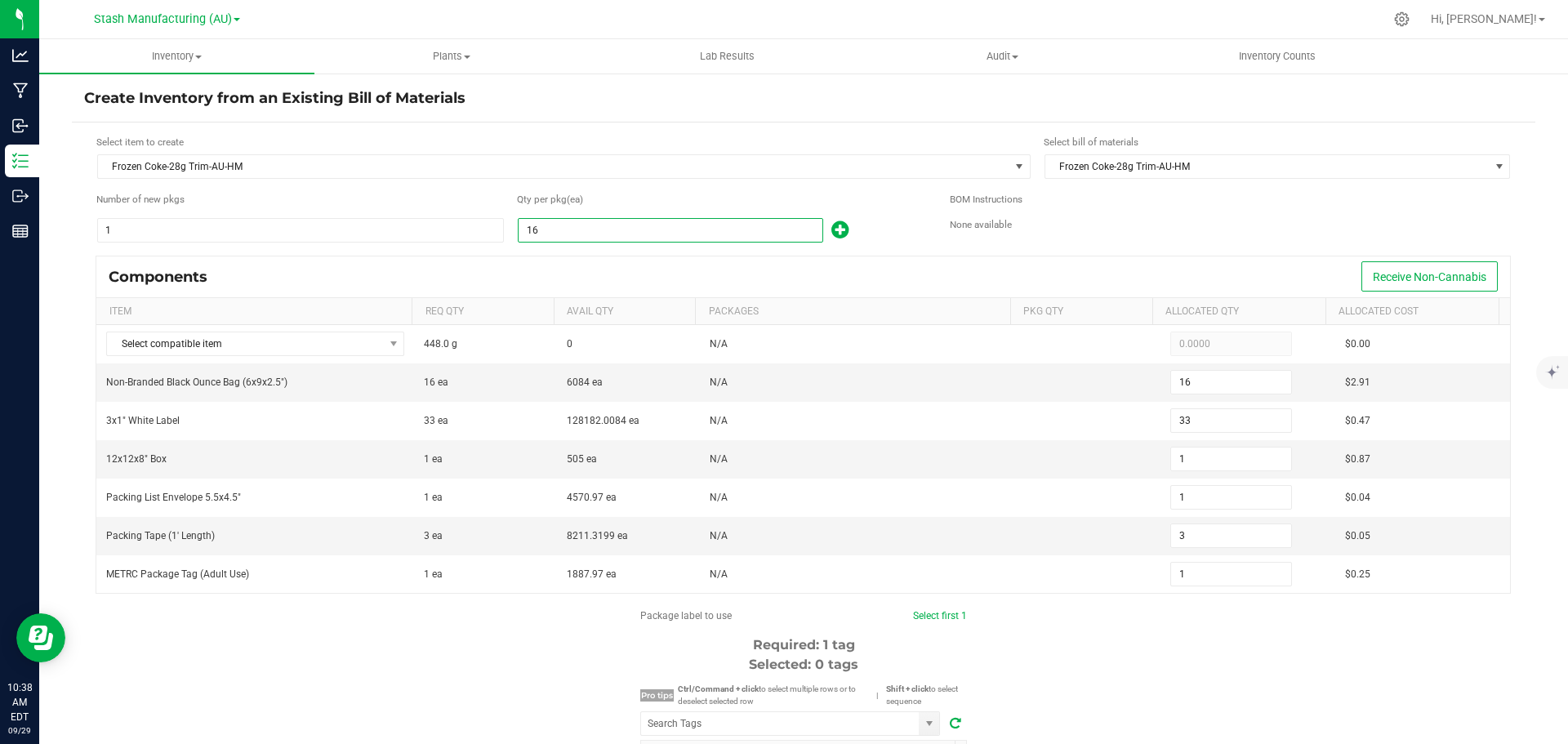
type input "0"
type input "17"
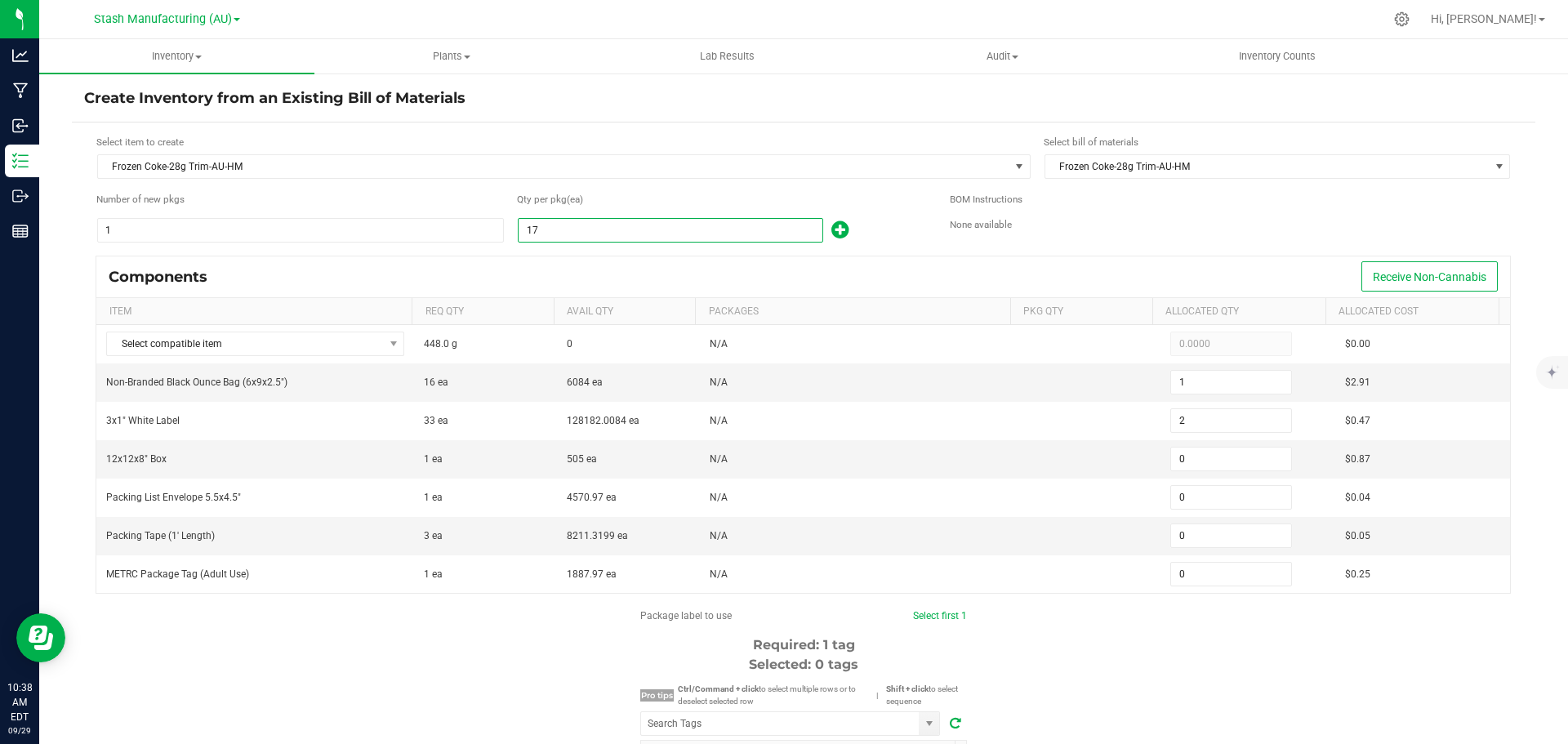
type input "35"
type input "1"
type input "3"
type input "1"
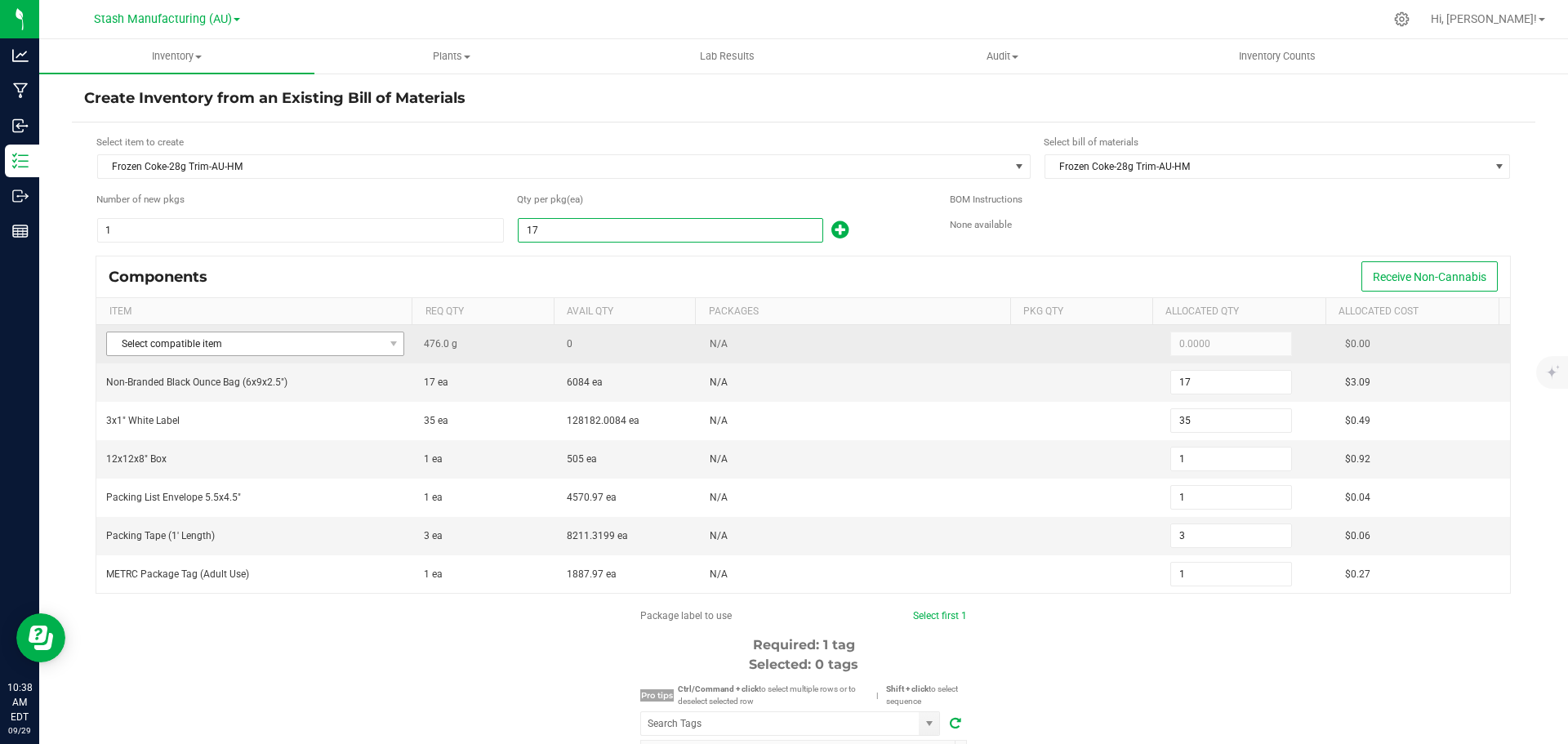
type input "17"
click at [225, 340] on span "Select compatible item" at bounding box center [245, 344] width 276 height 23
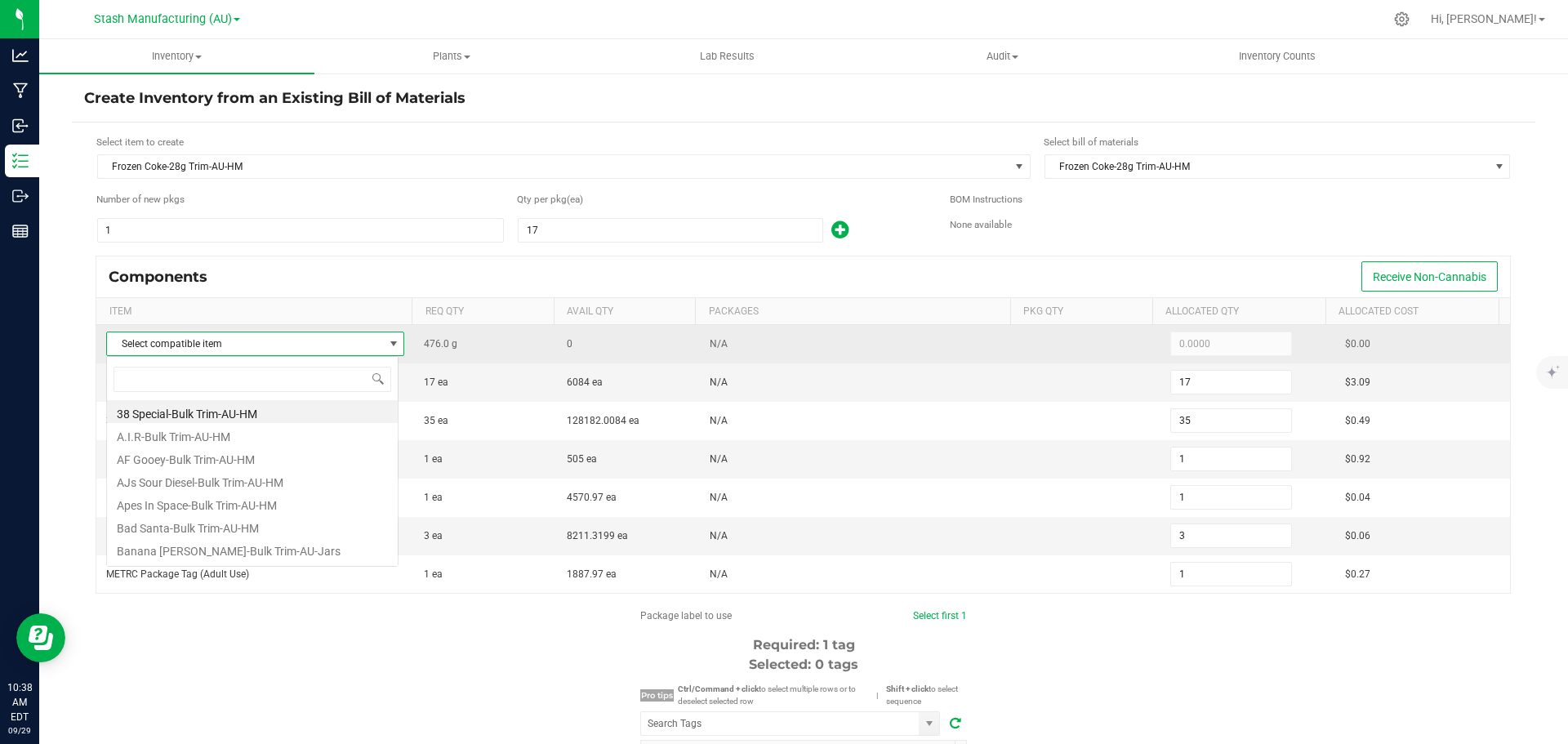
scroll to position [25, 293]
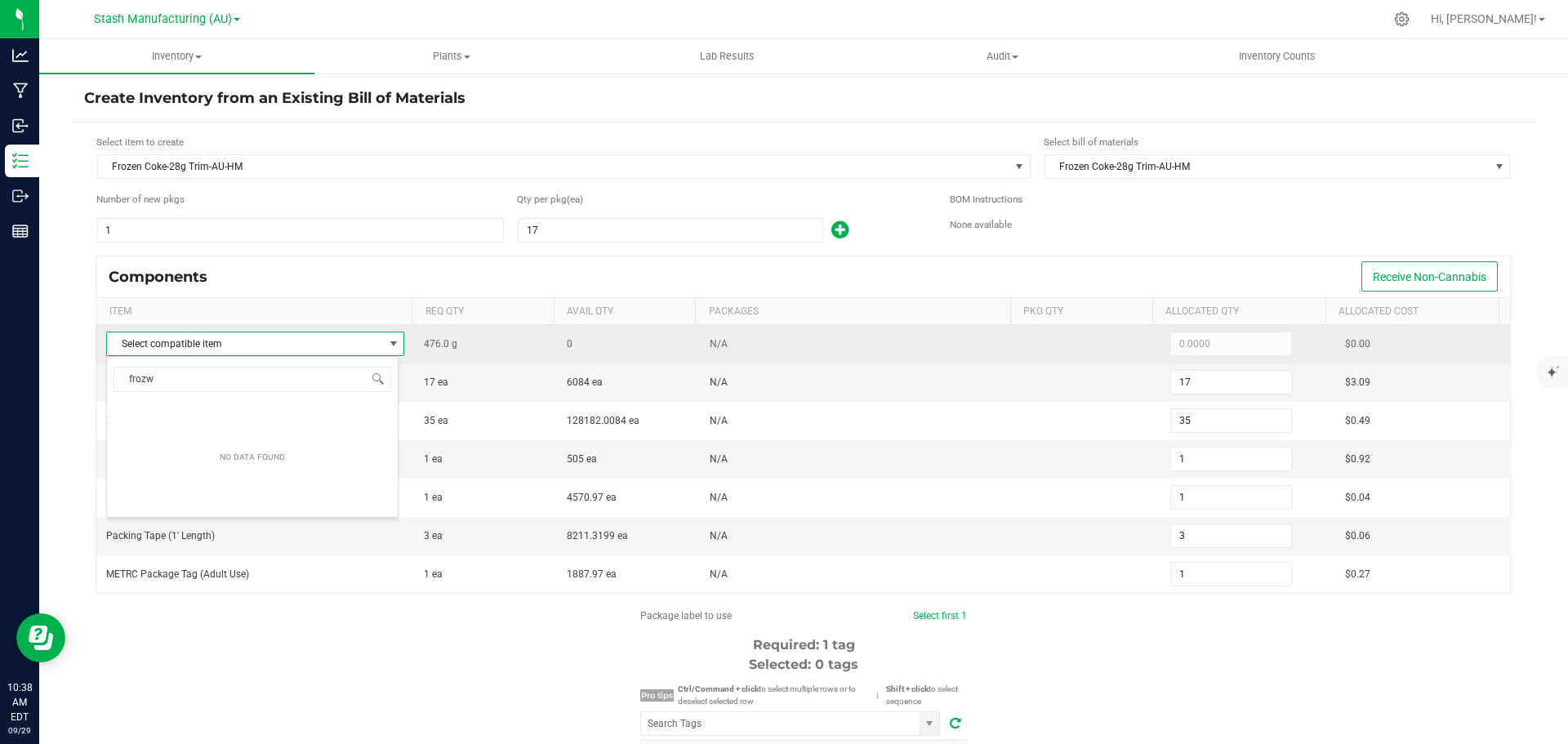
type input "froz"
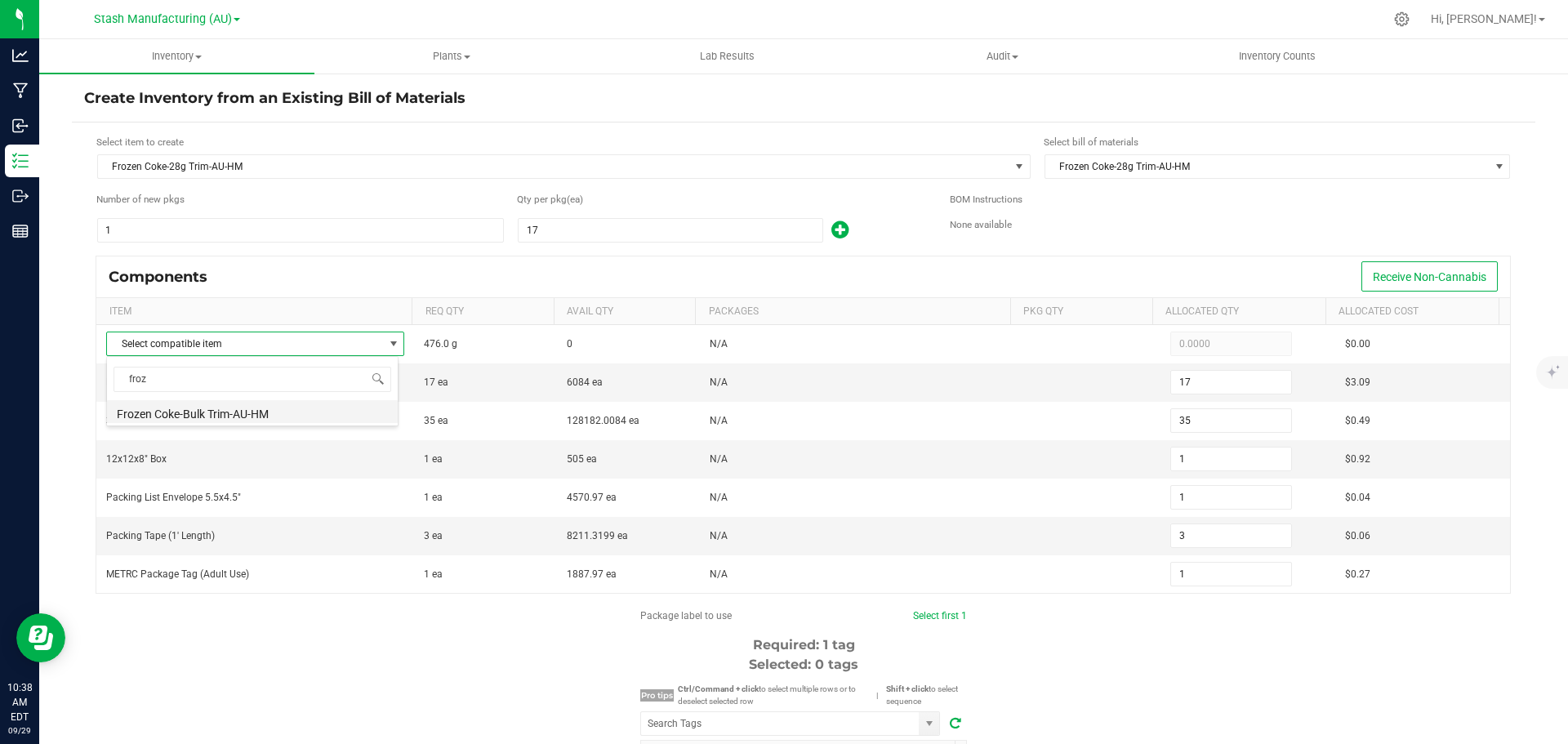
click at [209, 414] on li "Frozen Coke-Bulk Trim-AU-HM" at bounding box center [252, 412] width 291 height 23
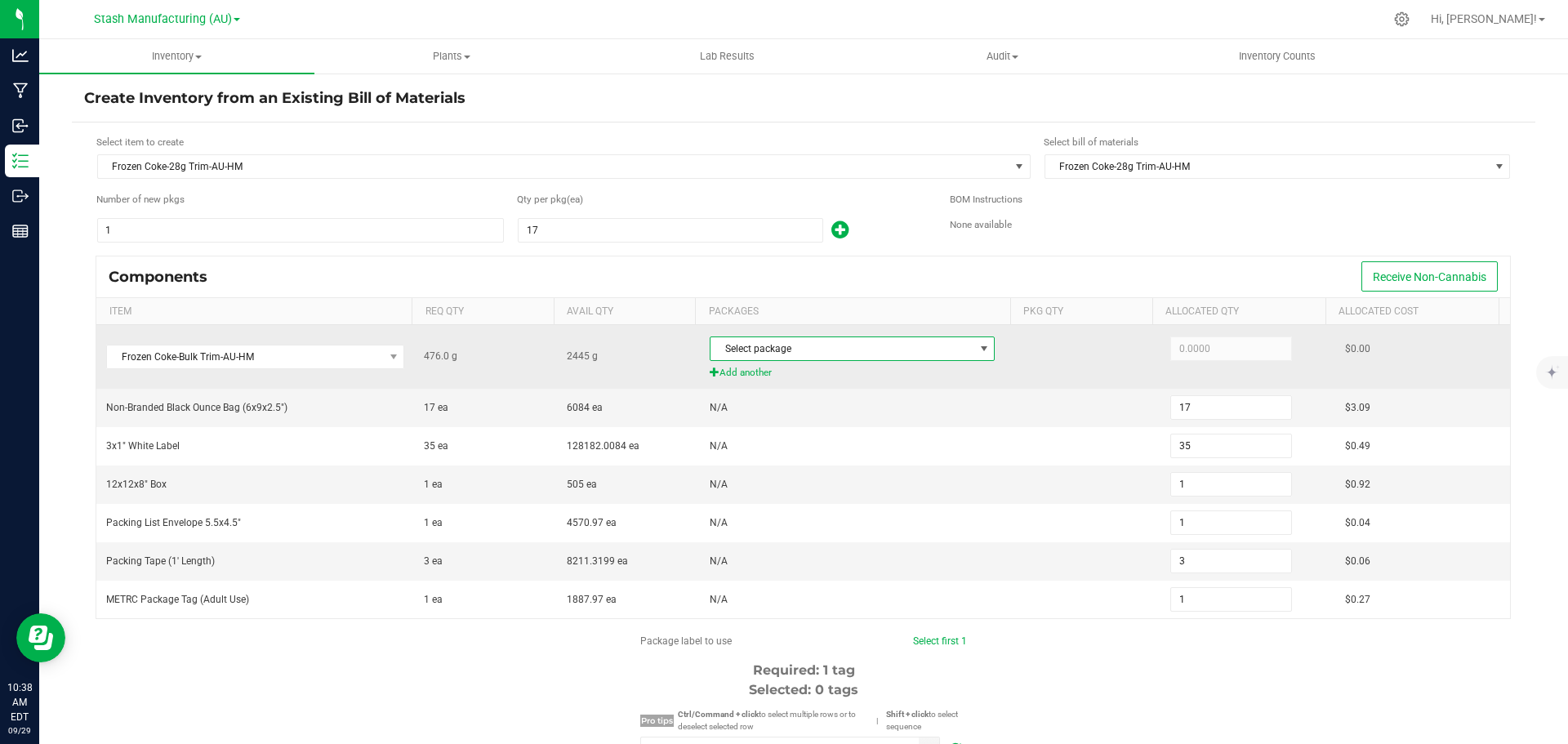
click at [756, 351] on span "Select package" at bounding box center [842, 348] width 263 height 23
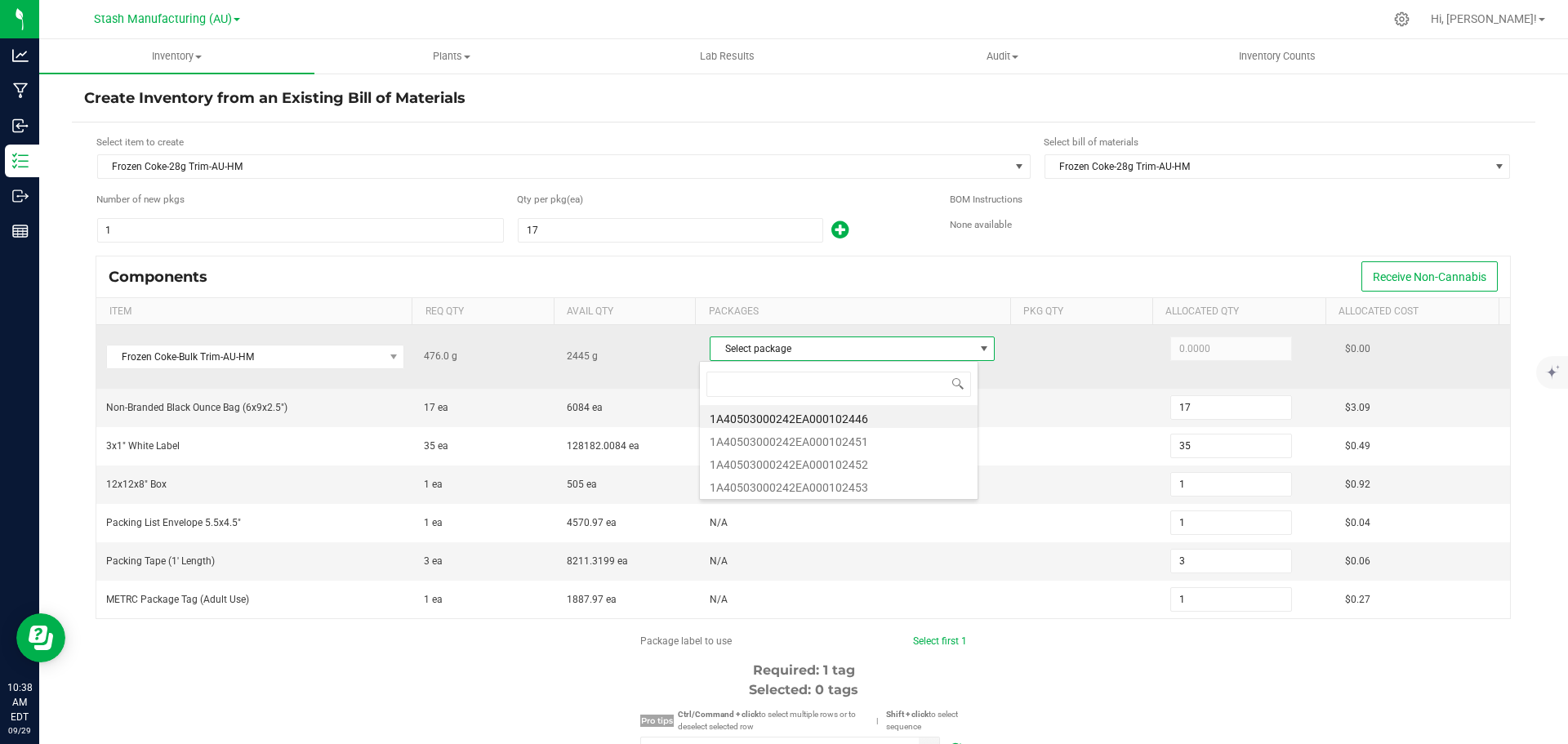
scroll to position [25, 279]
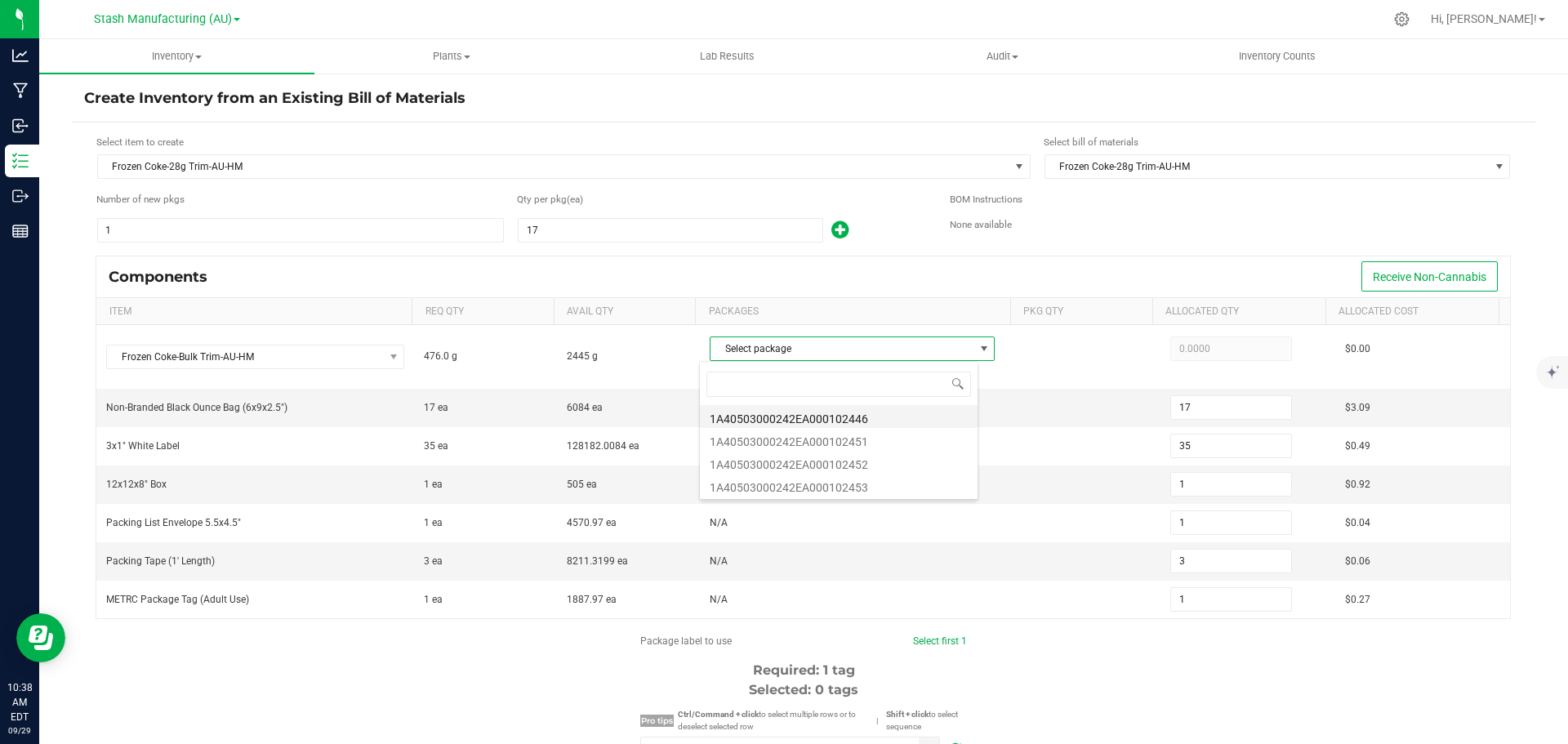
click at [832, 419] on li "1A40503000242EA000102446" at bounding box center [839, 417] width 277 height 23
type input "476.0000"
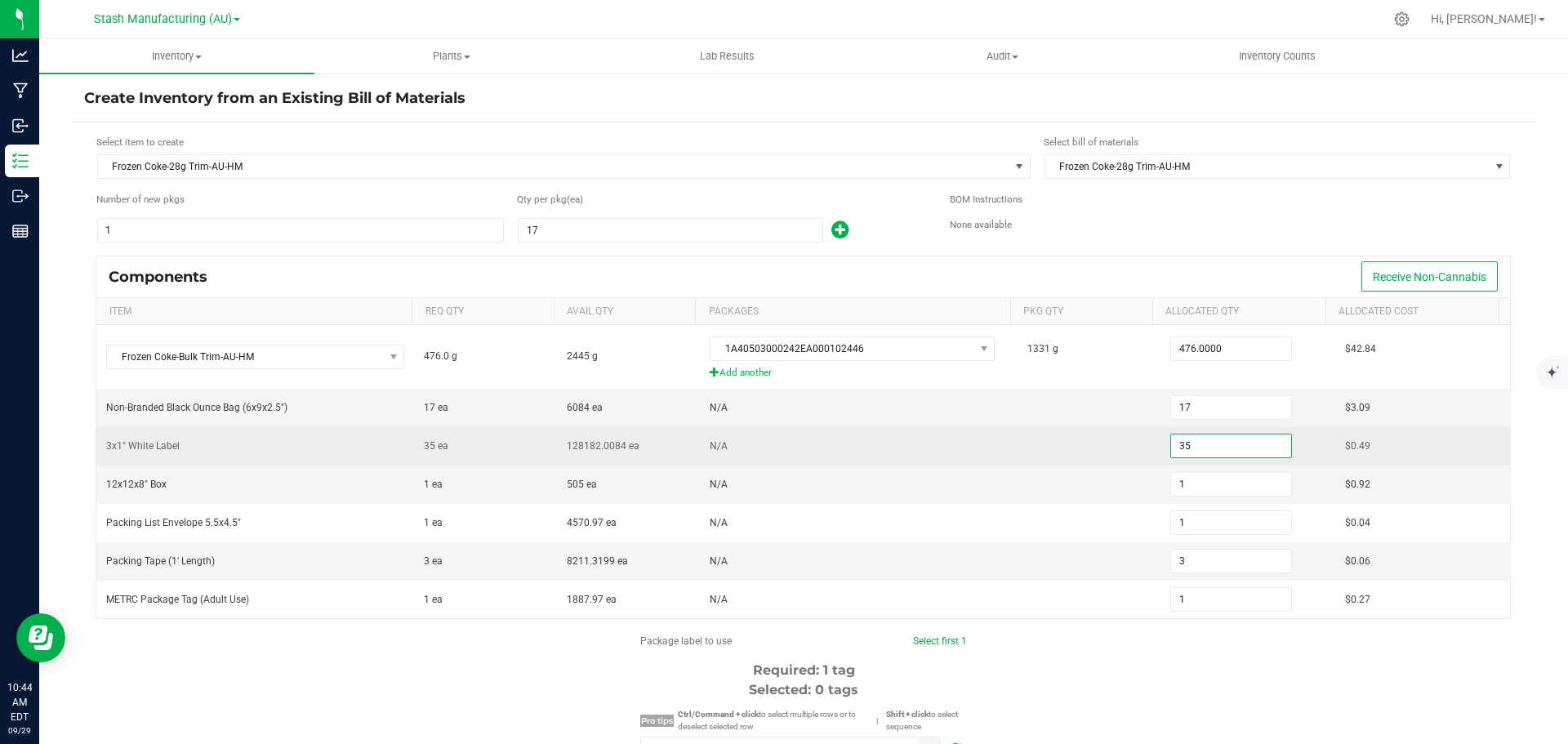
click at [1208, 438] on input "35" at bounding box center [1231, 446] width 120 height 23
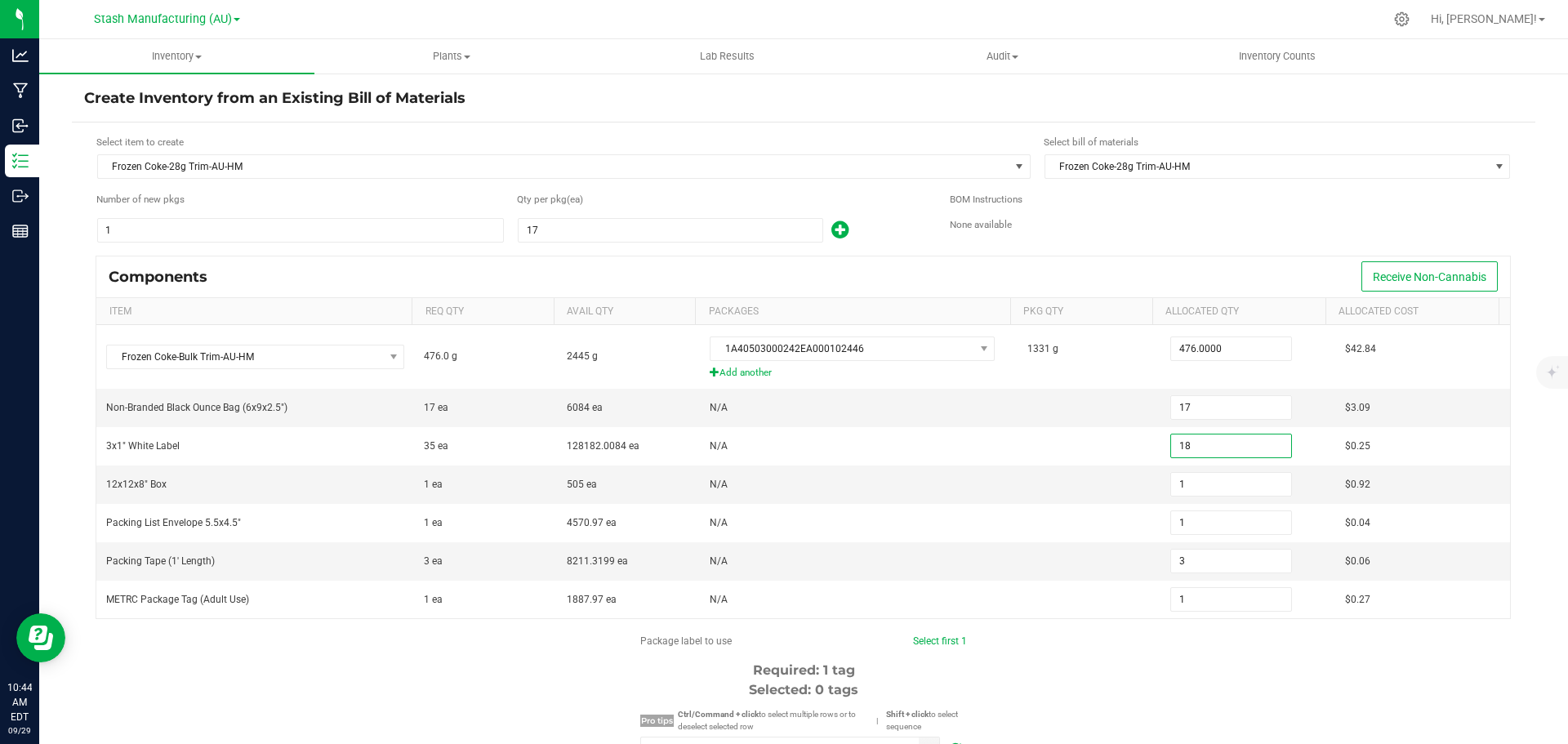
type input "18"
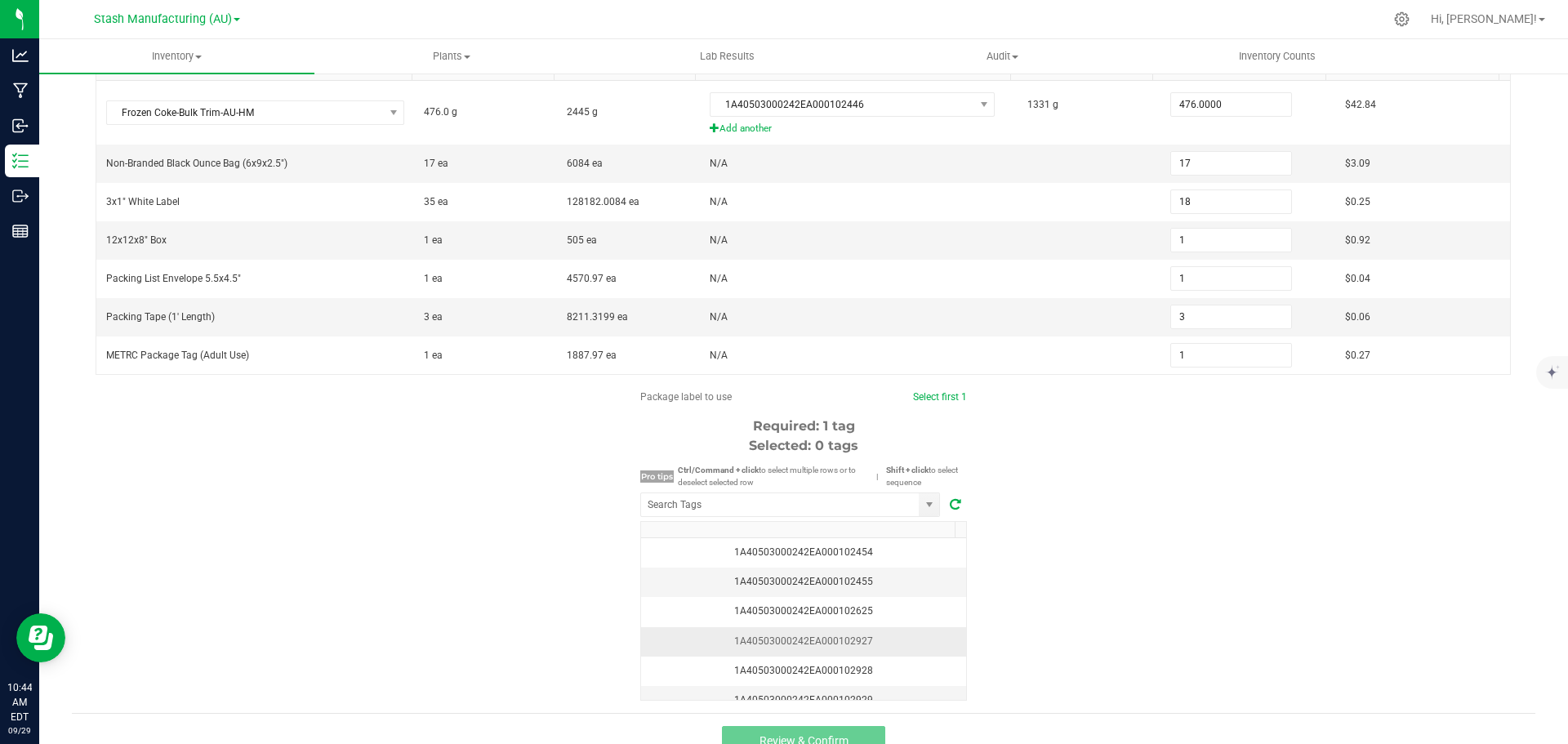
scroll to position [245, 0]
click at [795, 507] on input "NO DATA FOUND" at bounding box center [780, 504] width 277 height 23
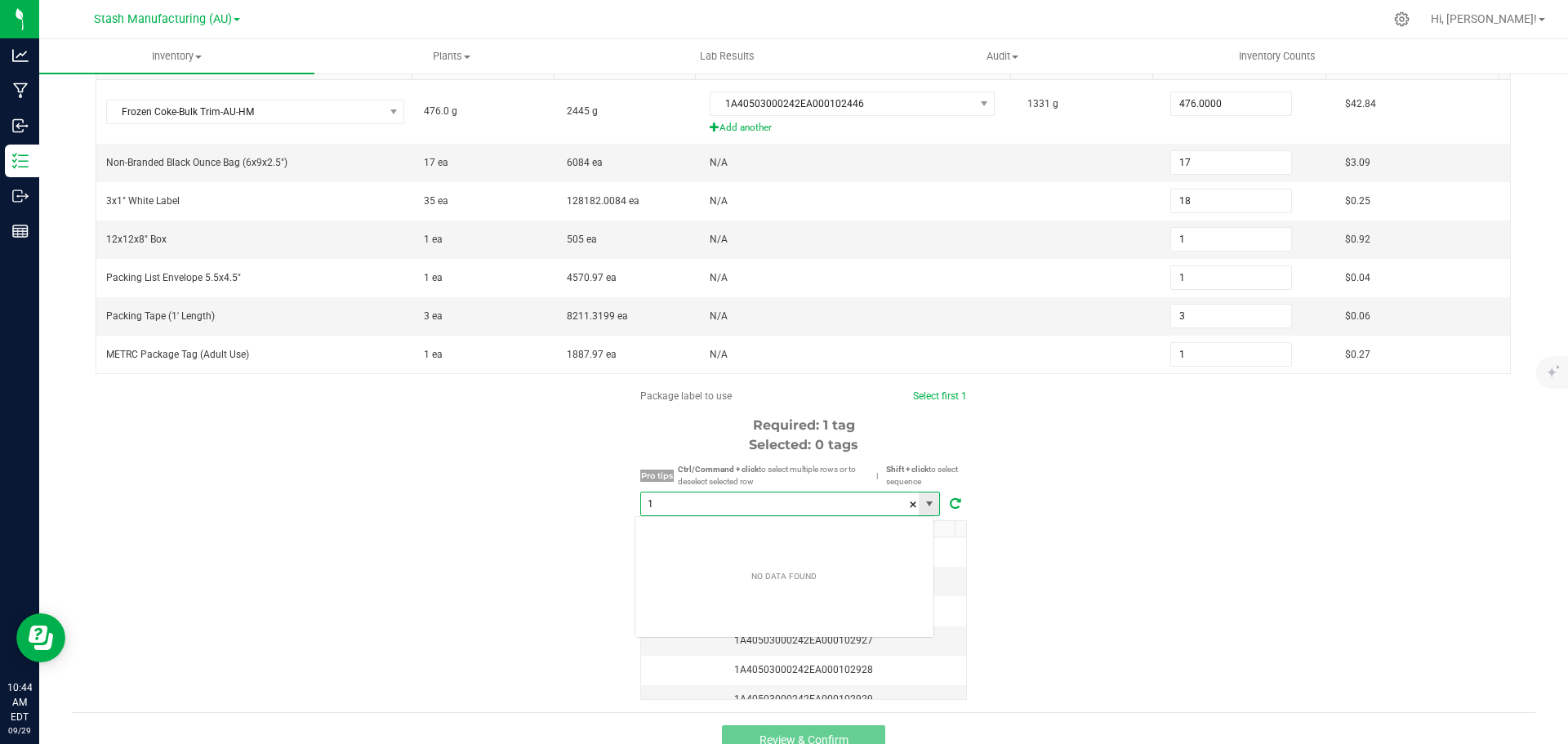
scroll to position [25, 301]
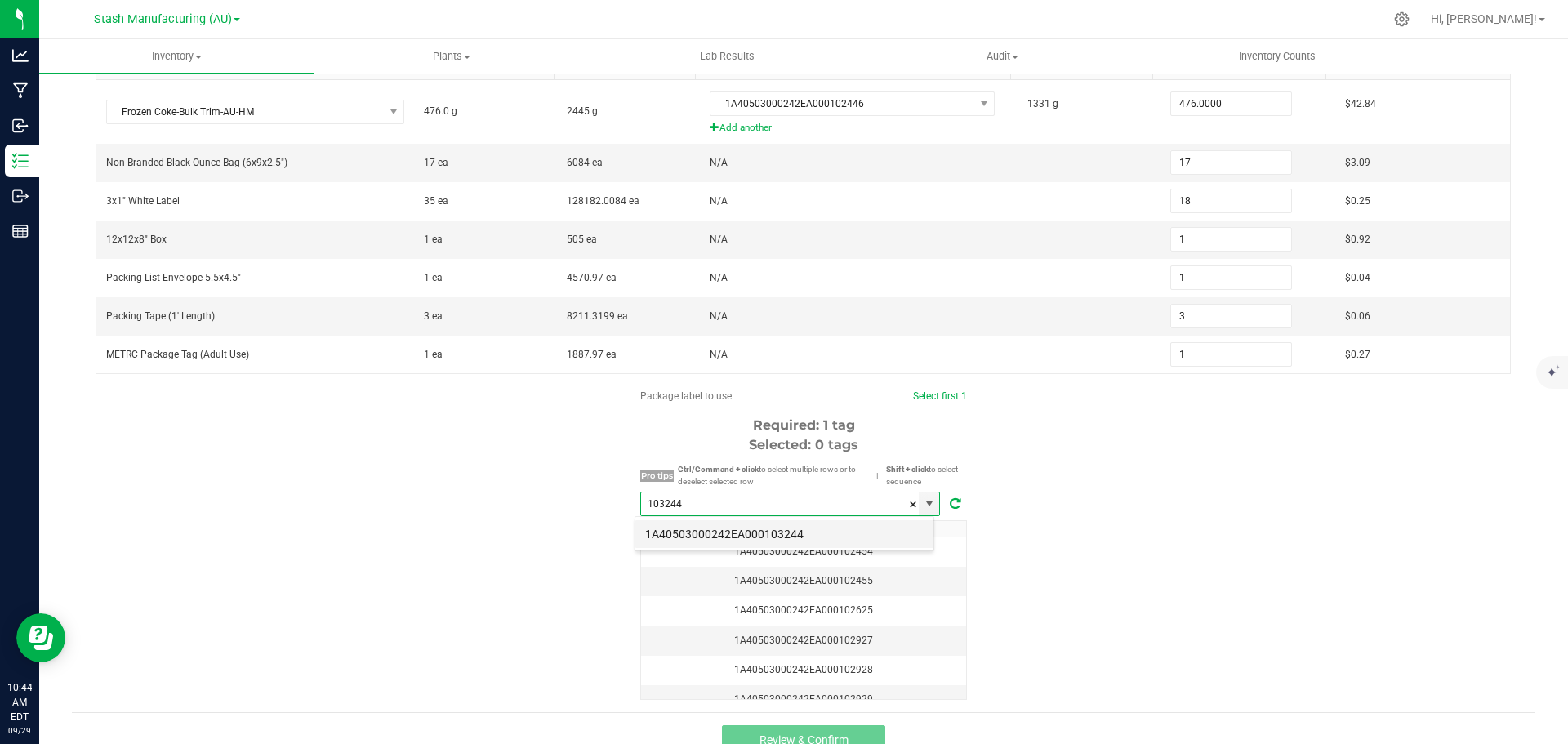
click at [793, 538] on li "1A40503000242EA000103244" at bounding box center [784, 533] width 298 height 28
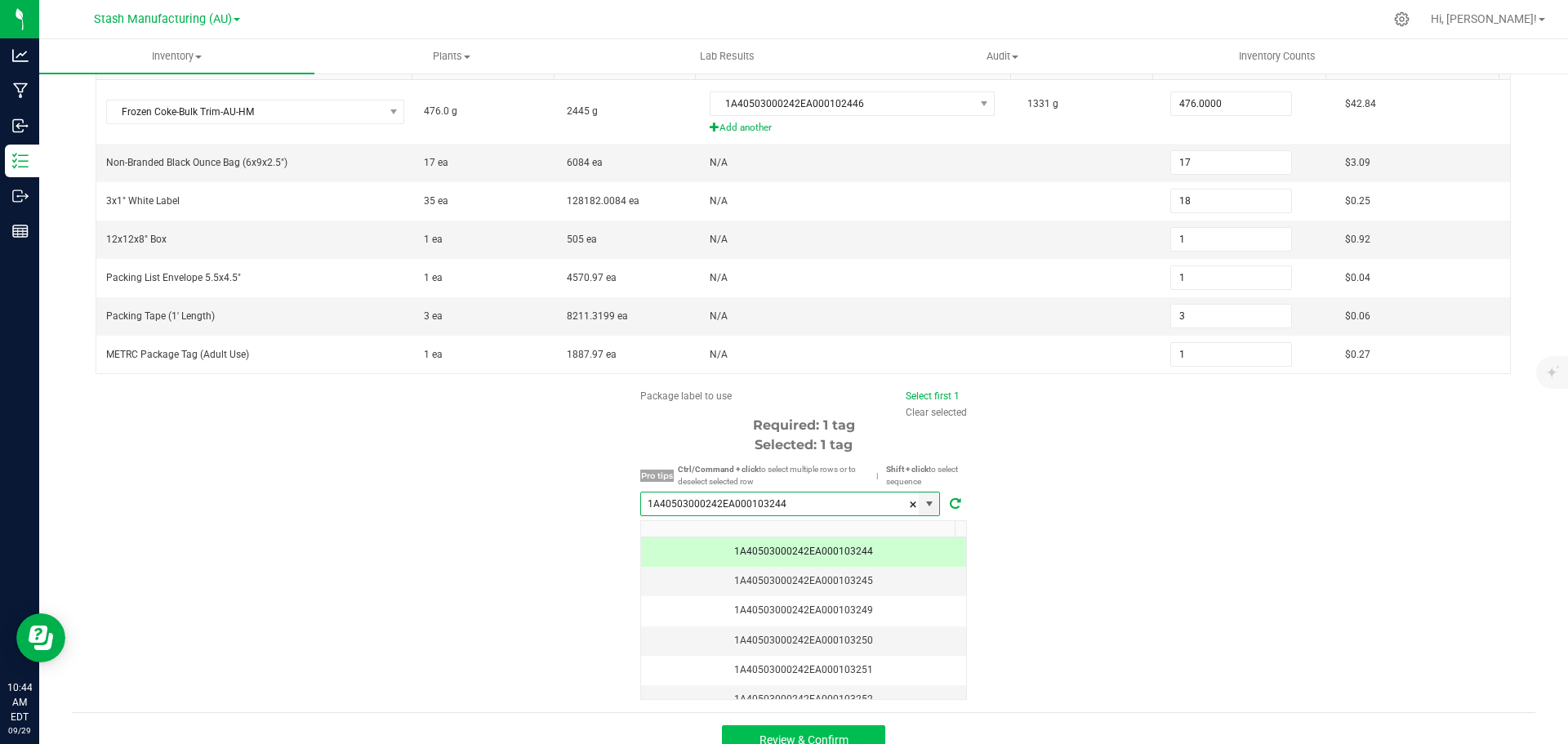
type input "1A40503000242EA000103244"
click at [844, 738] on button "Review & Confirm" at bounding box center [804, 740] width 164 height 29
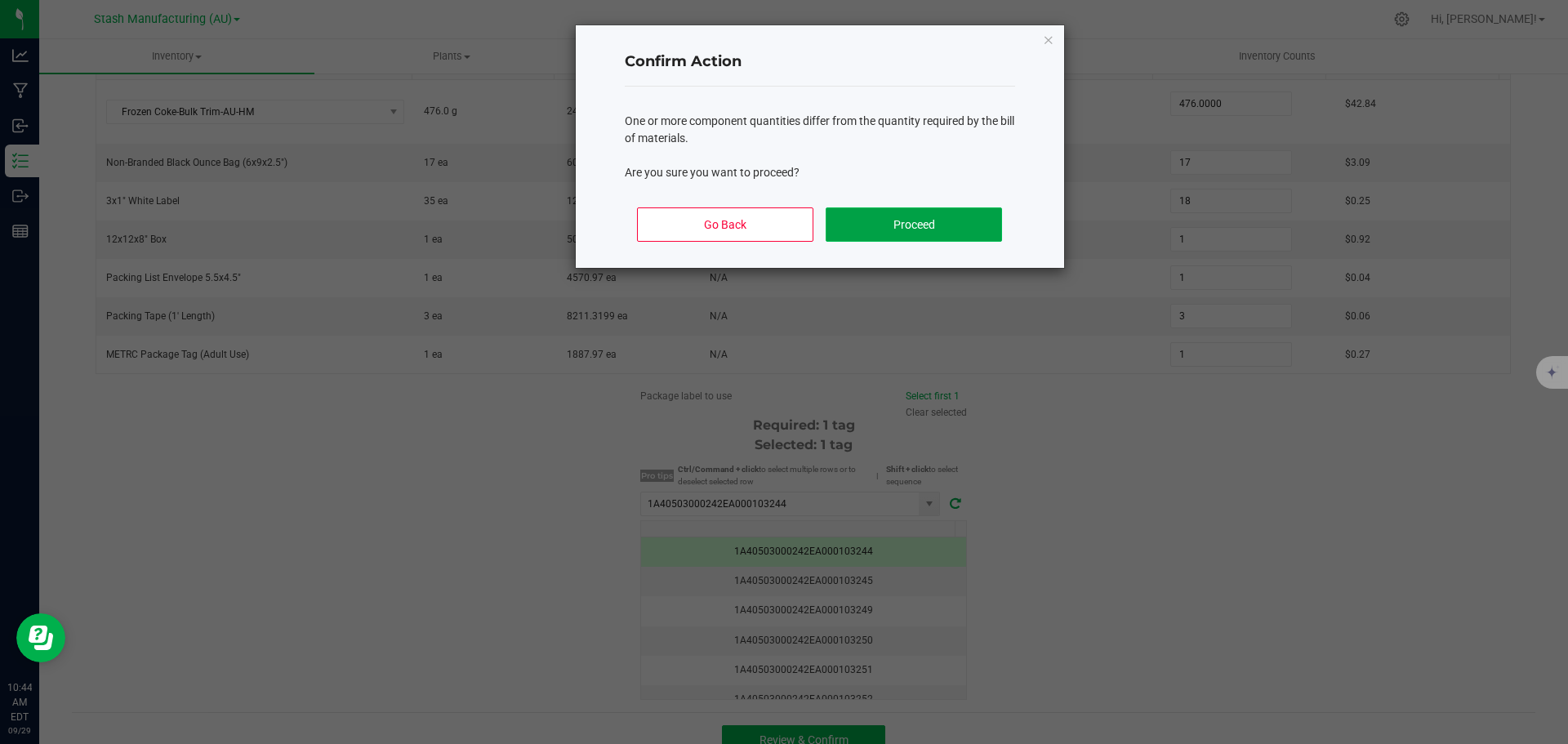
click at [945, 223] on button "Proceed" at bounding box center [913, 224] width 175 height 35
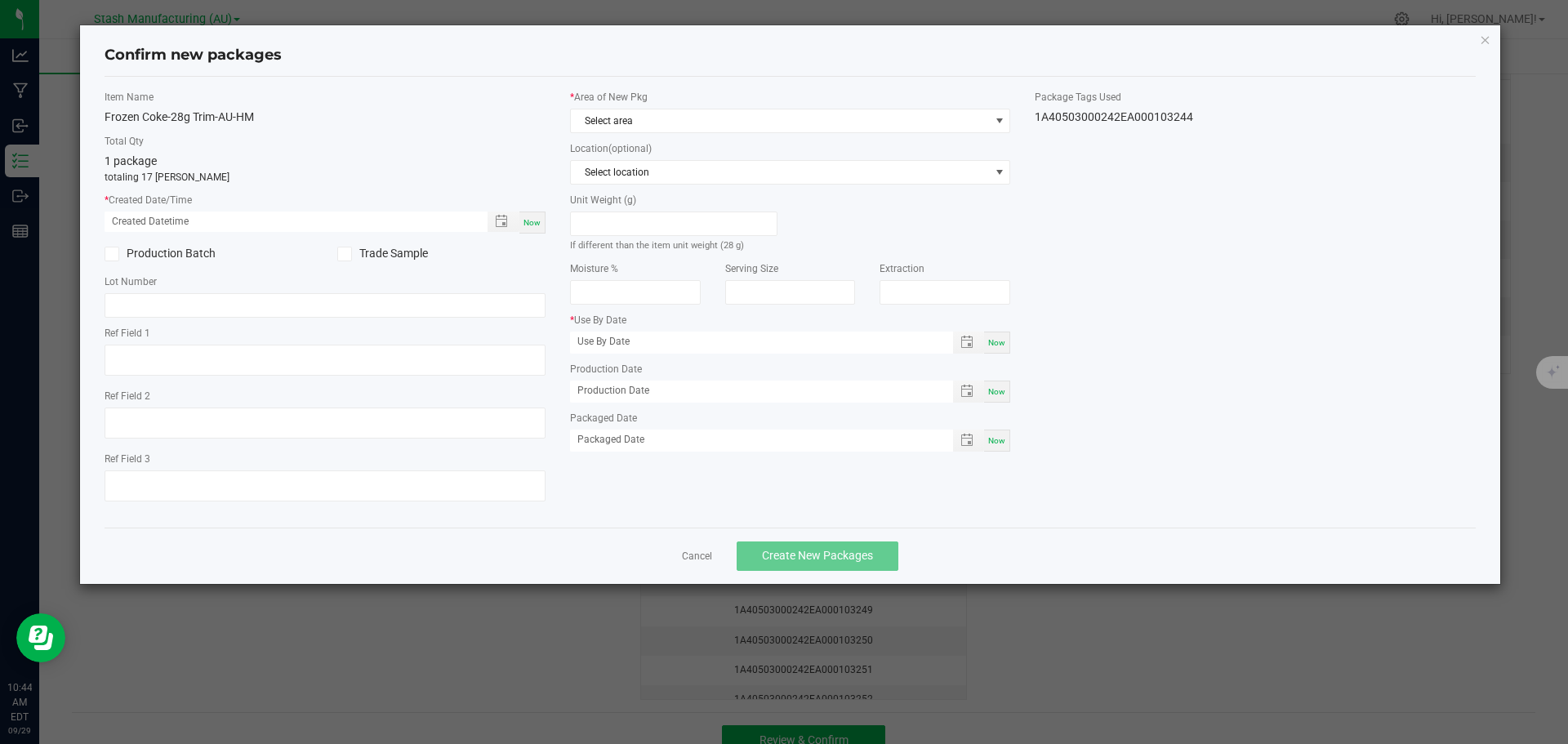
scroll to position [255, 0]
type input "[DATE]"
click at [542, 230] on div "Now" at bounding box center [532, 222] width 26 height 22
type input "[DATE] 10:44 AM"
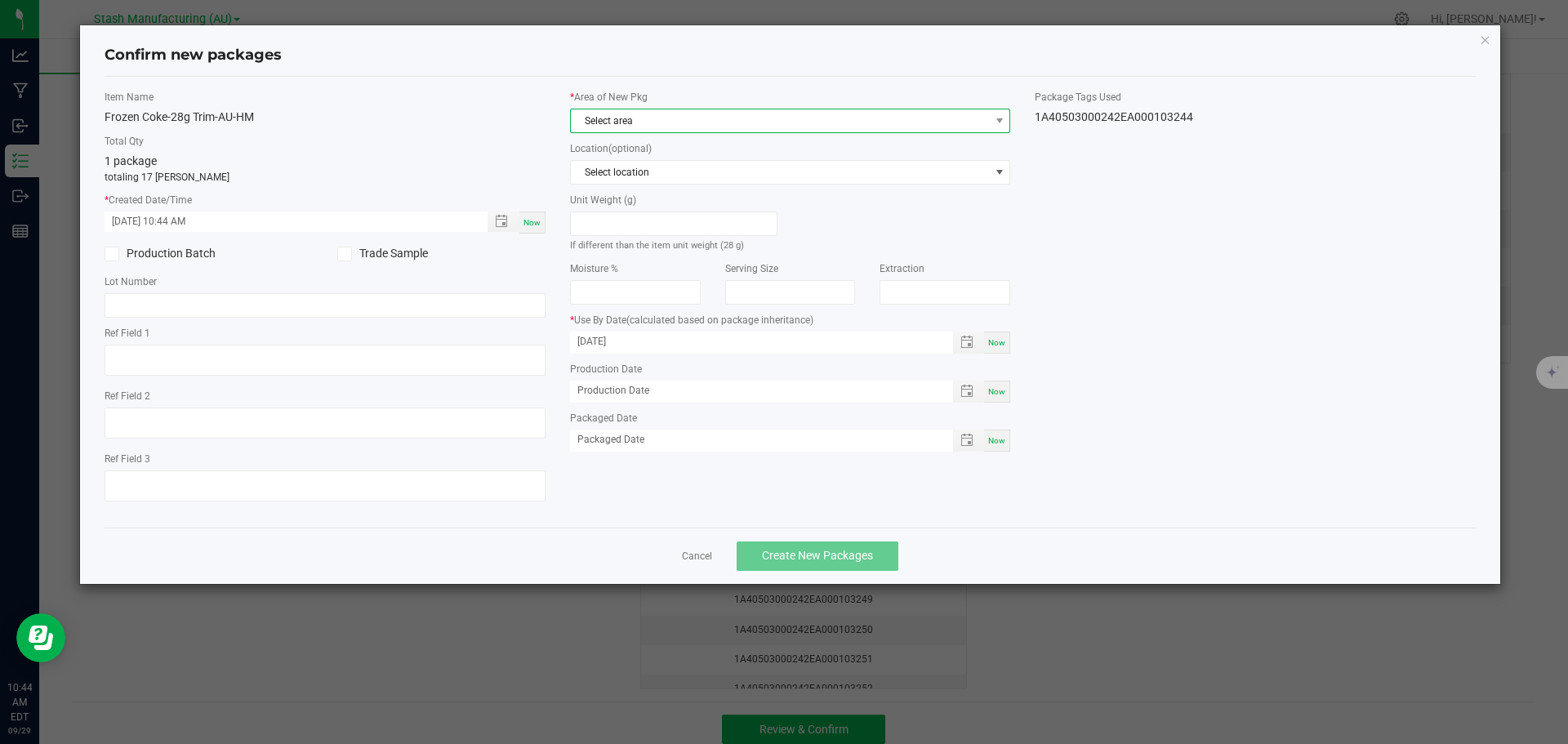
click at [771, 124] on span "Select area" at bounding box center [780, 121] width 419 height 23
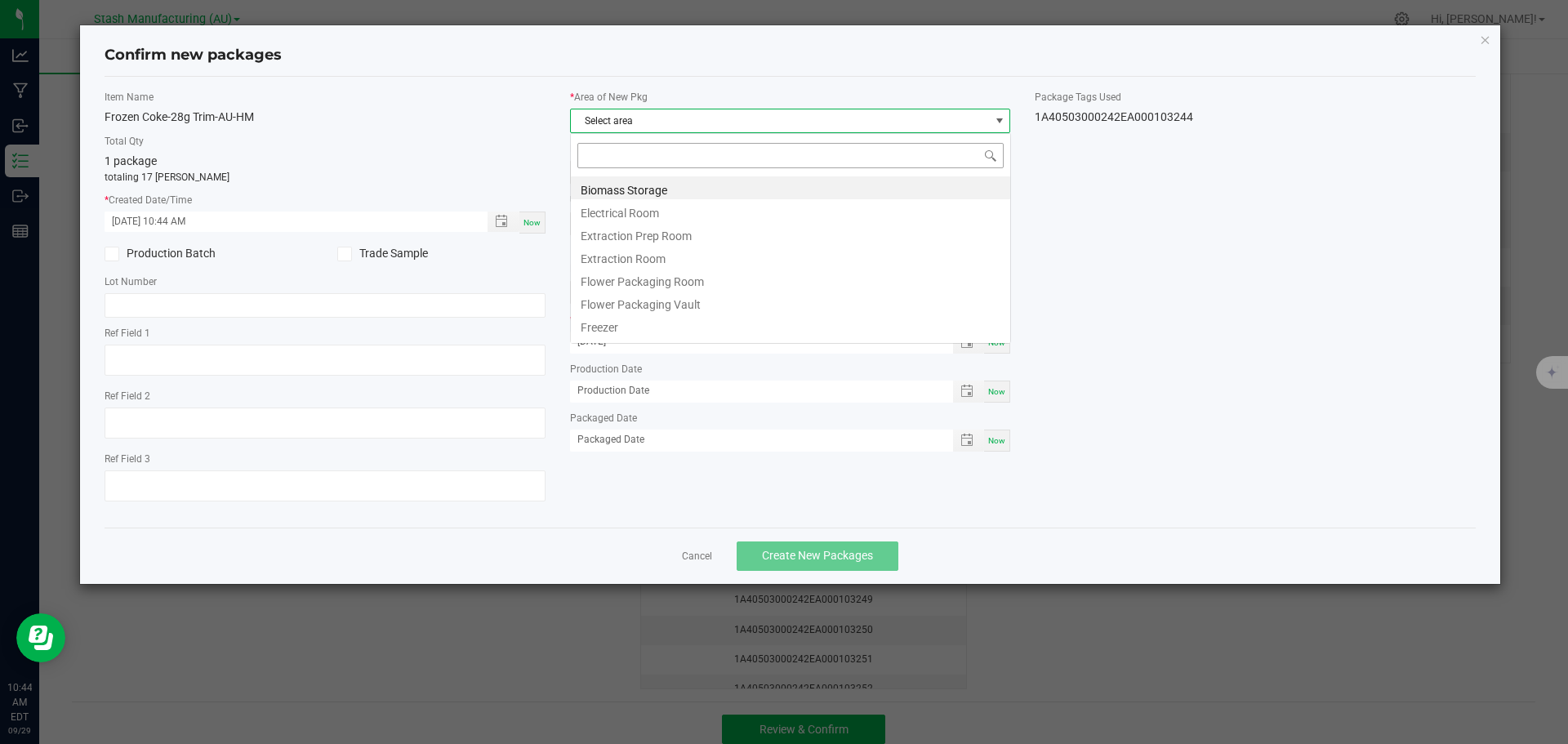
scroll to position [25, 441]
click at [752, 283] on li "Flower Packaging Room" at bounding box center [791, 279] width 439 height 23
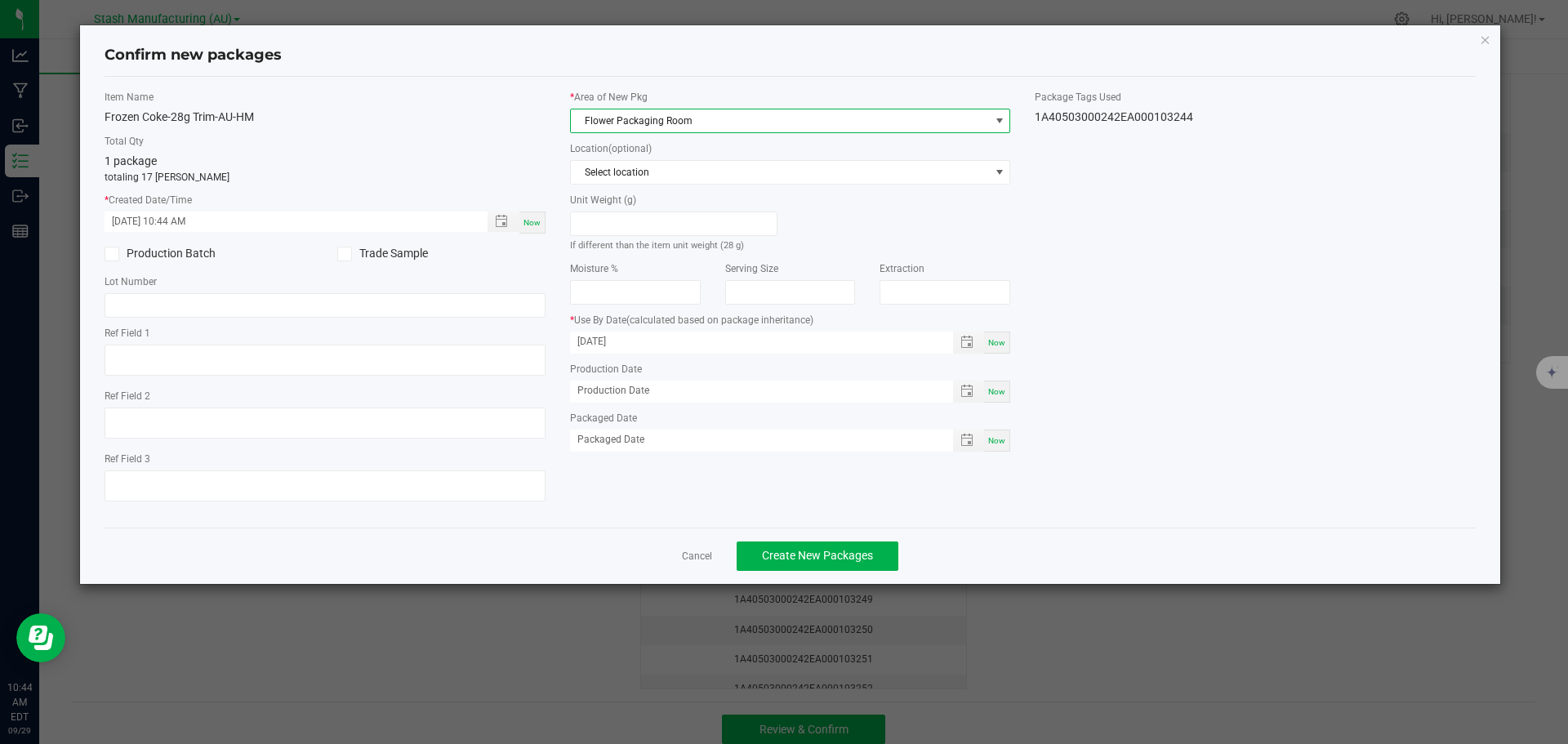
click at [999, 446] on div "Now" at bounding box center [997, 440] width 26 height 22
type input "[DATE]"
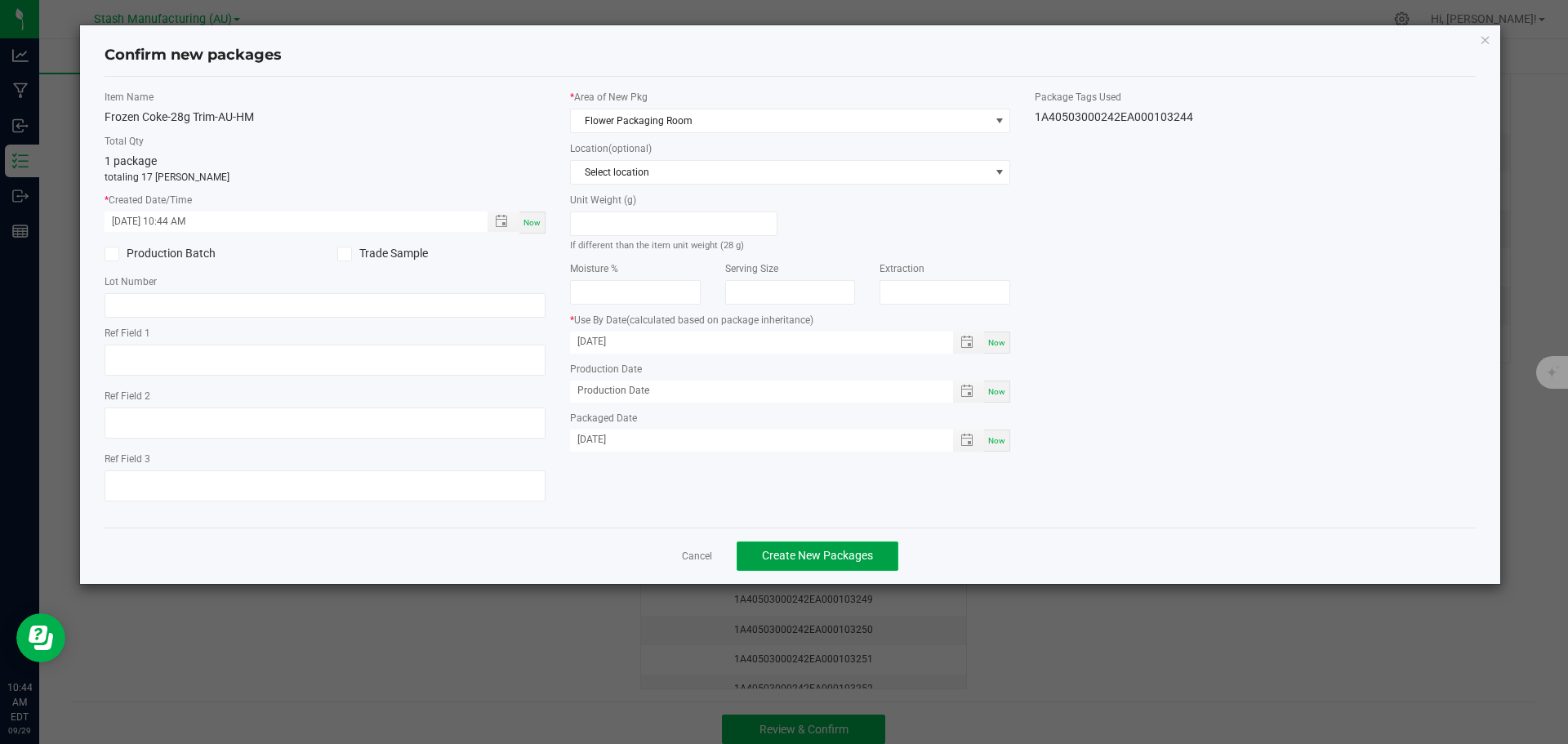
click at [847, 555] on span "Create New Packages" at bounding box center [817, 555] width 111 height 13
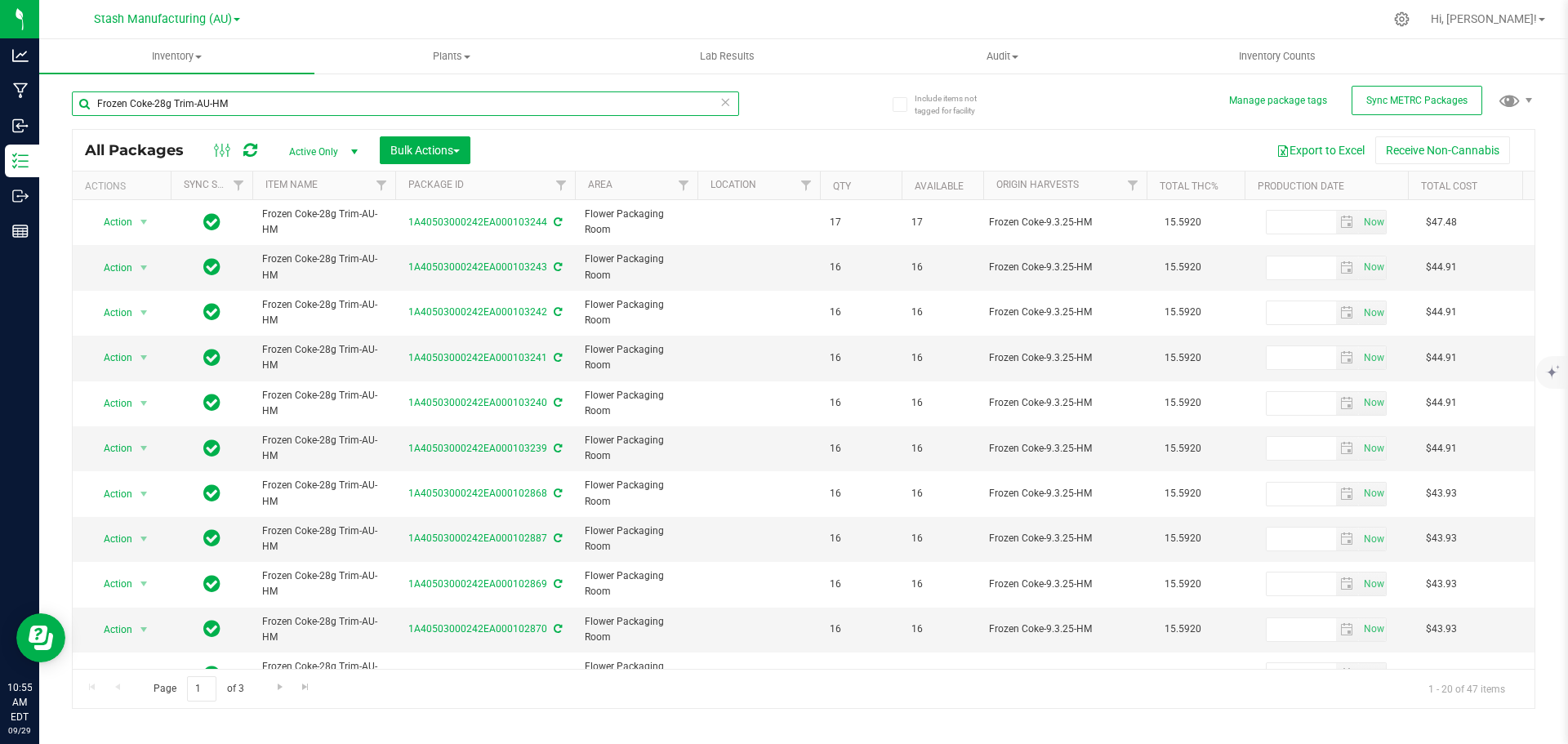
click at [275, 100] on input "Frozen Coke-28g Trim-AU-HM" at bounding box center [406, 104] width 667 height 25
click at [272, 100] on input "Frozen Coke-28g Trim-AU-HM" at bounding box center [406, 104] width 667 height 25
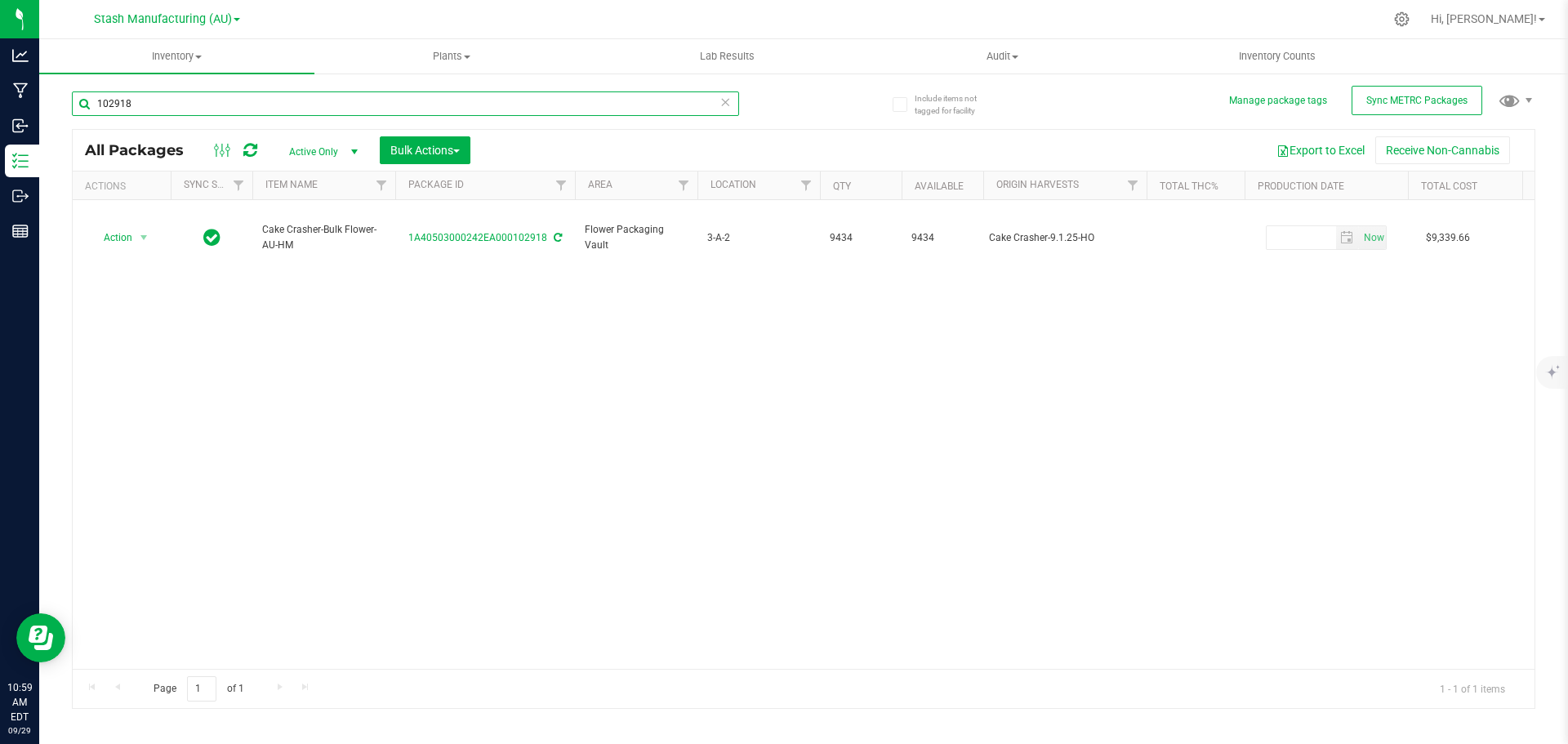
click at [209, 100] on input "102918" at bounding box center [406, 104] width 667 height 25
type input "102918"
click at [173, 60] on span "Inventory" at bounding box center [176, 56] width 275 height 15
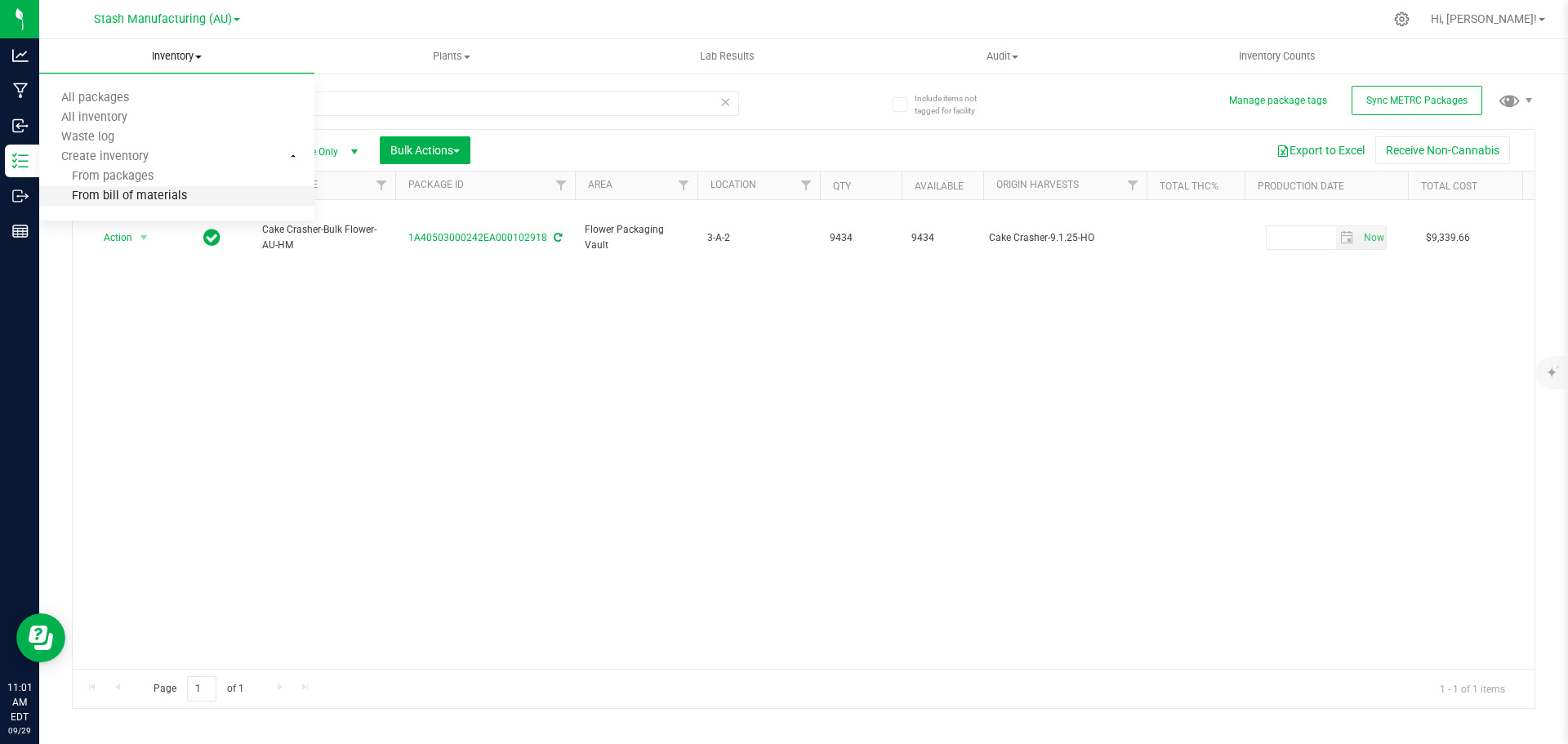
click at [185, 204] on li "From bill of materials" at bounding box center [176, 196] width 275 height 20
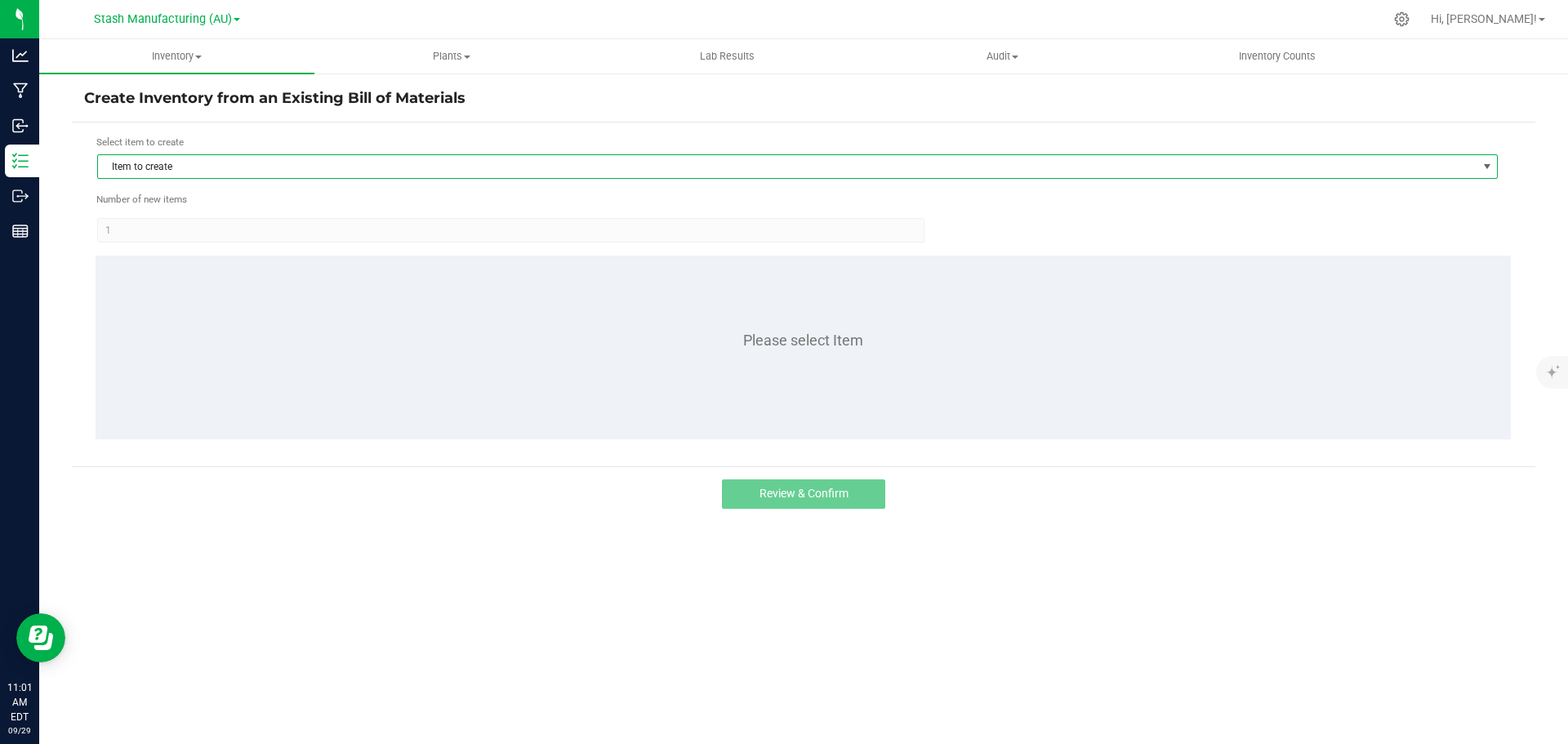
click at [189, 174] on span "Item to create" at bounding box center [787, 166] width 1379 height 23
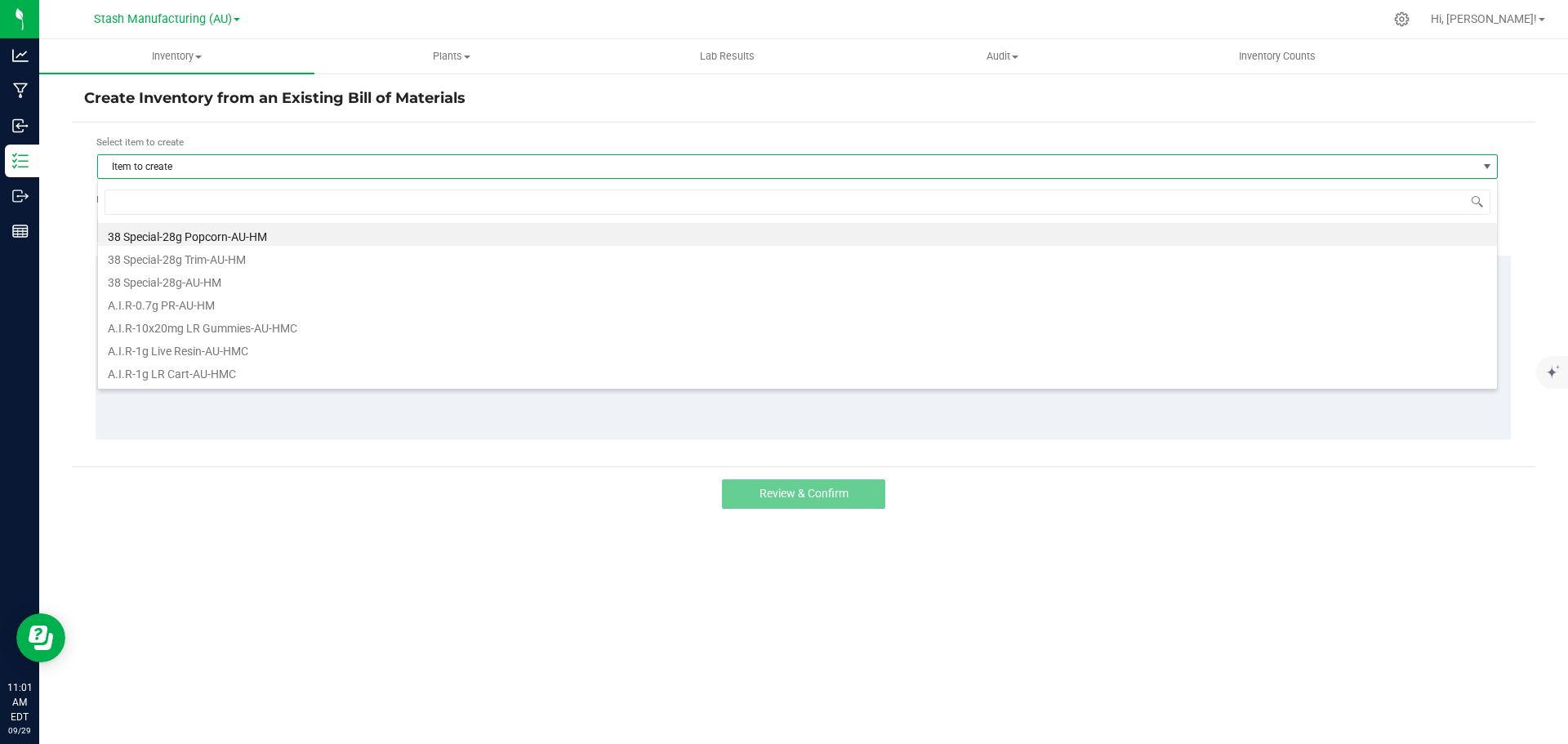
scroll to position [25, 1401]
click at [188, 165] on span "Item to create" at bounding box center [787, 166] width 1379 height 23
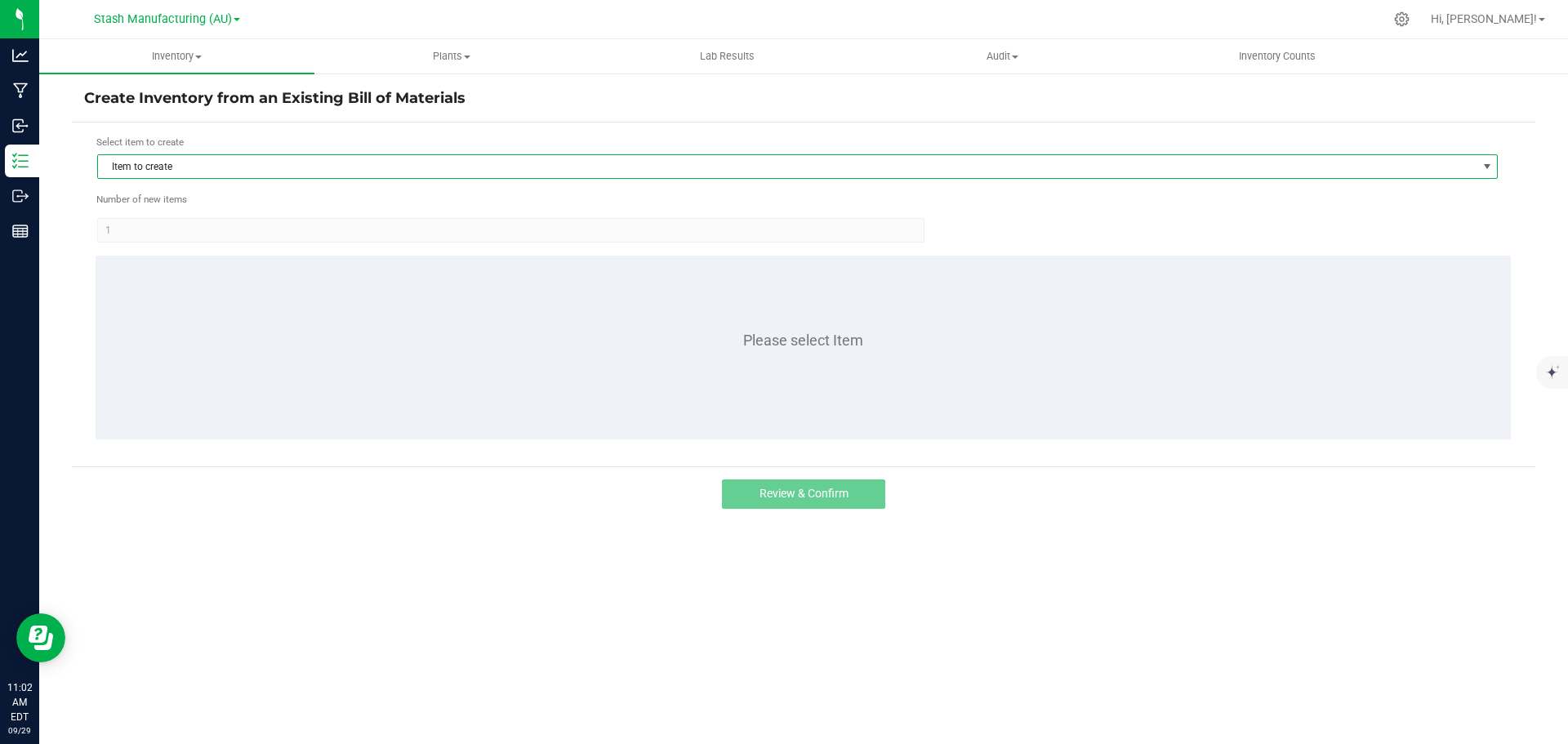
click at [157, 177] on span "Item to create" at bounding box center [787, 166] width 1379 height 23
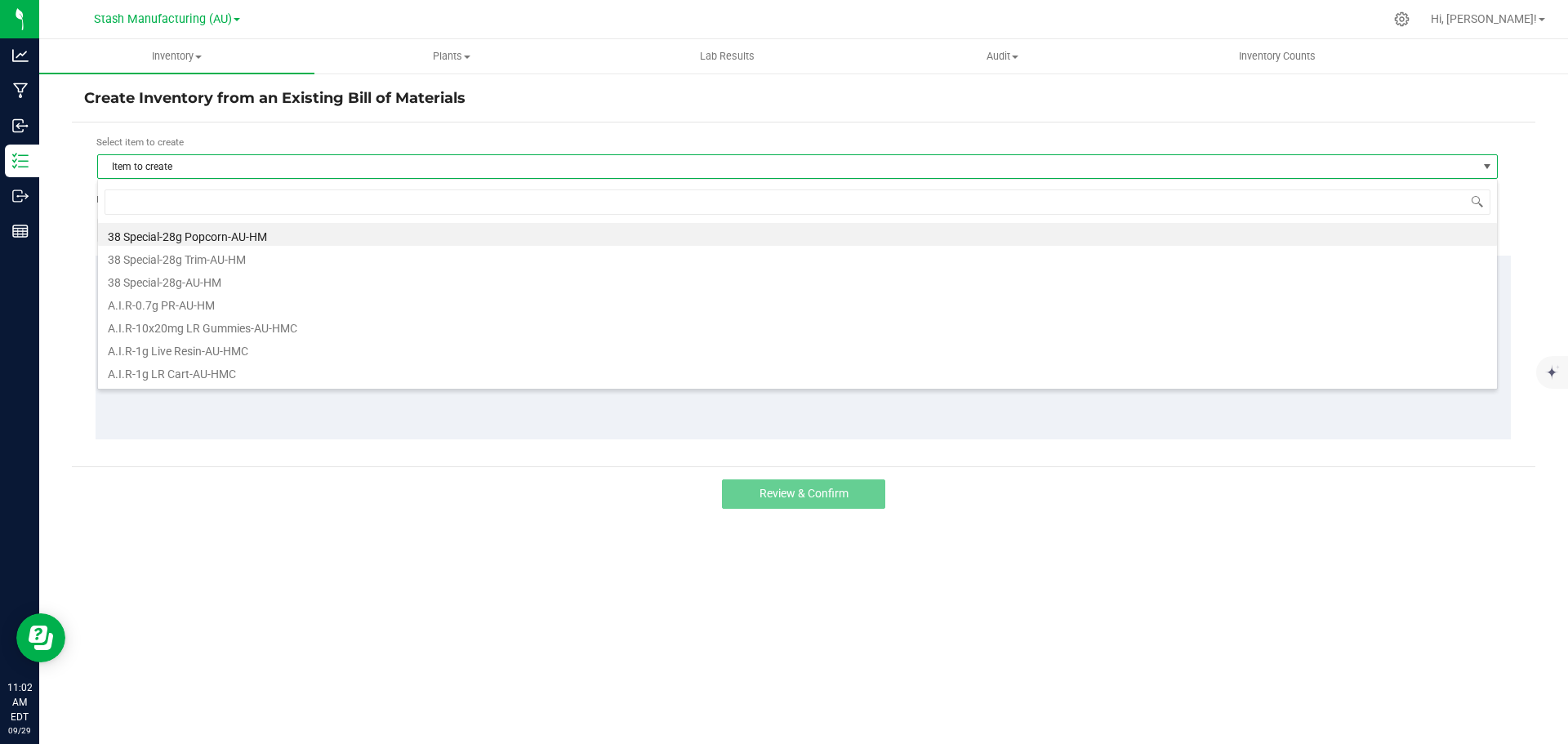
click at [161, 167] on span "Item to create" at bounding box center [787, 166] width 1379 height 23
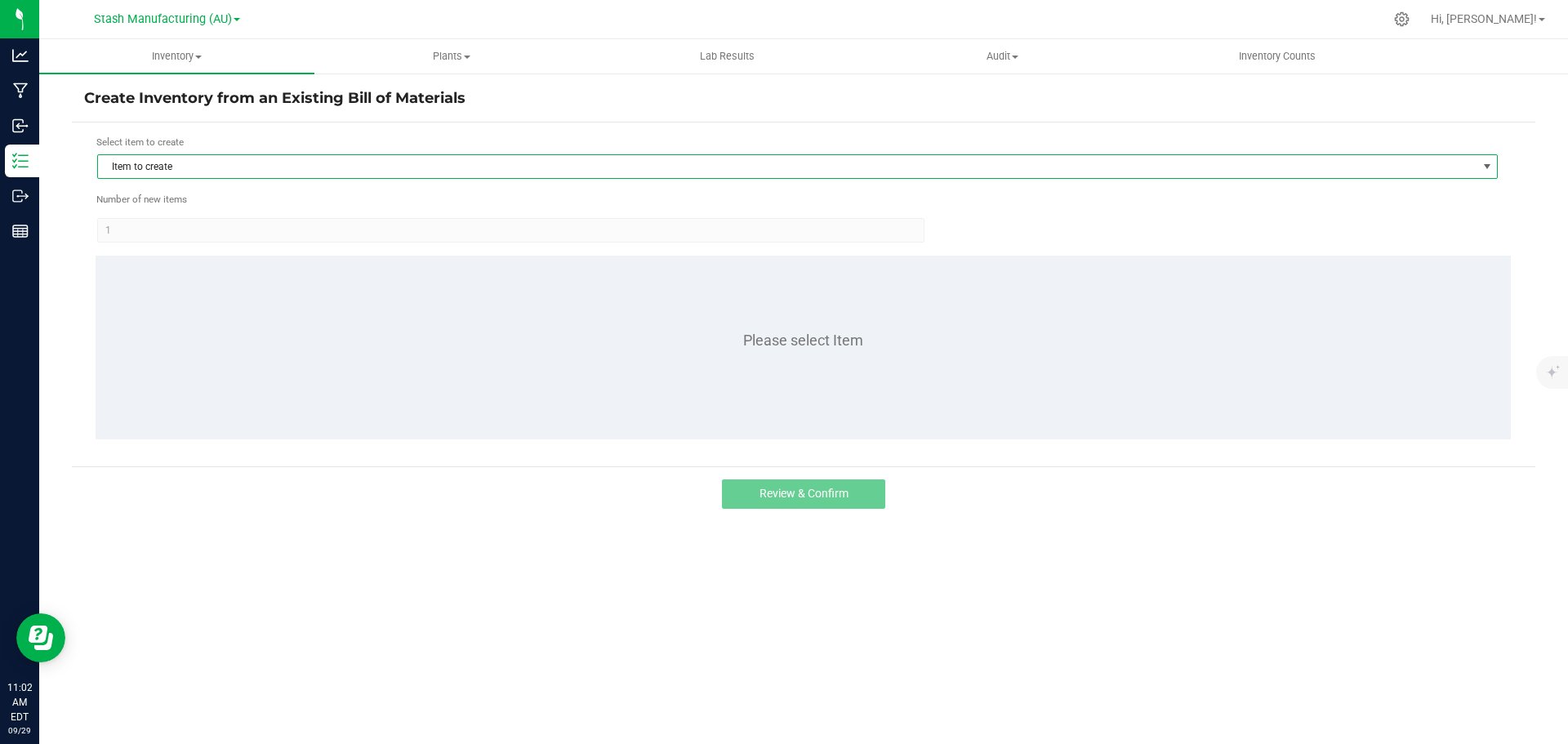
click at [161, 167] on span "Item to create" at bounding box center [787, 166] width 1379 height 23
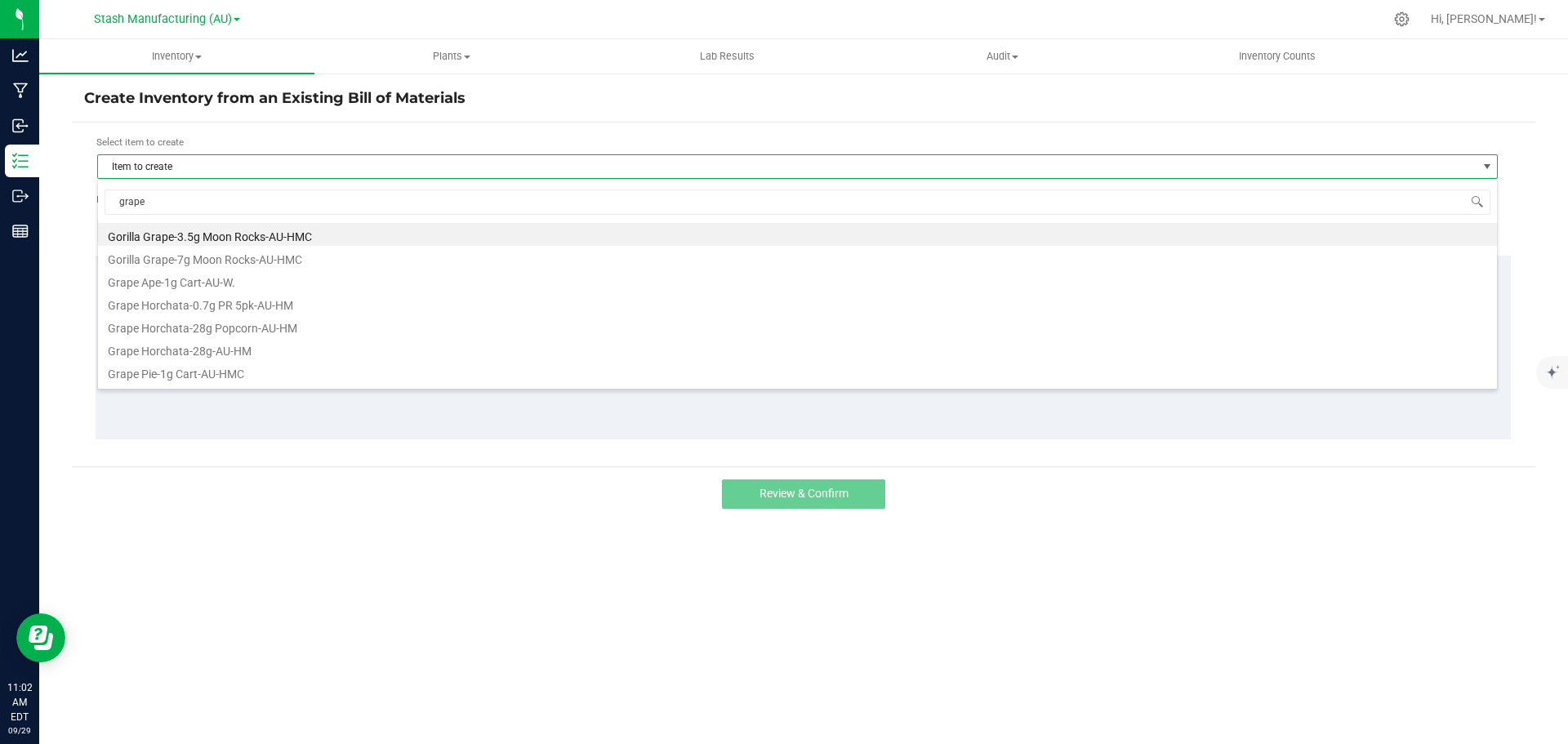
type input "grape a"
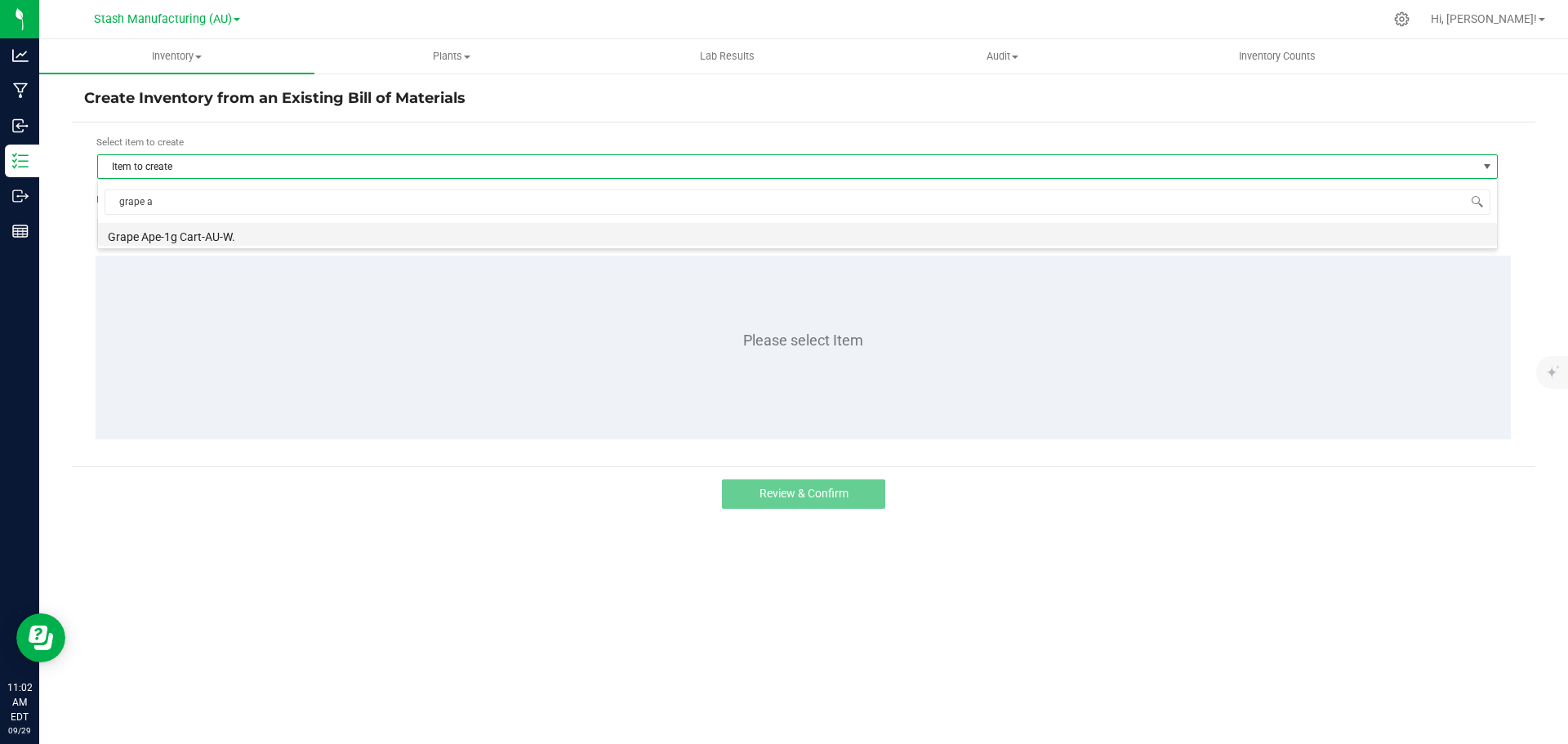
click at [173, 236] on li "Grape Ape-1g Cart-AU-W." at bounding box center [797, 235] width 1399 height 23
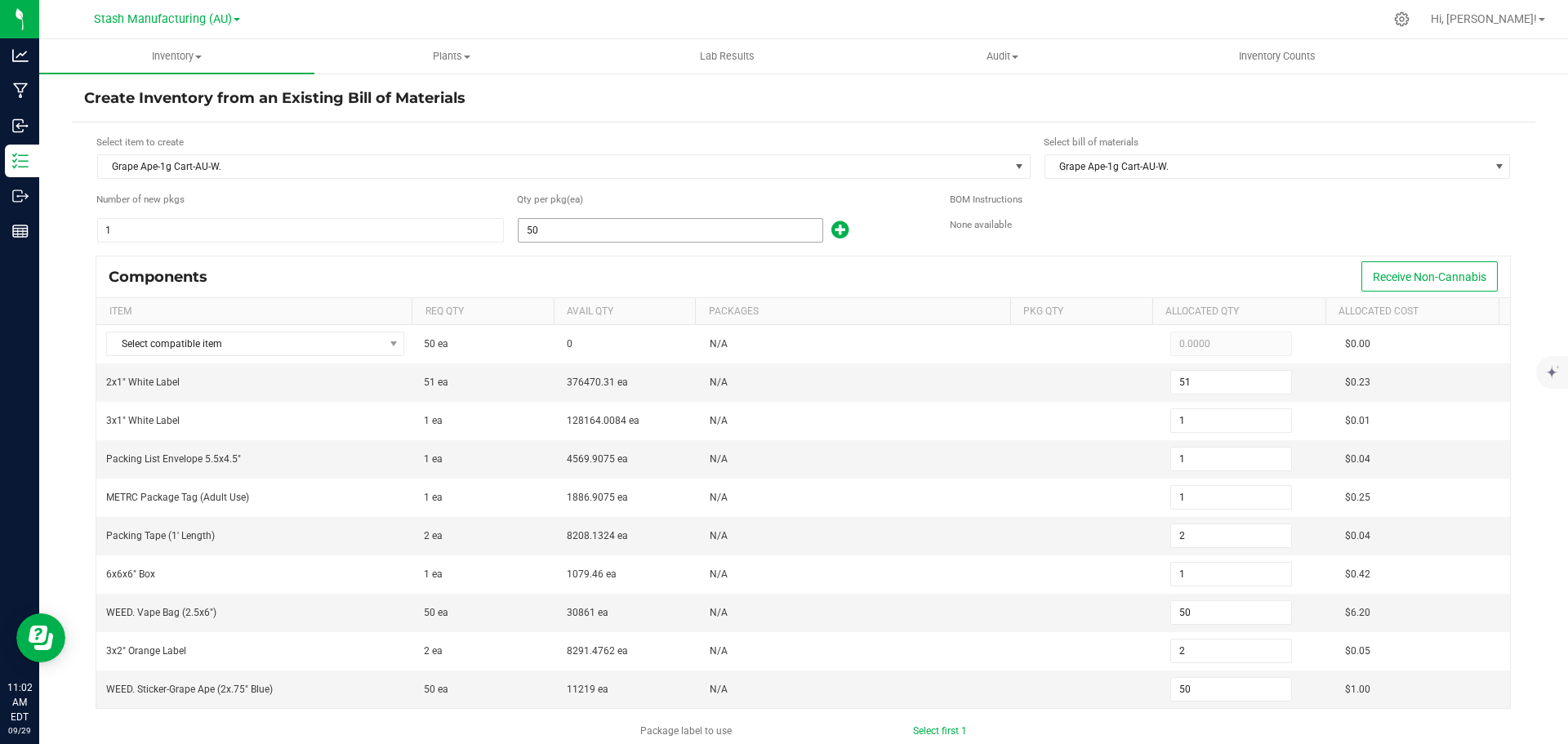
click at [575, 232] on input "50" at bounding box center [671, 230] width 304 height 23
type input "2"
type input "0"
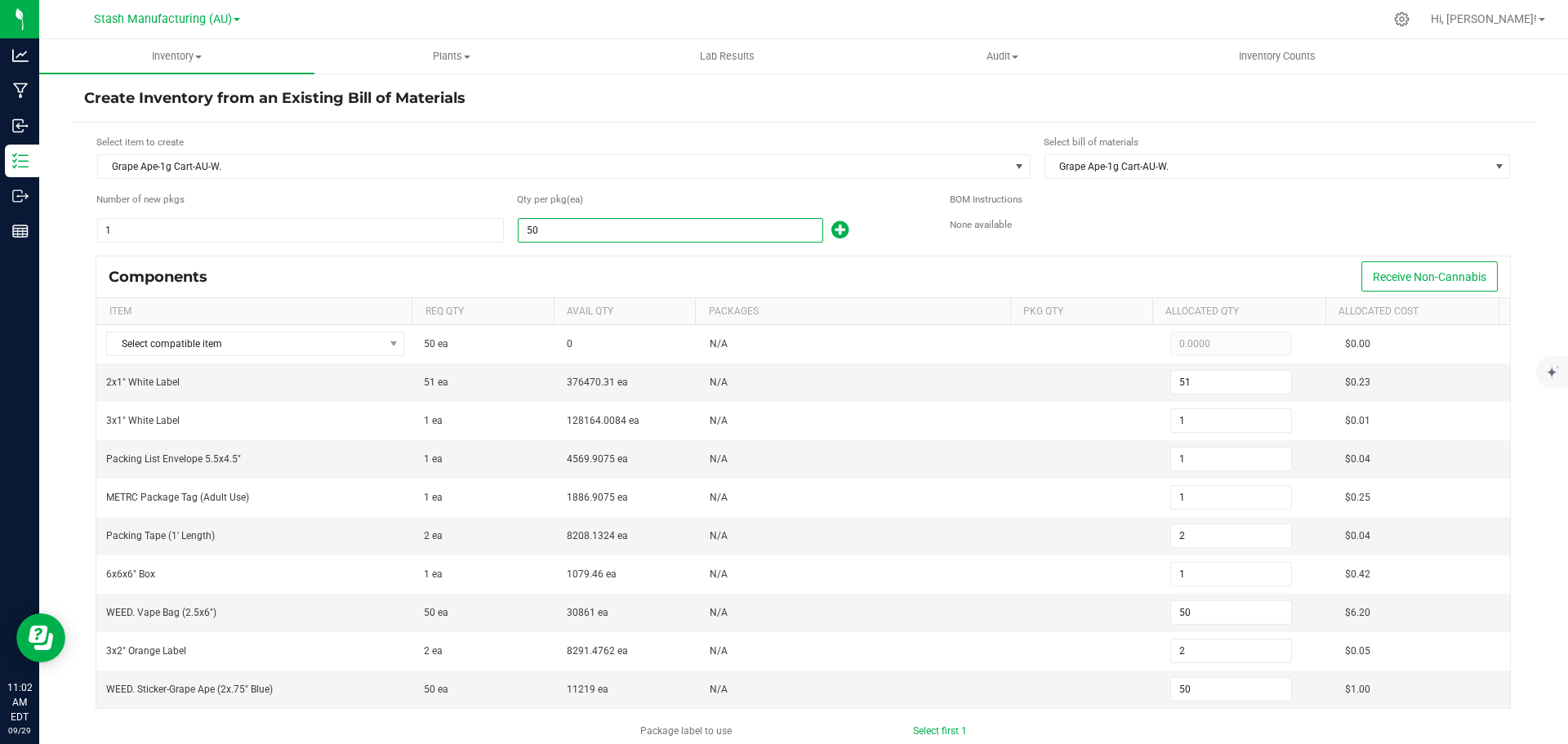
type input "0"
type input "2"
type input "0"
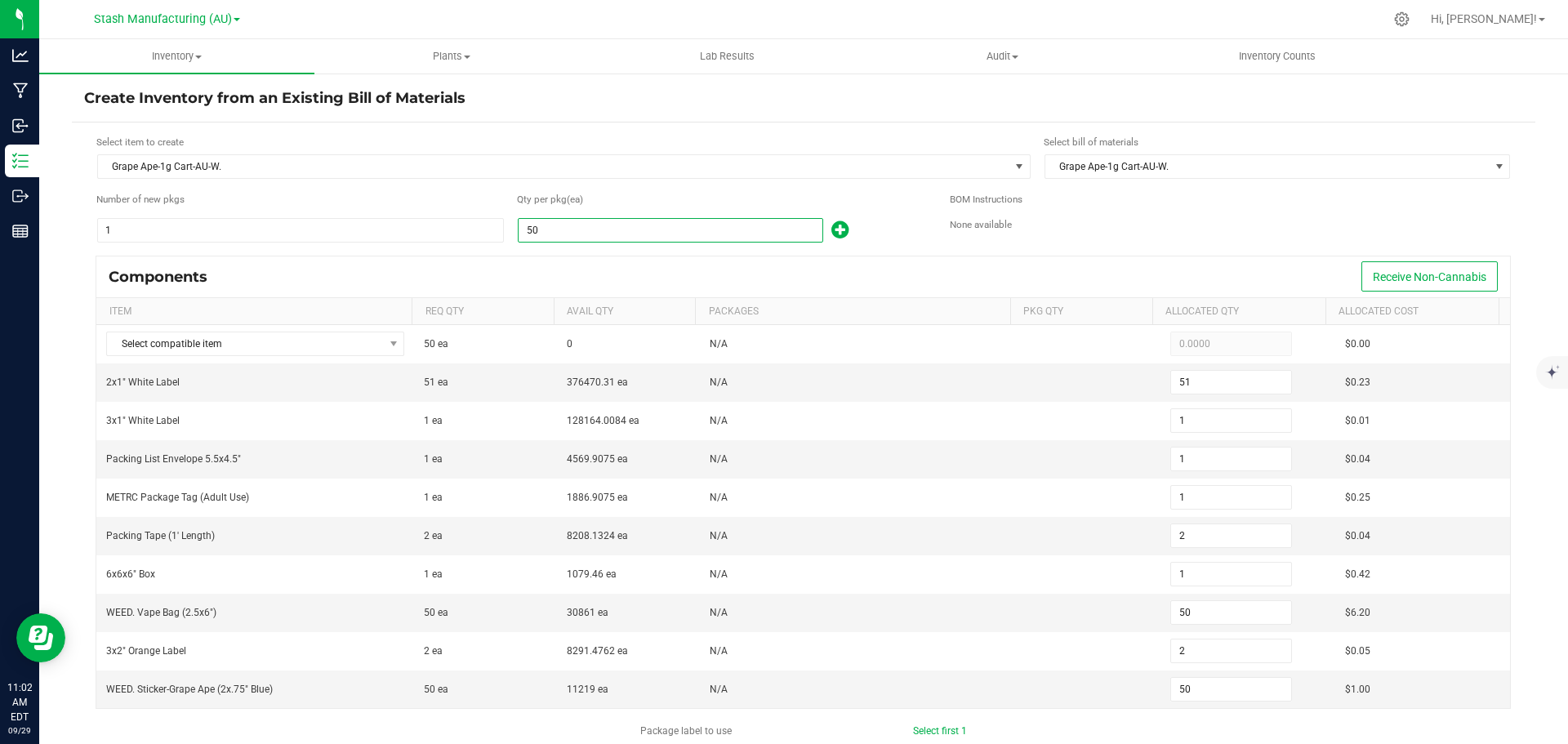
type input "2"
type input "24"
type input "1"
type input "24"
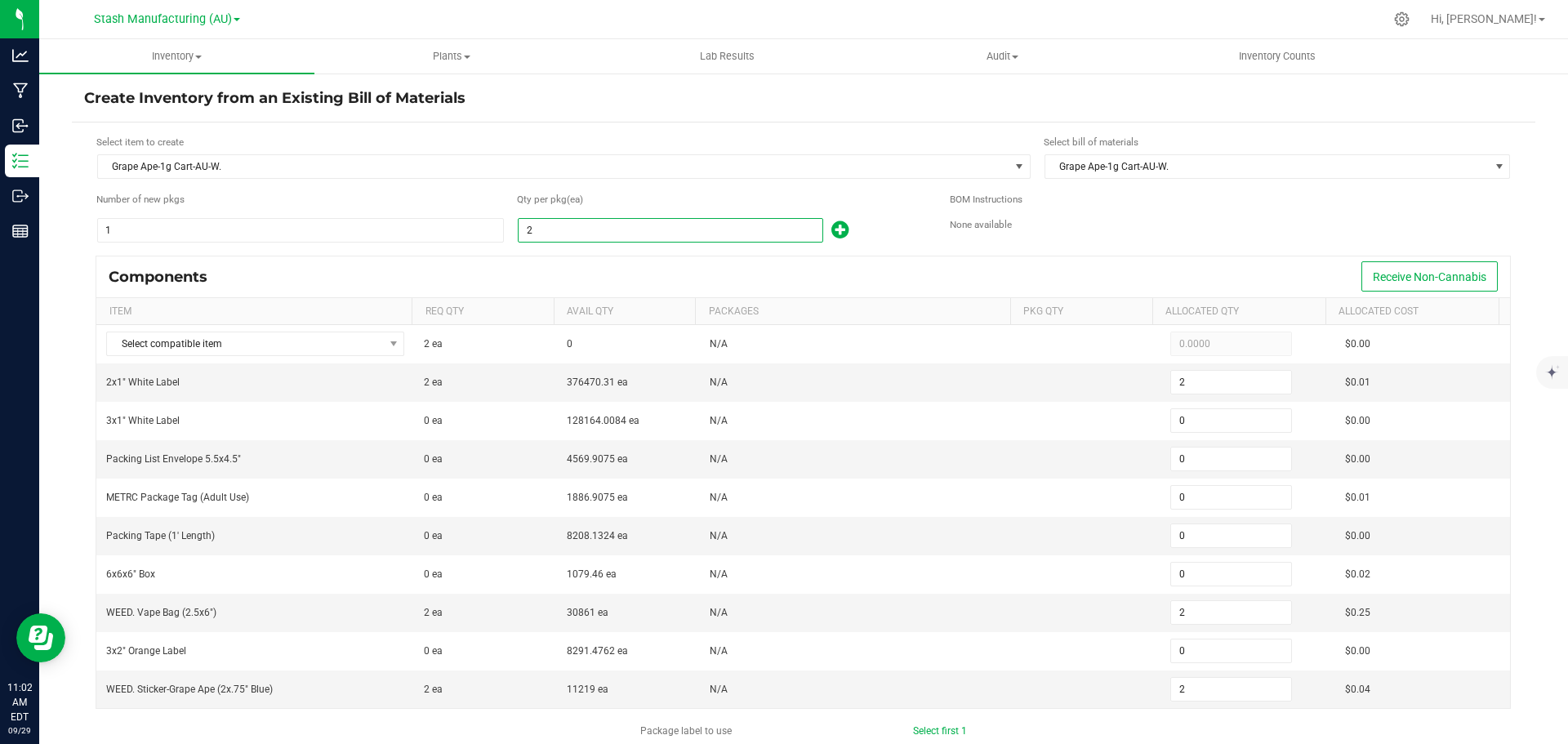
type input "1"
type input "24"
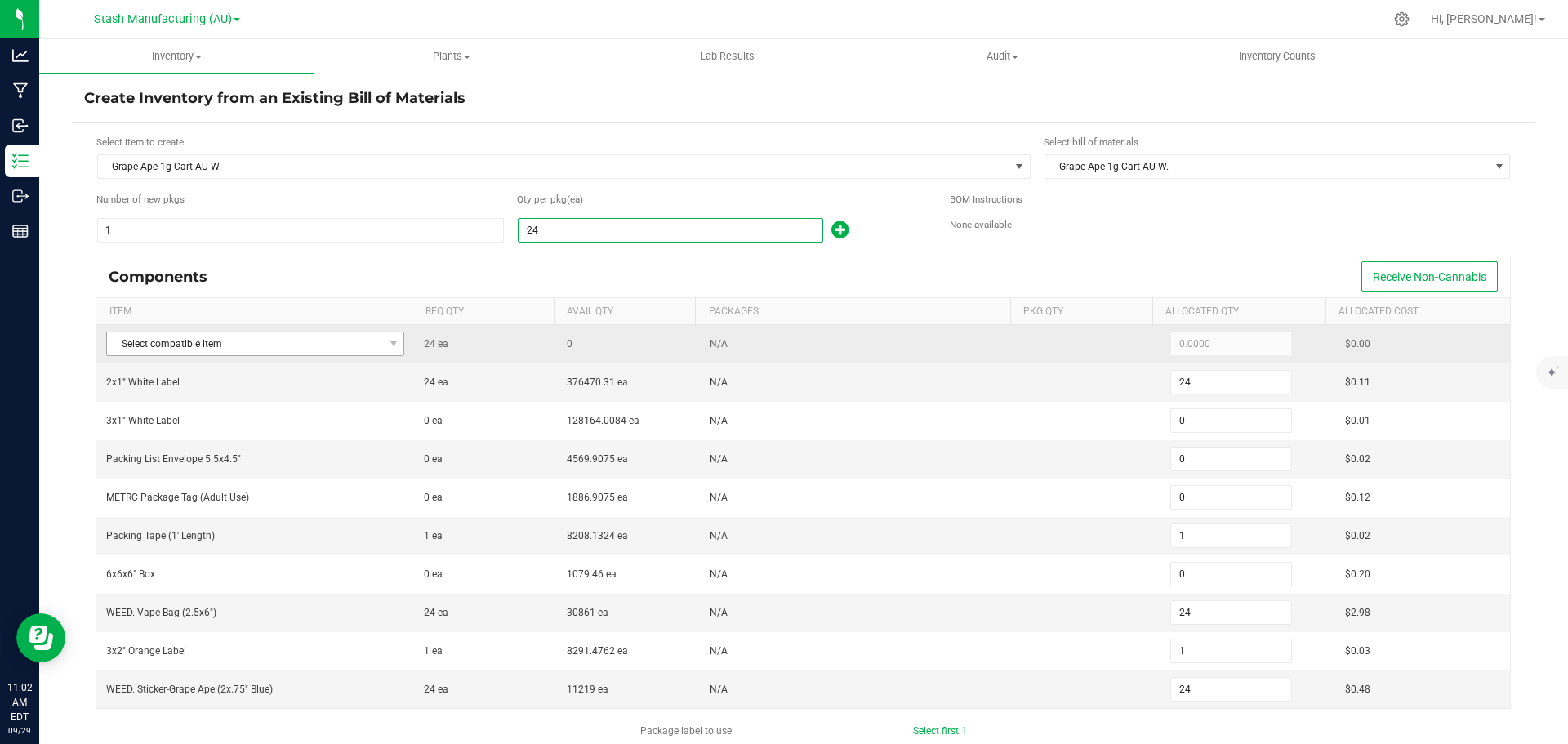
type input "24"
click at [302, 342] on span "Select compatible item" at bounding box center [245, 344] width 276 height 23
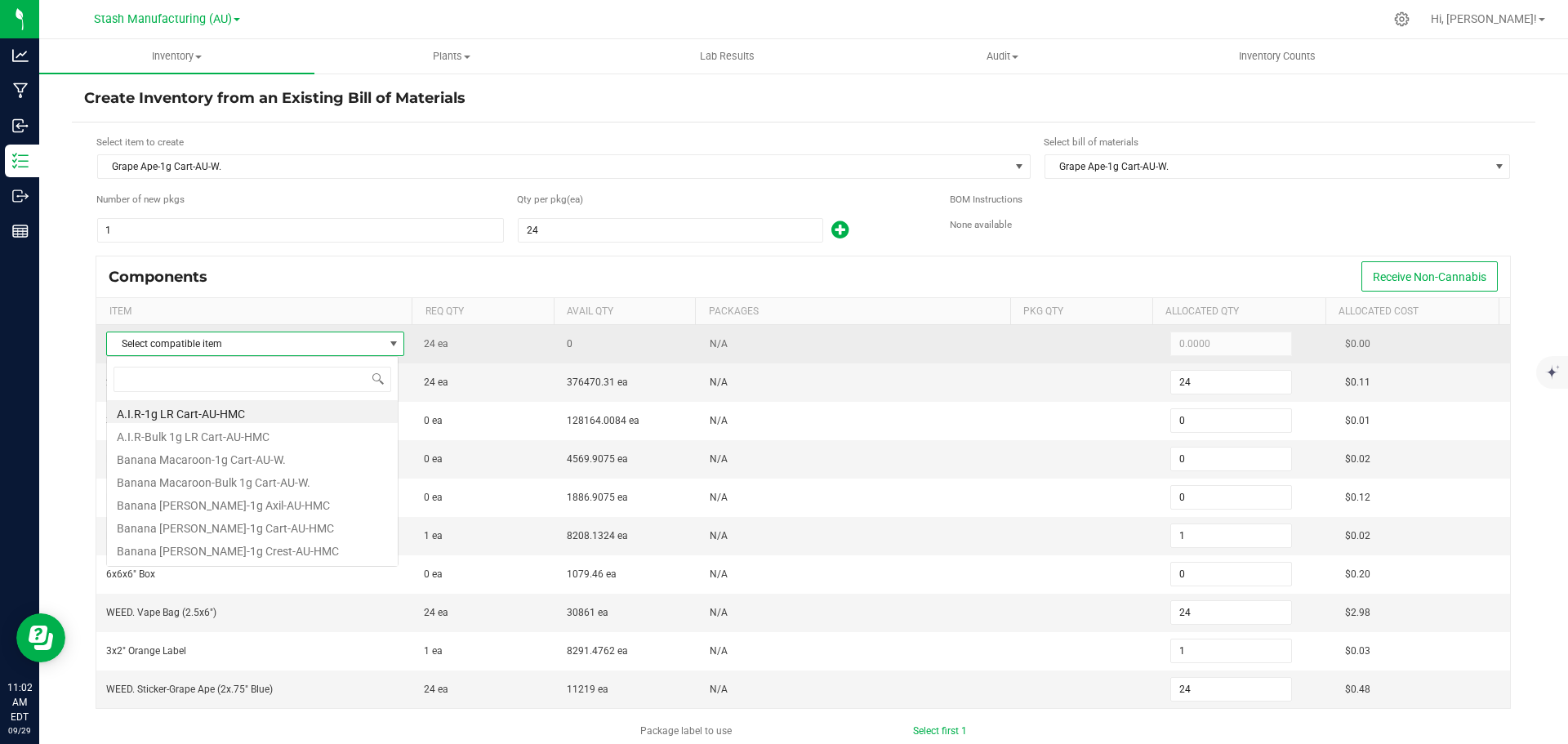
scroll to position [25, 293]
type input "grape ap"
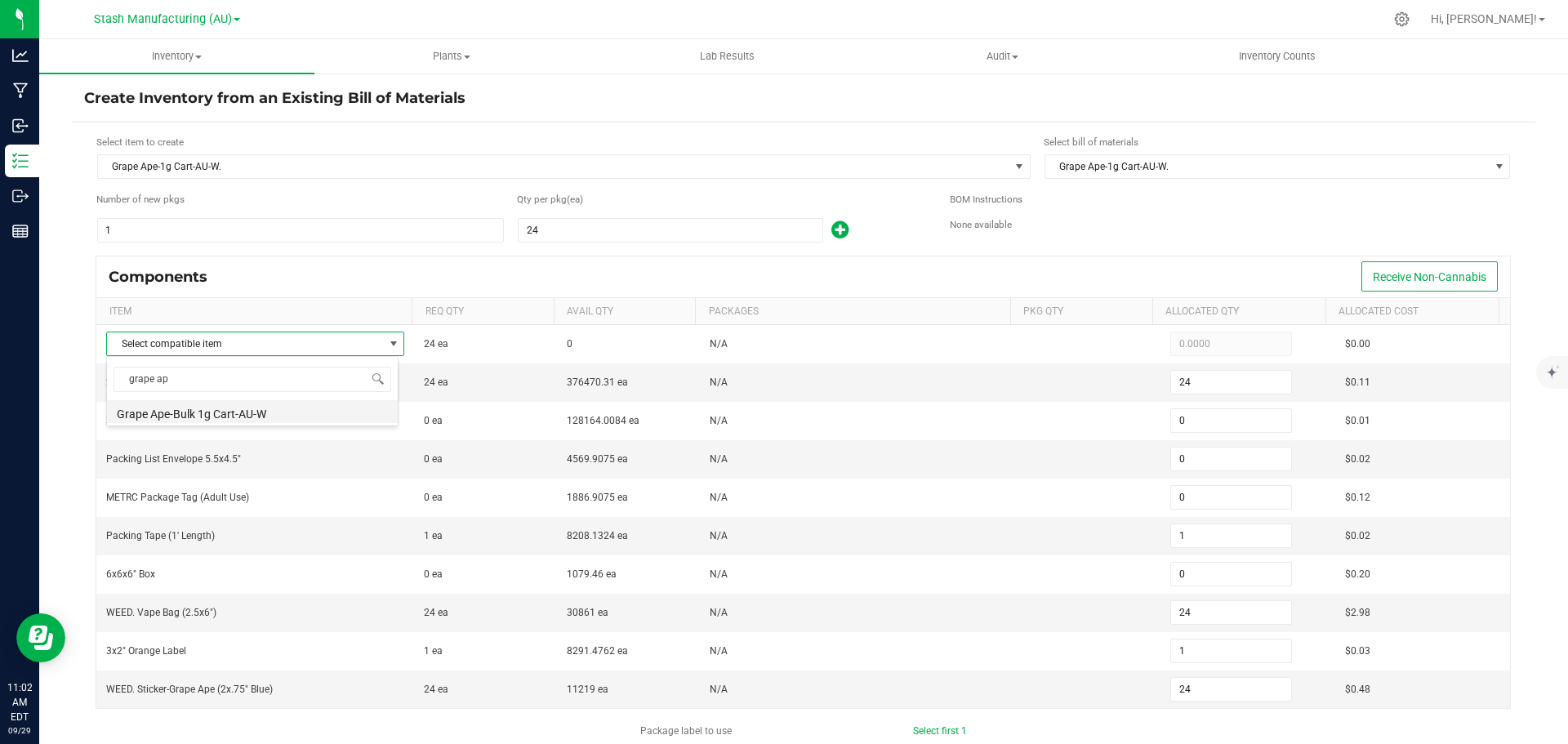
click at [245, 415] on li "Grape Ape-Bulk 1g Cart-AU-W" at bounding box center [252, 412] width 291 height 23
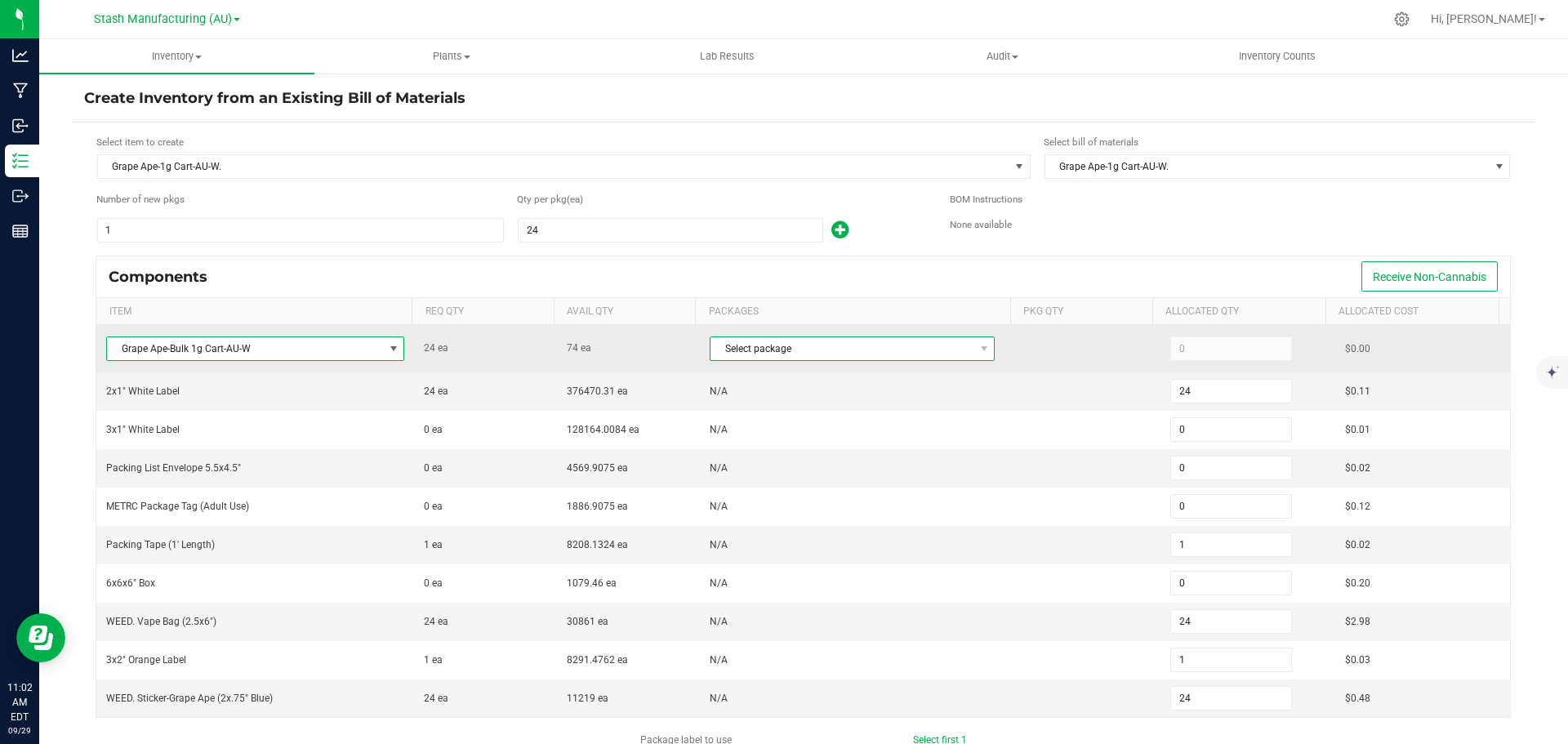
click at [824, 349] on span "Select package" at bounding box center [842, 348] width 263 height 23
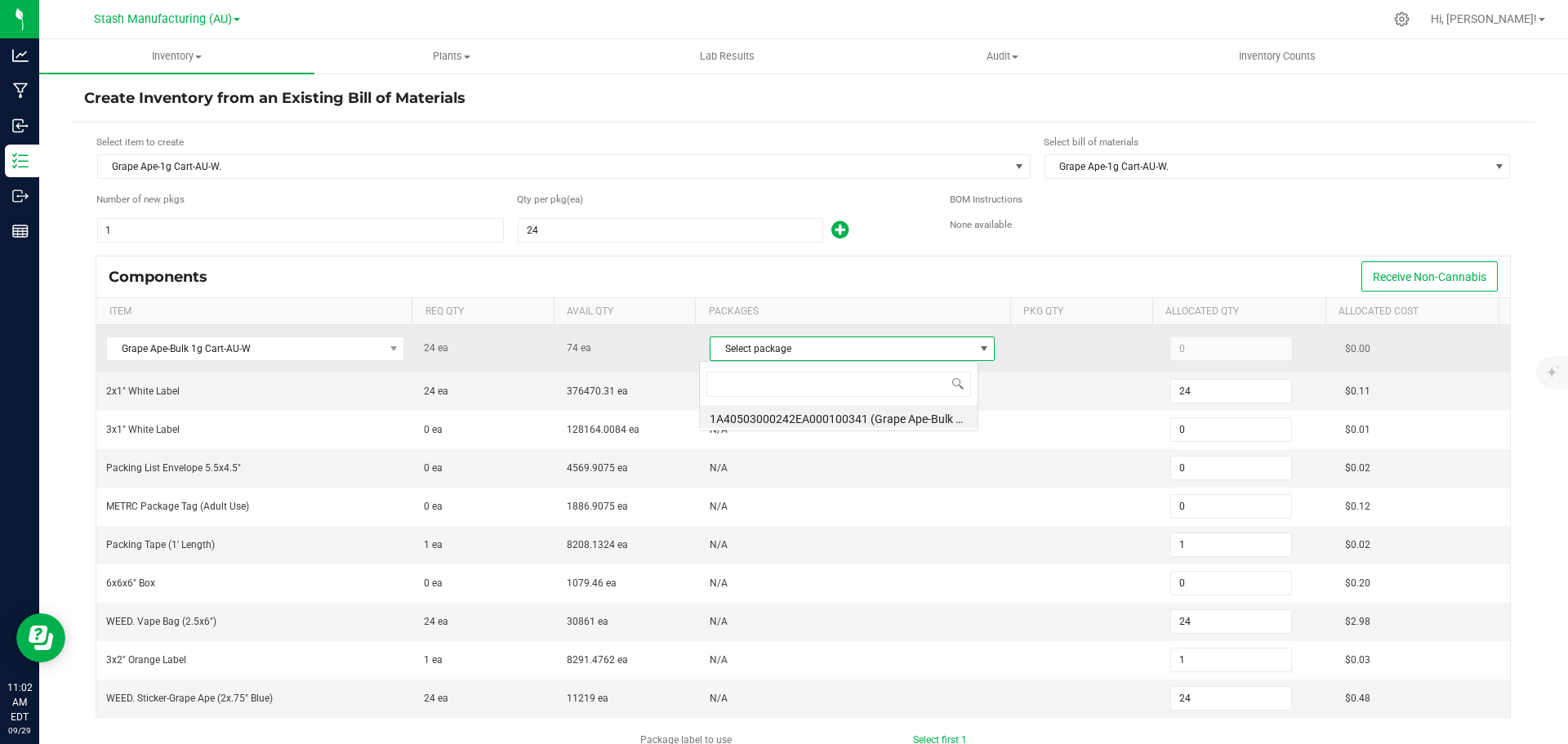
scroll to position [25, 279]
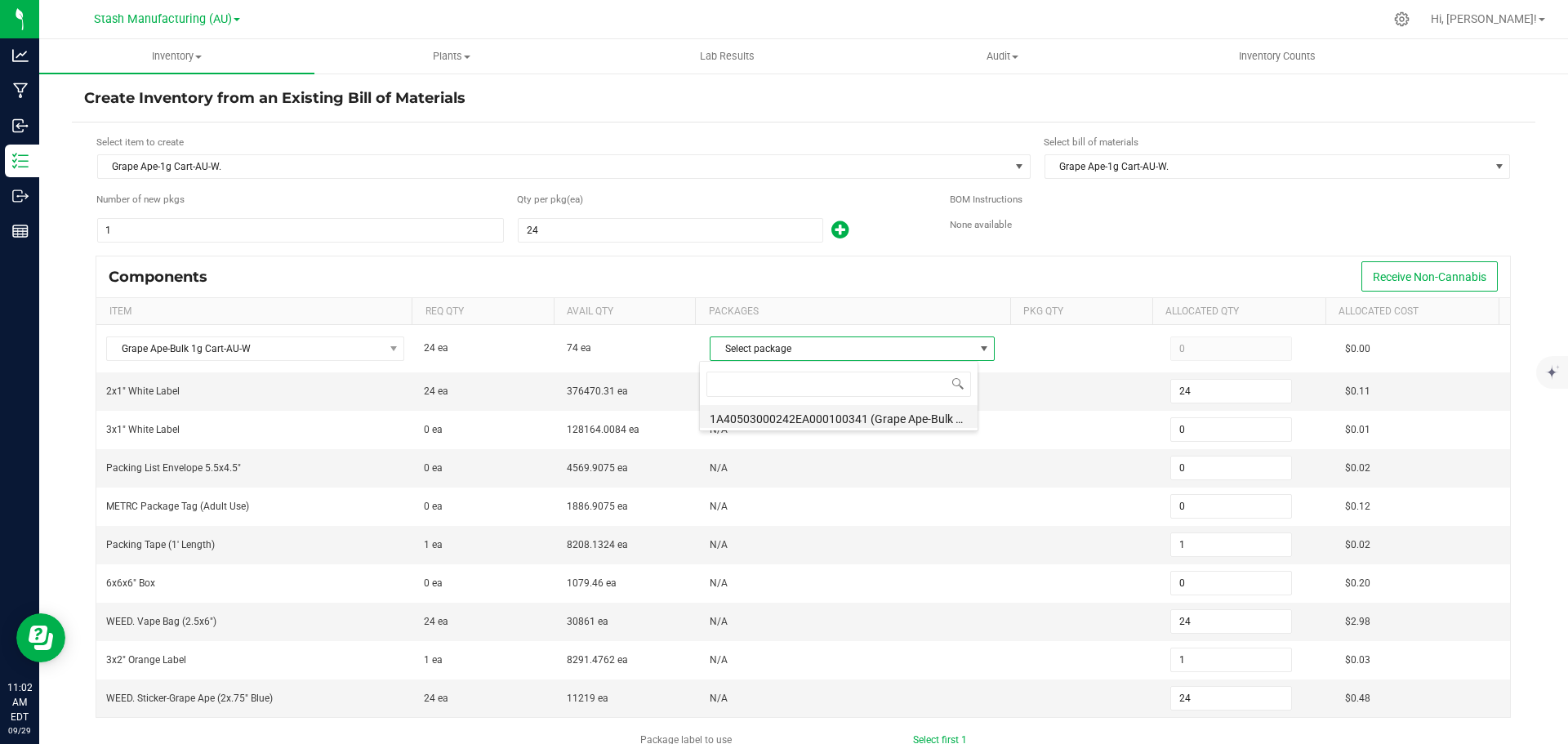
click at [833, 412] on li "1A40503000242EA000100341 (Grape Ape-Bulk 1g Cart-AU-W.[DATE])" at bounding box center [839, 417] width 277 height 23
type input "24"
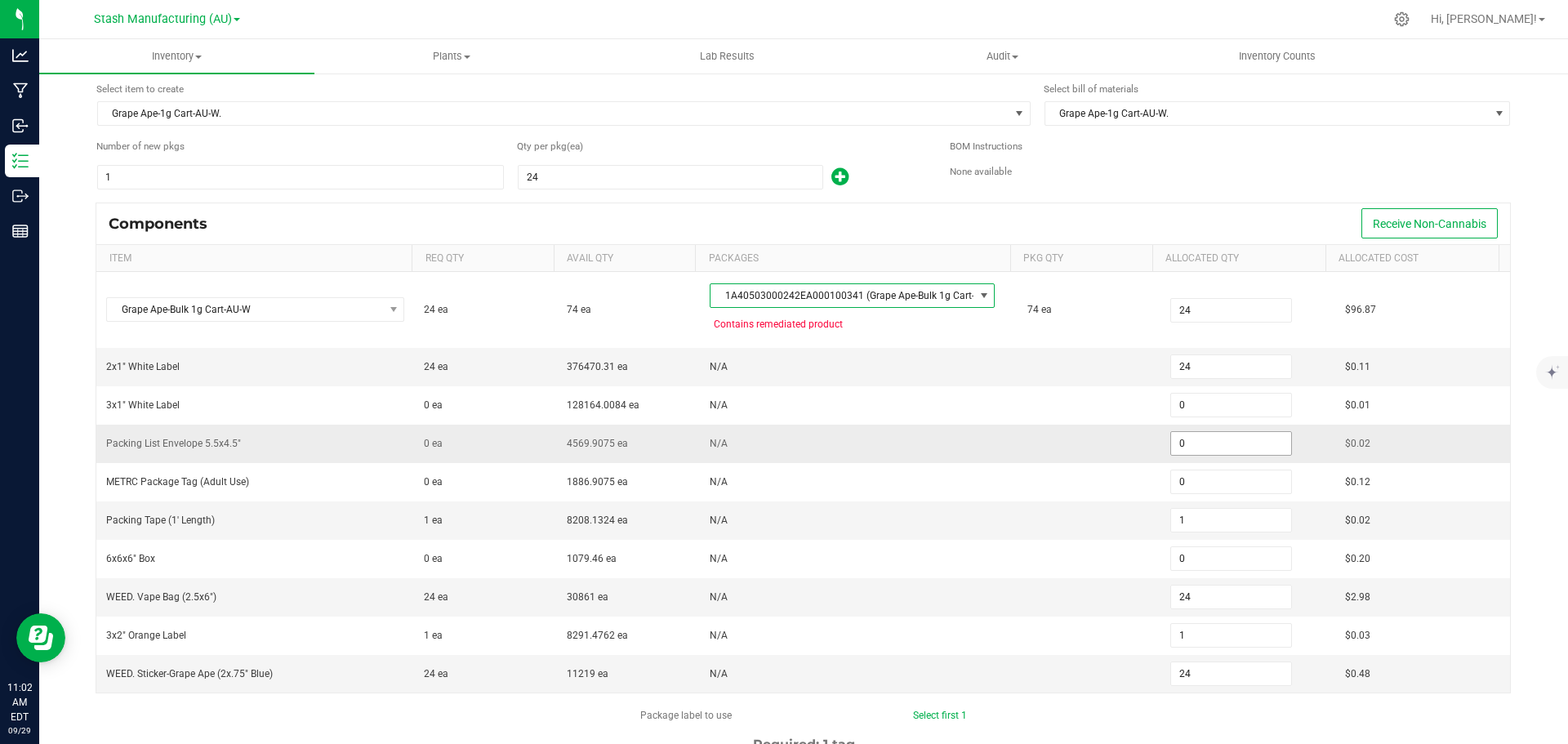
scroll to position [82, 0]
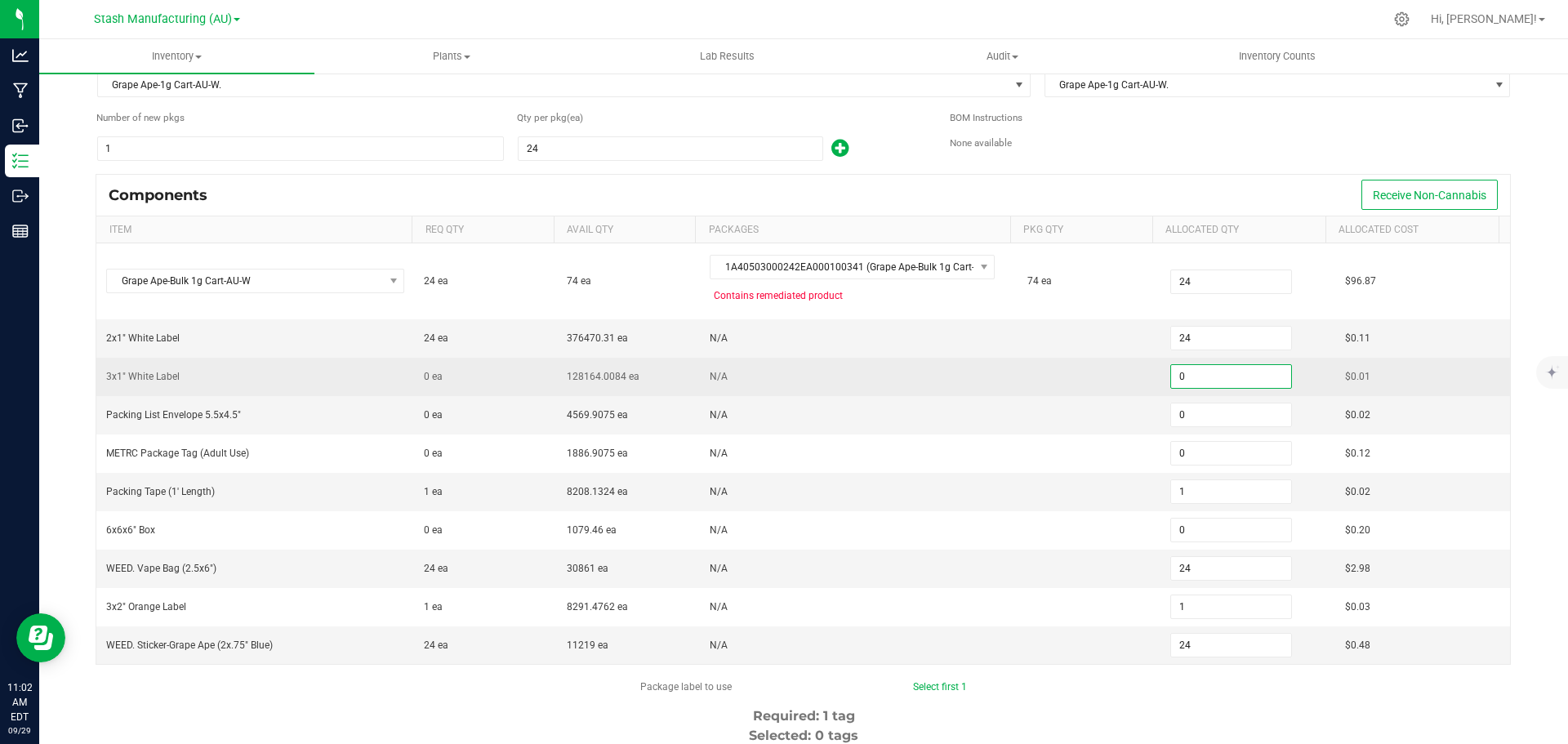
click at [1214, 375] on input "0" at bounding box center [1231, 377] width 120 height 23
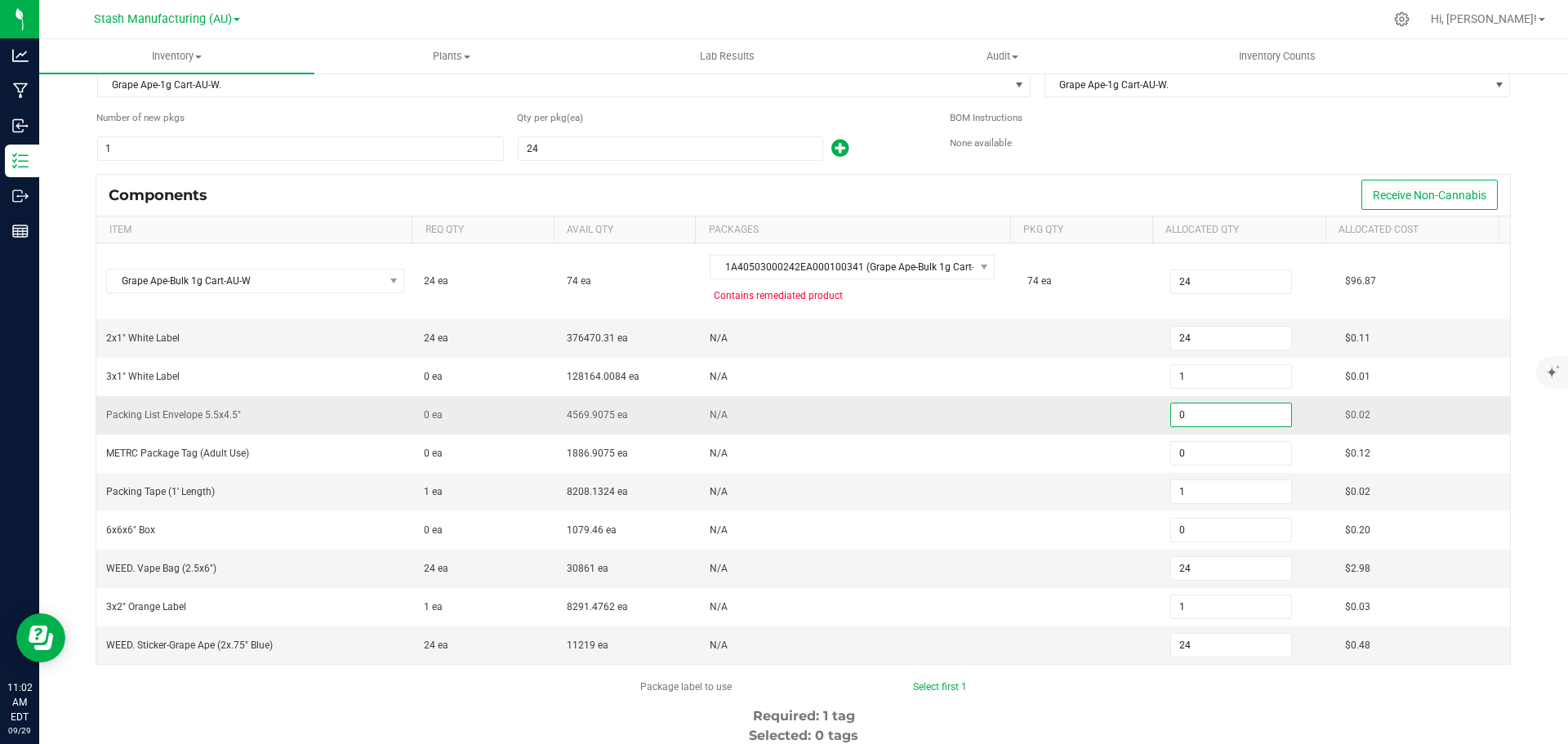
click at [1209, 410] on input "0" at bounding box center [1231, 415] width 120 height 23
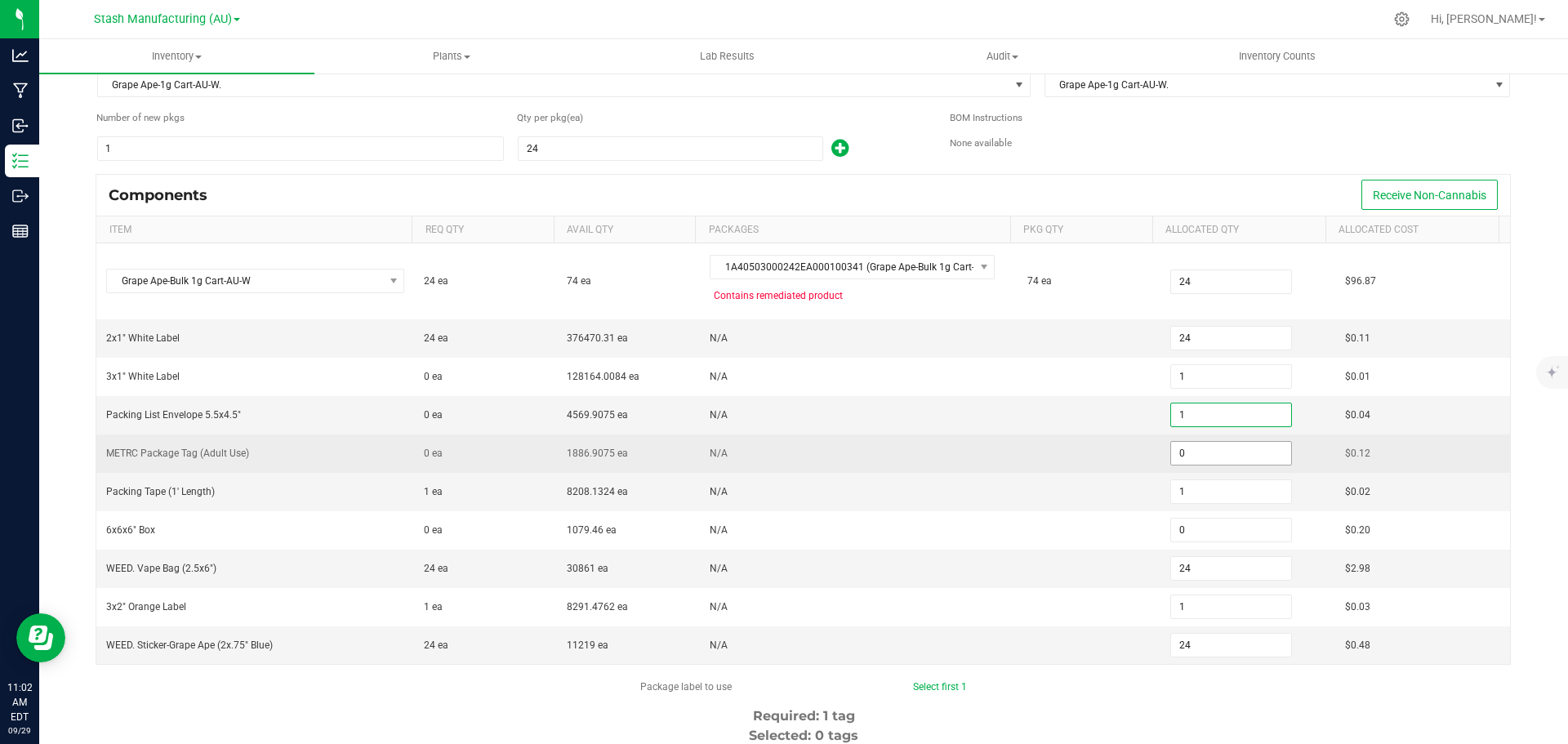
click at [1210, 448] on input "0" at bounding box center [1231, 453] width 120 height 23
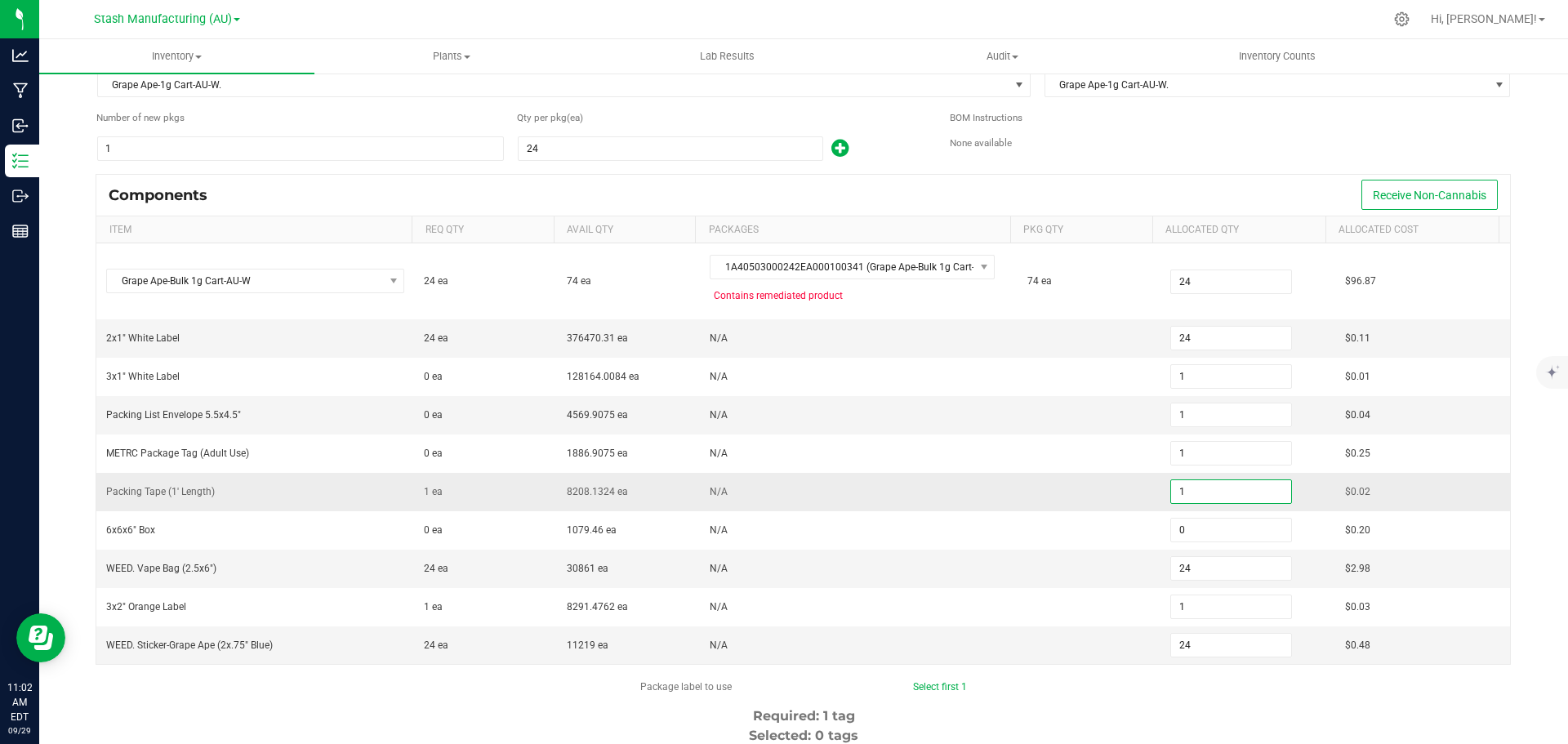
click at [1211, 502] on input "1" at bounding box center [1231, 492] width 120 height 23
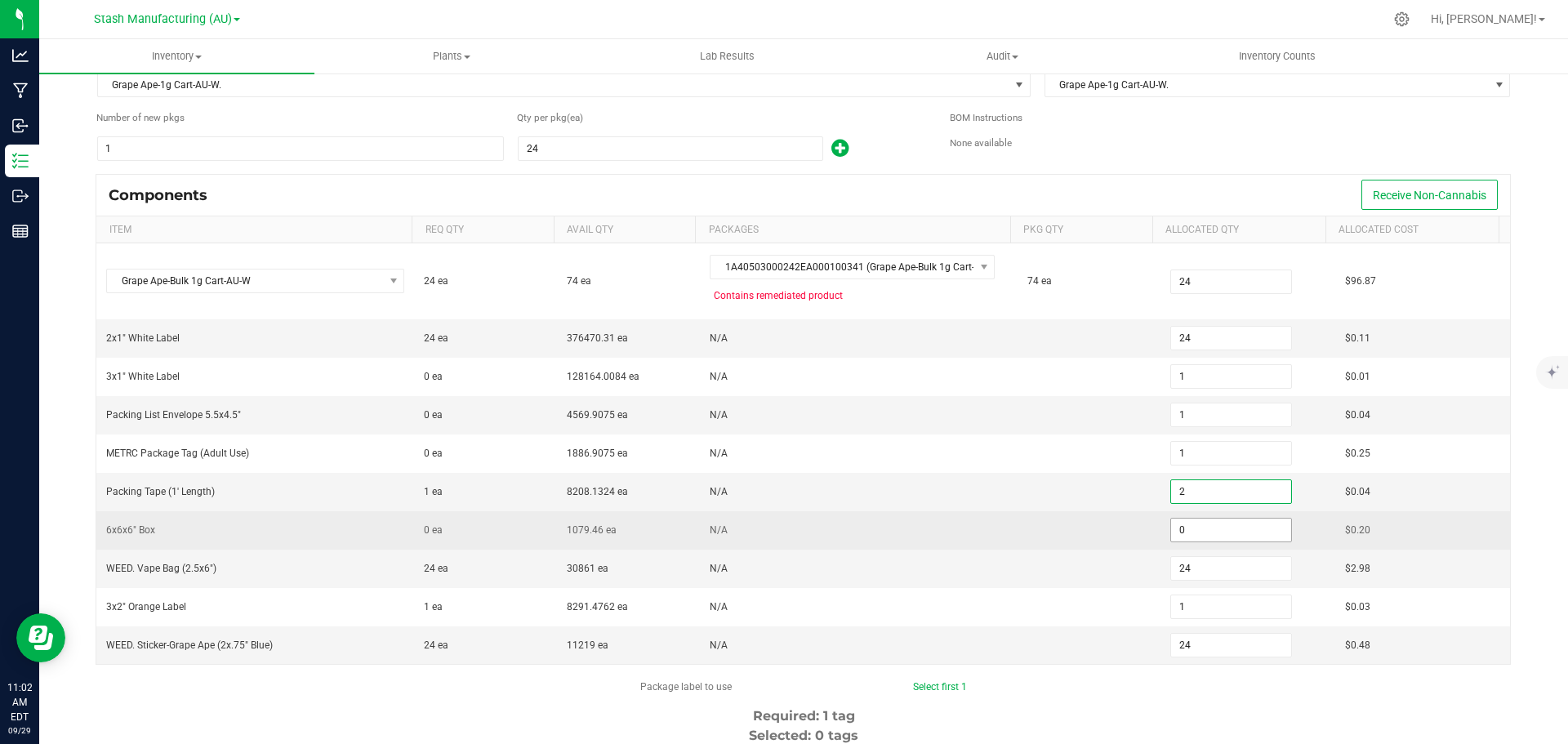
click at [1206, 531] on input "0" at bounding box center [1231, 530] width 120 height 23
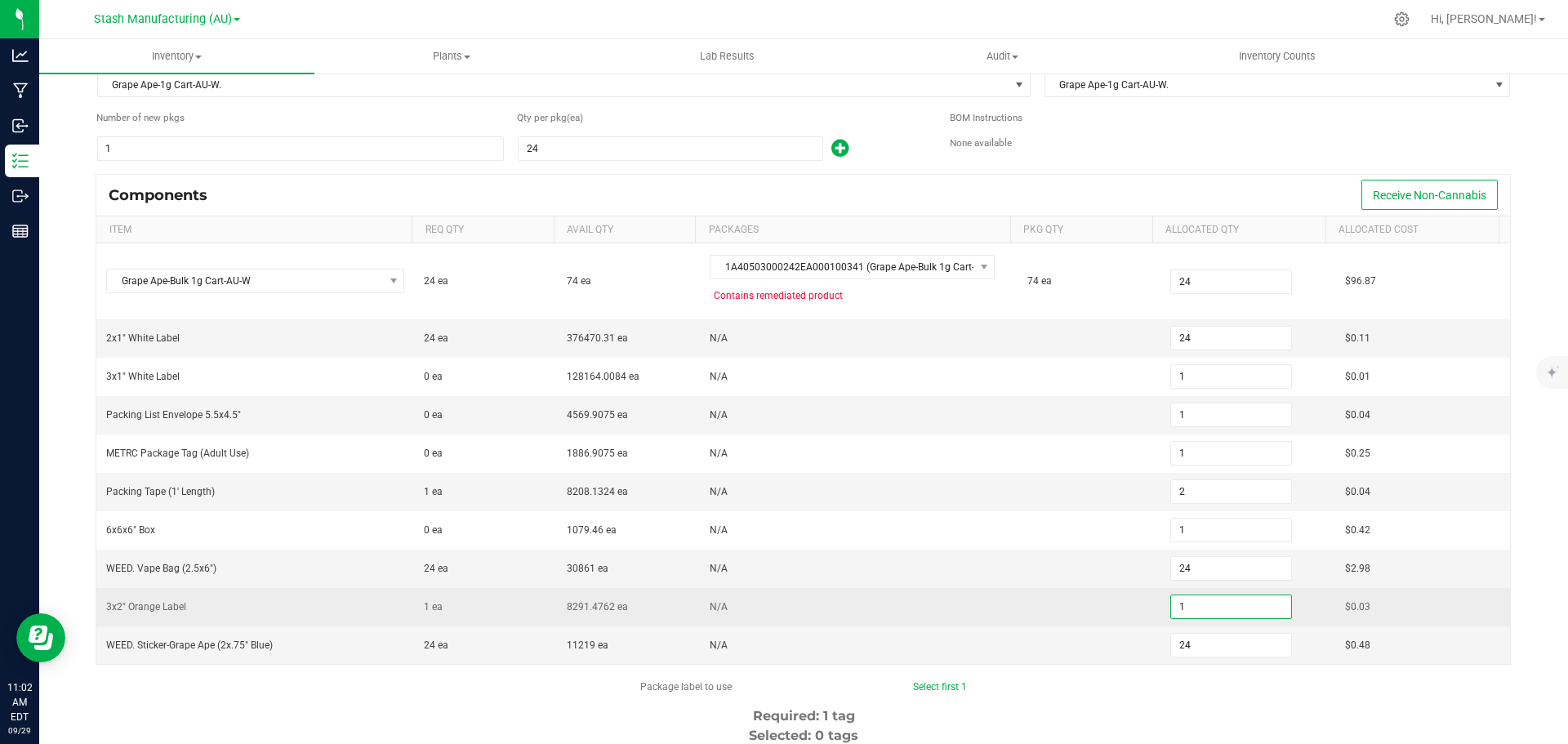
click at [1197, 612] on input "1" at bounding box center [1231, 607] width 120 height 23
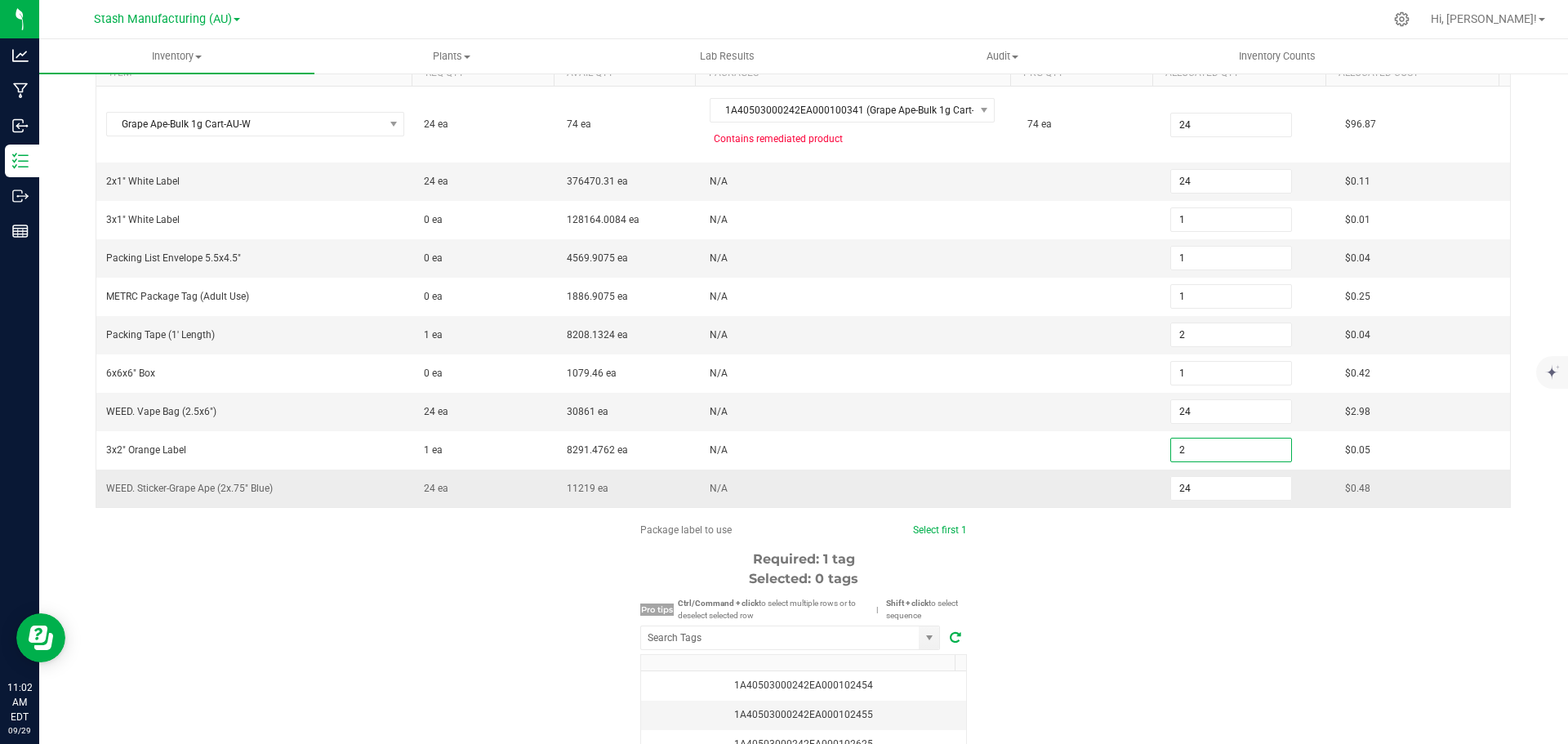
scroll to position [245, 0]
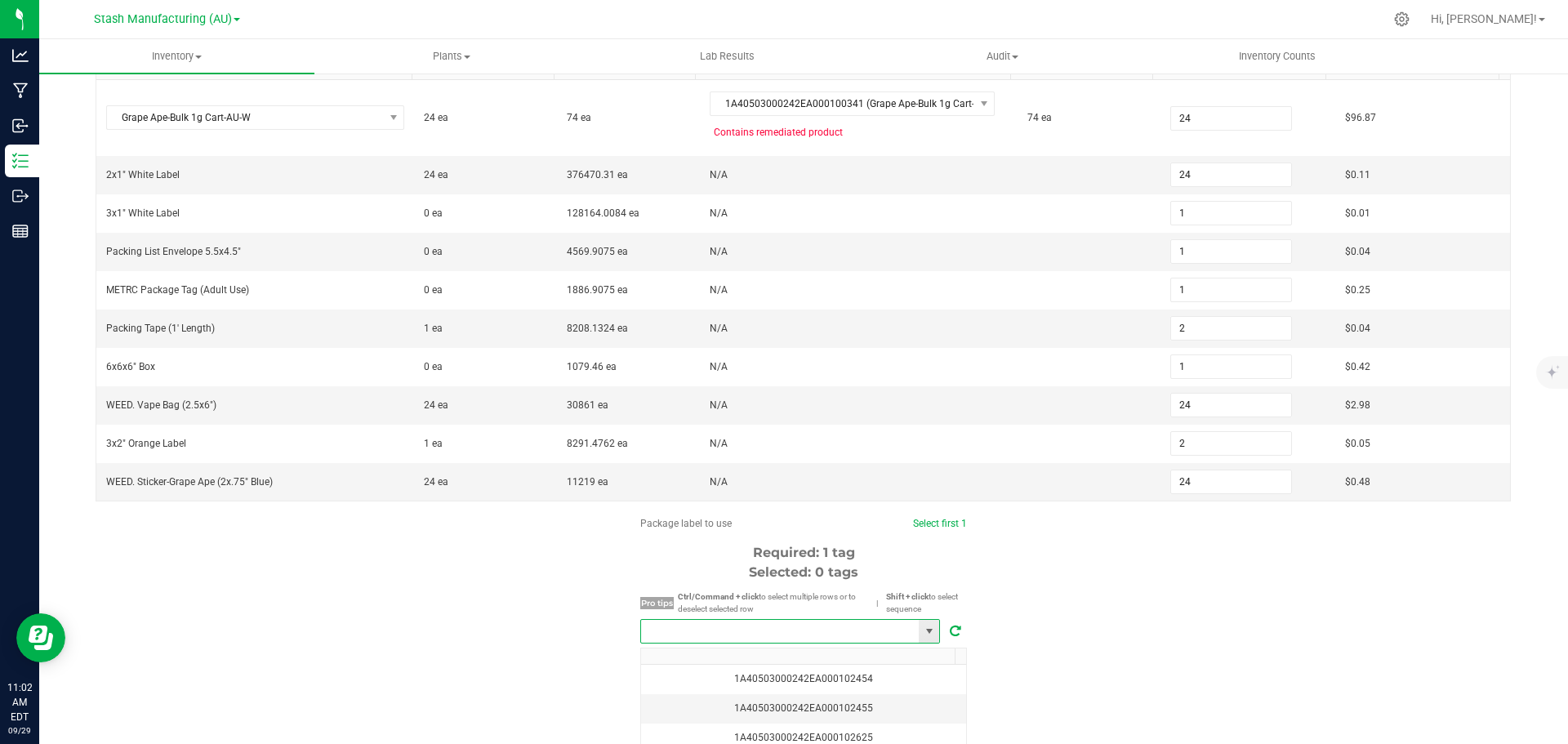
click at [768, 631] on input "NO DATA FOUND" at bounding box center [780, 631] width 277 height 23
click at [806, 655] on li "1A40503000242EA000103245" at bounding box center [784, 660] width 298 height 28
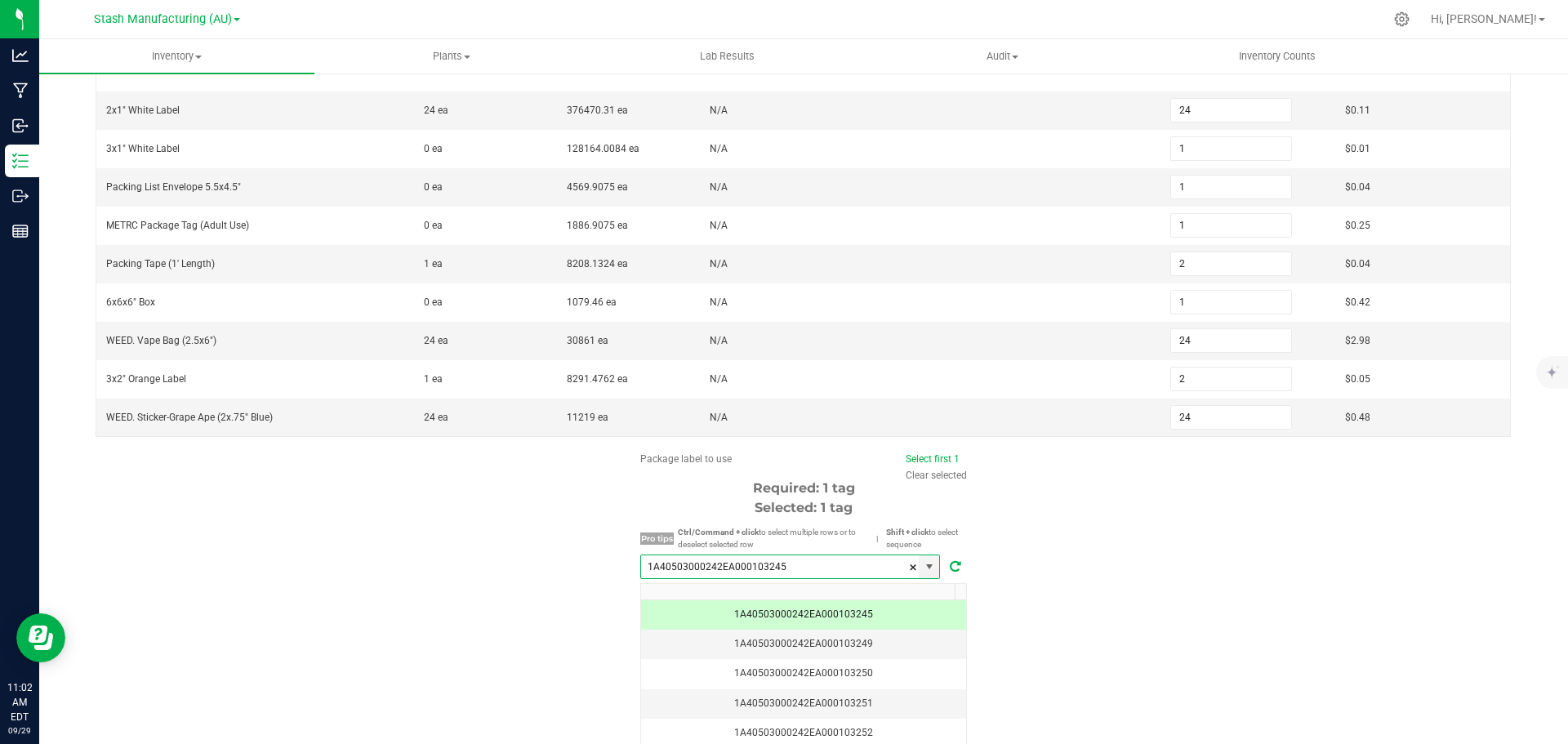
scroll to position [396, 0]
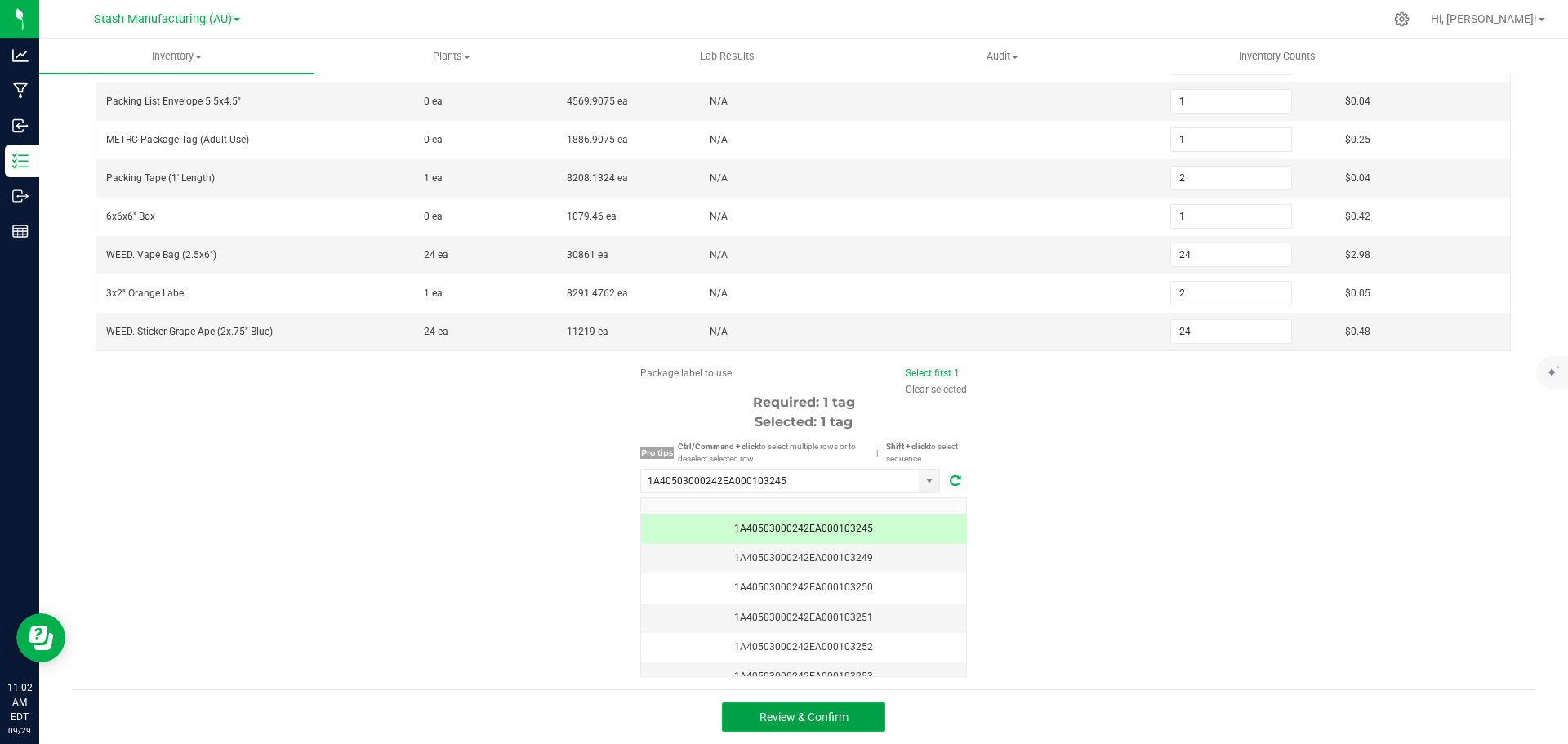
click at [835, 725] on button "Review & Confirm" at bounding box center [804, 716] width 164 height 29
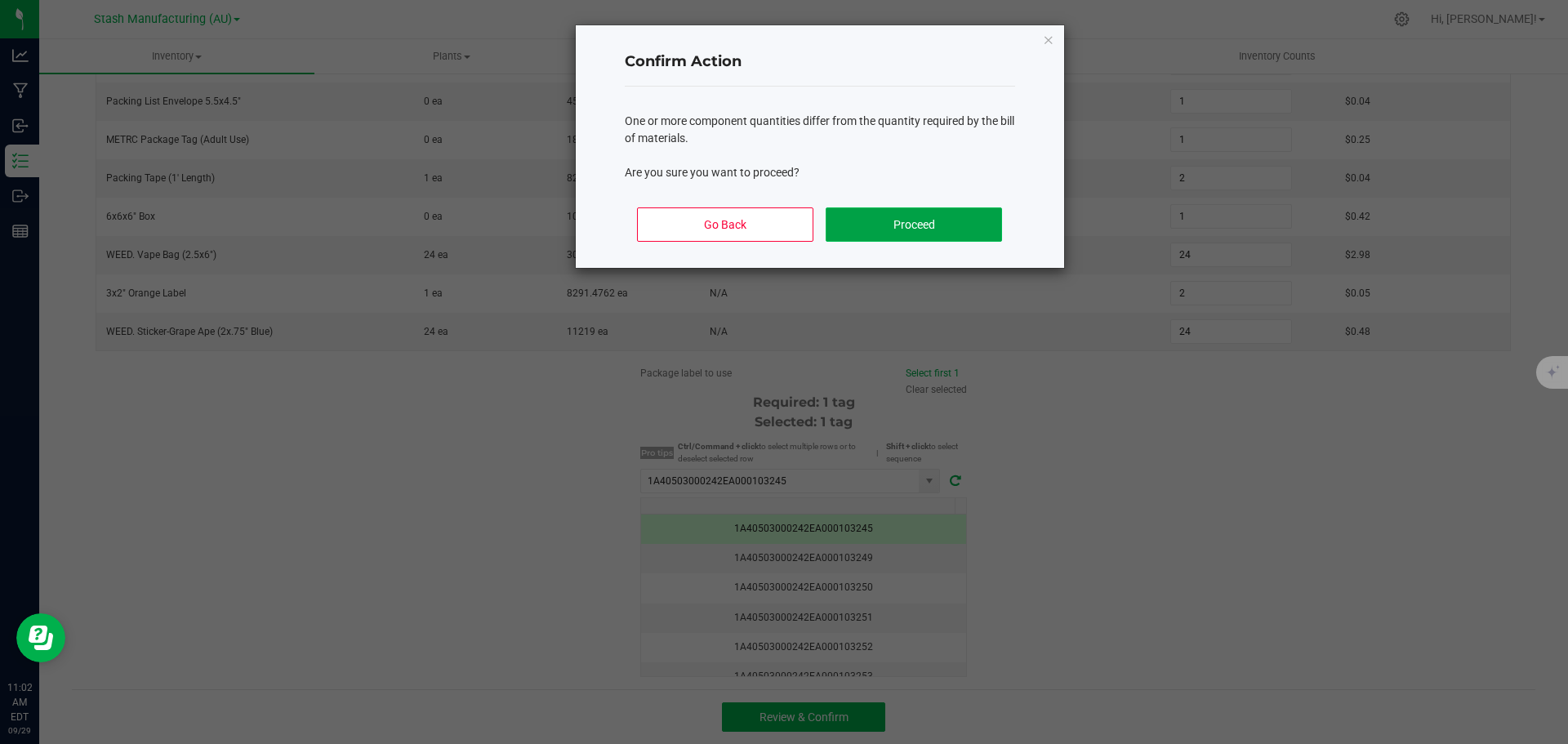
click at [920, 211] on button "Proceed" at bounding box center [913, 224] width 175 height 35
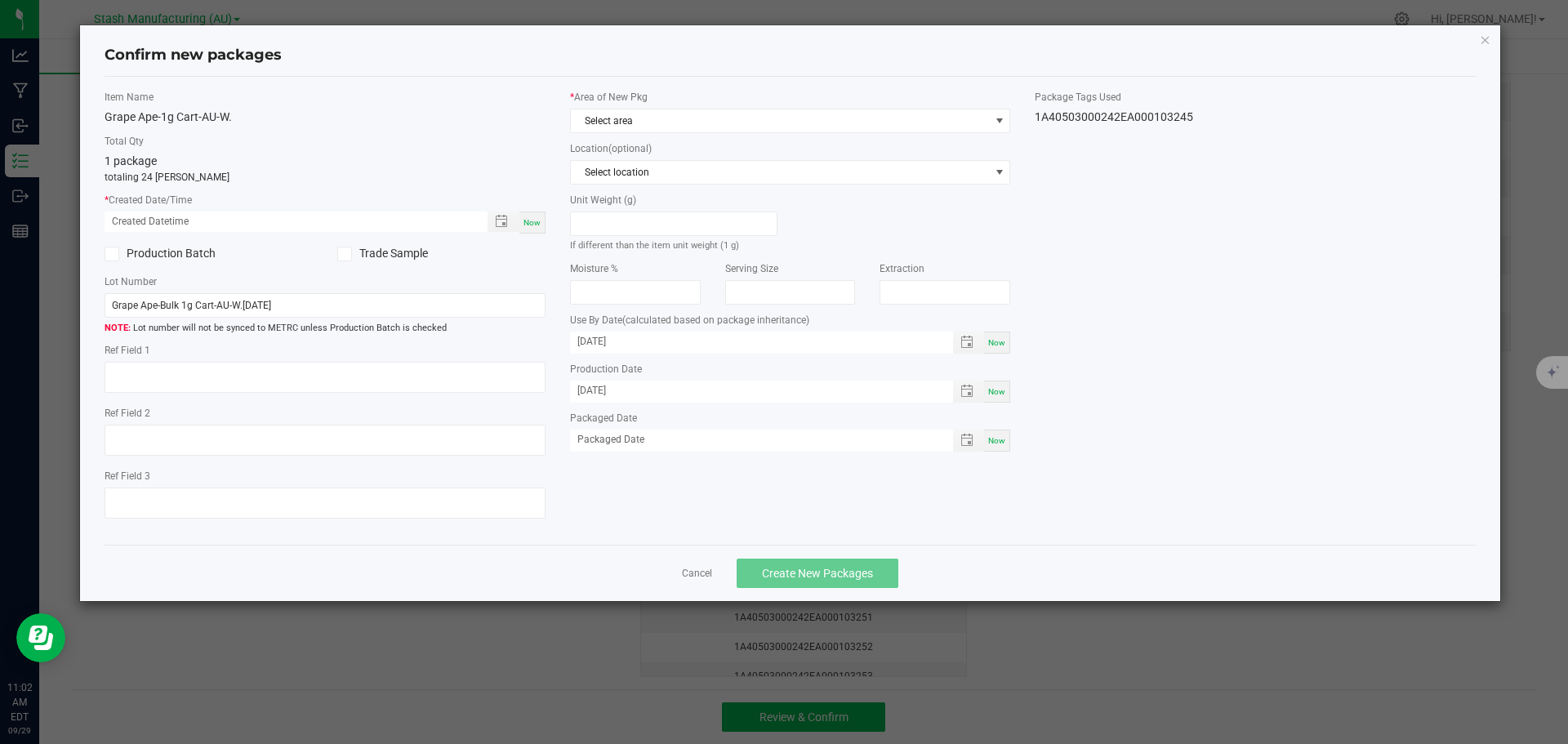
click at [528, 218] on span "Now" at bounding box center [532, 222] width 17 height 9
click at [704, 125] on span "Select area" at bounding box center [780, 121] width 419 height 23
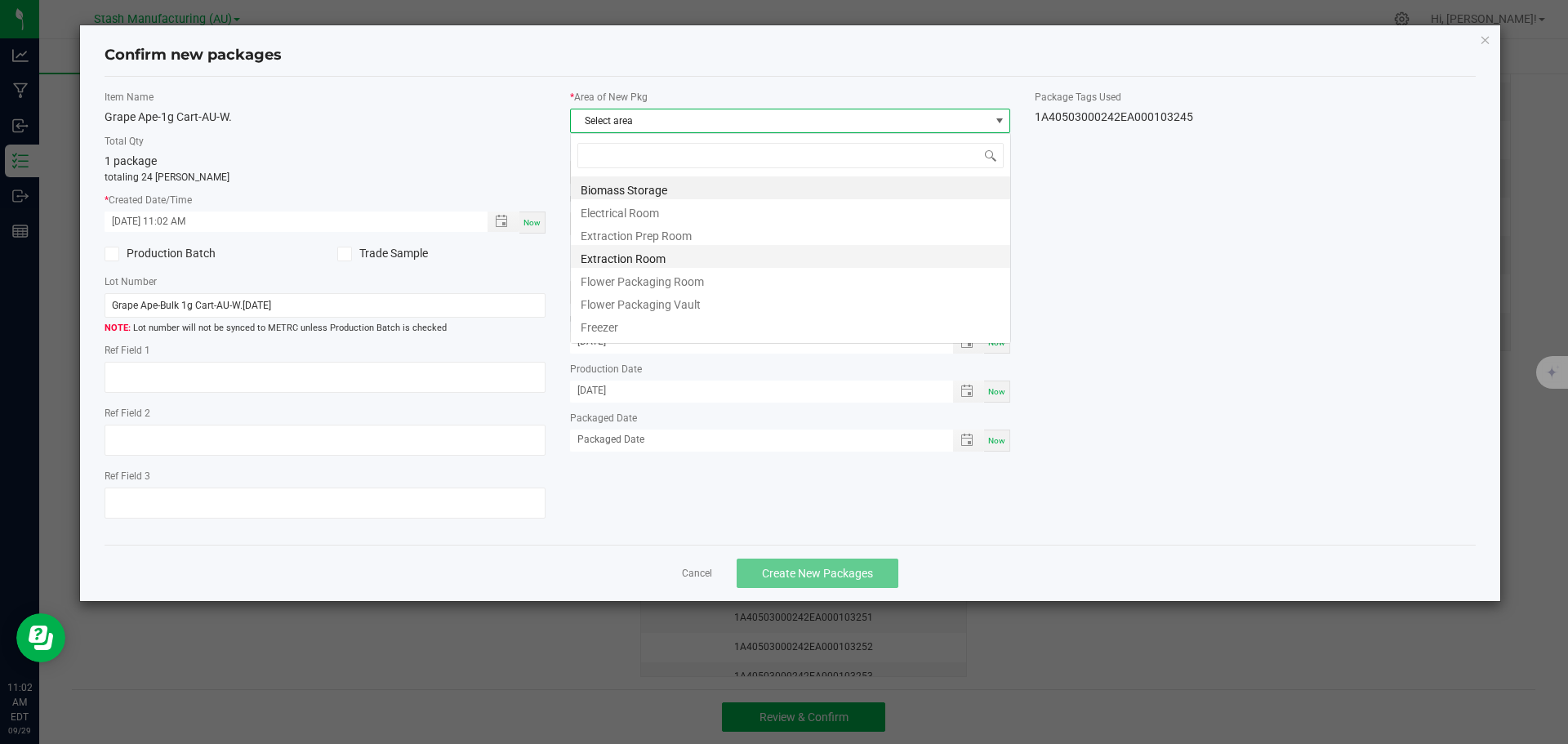
scroll to position [25, 441]
click at [711, 282] on li "Flower Packaging Room" at bounding box center [791, 279] width 439 height 23
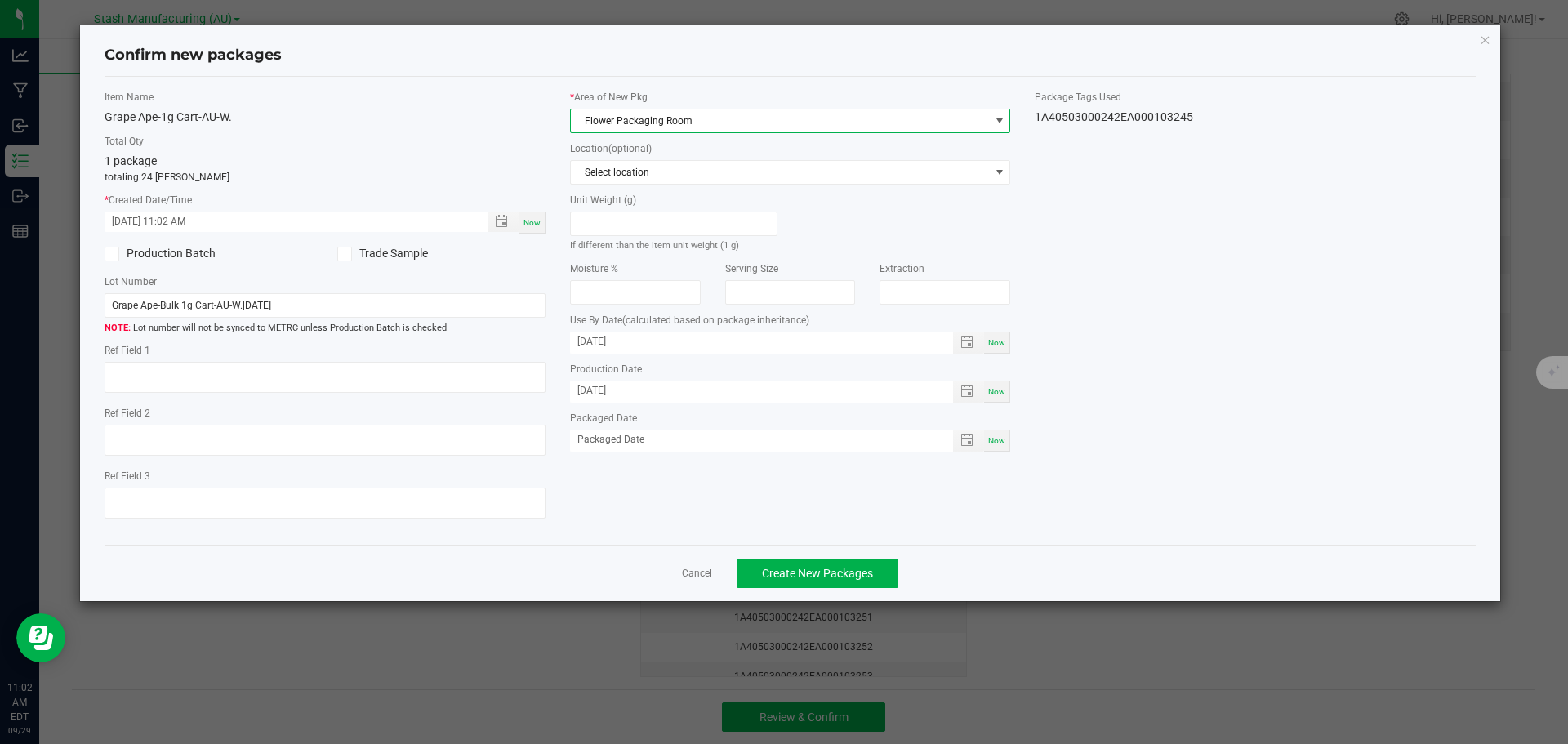
click at [1000, 437] on span "Now" at bounding box center [996, 440] width 17 height 9
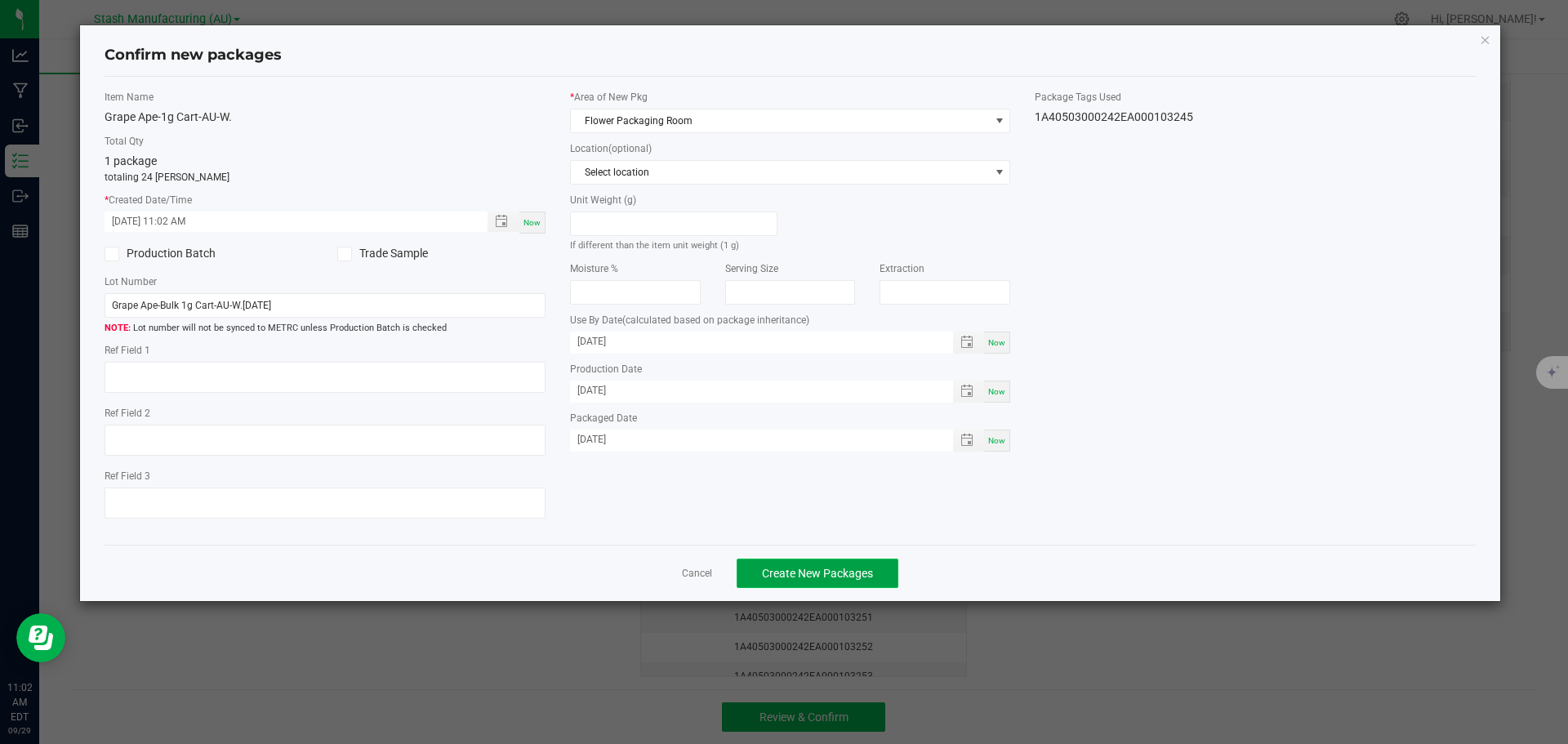
click at [825, 559] on button "Create New Packages" at bounding box center [817, 572] width 162 height 29
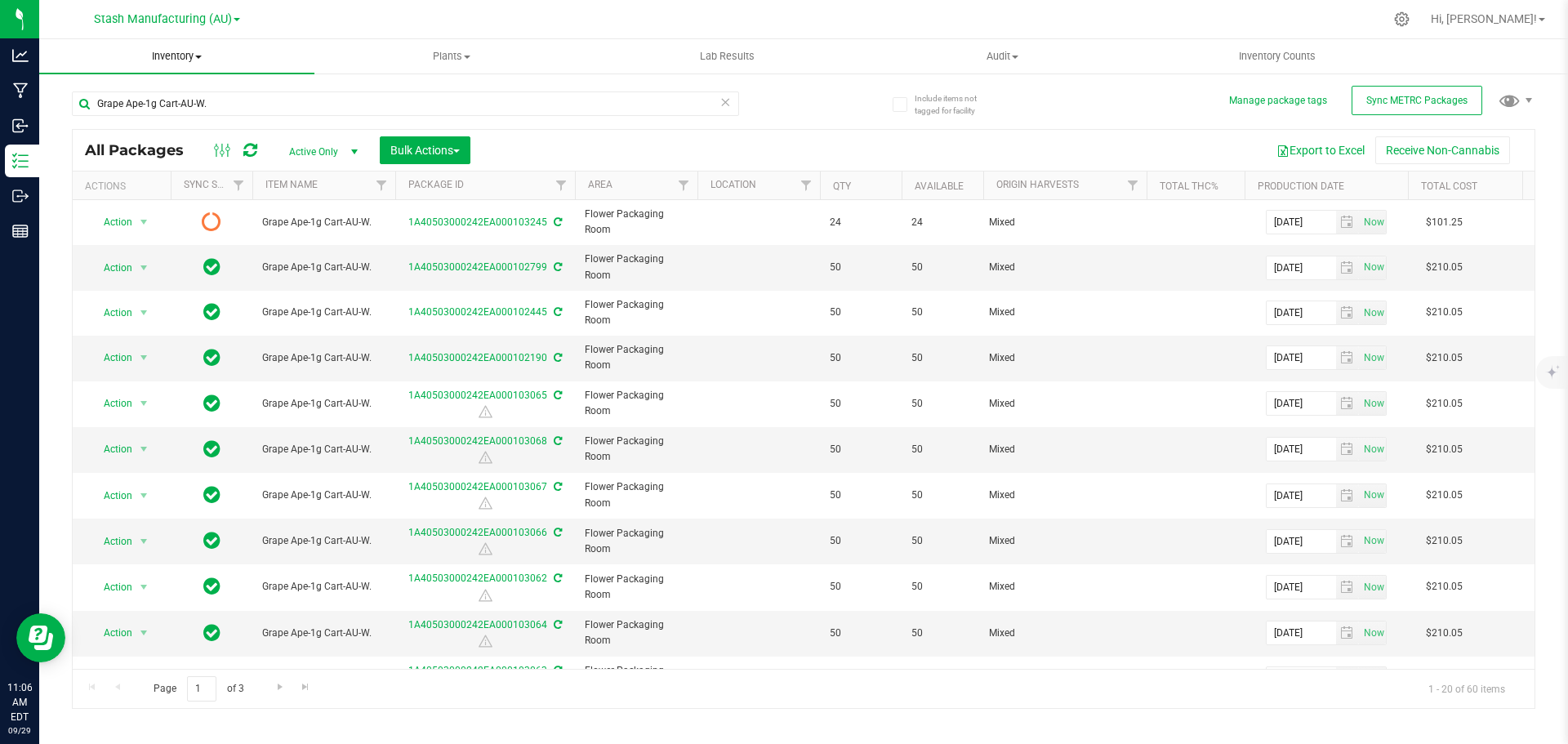
click at [181, 55] on span "Inventory" at bounding box center [176, 56] width 275 height 15
click at [189, 195] on li "From bill of materials" at bounding box center [176, 196] width 275 height 20
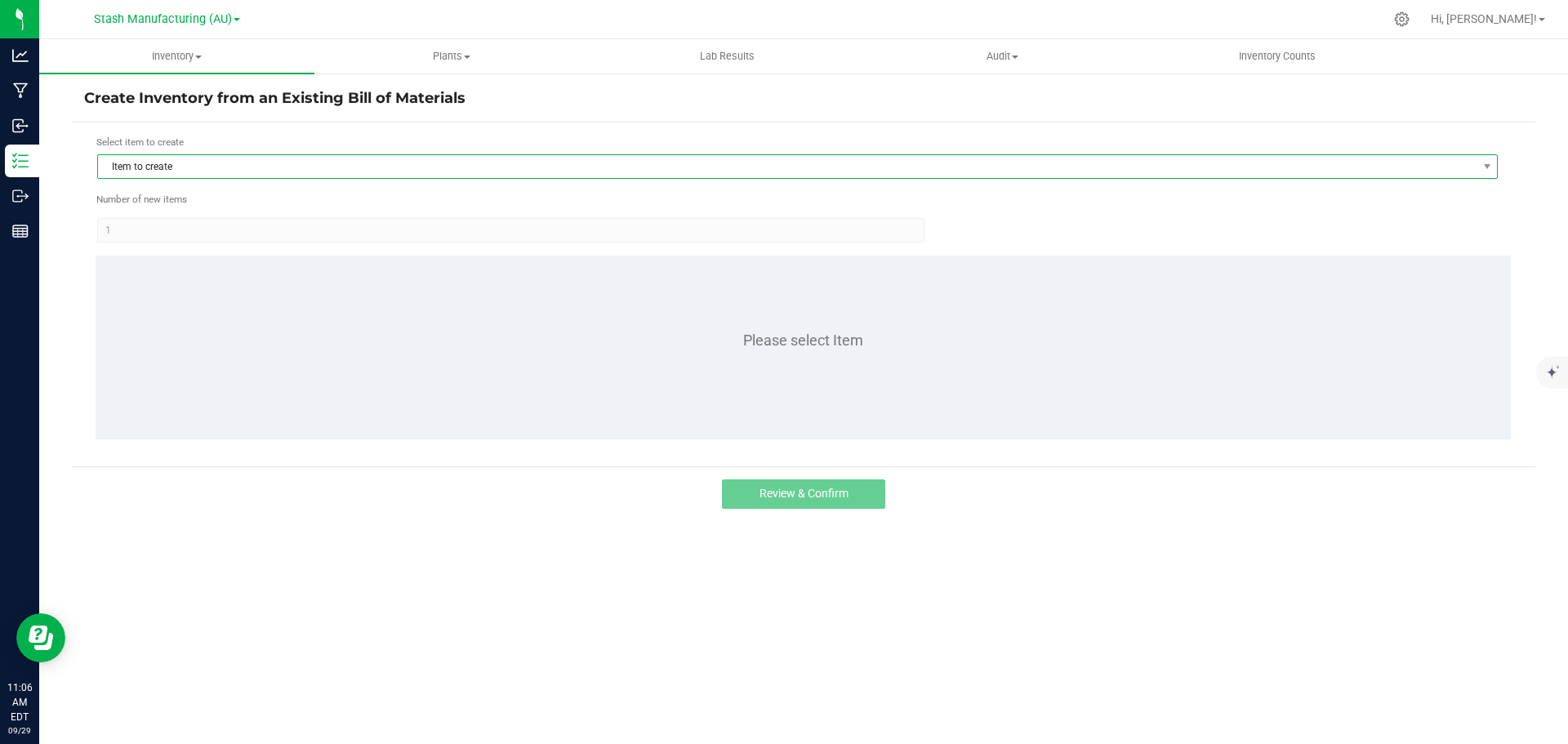
click at [213, 166] on span "Item to create" at bounding box center [787, 166] width 1379 height 23
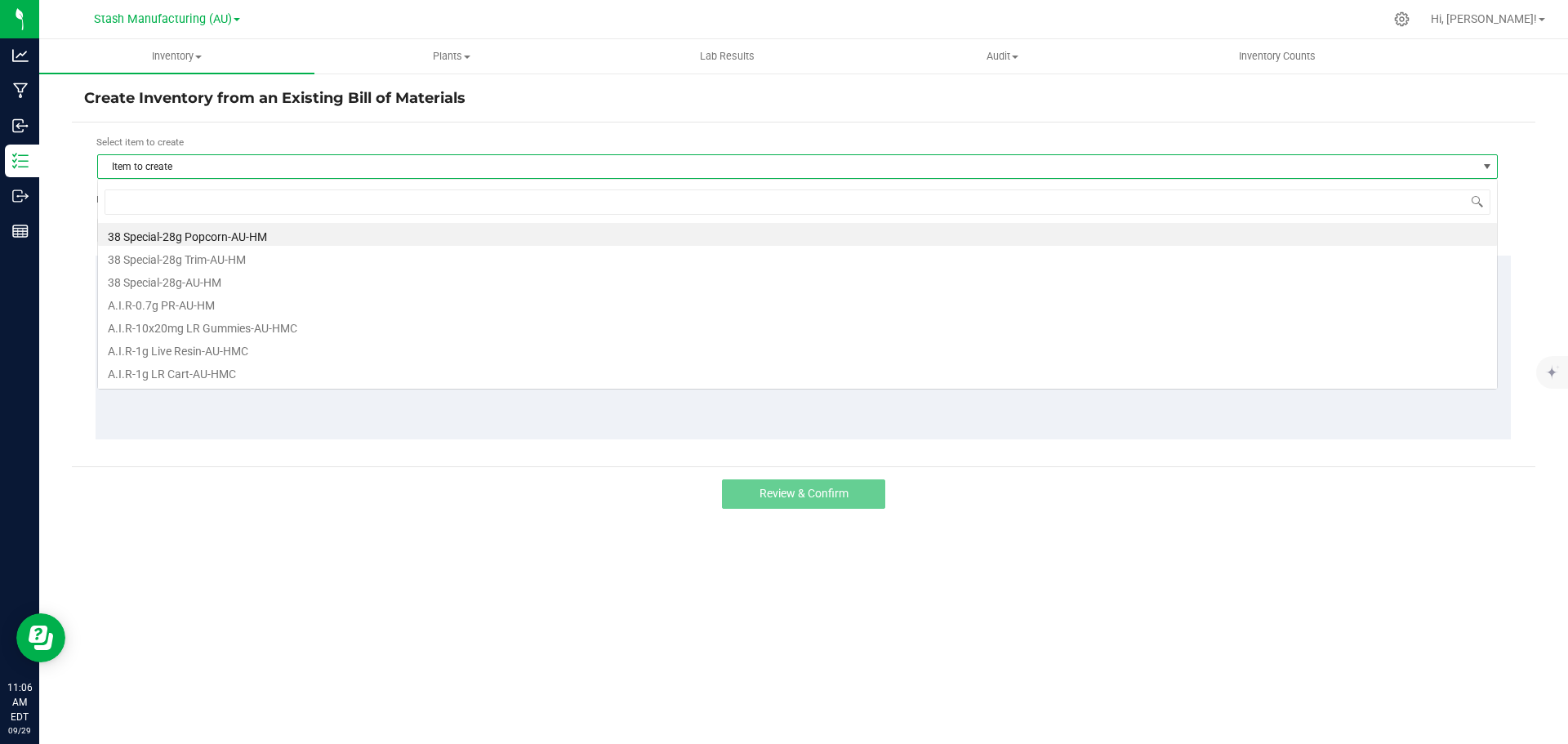
scroll to position [25, 1401]
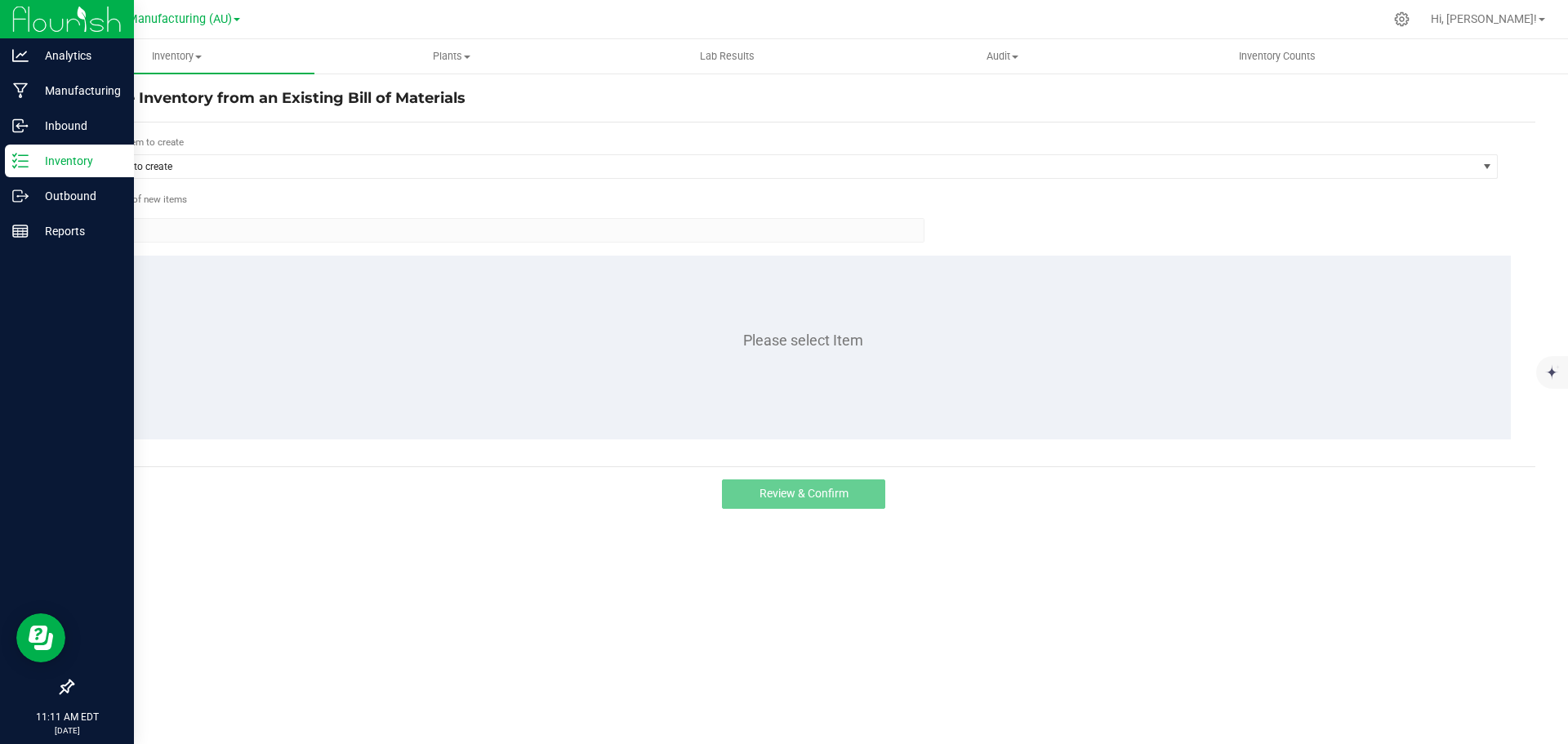
click at [27, 155] on icon at bounding box center [20, 161] width 16 height 16
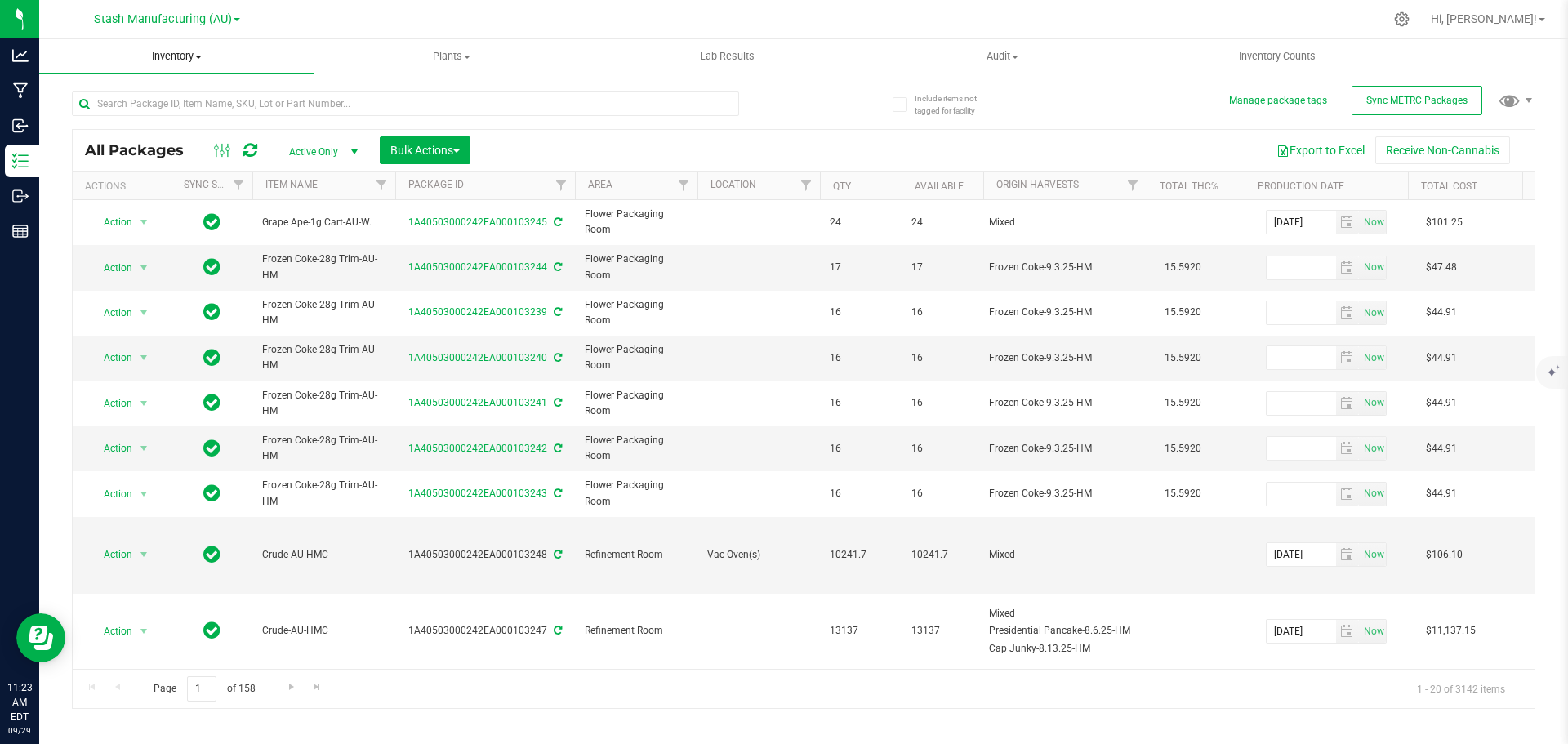
click at [176, 53] on span "Inventory" at bounding box center [176, 56] width 275 height 15
click at [153, 195] on span "From bill of materials" at bounding box center [113, 196] width 148 height 14
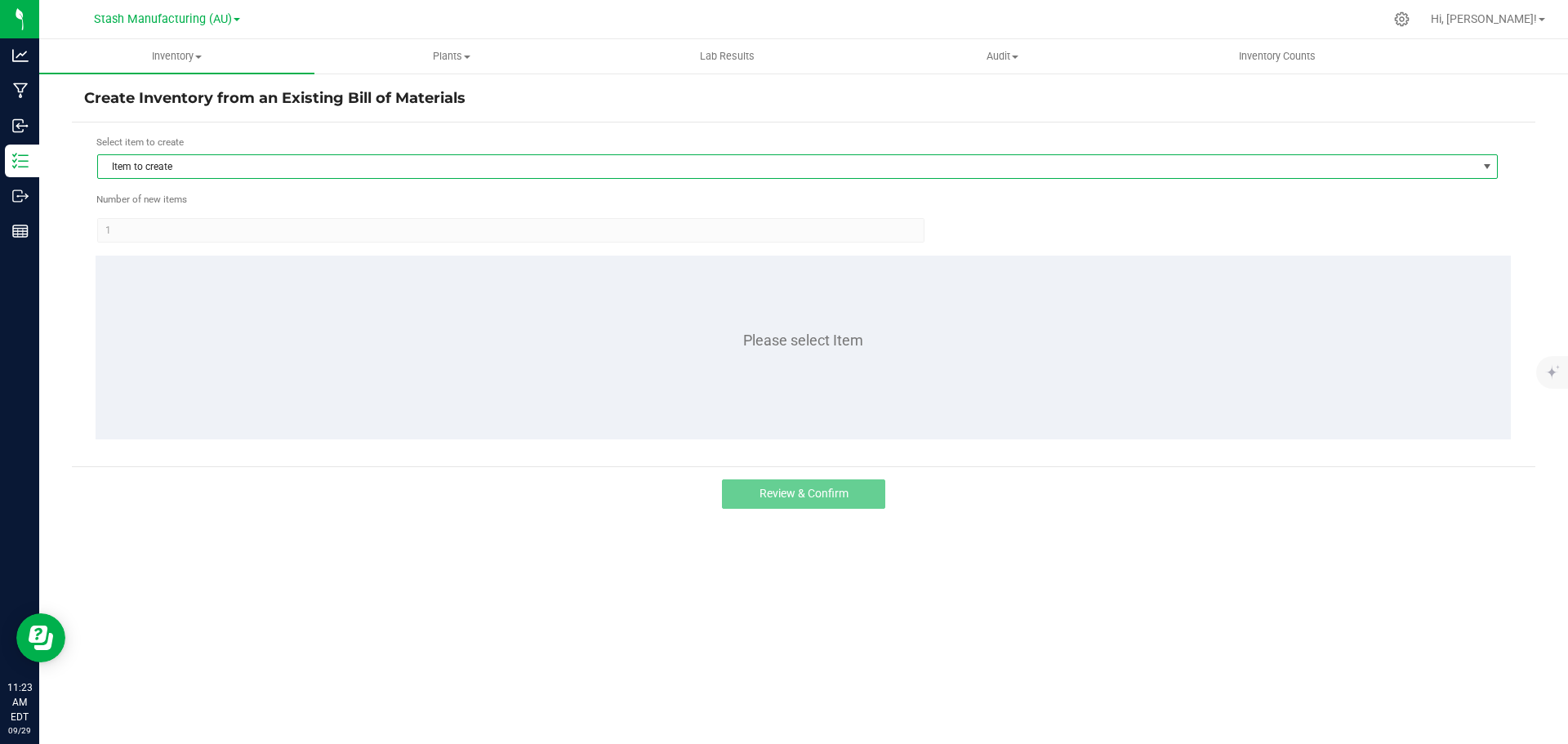
click at [188, 165] on span "Item to create" at bounding box center [787, 166] width 1379 height 23
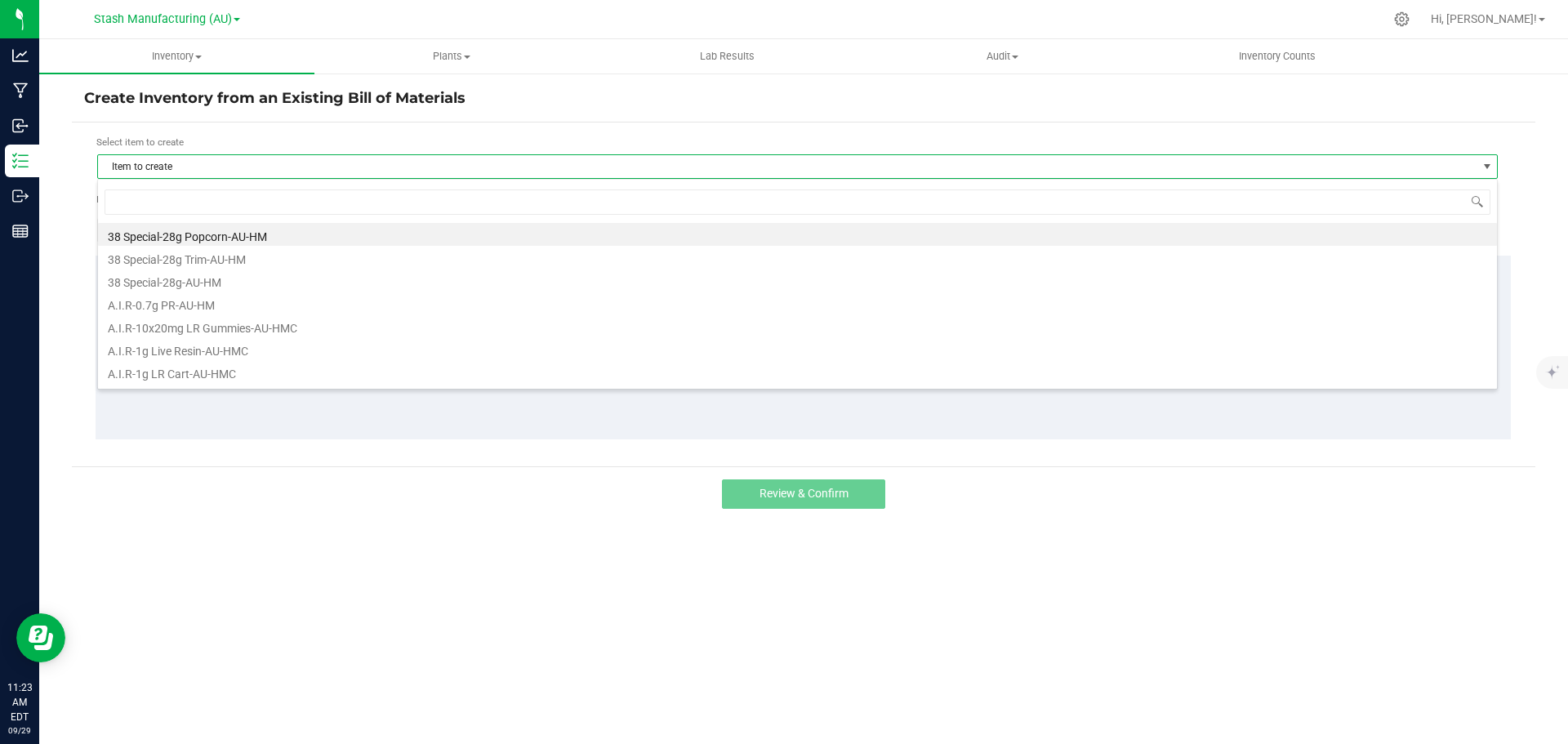
scroll to position [25, 1401]
click at [192, 257] on li "Banana Banana-7g Moon Rocks-AU-HMC" at bounding box center [797, 257] width 1399 height 23
